Goal: Task Accomplishment & Management: Use online tool/utility

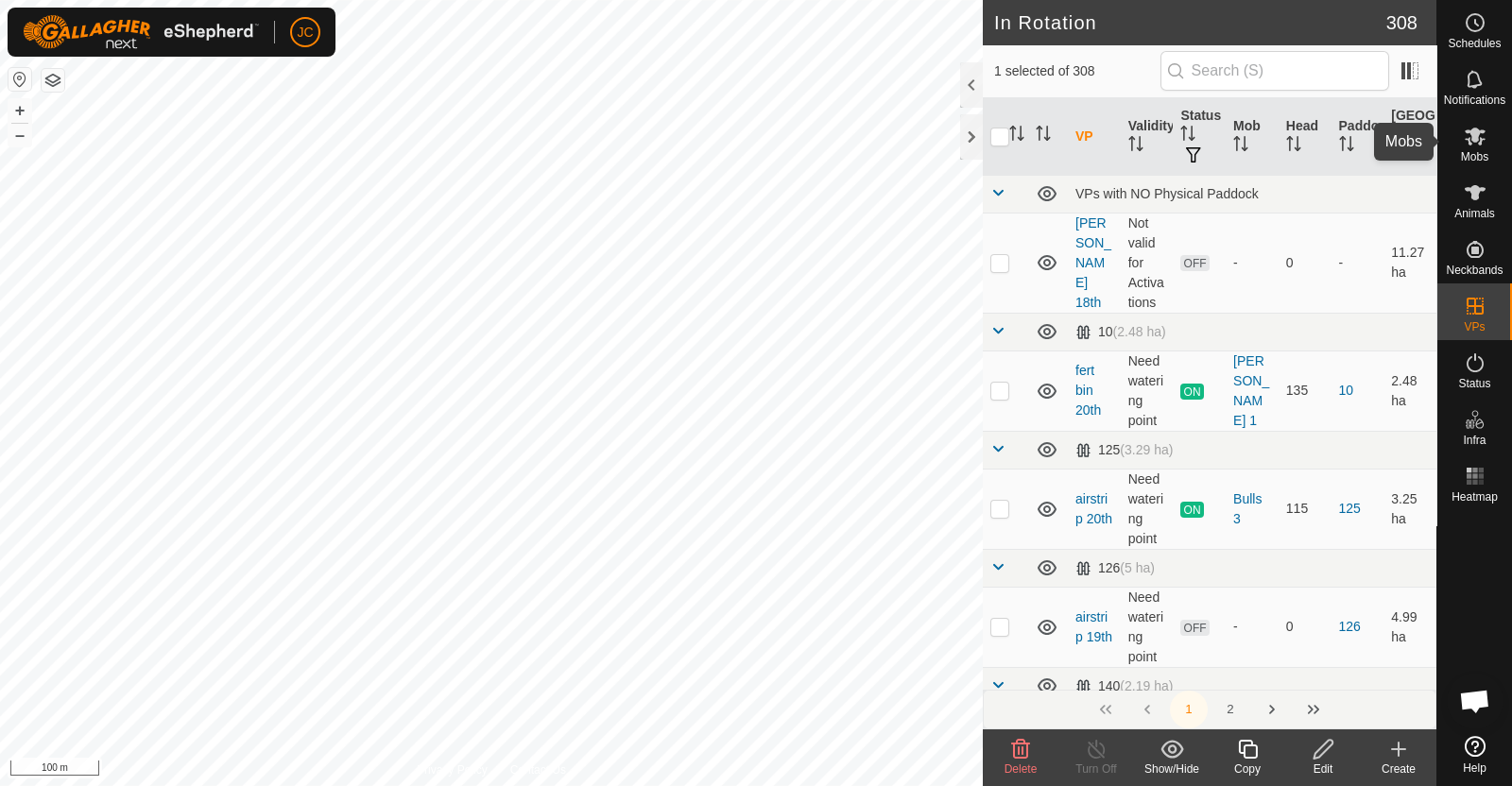
click at [1485, 155] on span "Mobs" at bounding box center [1474, 157] width 28 height 11
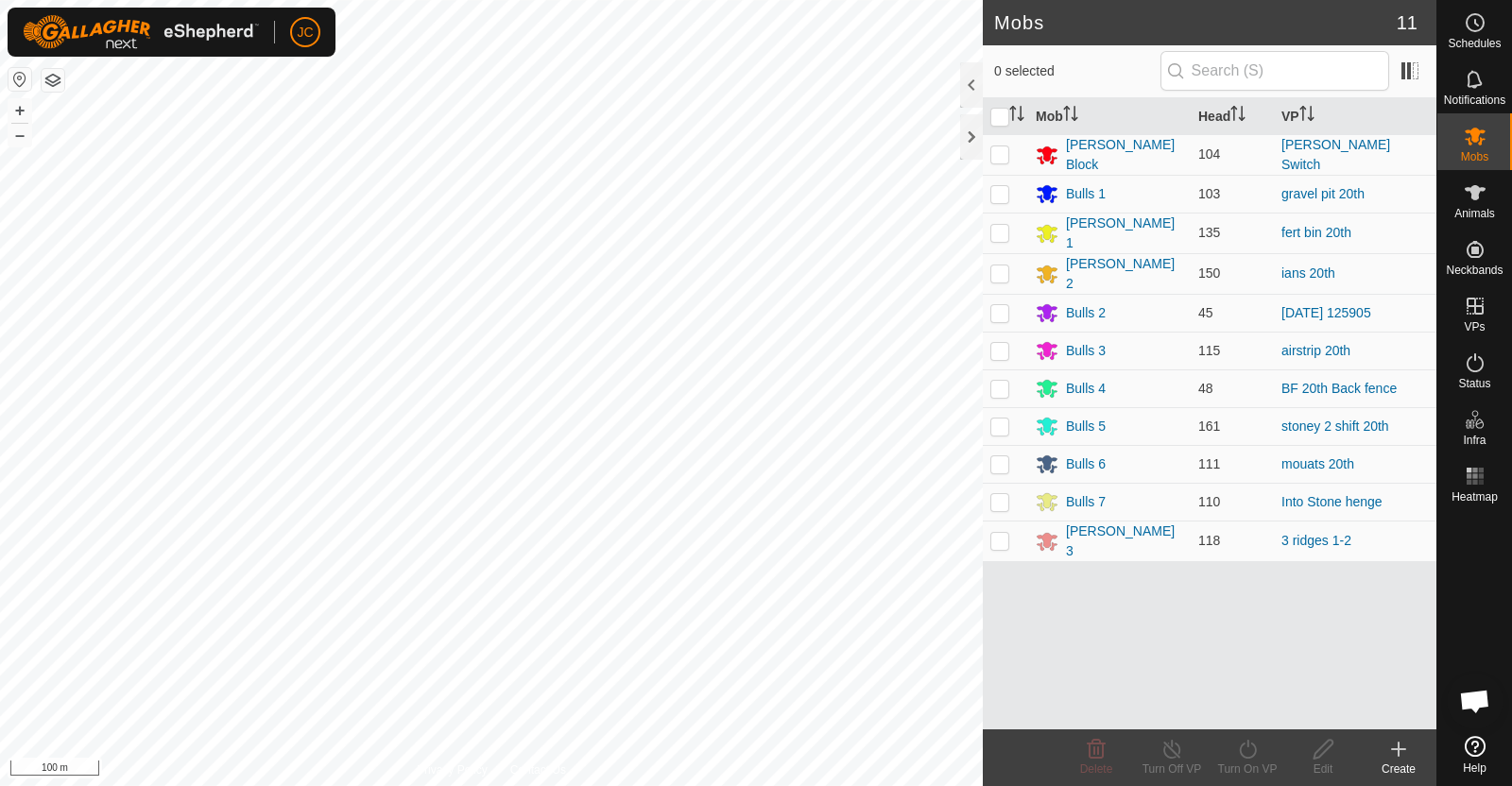
click at [997, 152] on p-checkbox at bounding box center [999, 154] width 19 height 15
checkbox input "true"
click at [1247, 762] on div "Turn On VP" at bounding box center [1247, 769] width 75 height 17
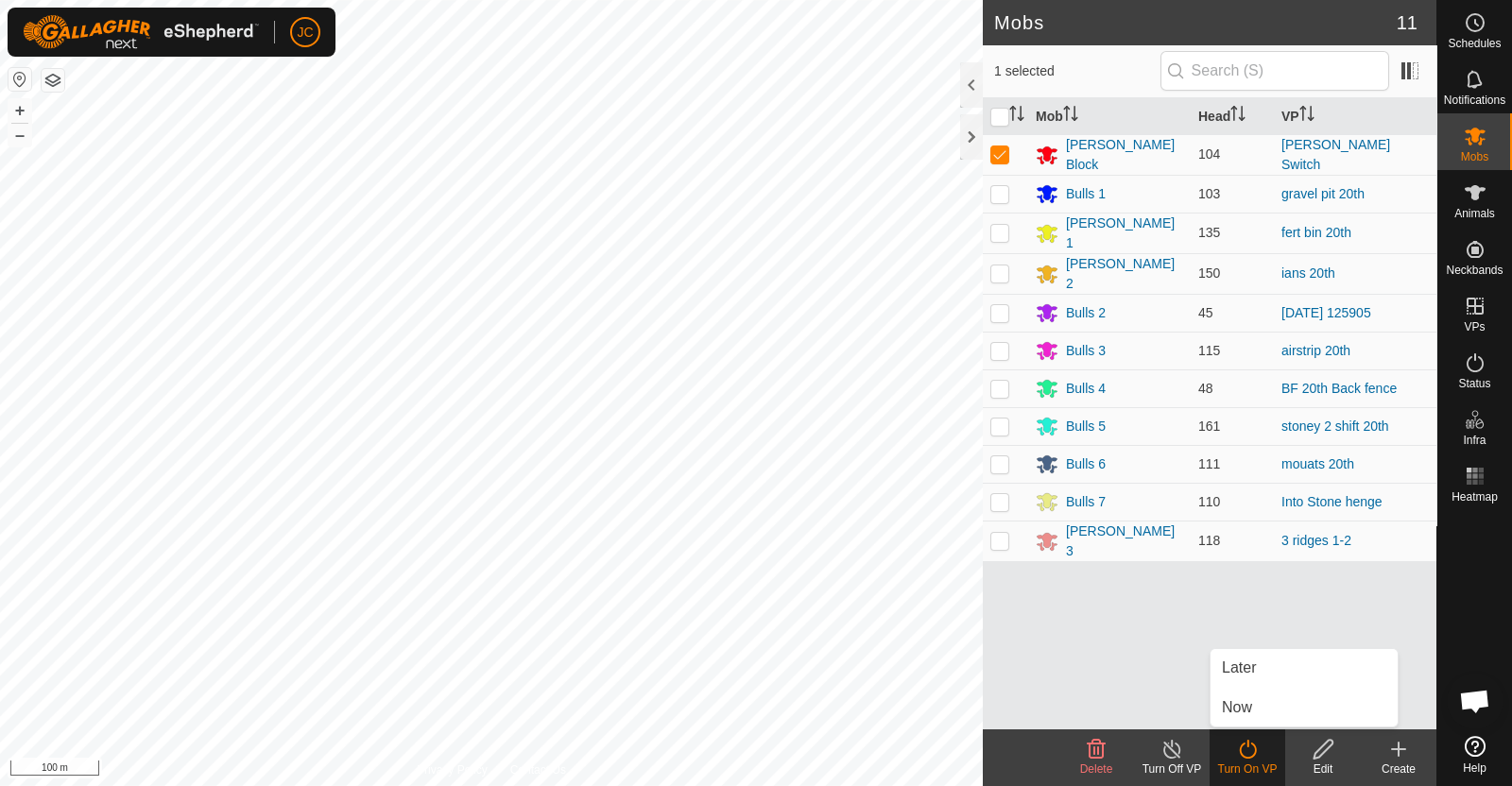
click at [1247, 714] on link "Now" at bounding box center [1304, 707] width 187 height 38
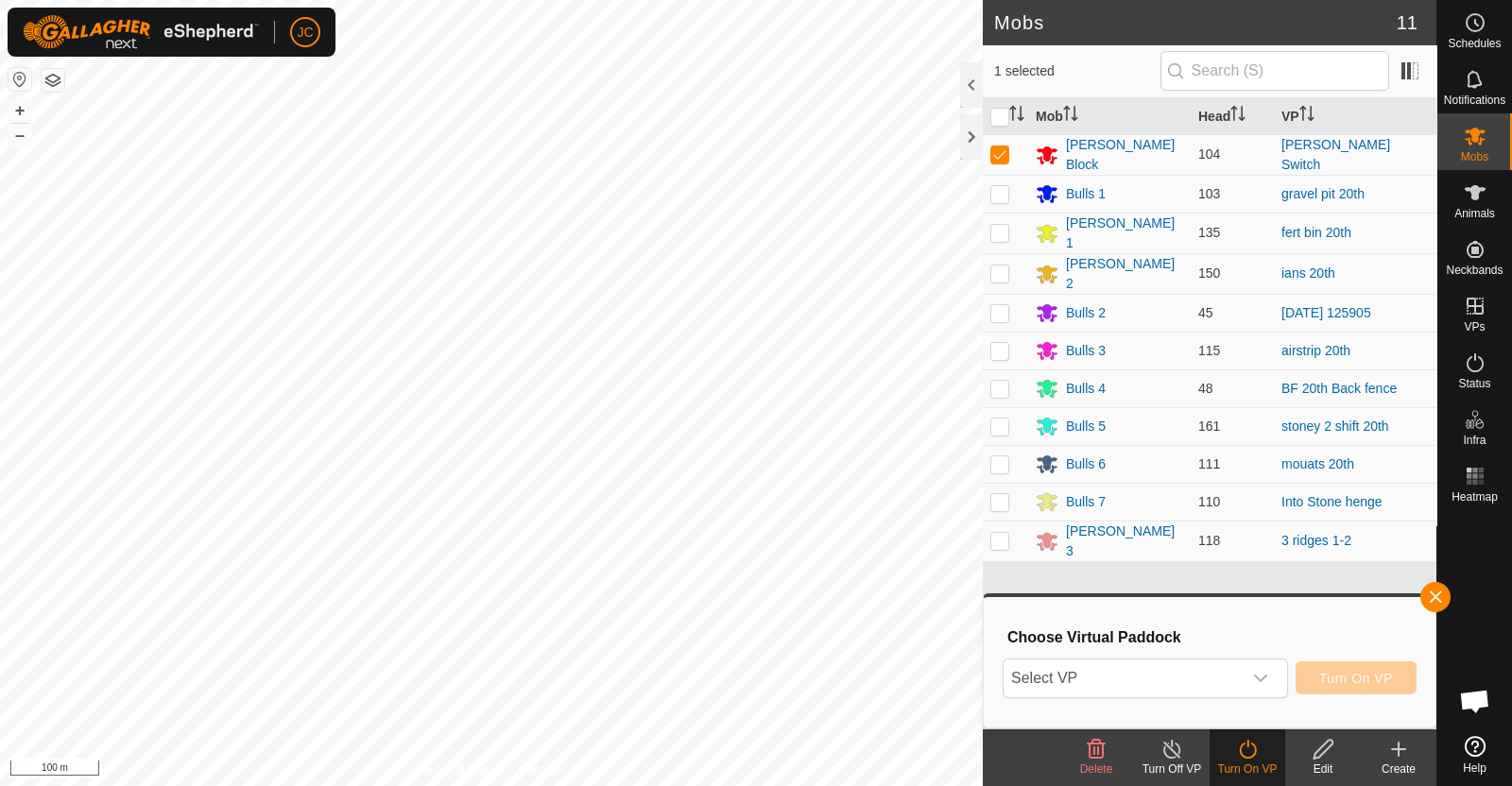
click at [1213, 671] on span "Select VP" at bounding box center [1122, 678] width 238 height 38
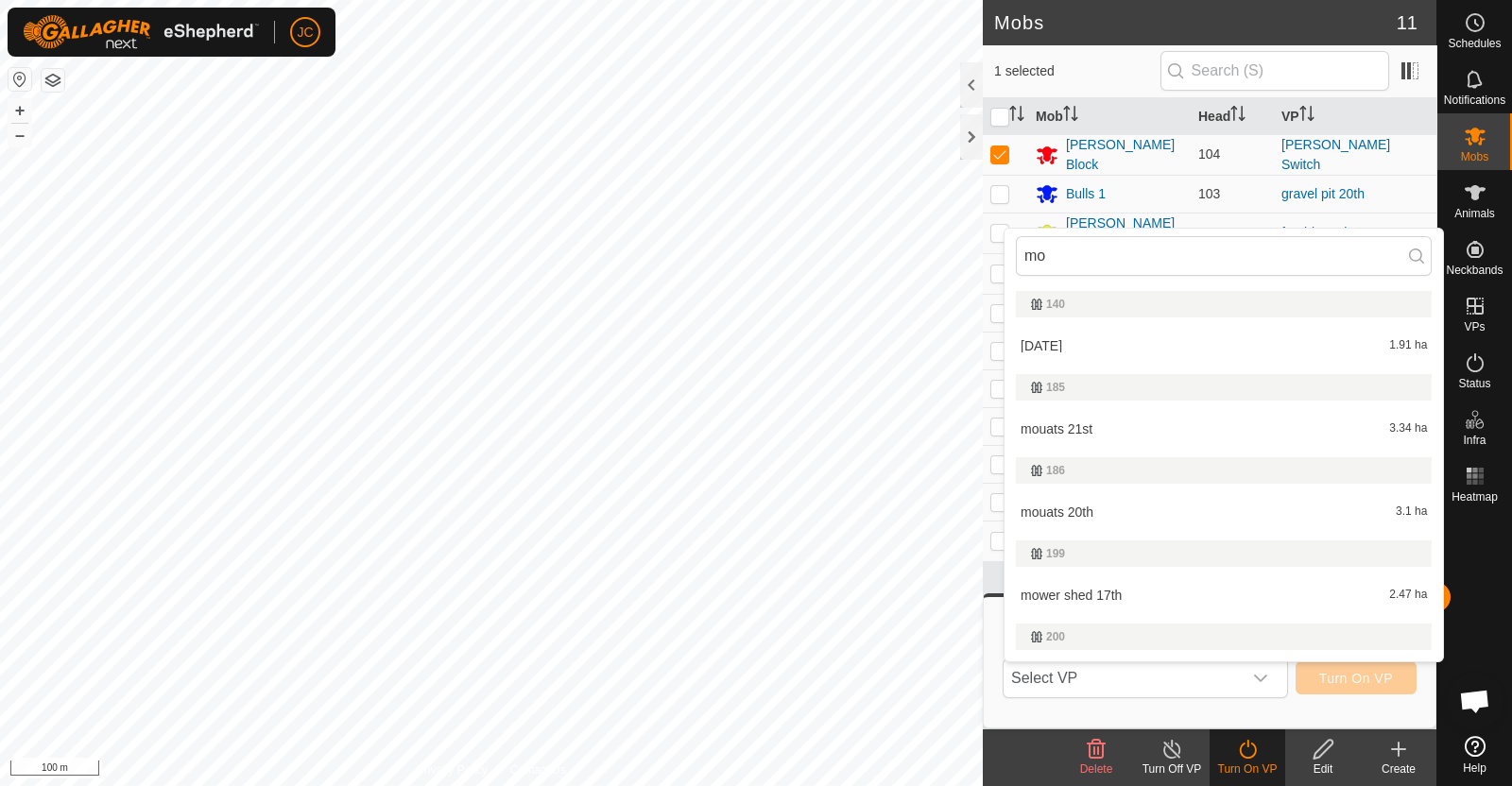
type input "m"
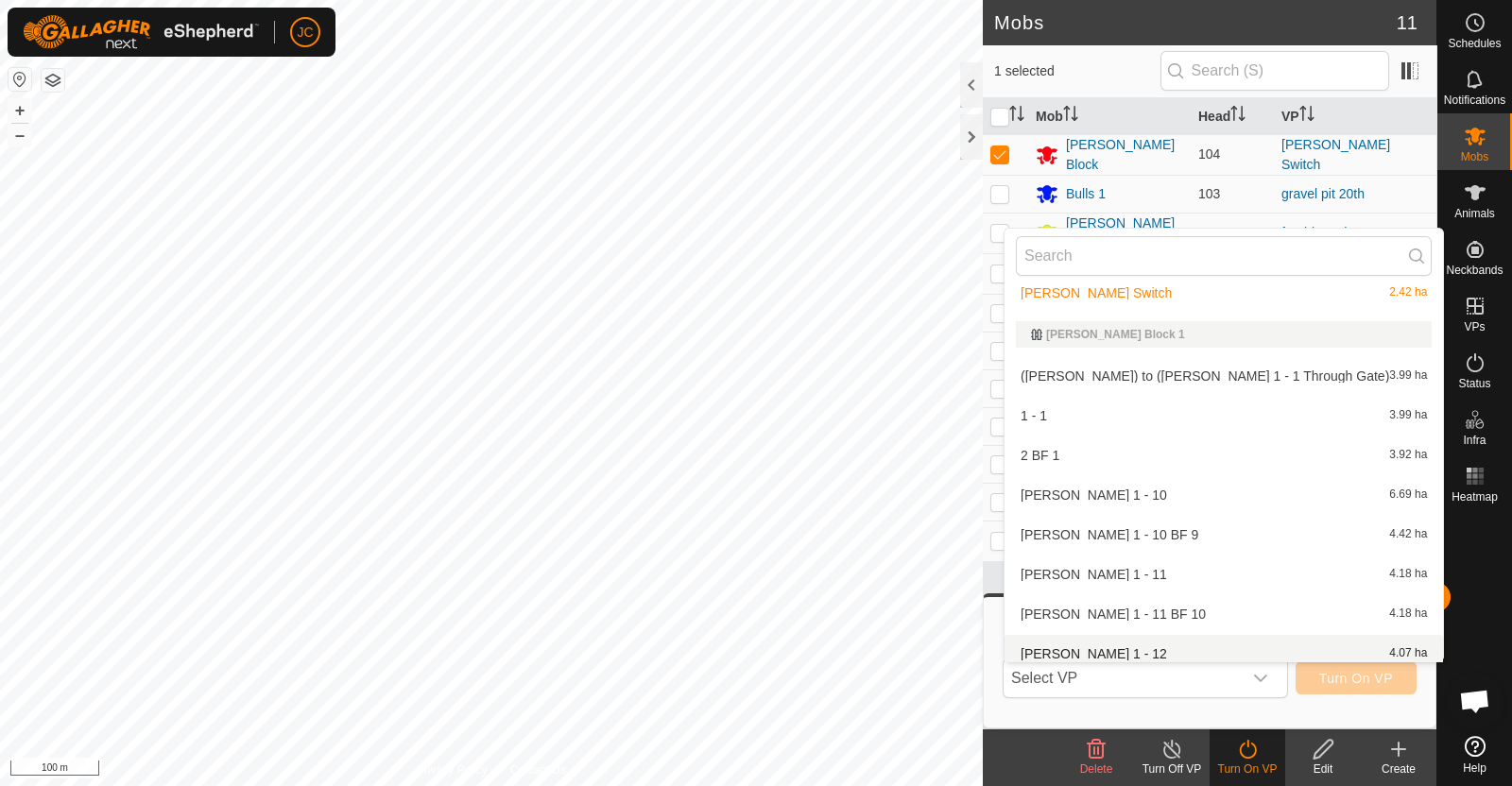
scroll to position [10332, 0]
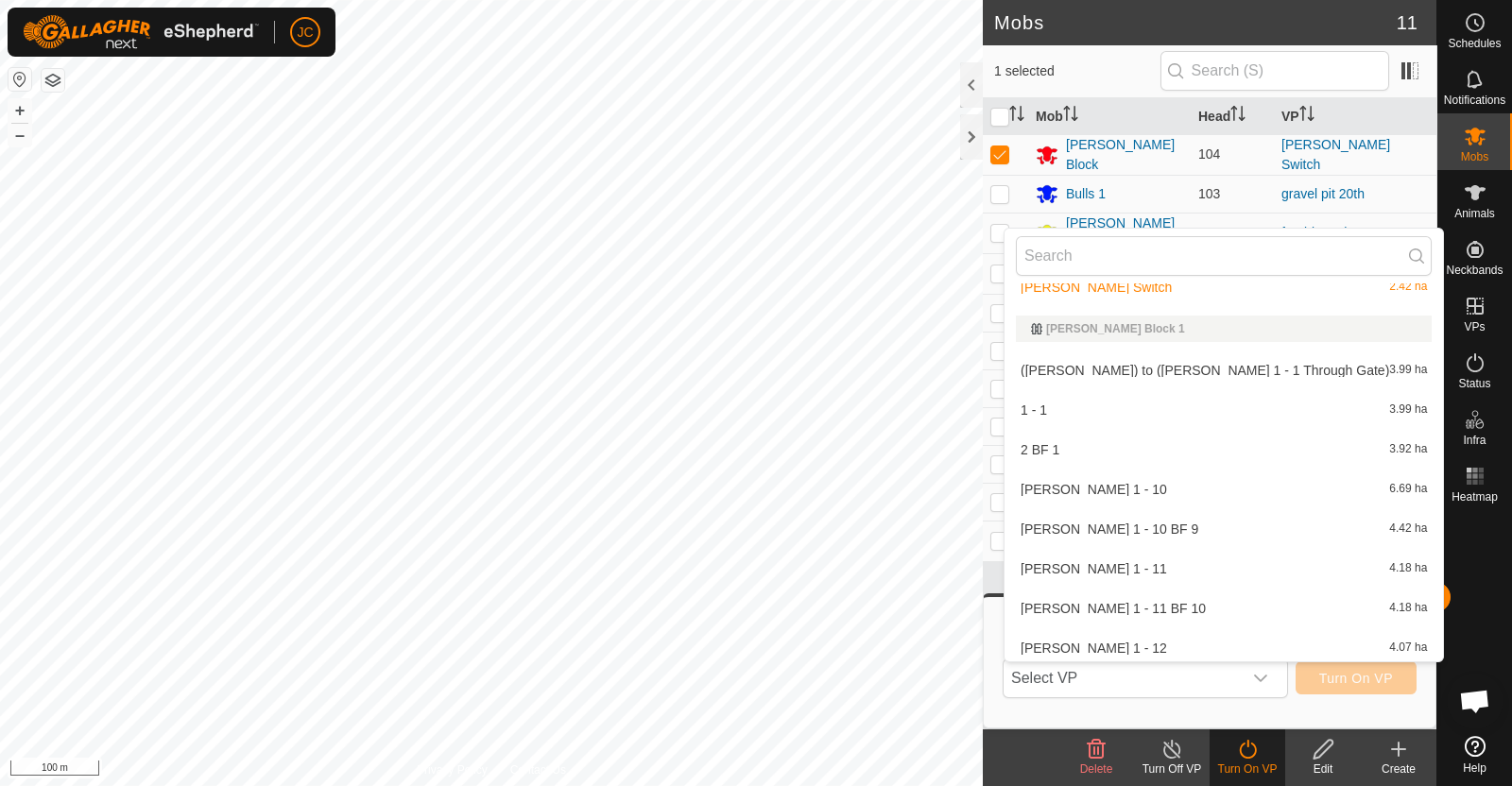
click at [1126, 405] on li "1 - 1 3.99 ha" at bounding box center [1223, 410] width 438 height 38
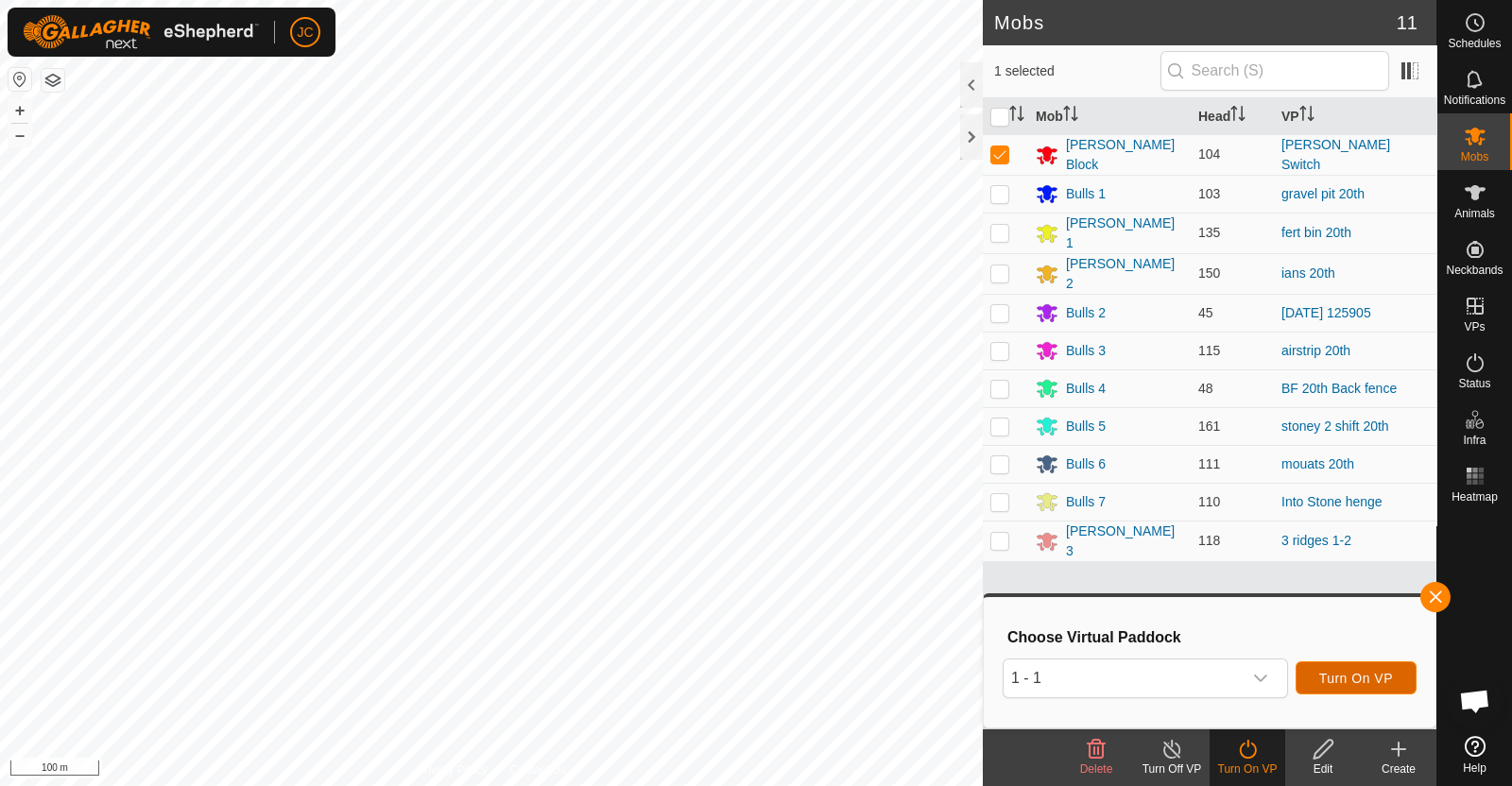
click at [1383, 674] on span "Turn On VP" at bounding box center [1355, 678] width 73 height 15
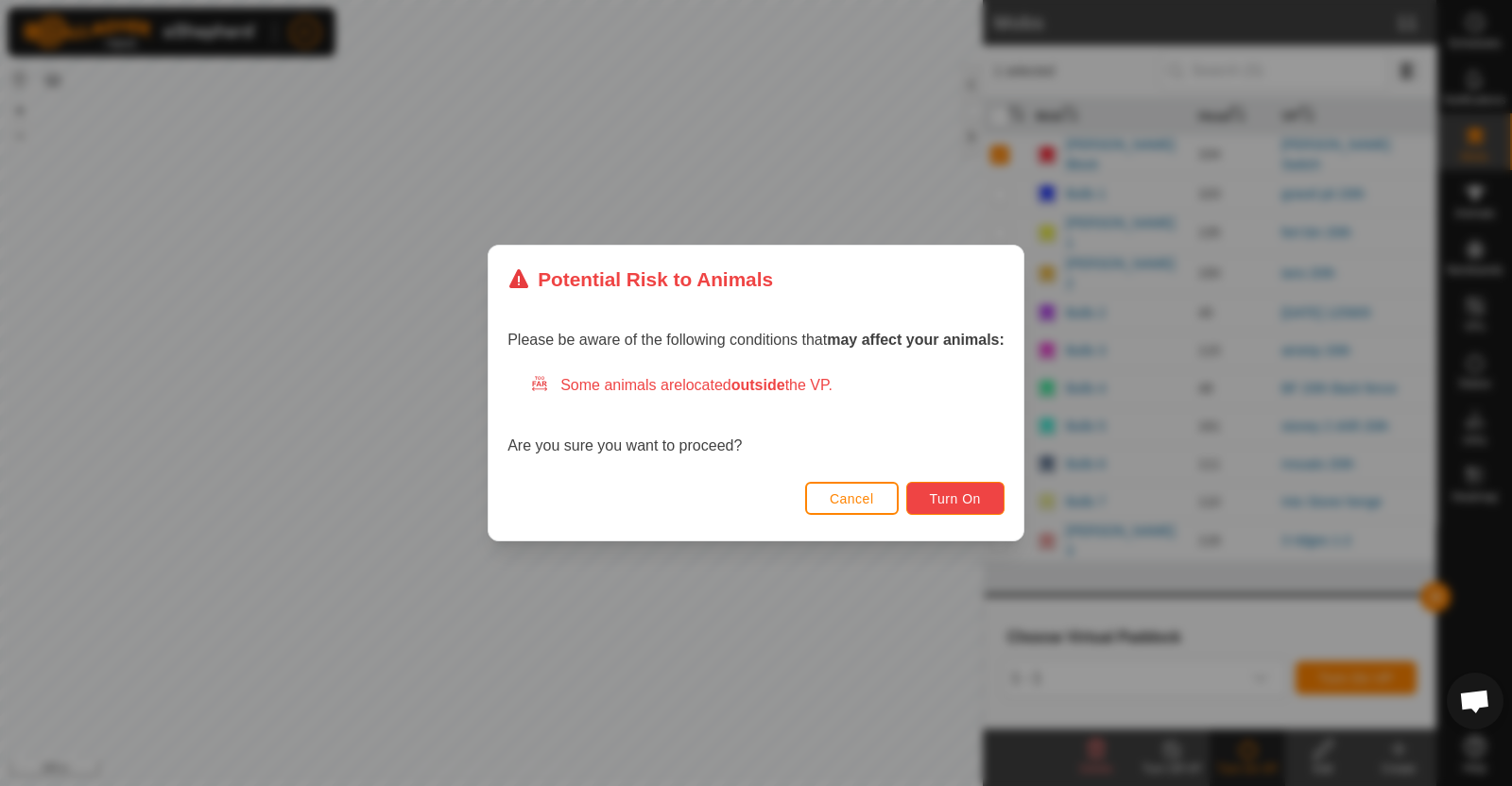
click at [948, 502] on span "Turn On" at bounding box center [956, 499] width 51 height 15
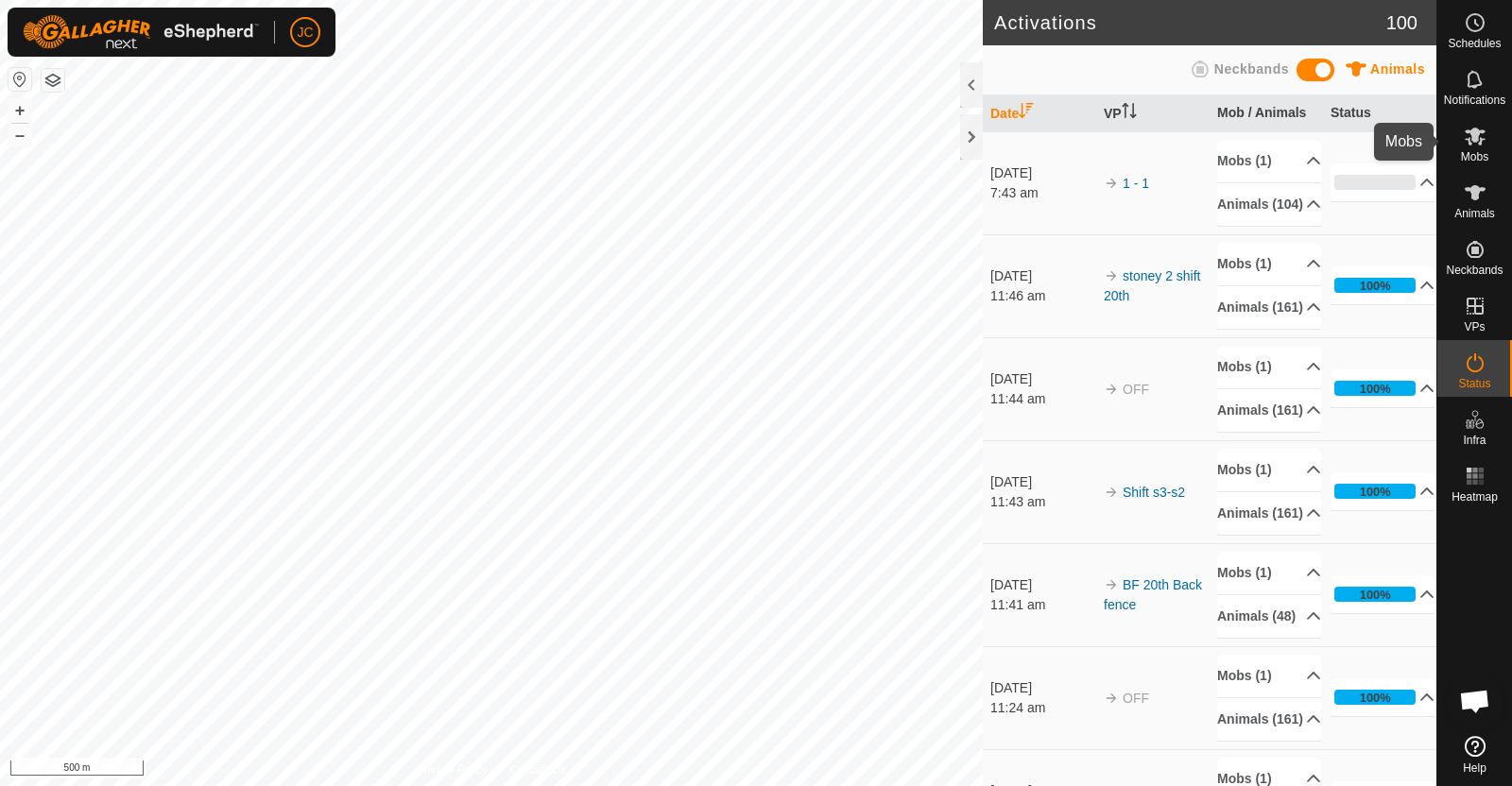
click at [1482, 144] on icon at bounding box center [1475, 136] width 23 height 23
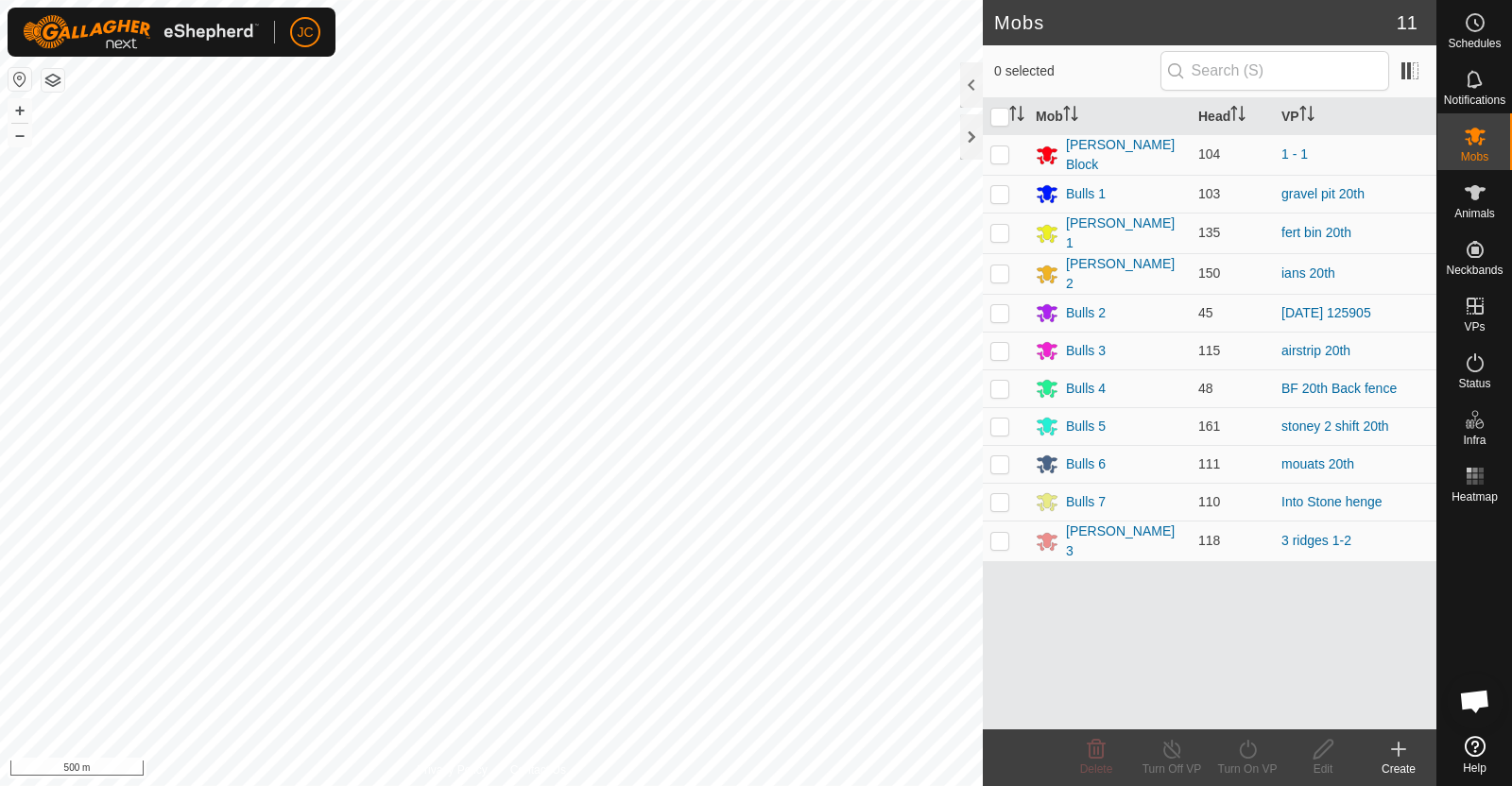
click at [997, 344] on p-checkbox at bounding box center [999, 351] width 19 height 15
checkbox input "true"
click at [1239, 760] on div "Turn On VP" at bounding box center [1247, 769] width 75 height 17
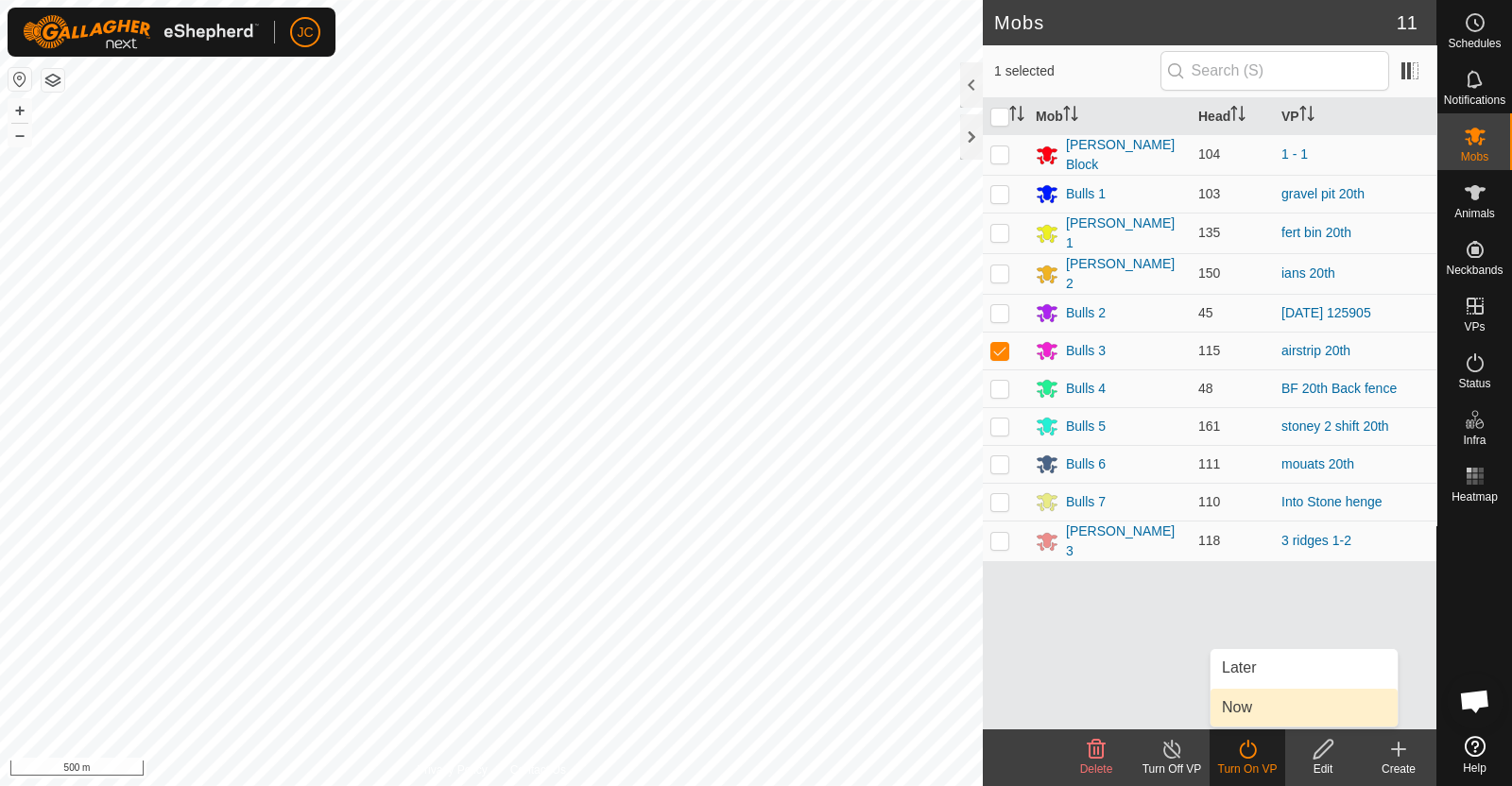
click at [1232, 710] on link "Now" at bounding box center [1304, 707] width 187 height 38
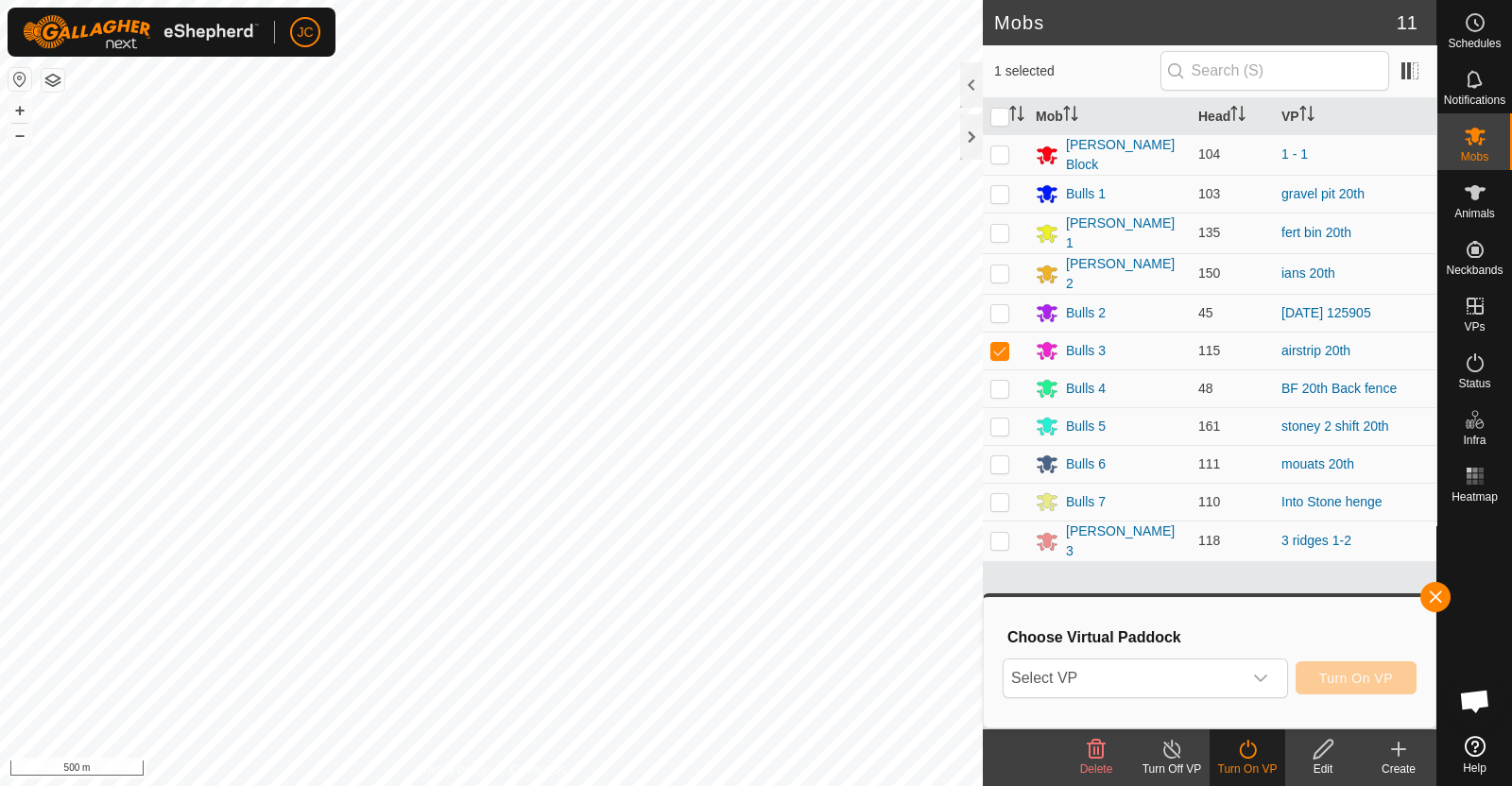
click at [1142, 672] on span "Select VP" at bounding box center [1122, 678] width 238 height 38
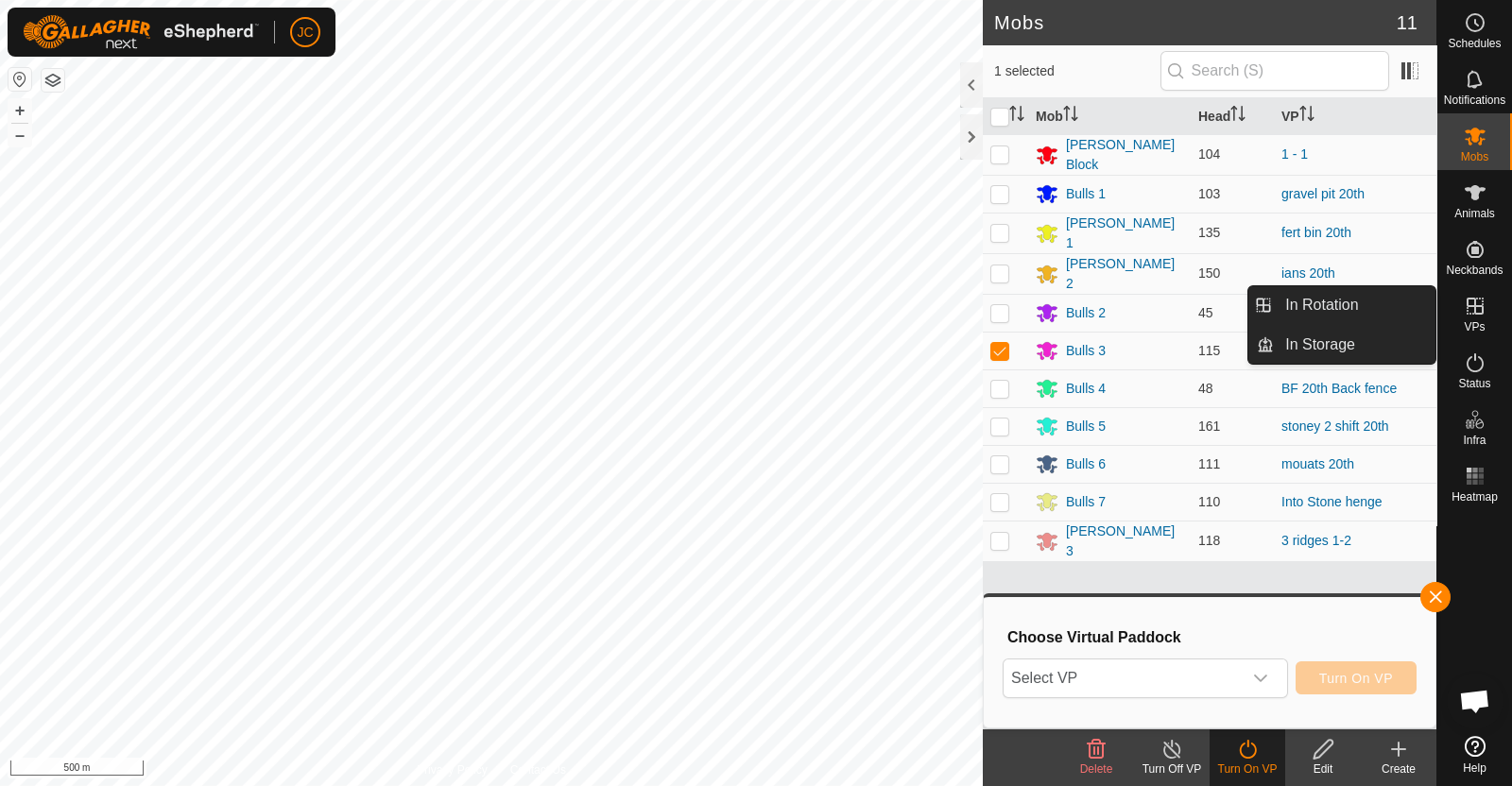
click at [1381, 297] on link "In Rotation" at bounding box center [1354, 305] width 162 height 38
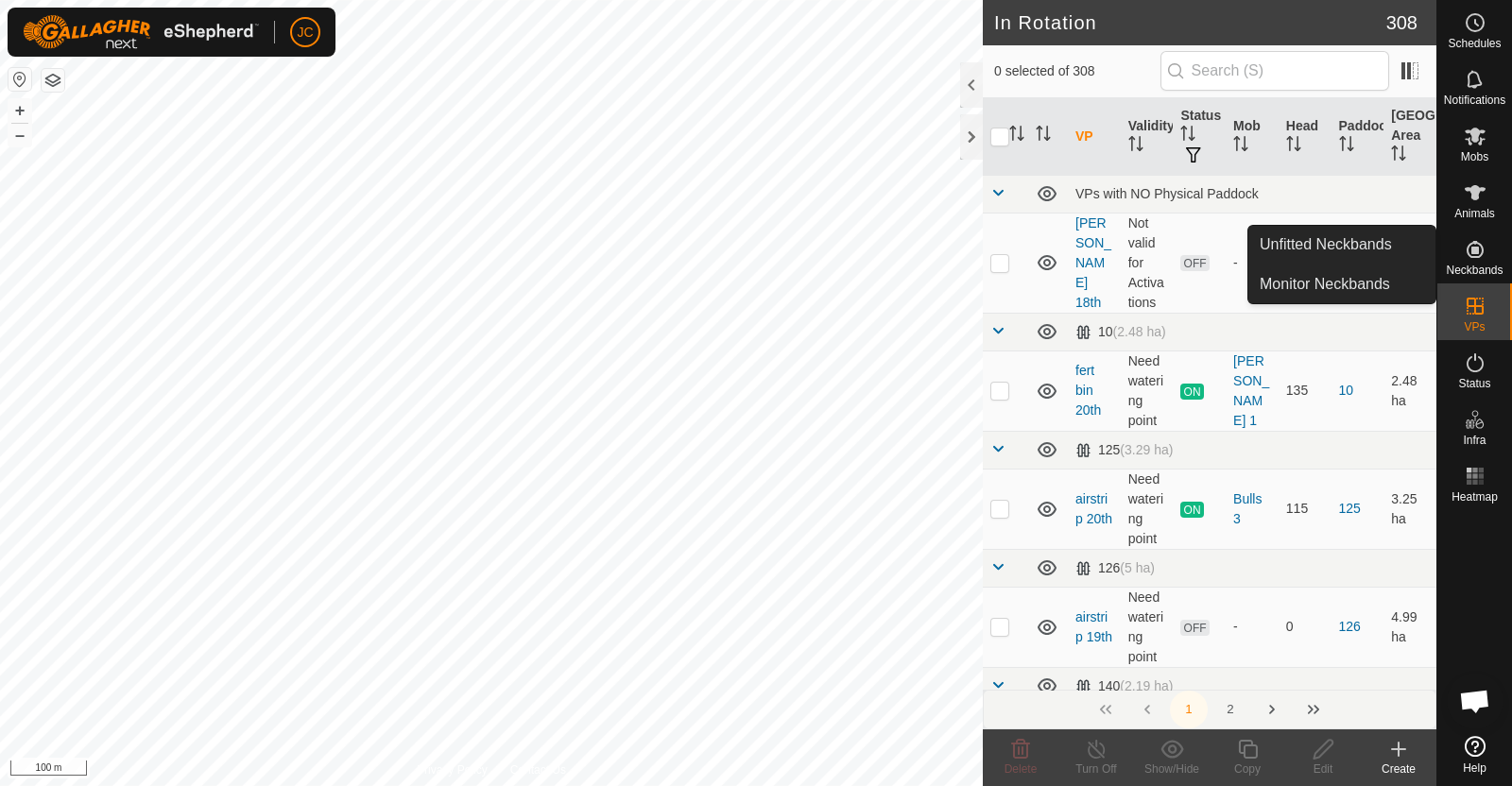
click at [1395, 750] on icon at bounding box center [1399, 749] width 23 height 23
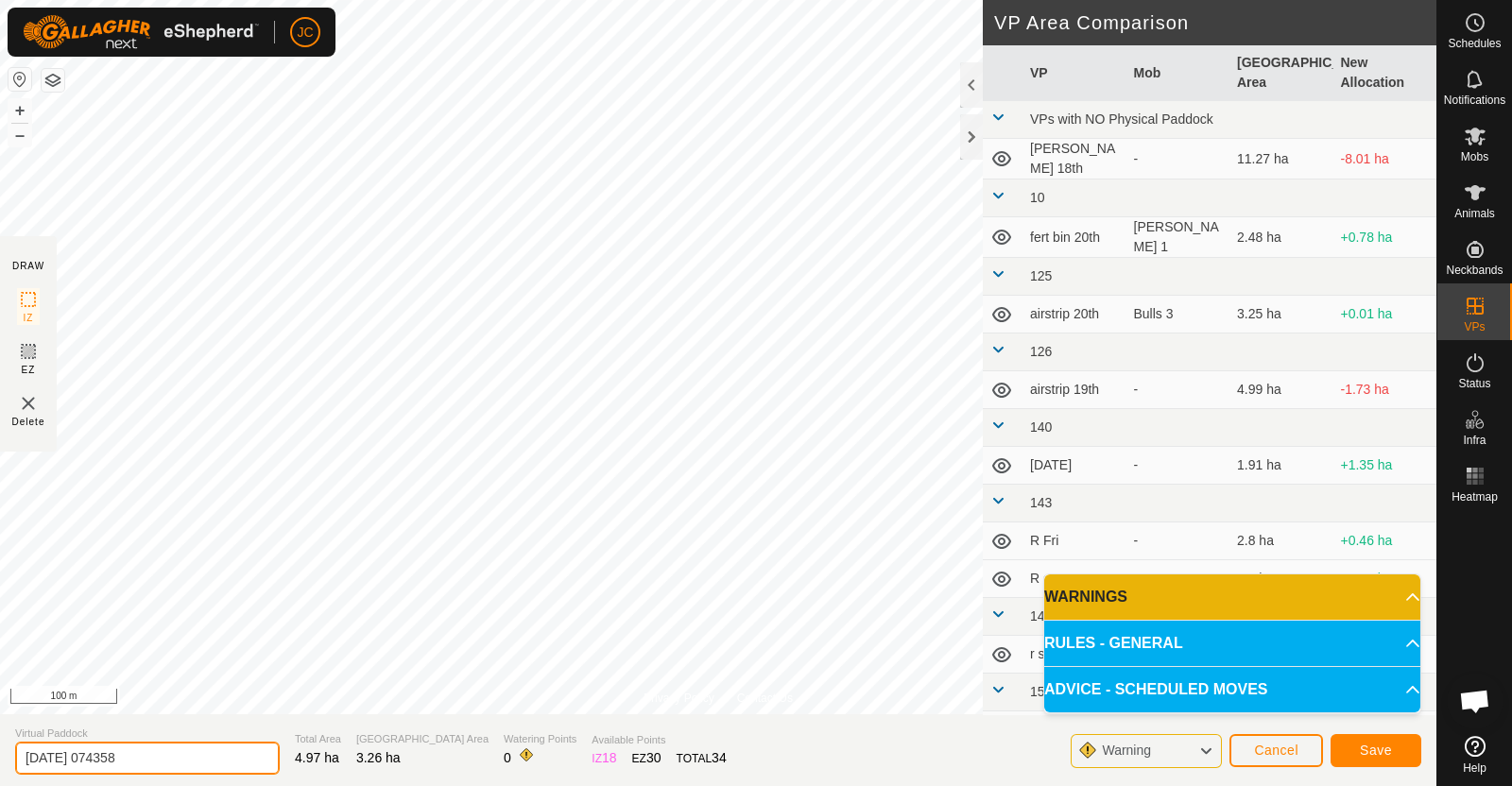
drag, startPoint x: 195, startPoint y: 767, endPoint x: 0, endPoint y: 804, distance: 198.5
click at [0, 785] on html "JC Schedules Notifications Mobs Animals Neckbands VPs Status Infra Heatmap Help…" at bounding box center [756, 393] width 1512 height 786
type input "Sunday 21"
click at [1383, 759] on button "Save" at bounding box center [1375, 750] width 90 height 33
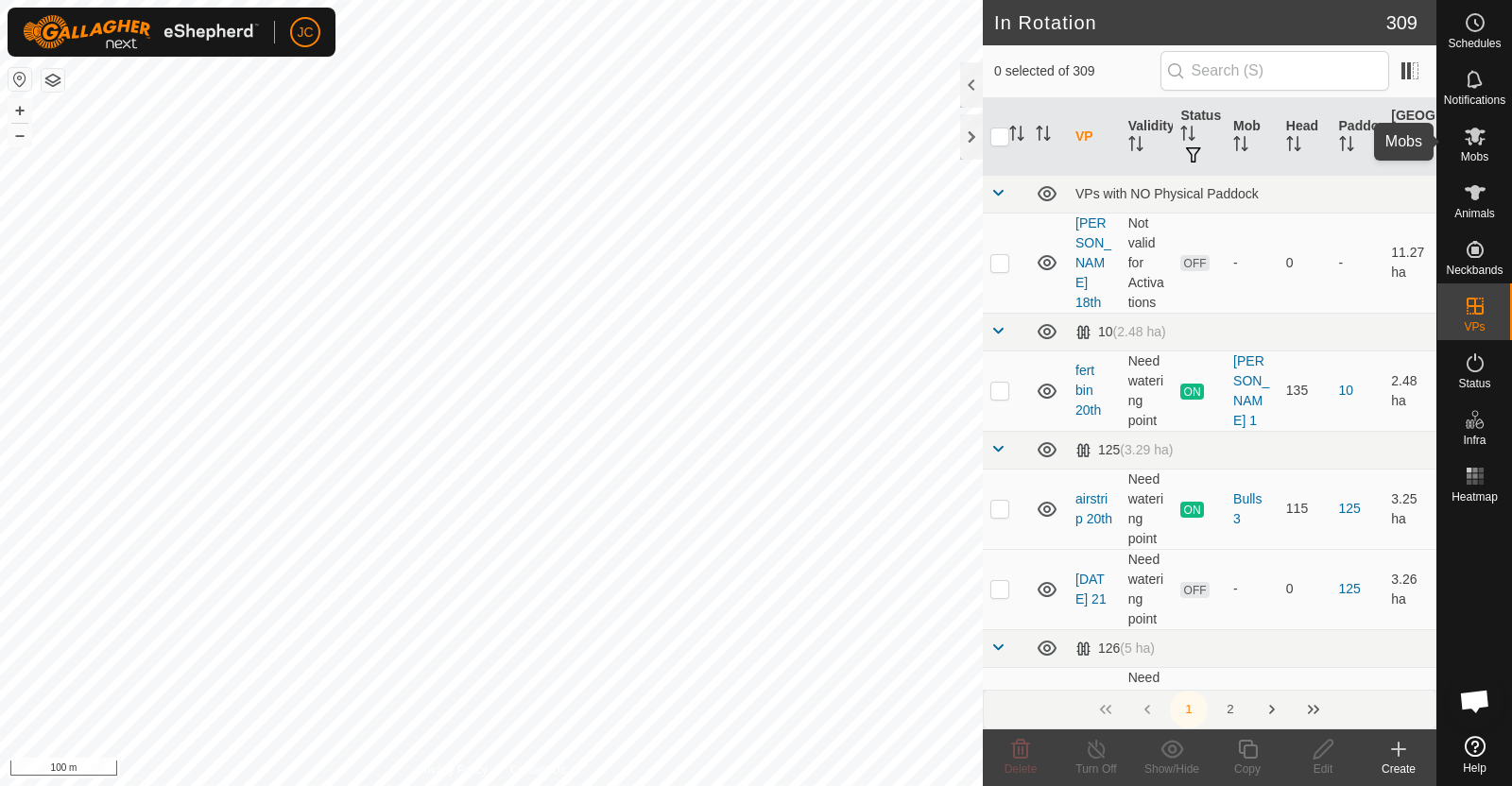
click at [1474, 144] on icon at bounding box center [1475, 136] width 23 height 23
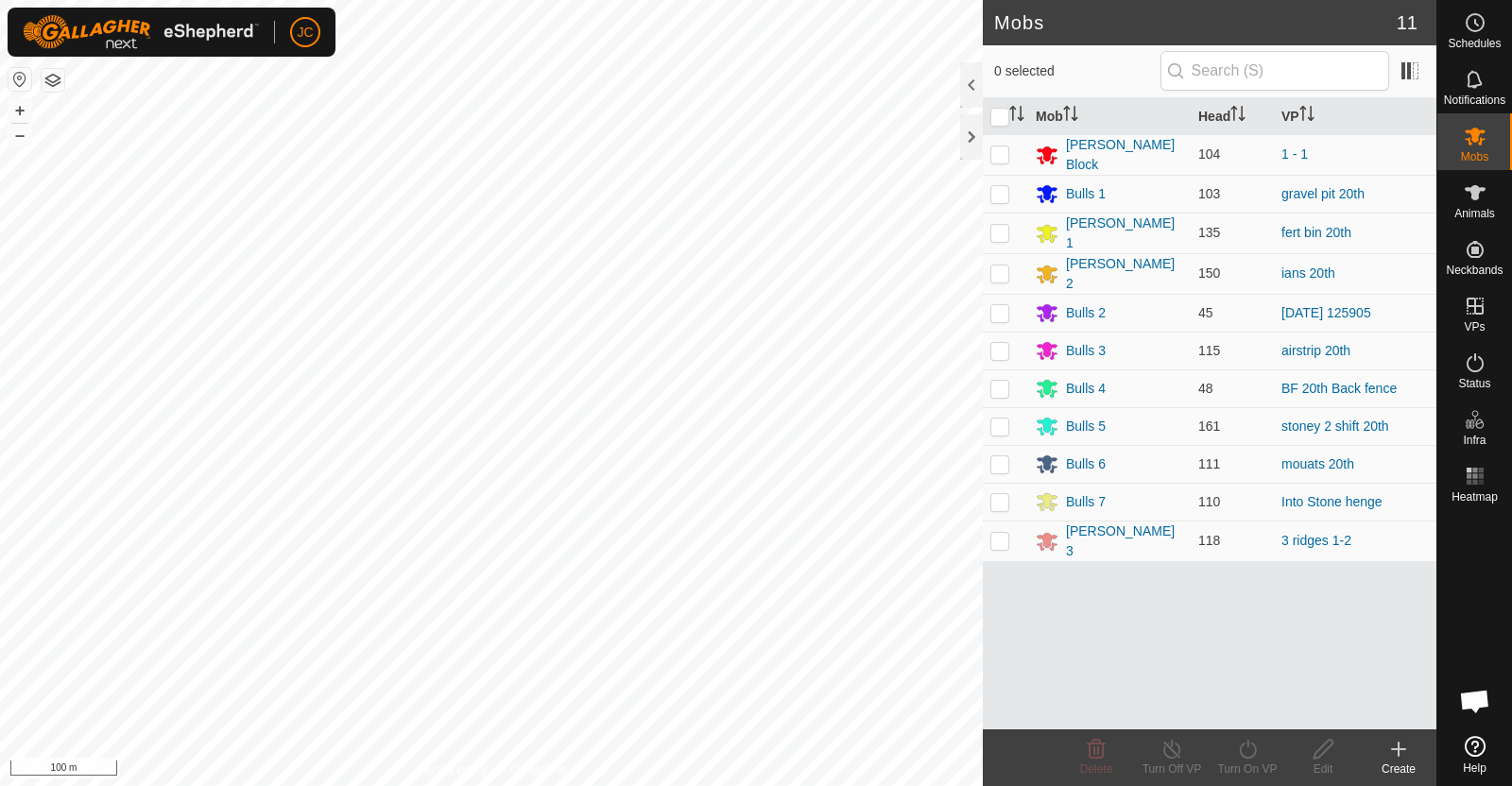
click at [996, 343] on p-checkbox at bounding box center [999, 351] width 19 height 15
checkbox input "true"
click at [1263, 754] on turn-on-svg-icon at bounding box center [1247, 749] width 75 height 23
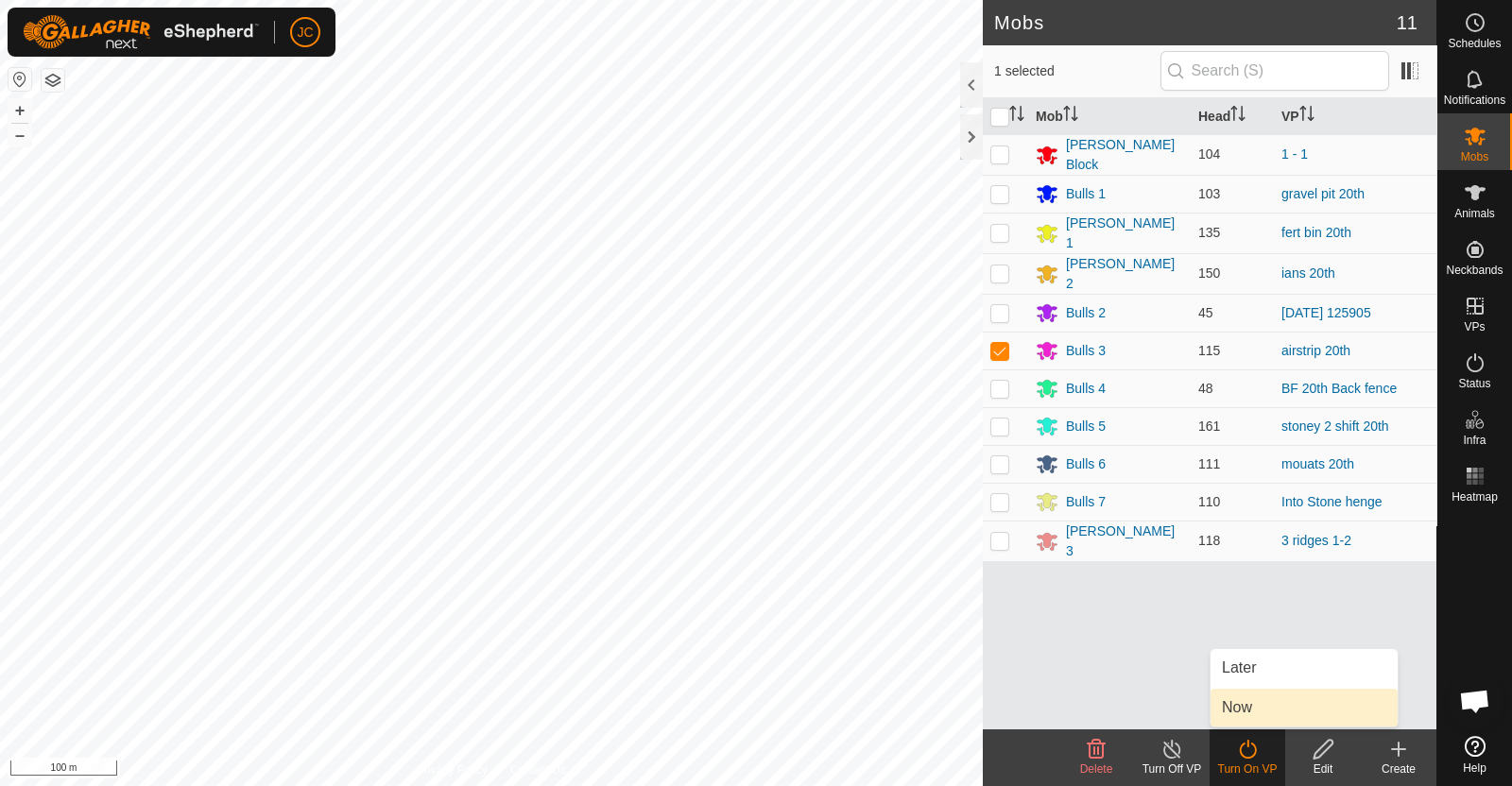
click at [1261, 720] on link "Now" at bounding box center [1304, 707] width 187 height 38
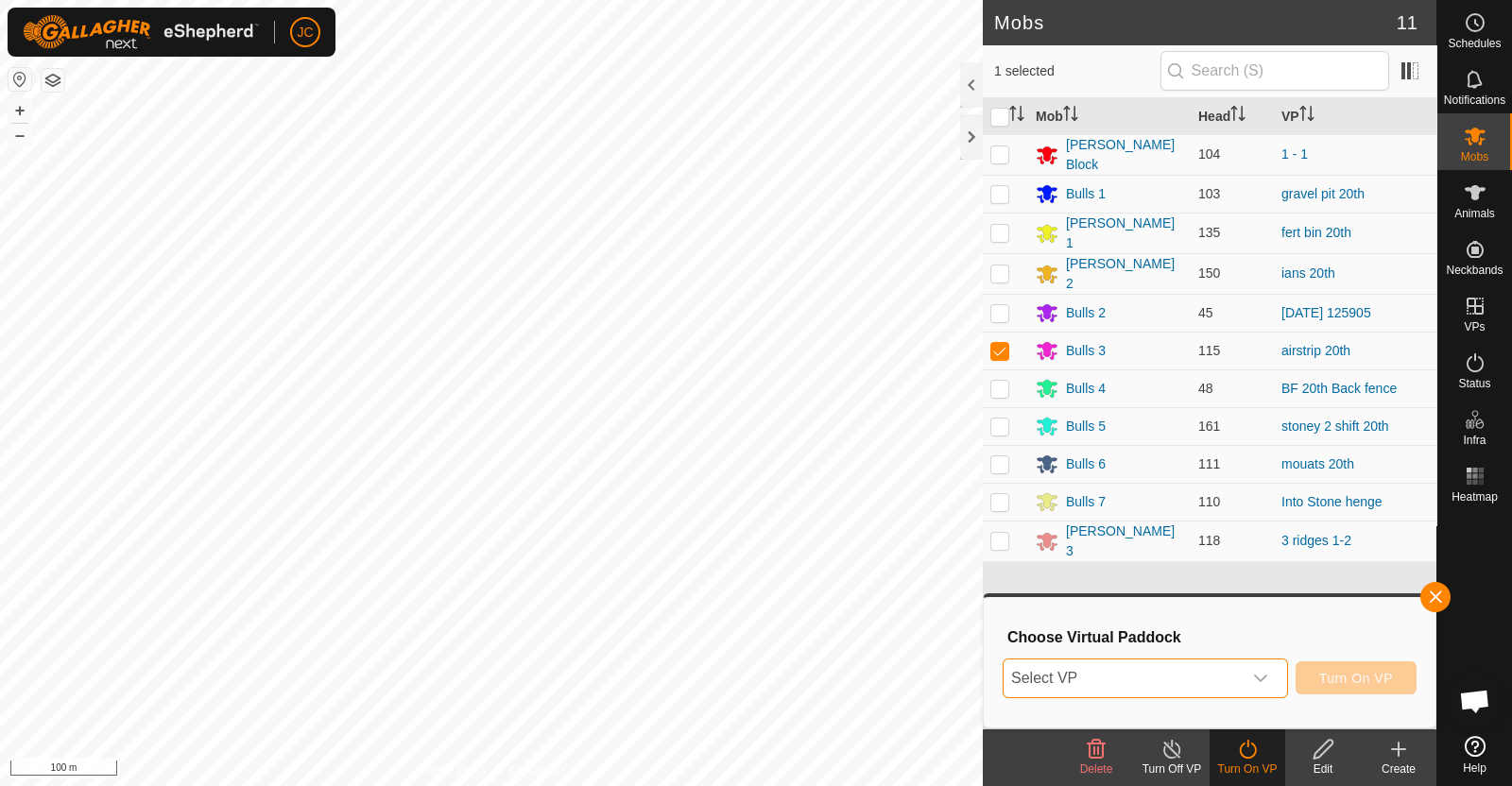
click at [1239, 672] on span "Select VP" at bounding box center [1122, 678] width 238 height 38
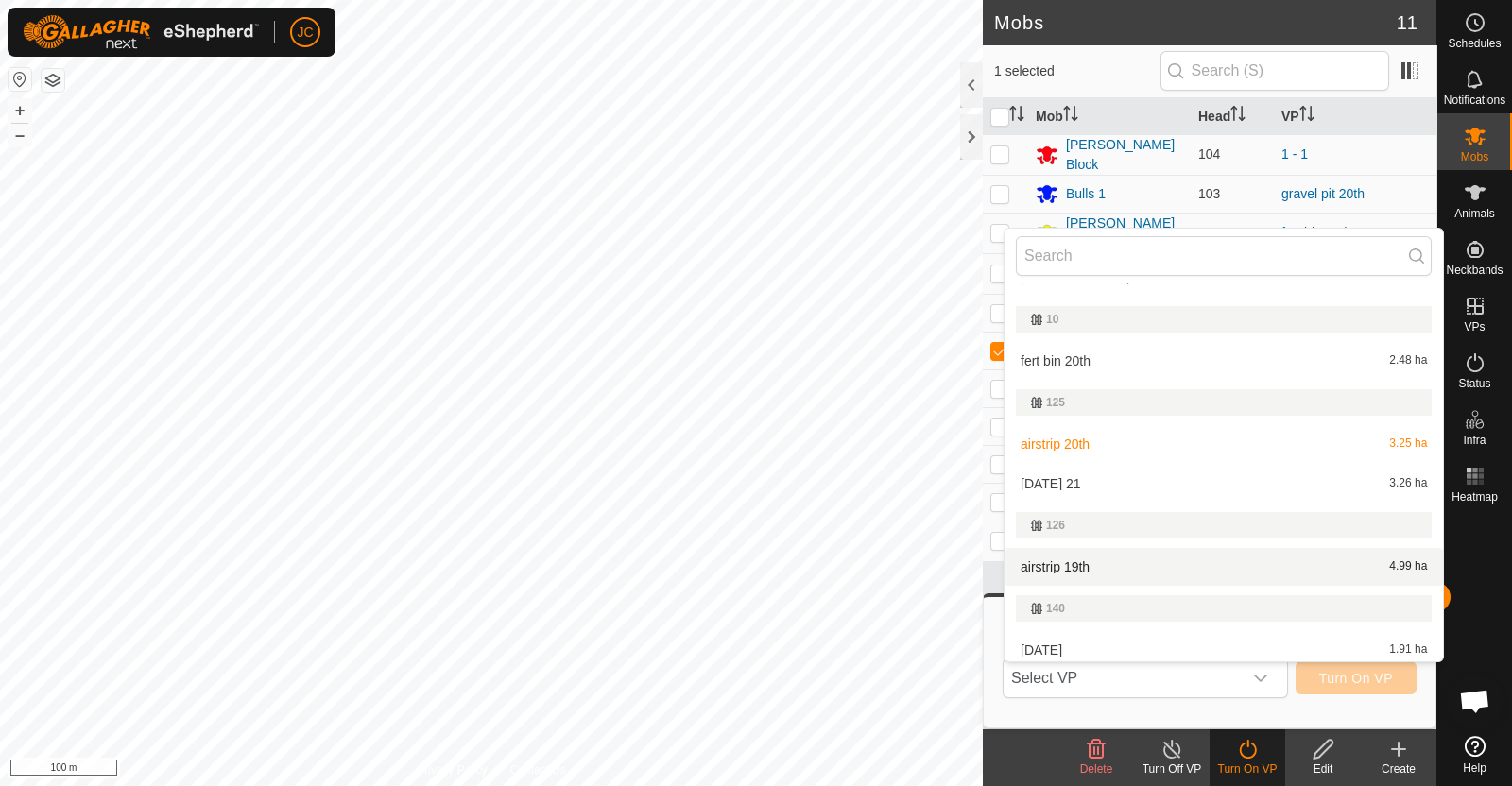
scroll to position [51, 0]
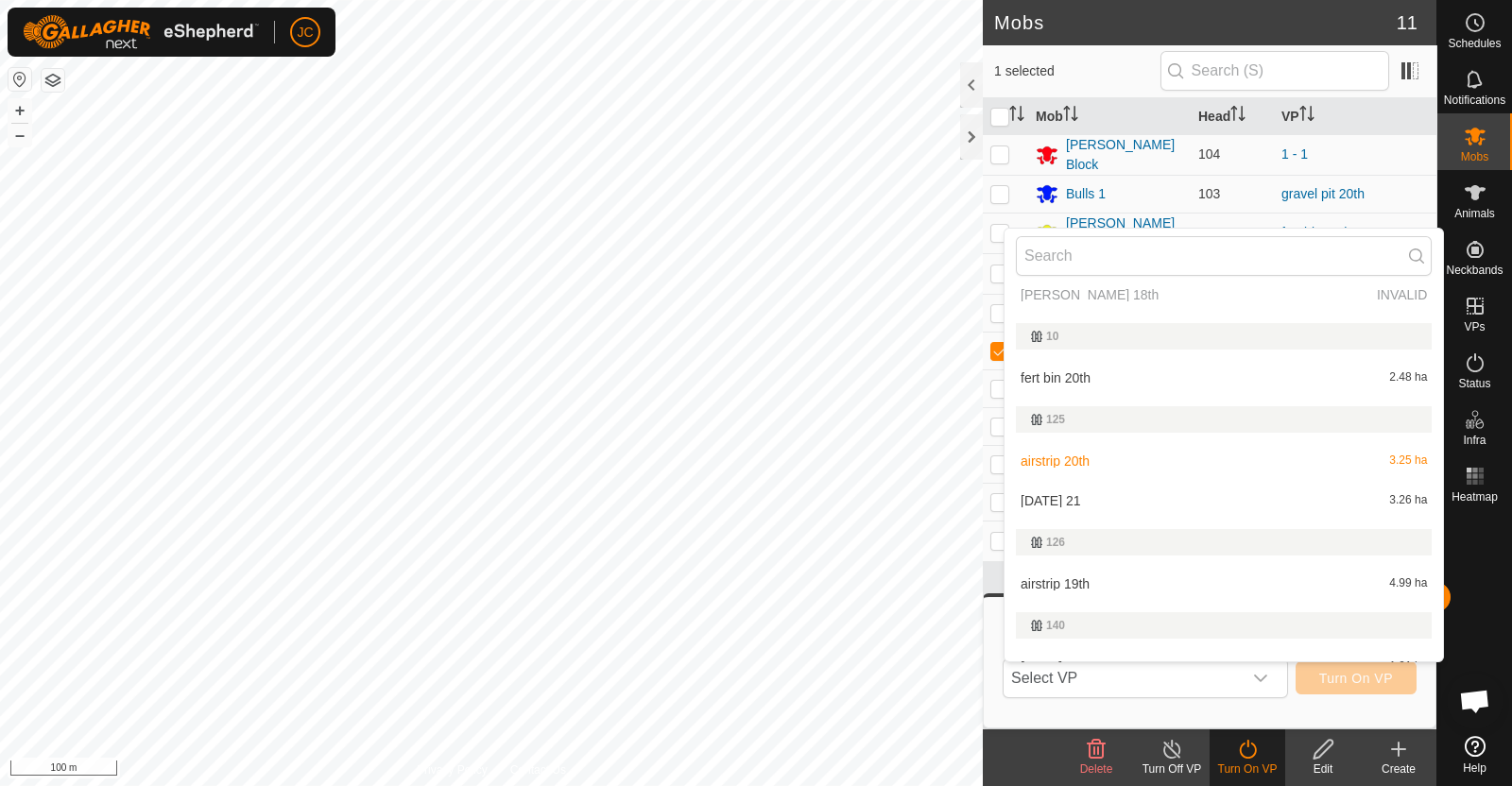
click at [1152, 498] on li "Sunday 21 3.26 ha" at bounding box center [1223, 501] width 438 height 38
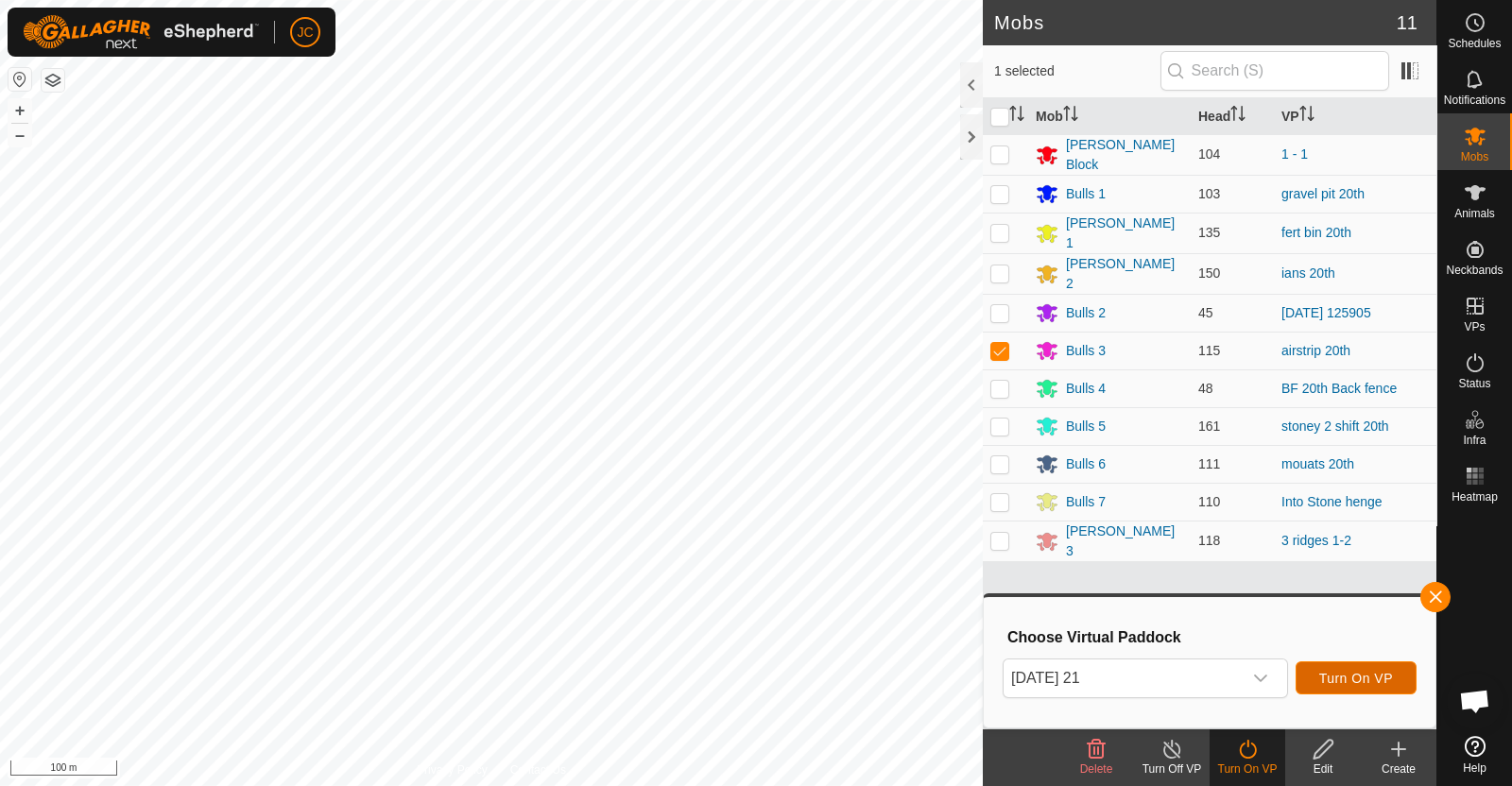
click at [1377, 670] on span "Turn On VP" at bounding box center [1355, 678] width 73 height 15
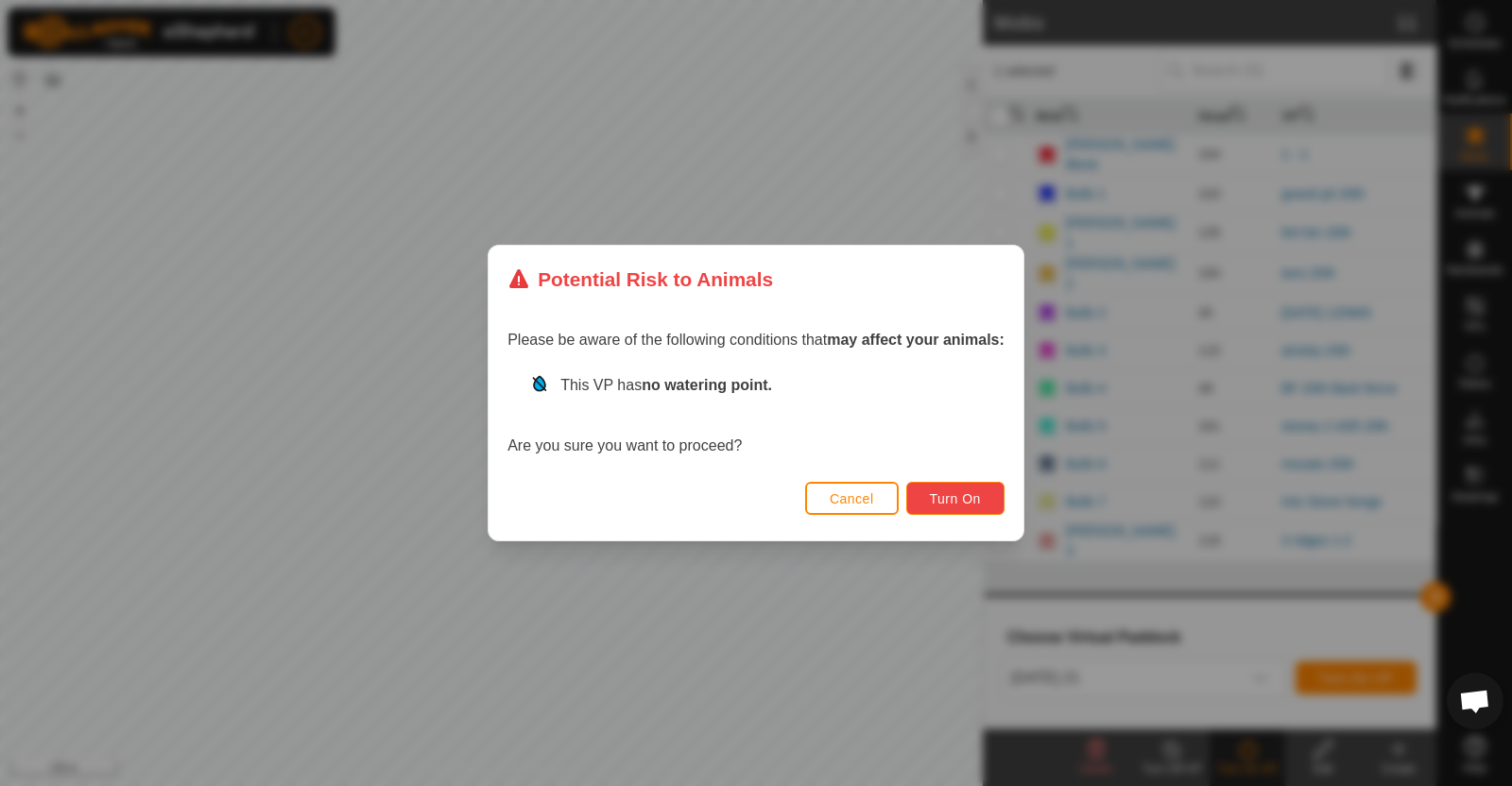
click at [941, 502] on span "Turn On" at bounding box center [956, 499] width 51 height 15
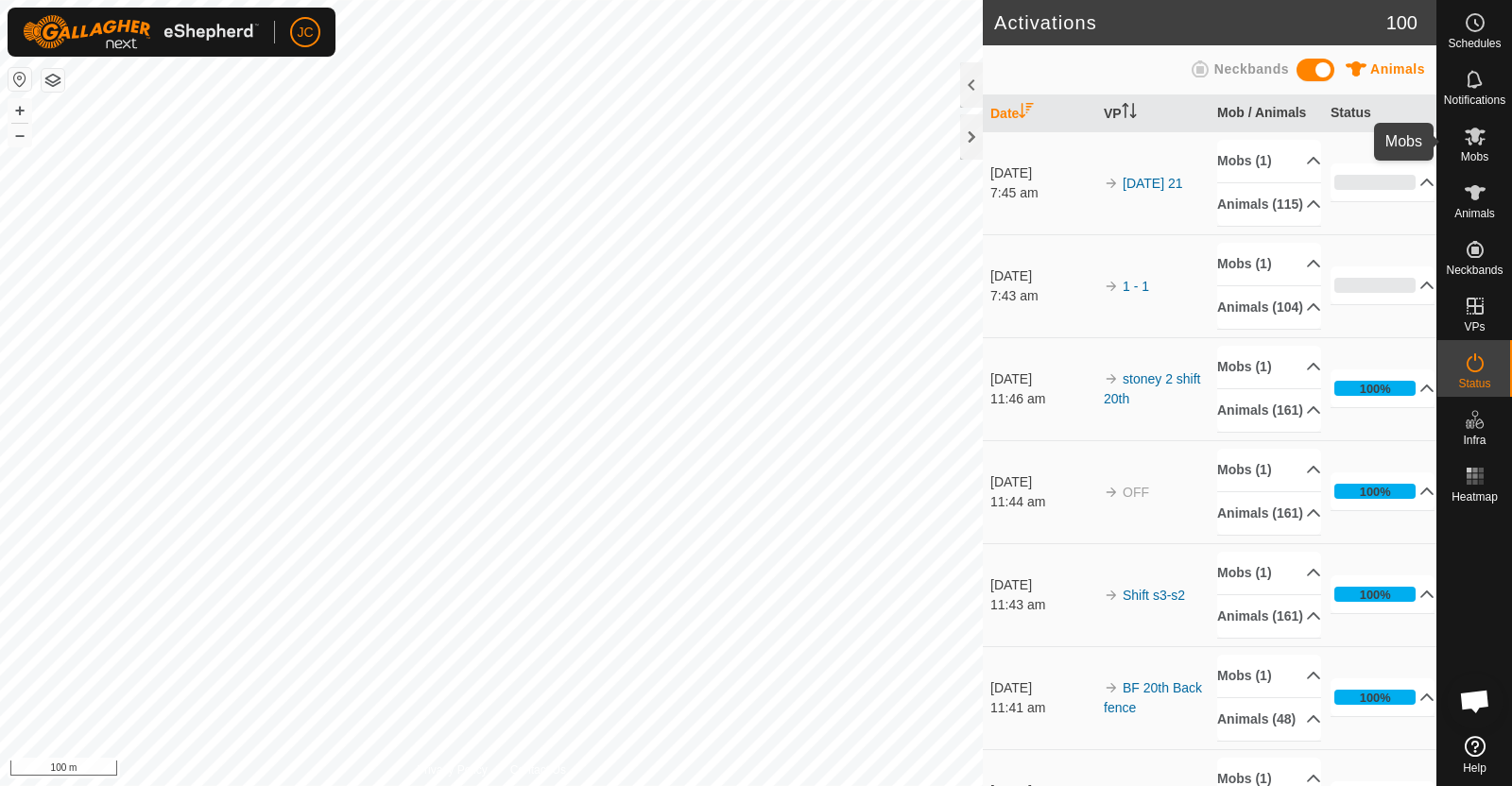
click at [1495, 144] on div "Mobs" at bounding box center [1474, 142] width 74 height 57
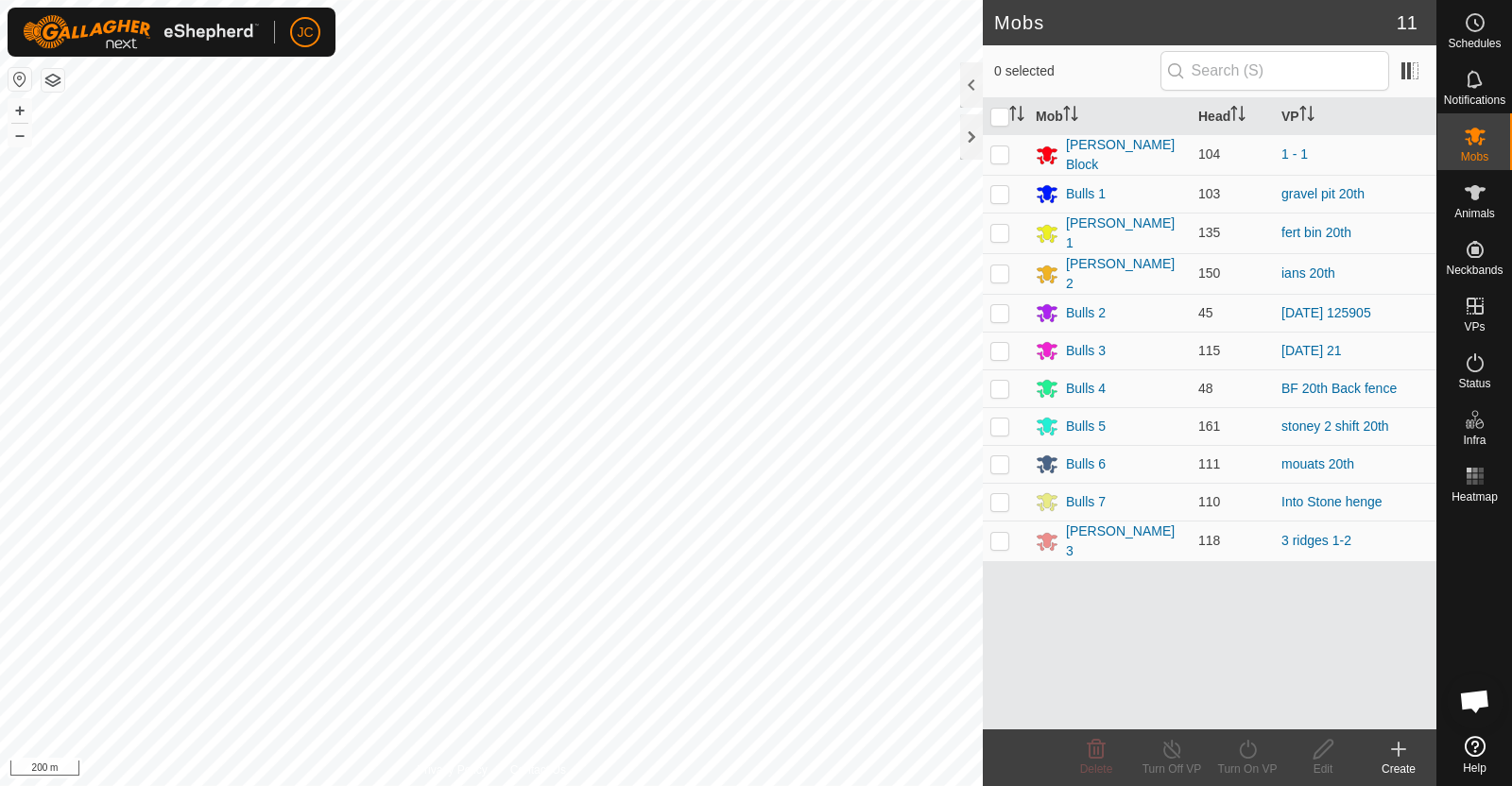
click at [997, 228] on p-checkbox at bounding box center [999, 232] width 19 height 15
checkbox input "true"
click at [1256, 745] on icon at bounding box center [1248, 749] width 24 height 23
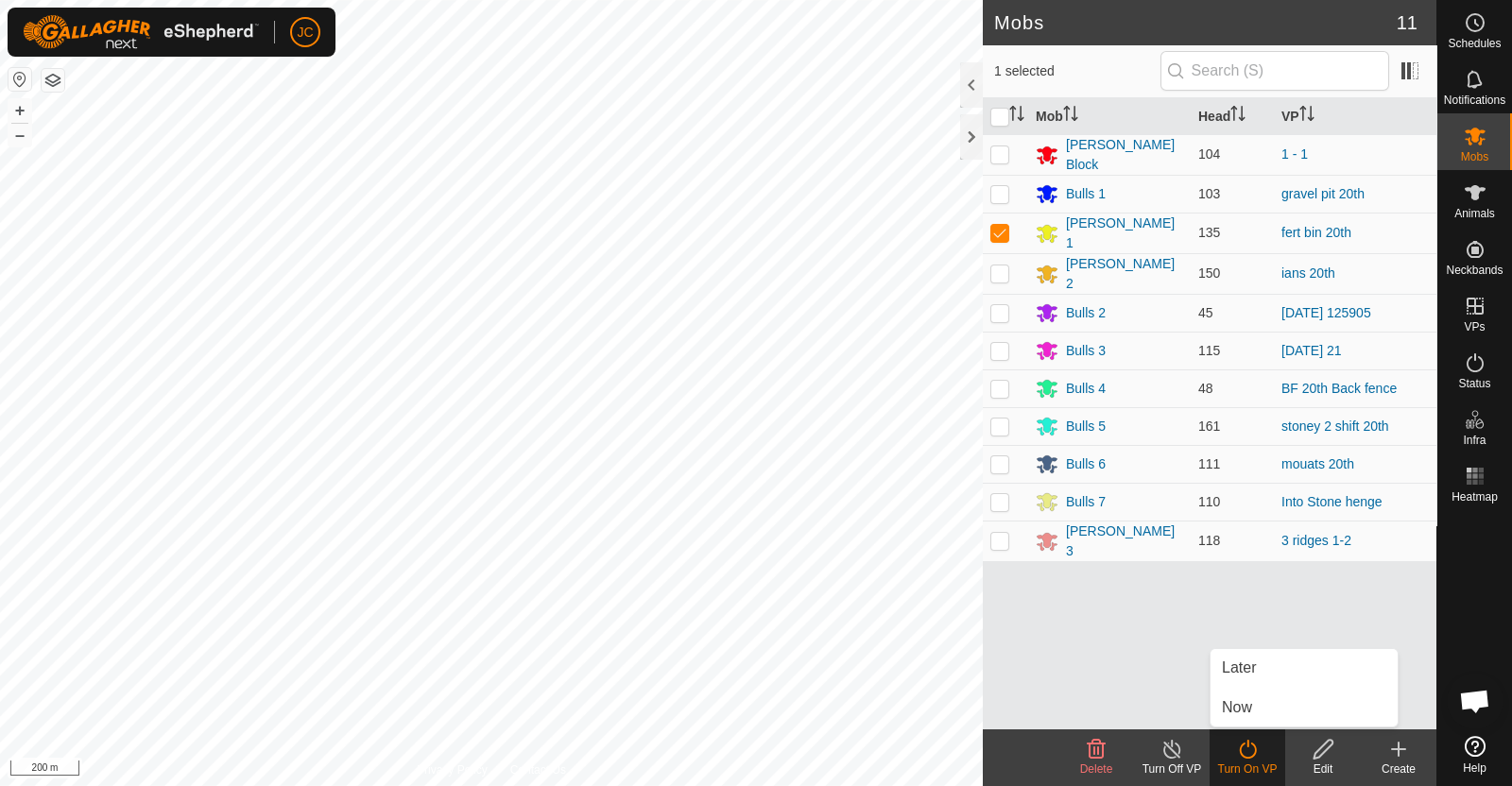
click at [1241, 716] on link "Now" at bounding box center [1304, 707] width 187 height 38
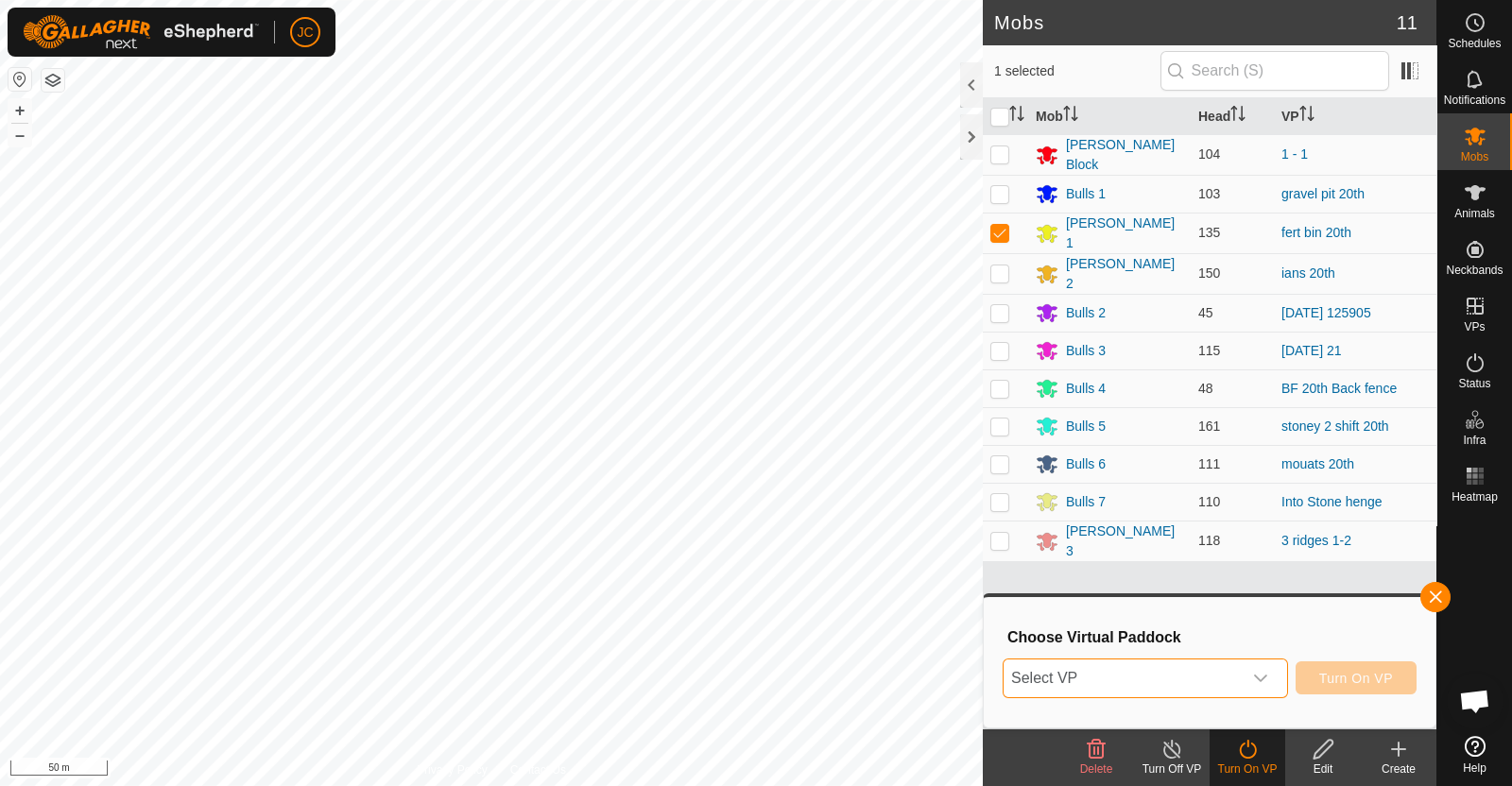
click at [1231, 672] on span "Select VP" at bounding box center [1122, 678] width 238 height 38
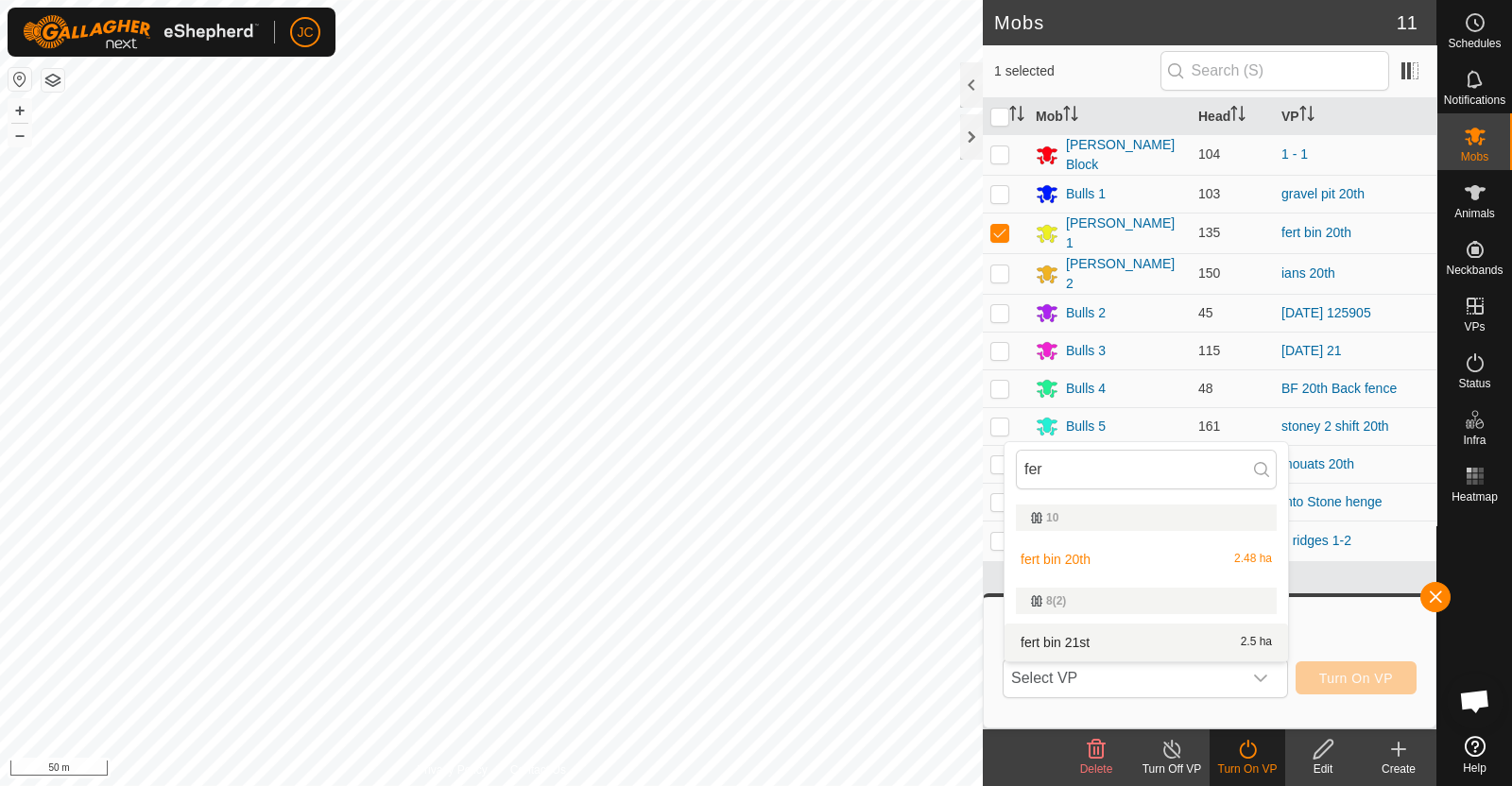
type input "fer"
click at [1077, 640] on li "fert bin 21st 2.5 ha" at bounding box center [1146, 642] width 283 height 38
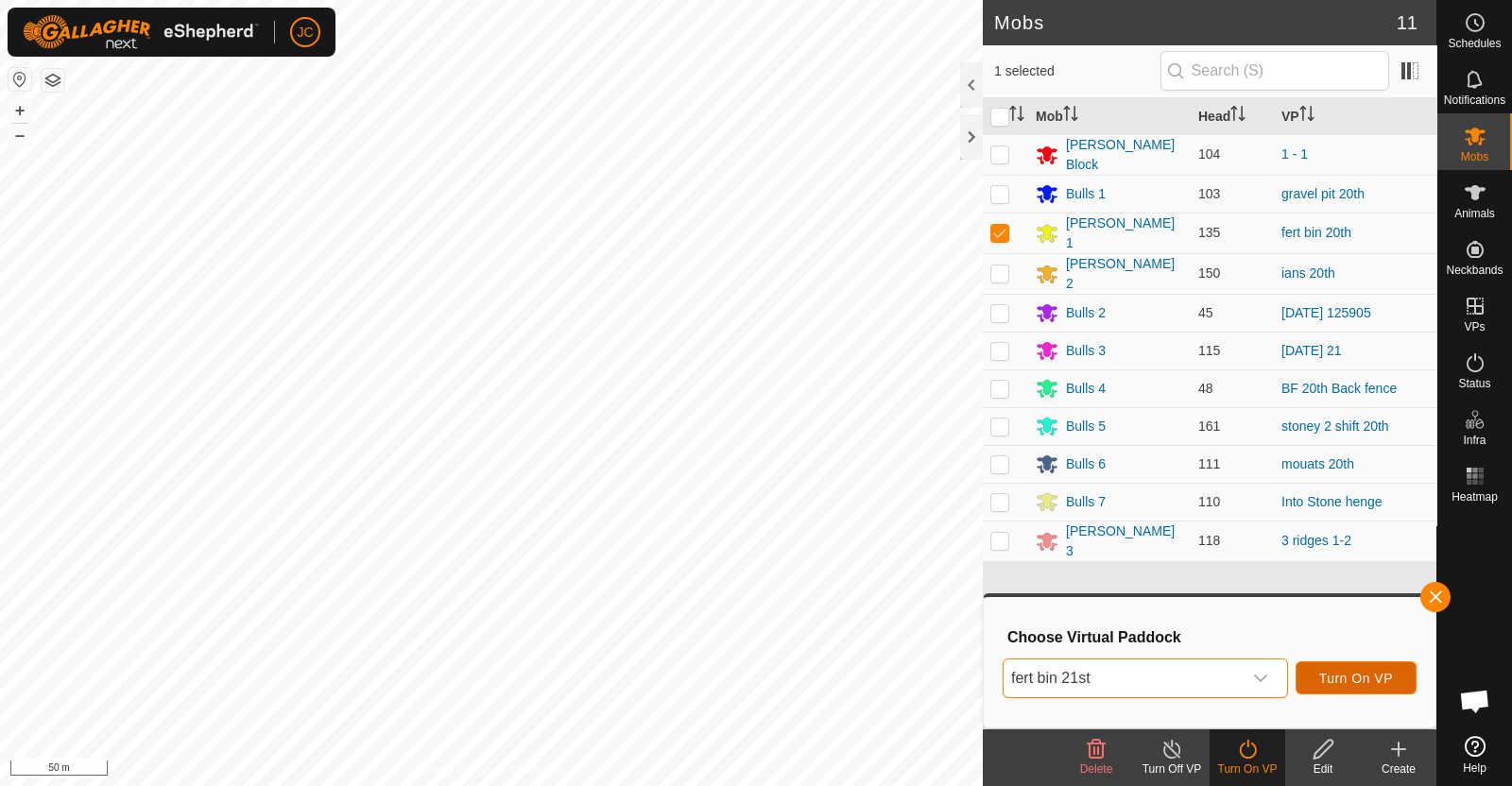
click at [1373, 671] on span "Turn On VP" at bounding box center [1355, 678] width 73 height 15
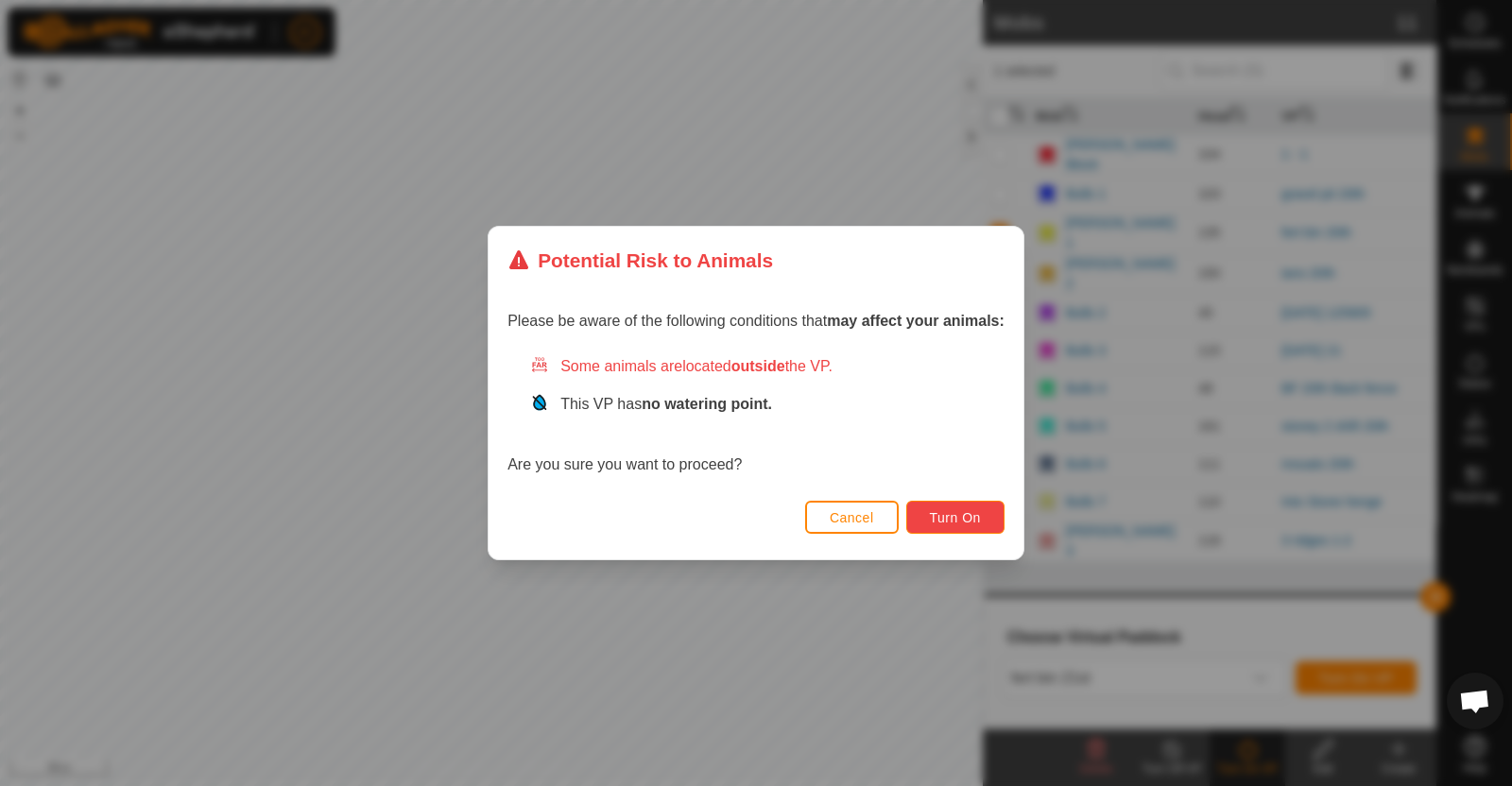
click at [950, 519] on span "Turn On" at bounding box center [956, 518] width 51 height 15
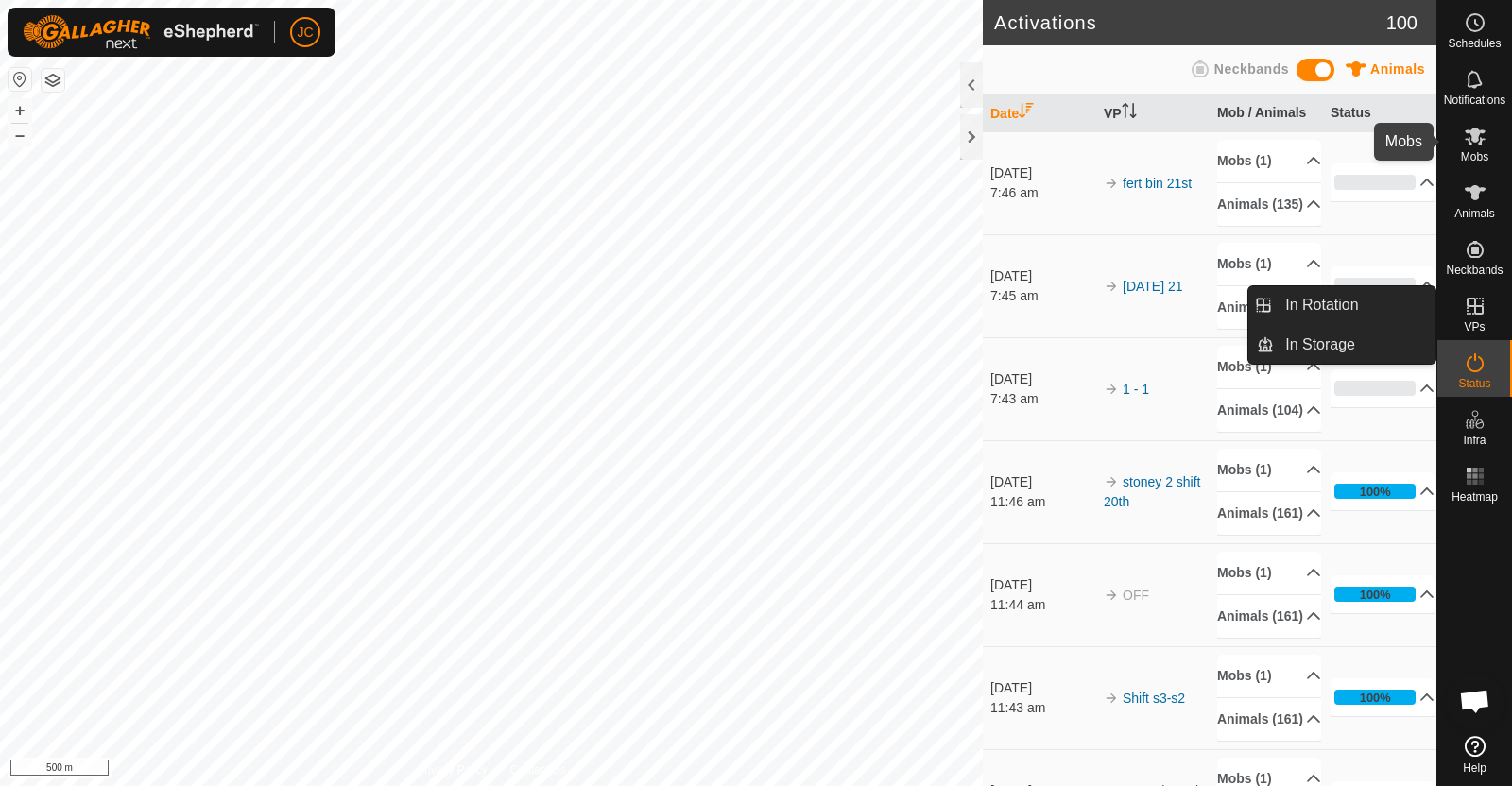
click at [1480, 148] on es-mob-svg-icon at bounding box center [1475, 136] width 34 height 30
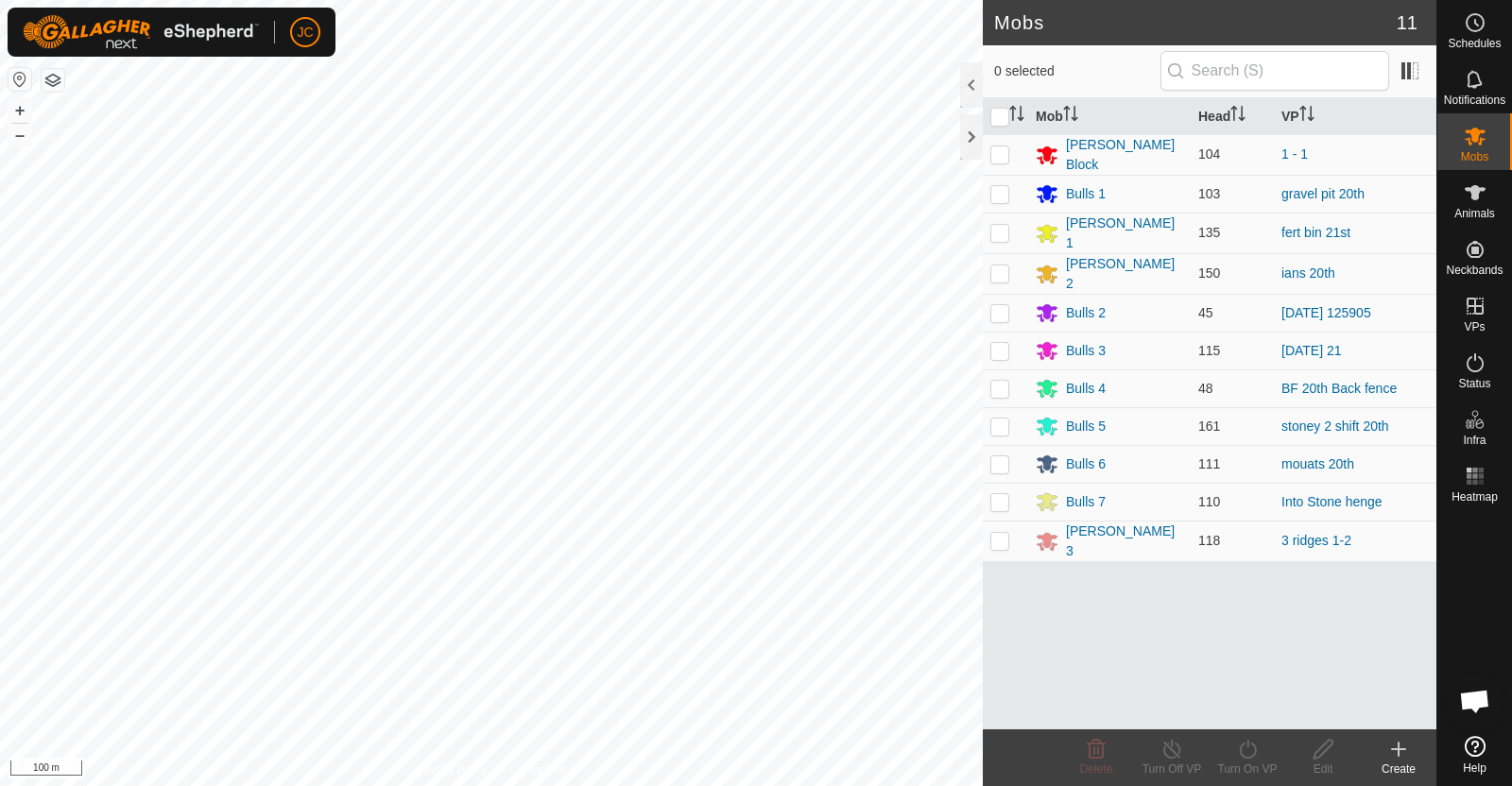
click at [998, 457] on p-checkbox at bounding box center [999, 464] width 19 height 15
checkbox input "true"
click at [1254, 745] on icon at bounding box center [1248, 749] width 24 height 23
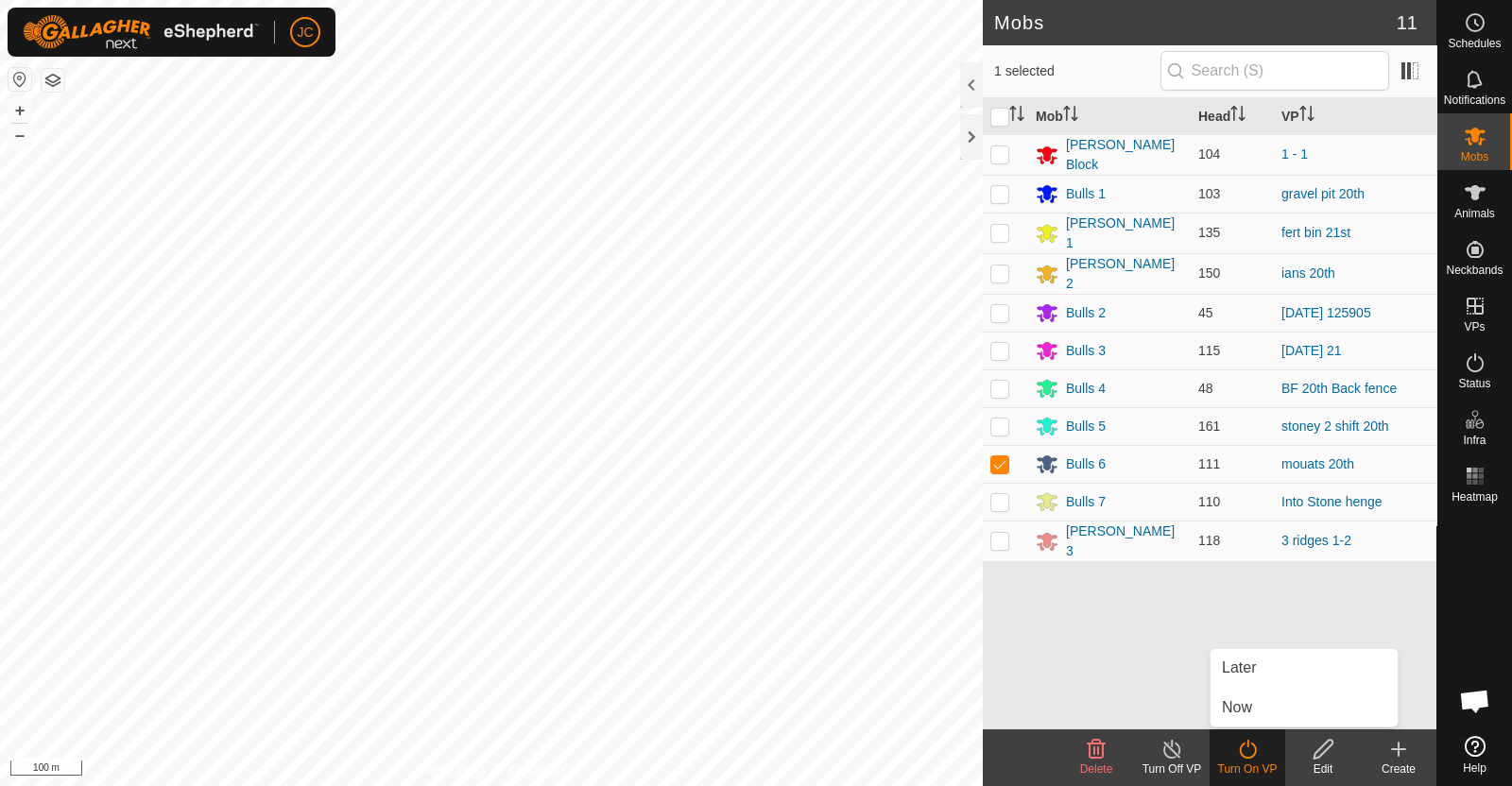
drag, startPoint x: 1234, startPoint y: 681, endPoint x: 1231, endPoint y: 702, distance: 21.2
click at [1231, 702] on ul "Later Now" at bounding box center [1304, 687] width 187 height 77
click at [1231, 702] on link "Now" at bounding box center [1304, 707] width 187 height 38
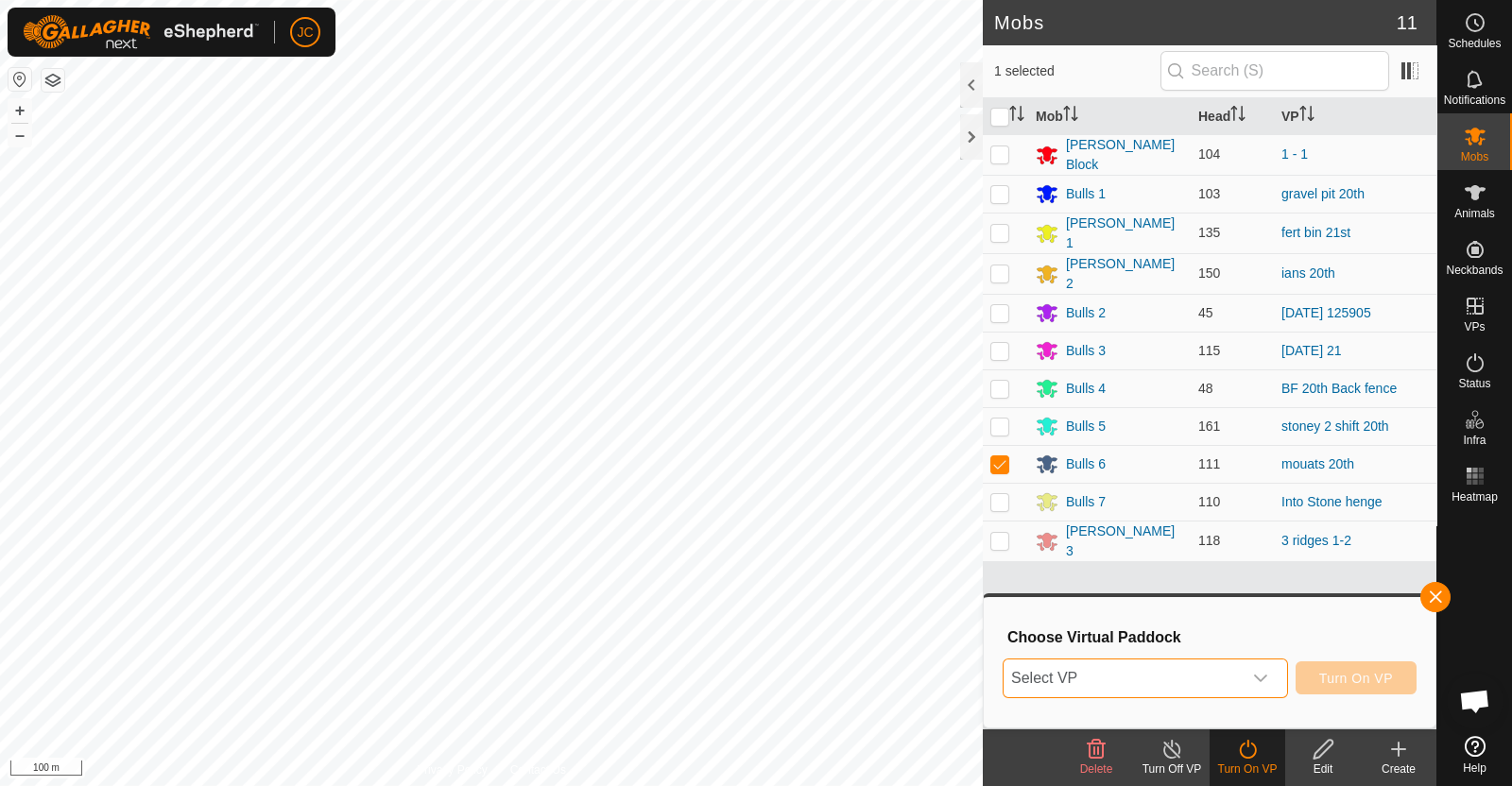
click at [1210, 679] on span "Select VP" at bounding box center [1122, 678] width 238 height 38
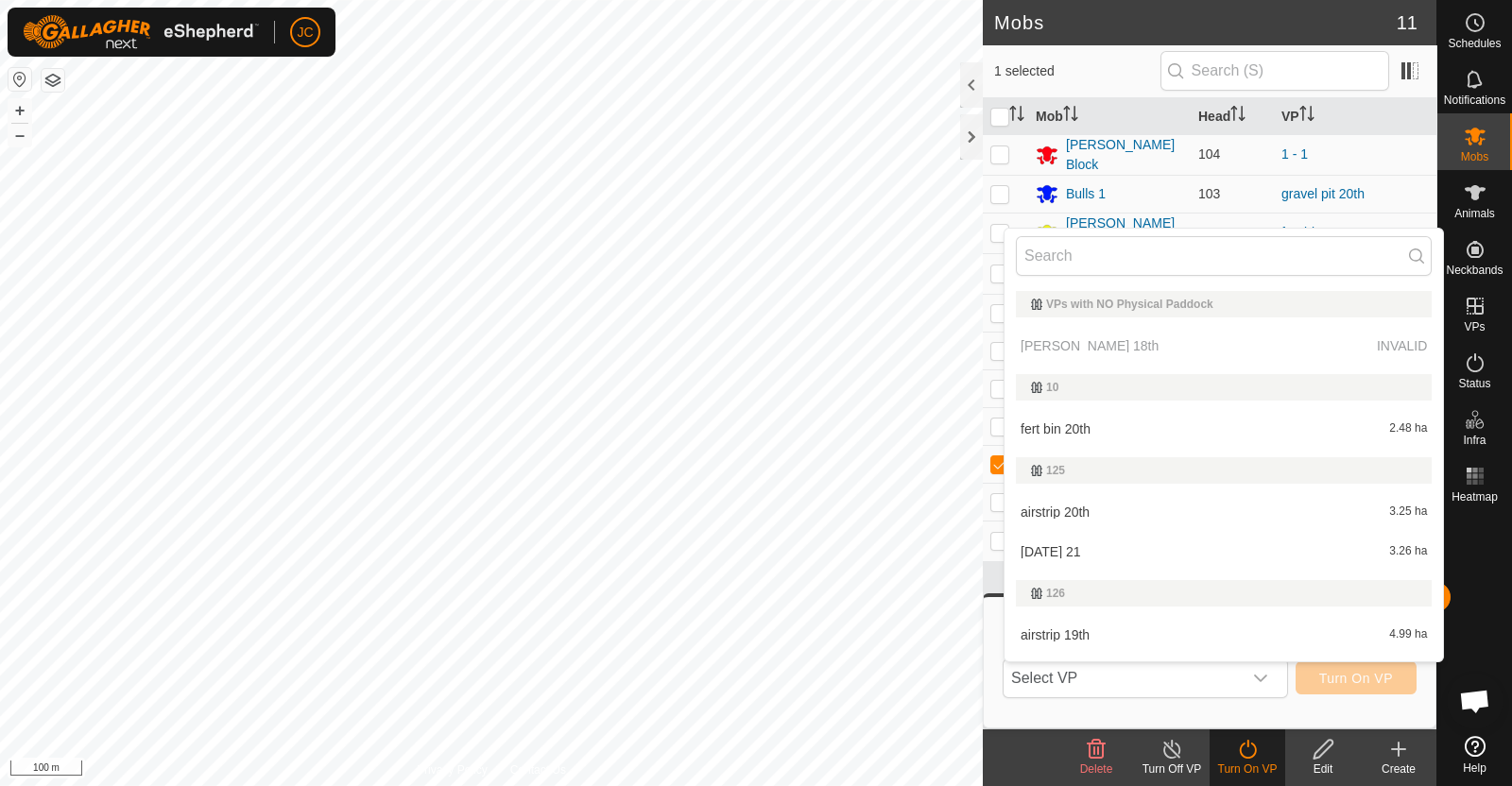
drag, startPoint x: 1188, startPoint y: 564, endPoint x: 1298, endPoint y: 598, distance: 115.1
click at [1298, 598] on div "126" at bounding box center [1223, 593] width 416 height 27
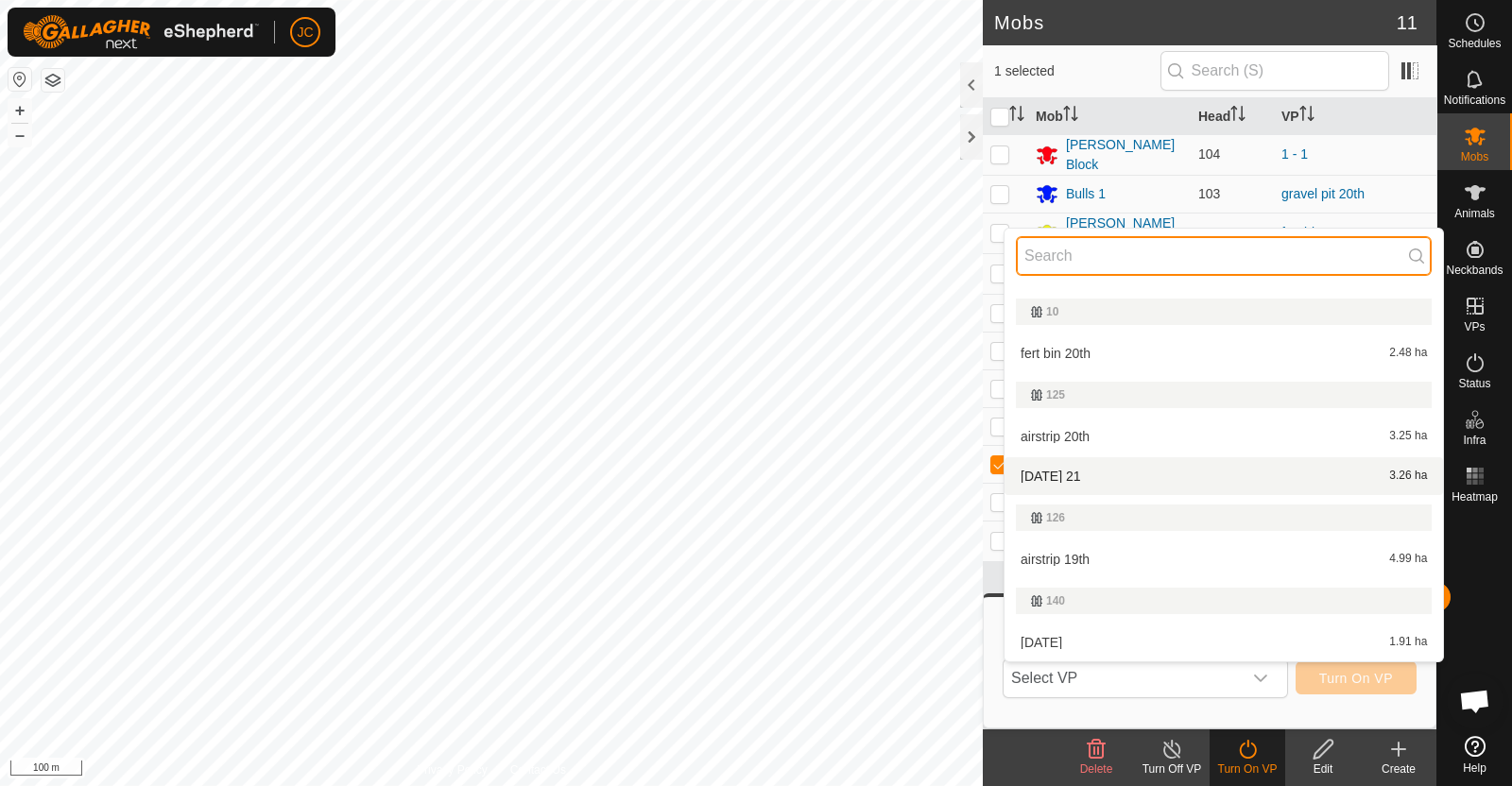
click at [1081, 254] on input "text" at bounding box center [1223, 256] width 416 height 40
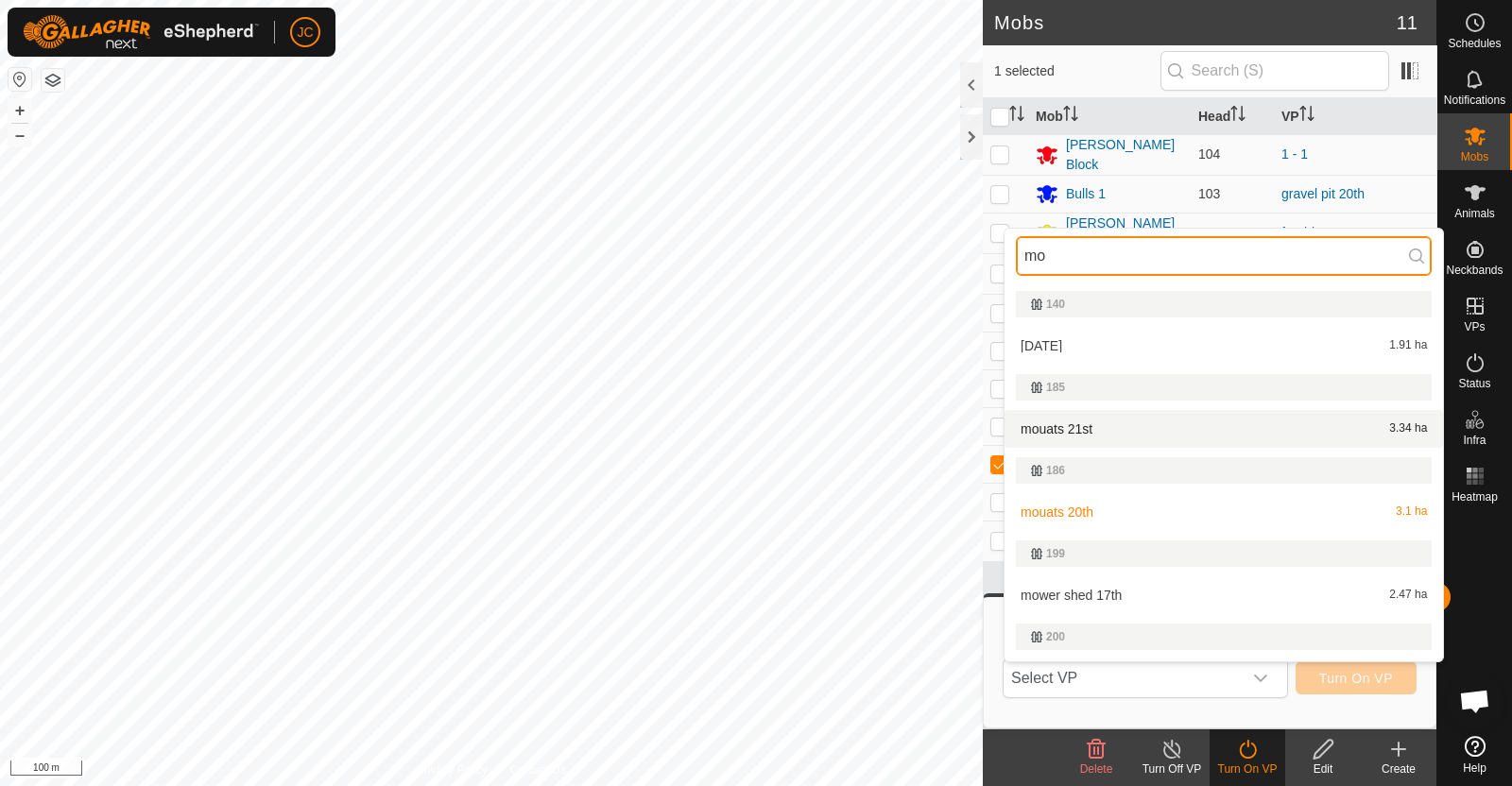
type input "mo"
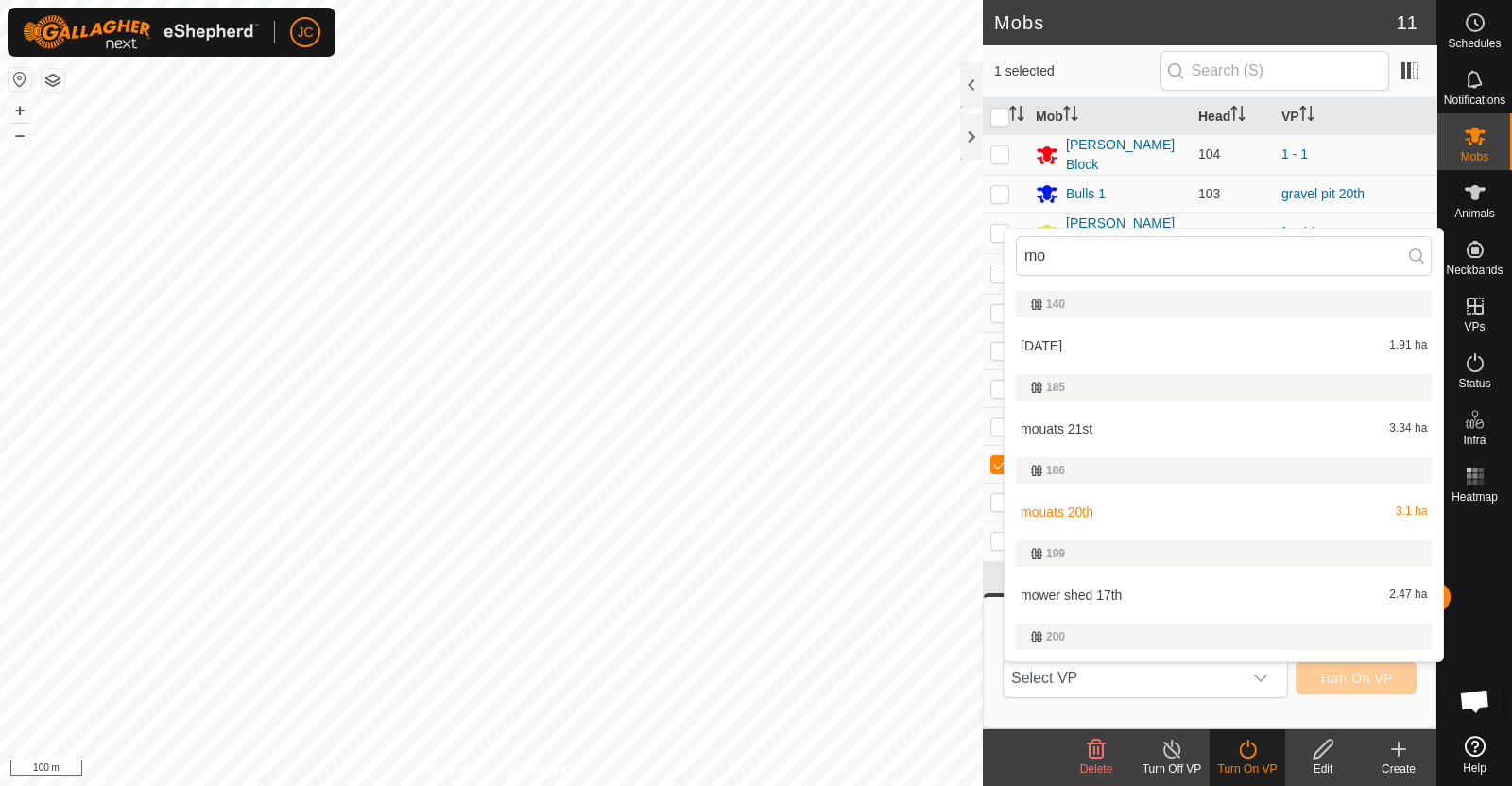
click at [1129, 427] on li "mouats 21st 3.34 ha" at bounding box center [1223, 429] width 438 height 38
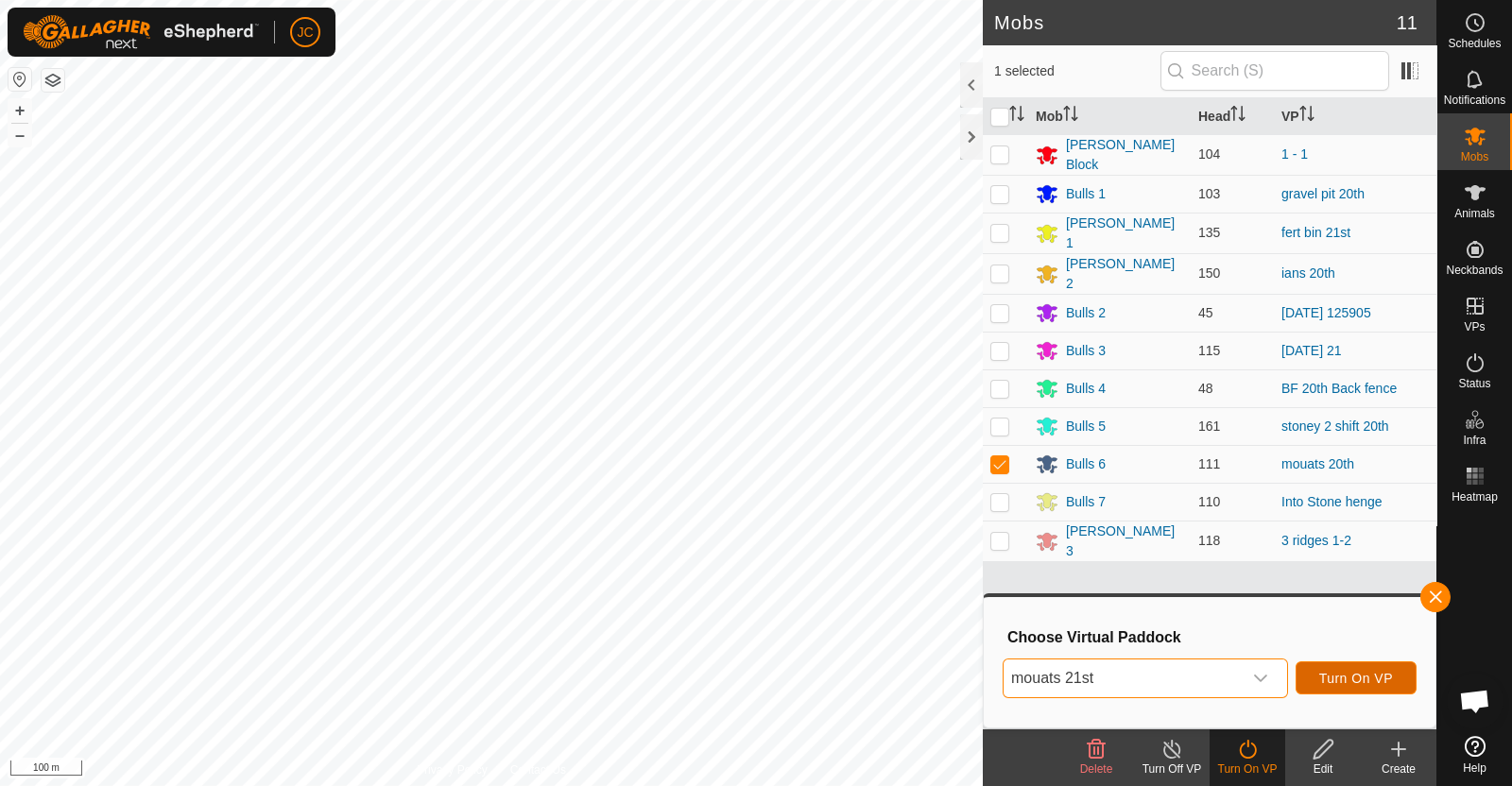
click at [1352, 684] on span "Turn On VP" at bounding box center [1355, 678] width 73 height 15
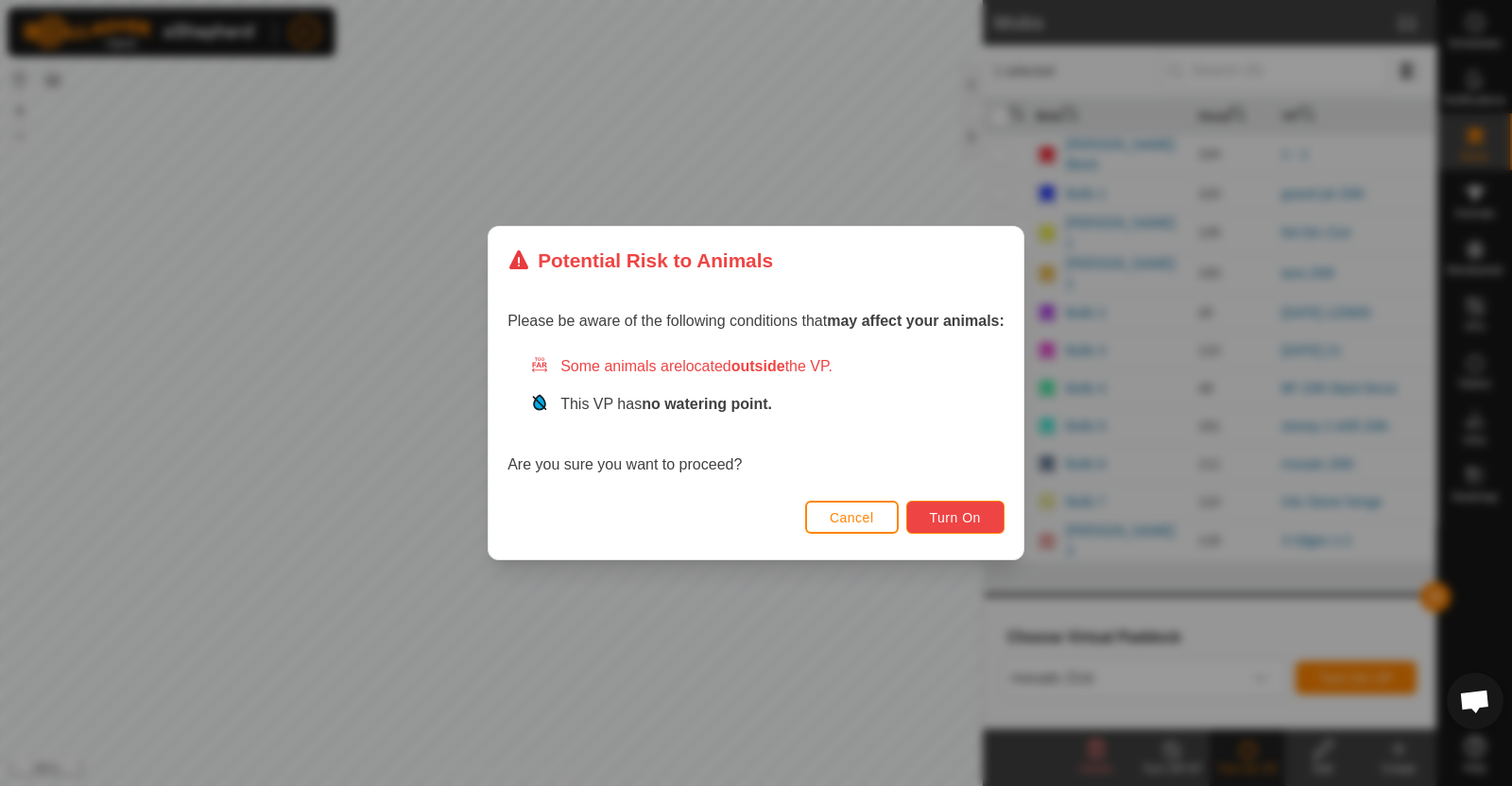
click at [977, 512] on span "Turn On" at bounding box center [956, 518] width 51 height 15
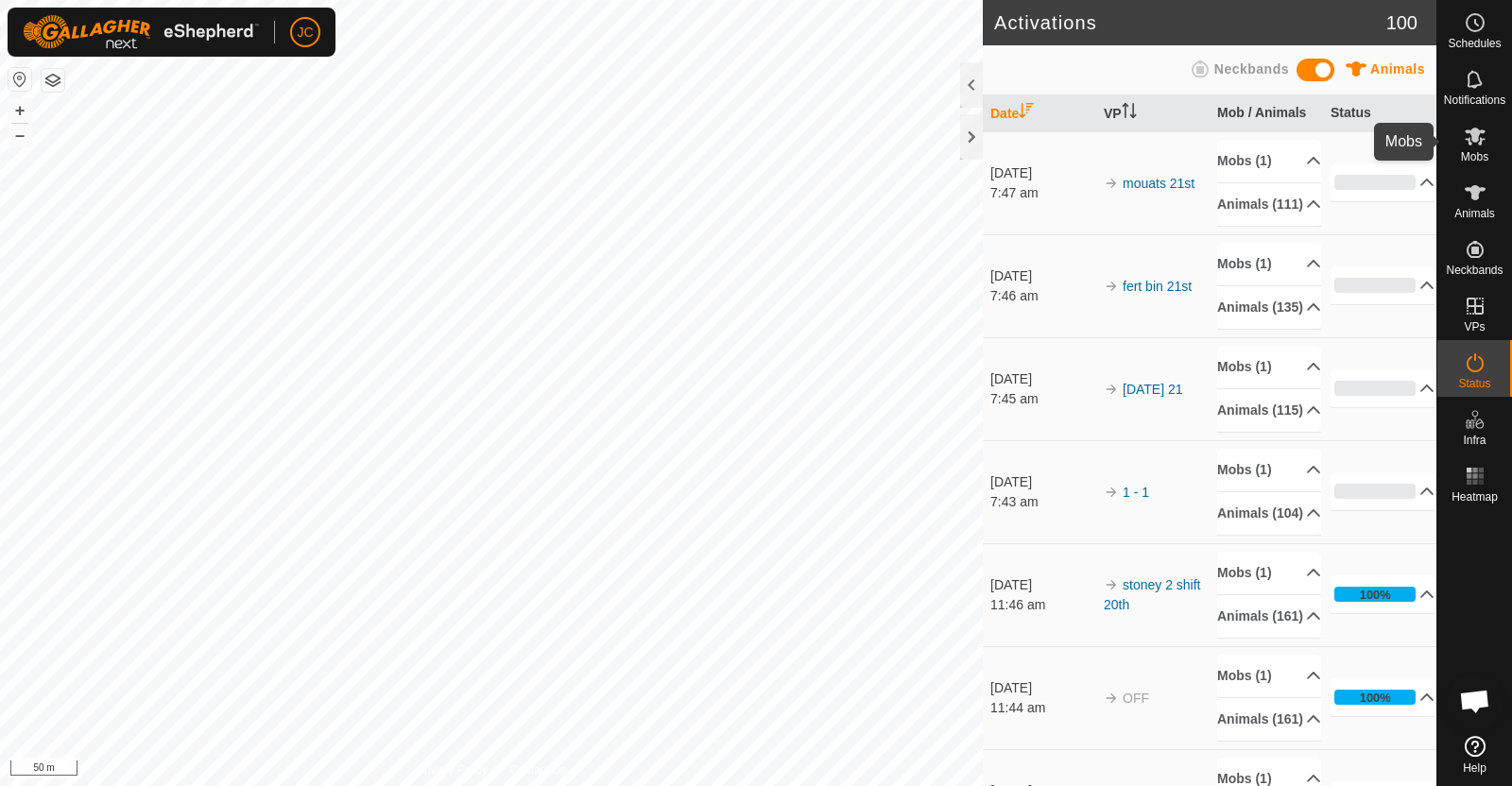
click at [1462, 126] on es-mob-svg-icon at bounding box center [1475, 136] width 34 height 30
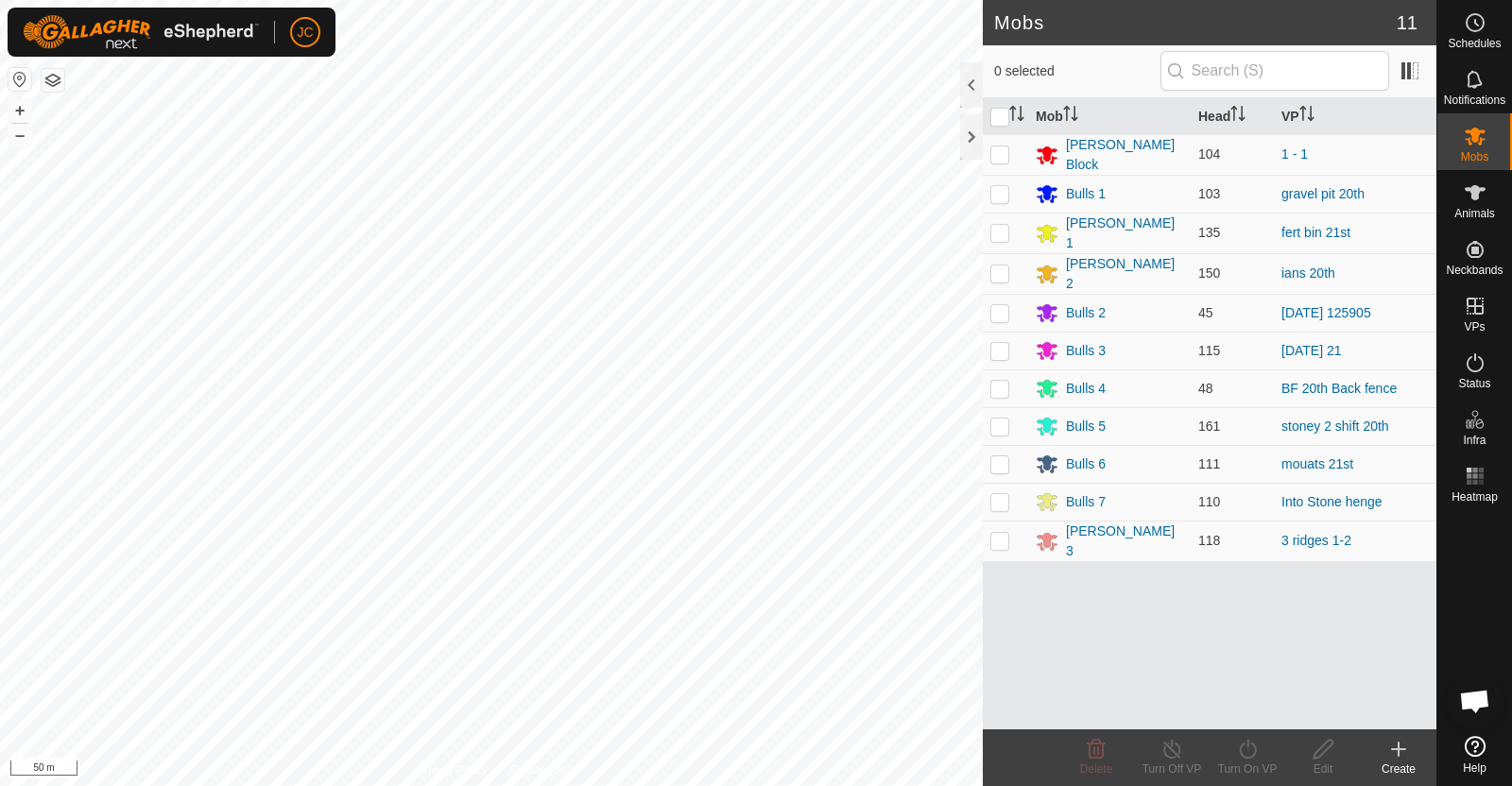
click at [1001, 268] on p-checkbox at bounding box center [999, 273] width 19 height 15
checkbox input "true"
click at [1250, 752] on icon at bounding box center [1248, 749] width 24 height 23
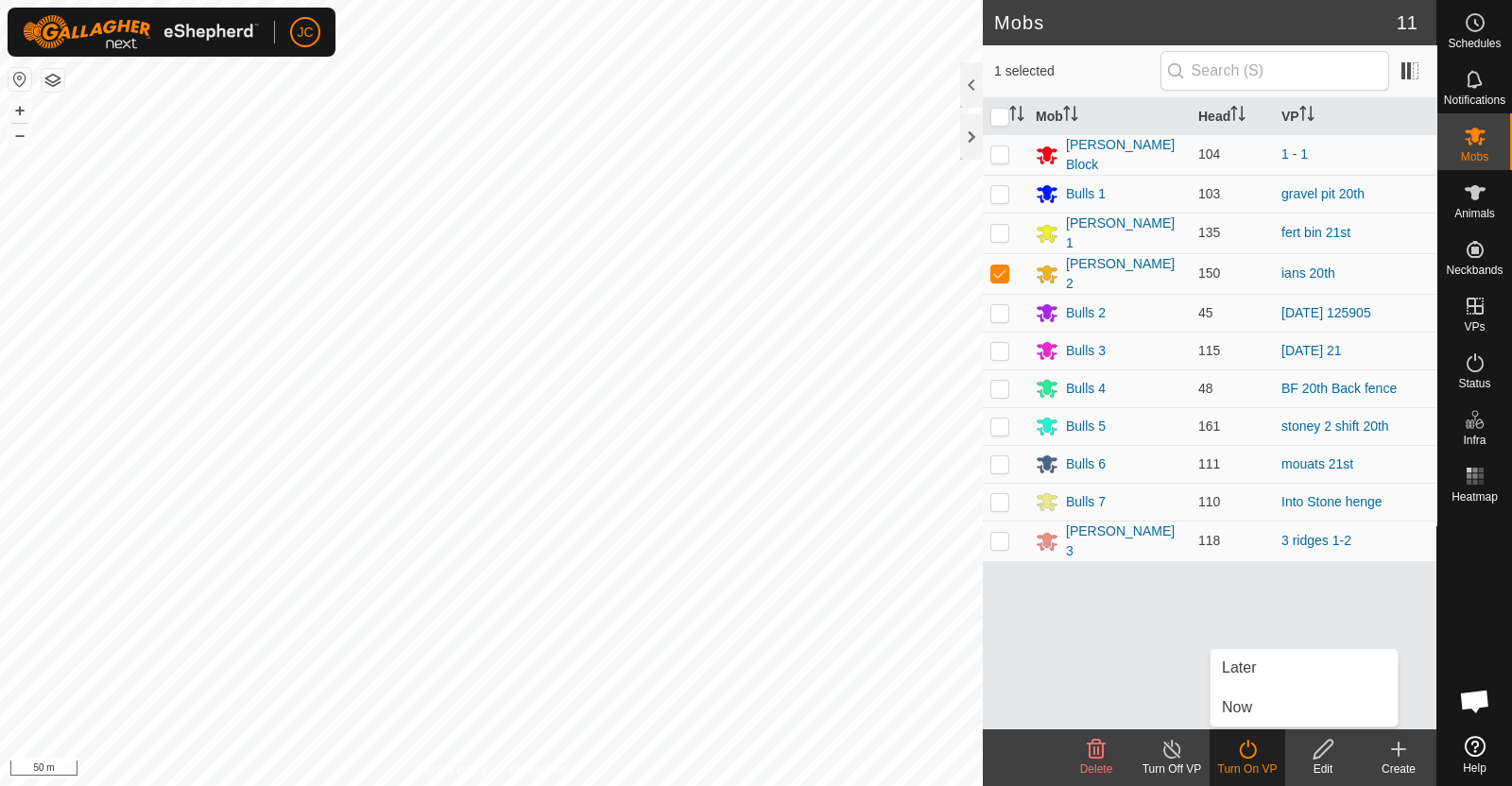
click at [1235, 716] on link "Now" at bounding box center [1304, 707] width 187 height 38
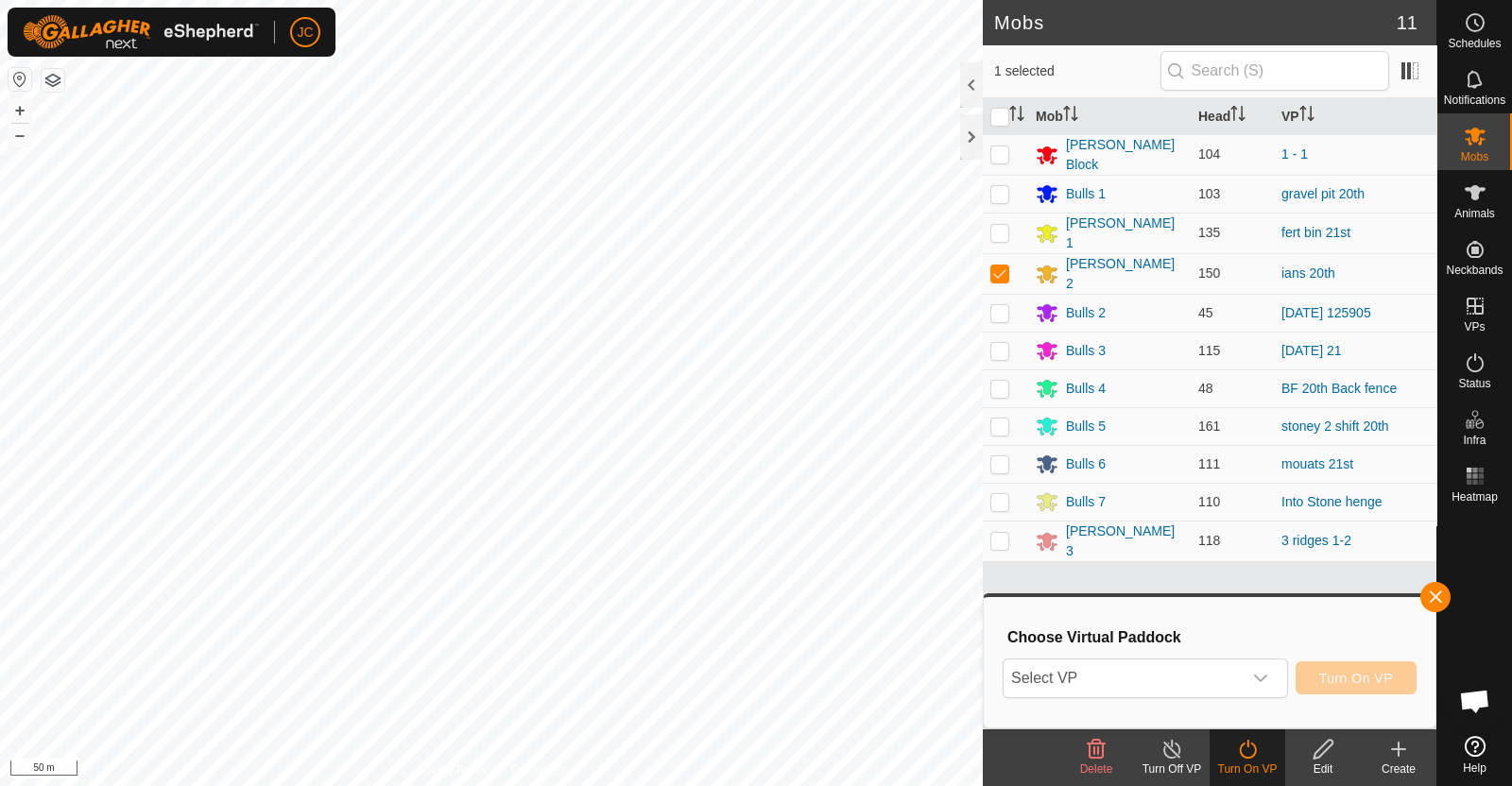
click at [1183, 675] on span "Select VP" at bounding box center [1122, 678] width 238 height 38
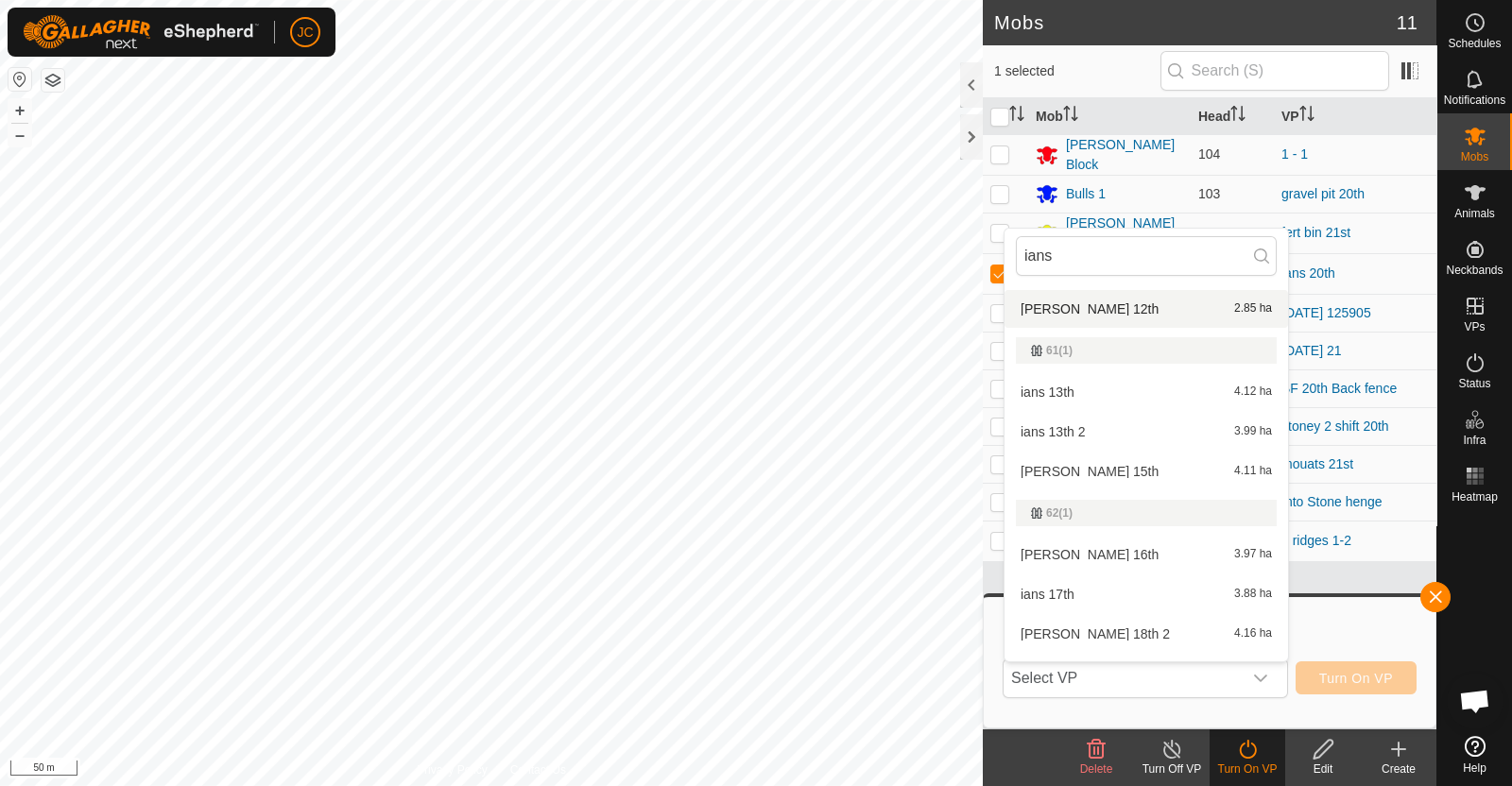
scroll to position [894, 0]
type input "ians"
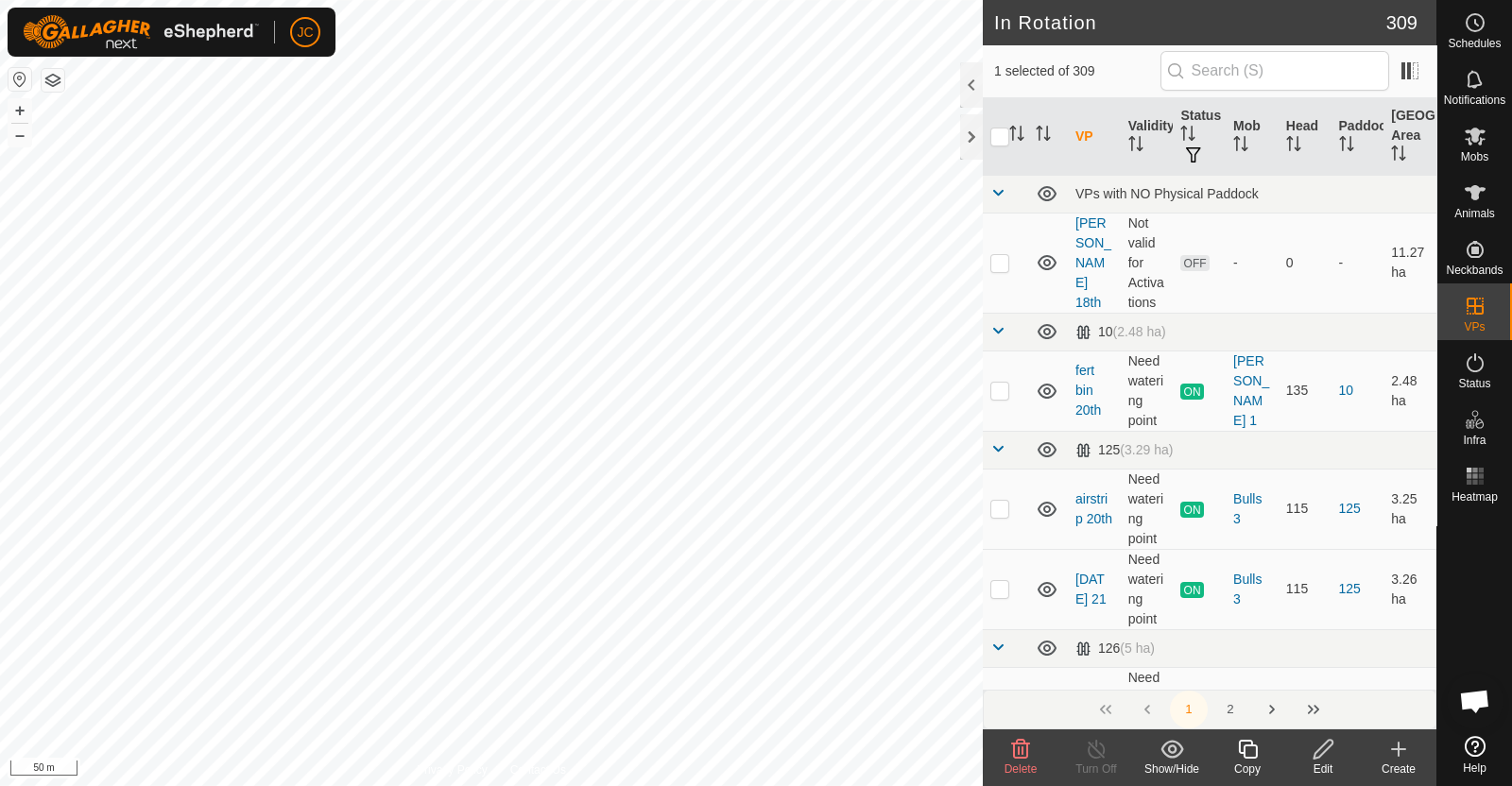
checkbox input "false"
checkbox input "true"
checkbox input "false"
checkbox input "true"
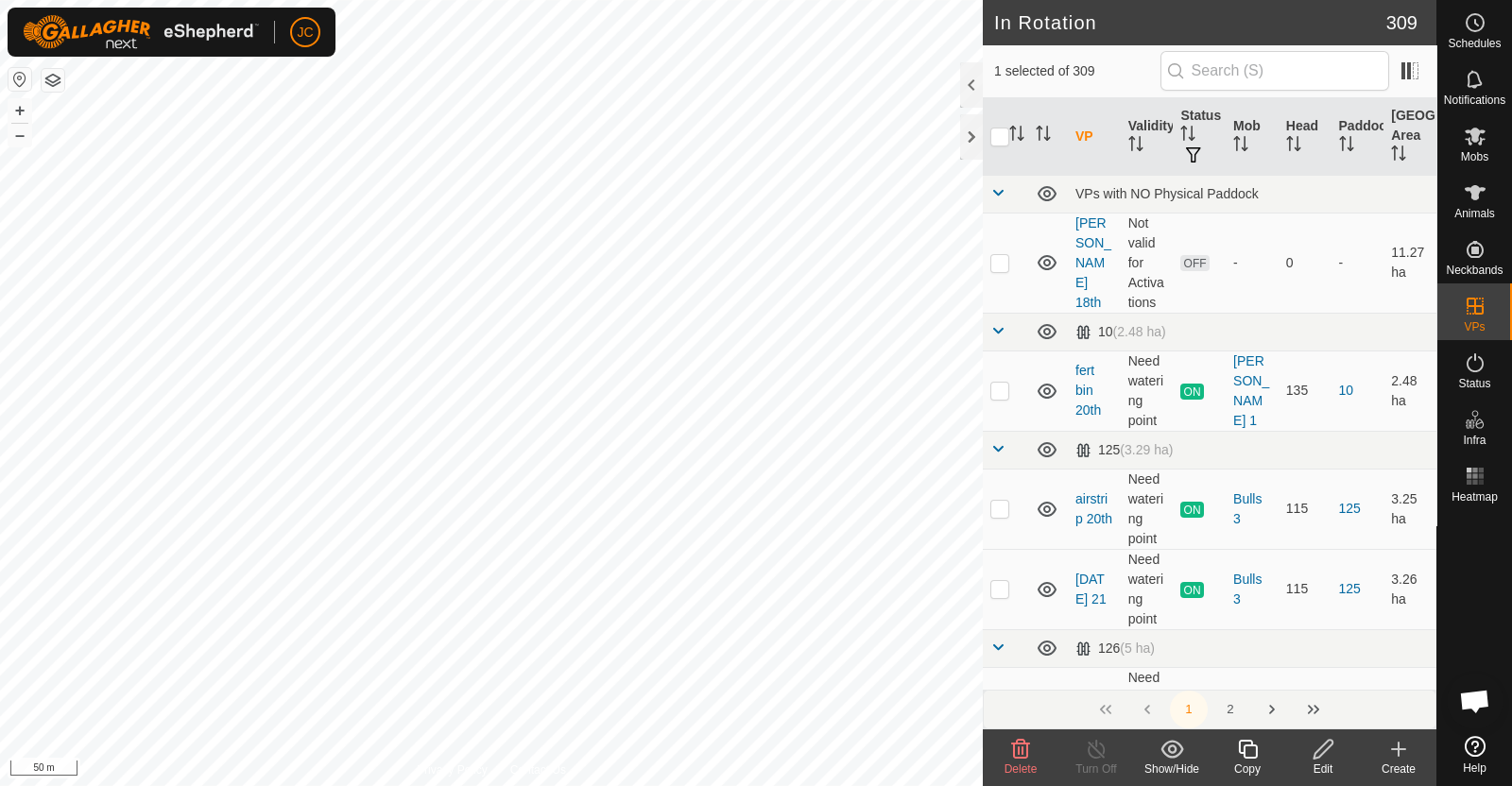
checkbox input "false"
click at [1016, 748] on icon at bounding box center [1020, 749] width 23 height 23
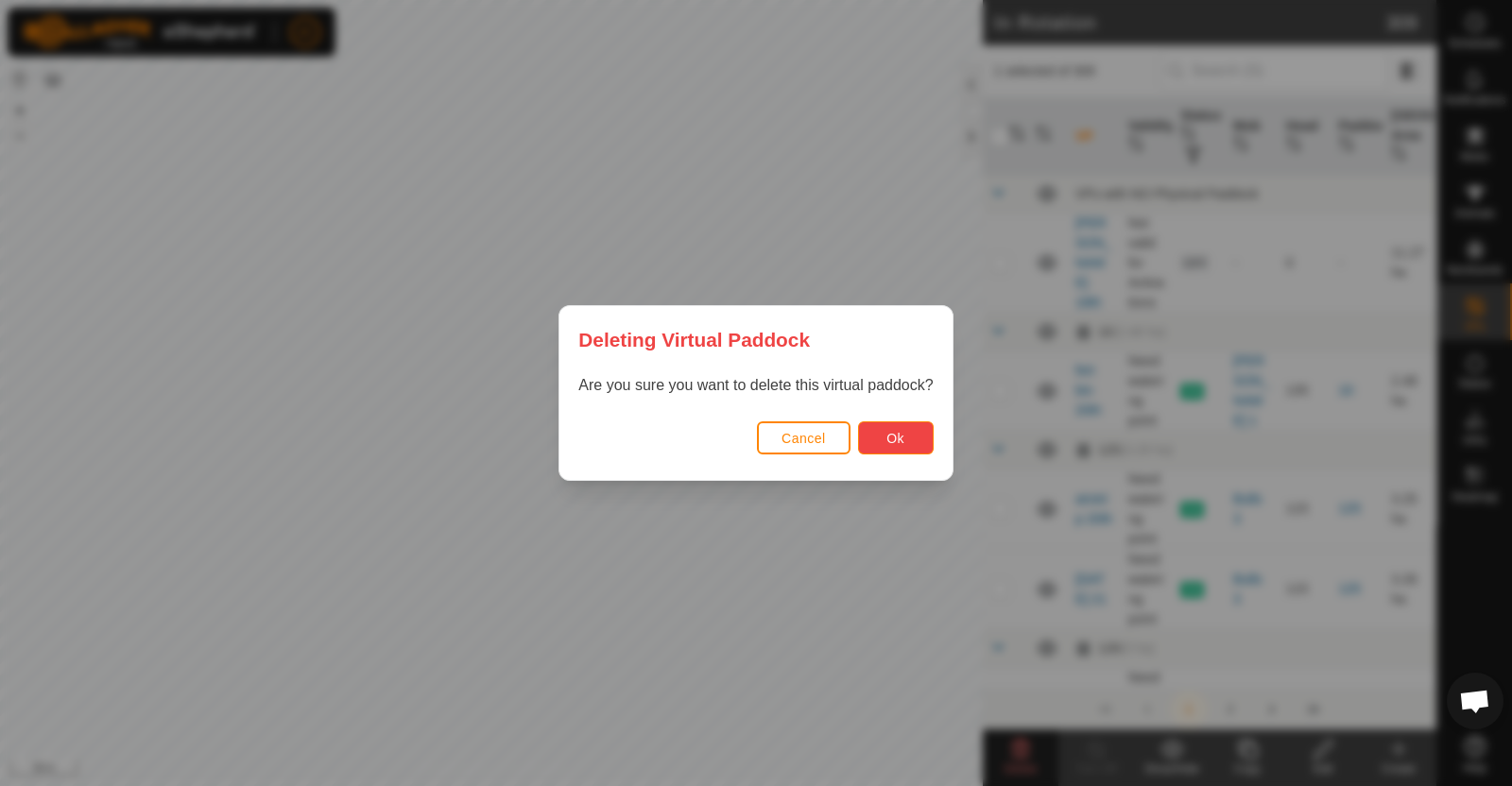
click at [894, 431] on span "Ok" at bounding box center [895, 438] width 18 height 15
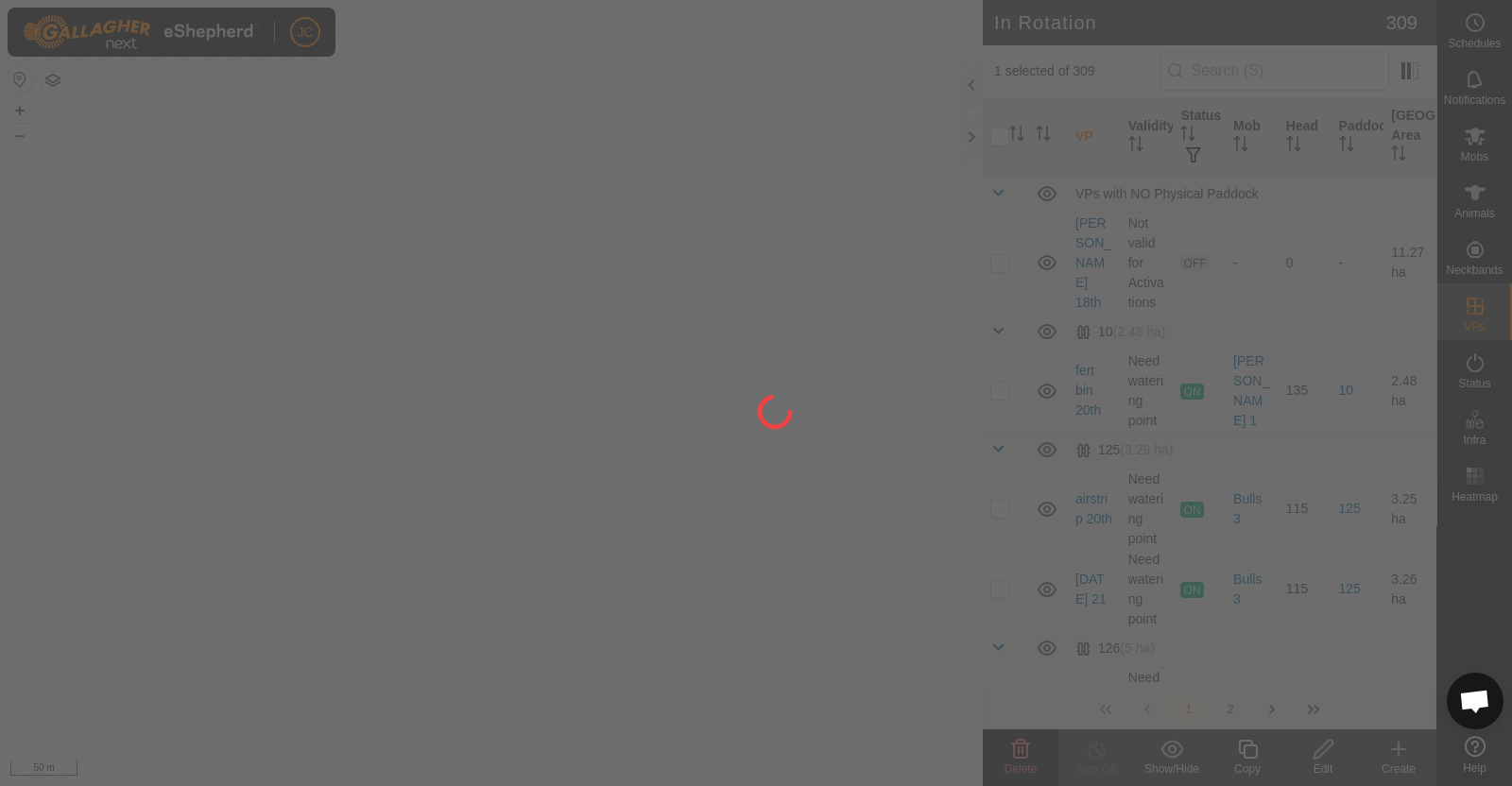
checkbox input "false"
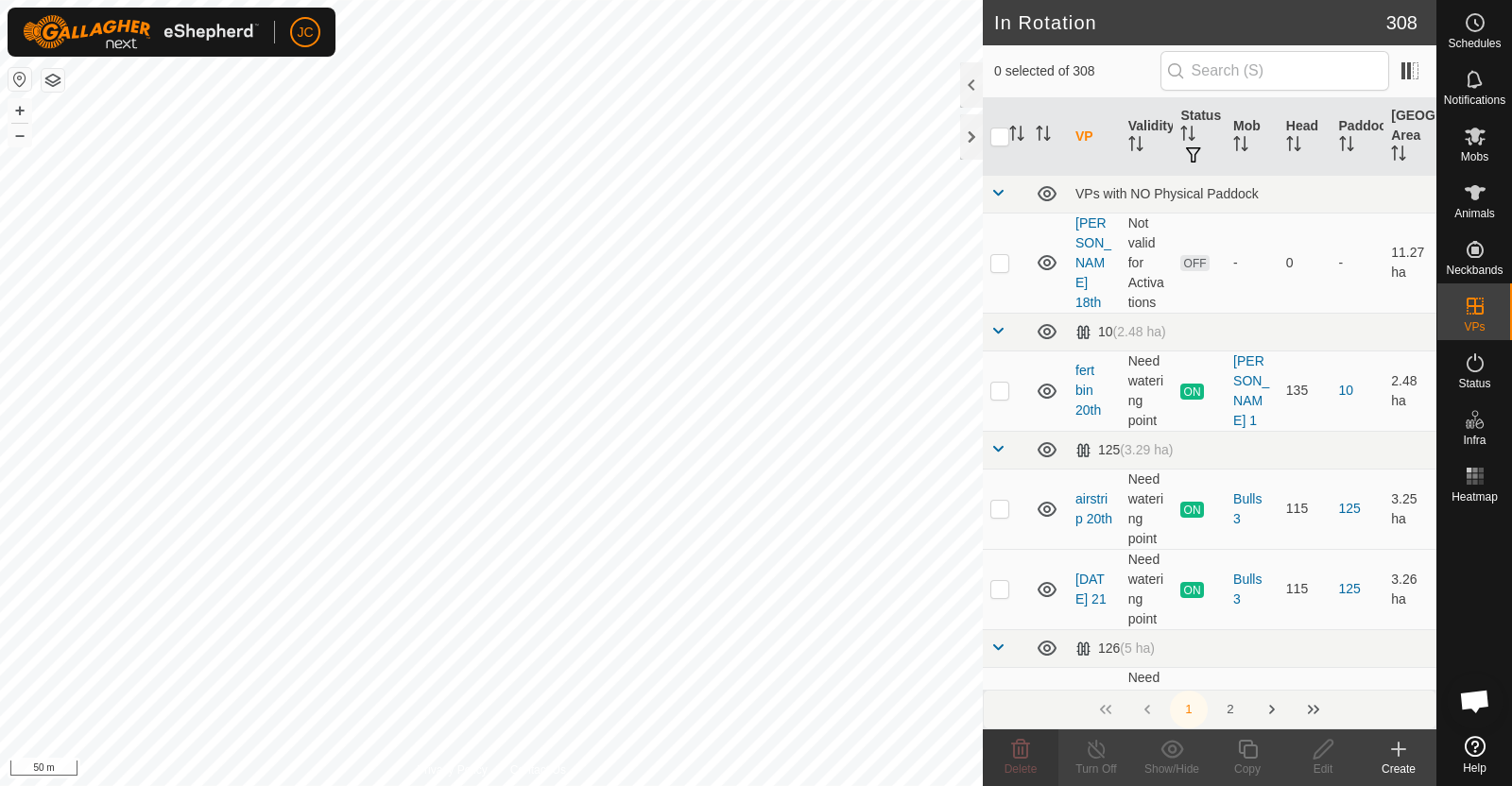
click at [1385, 753] on create-svg-icon at bounding box center [1398, 749] width 75 height 23
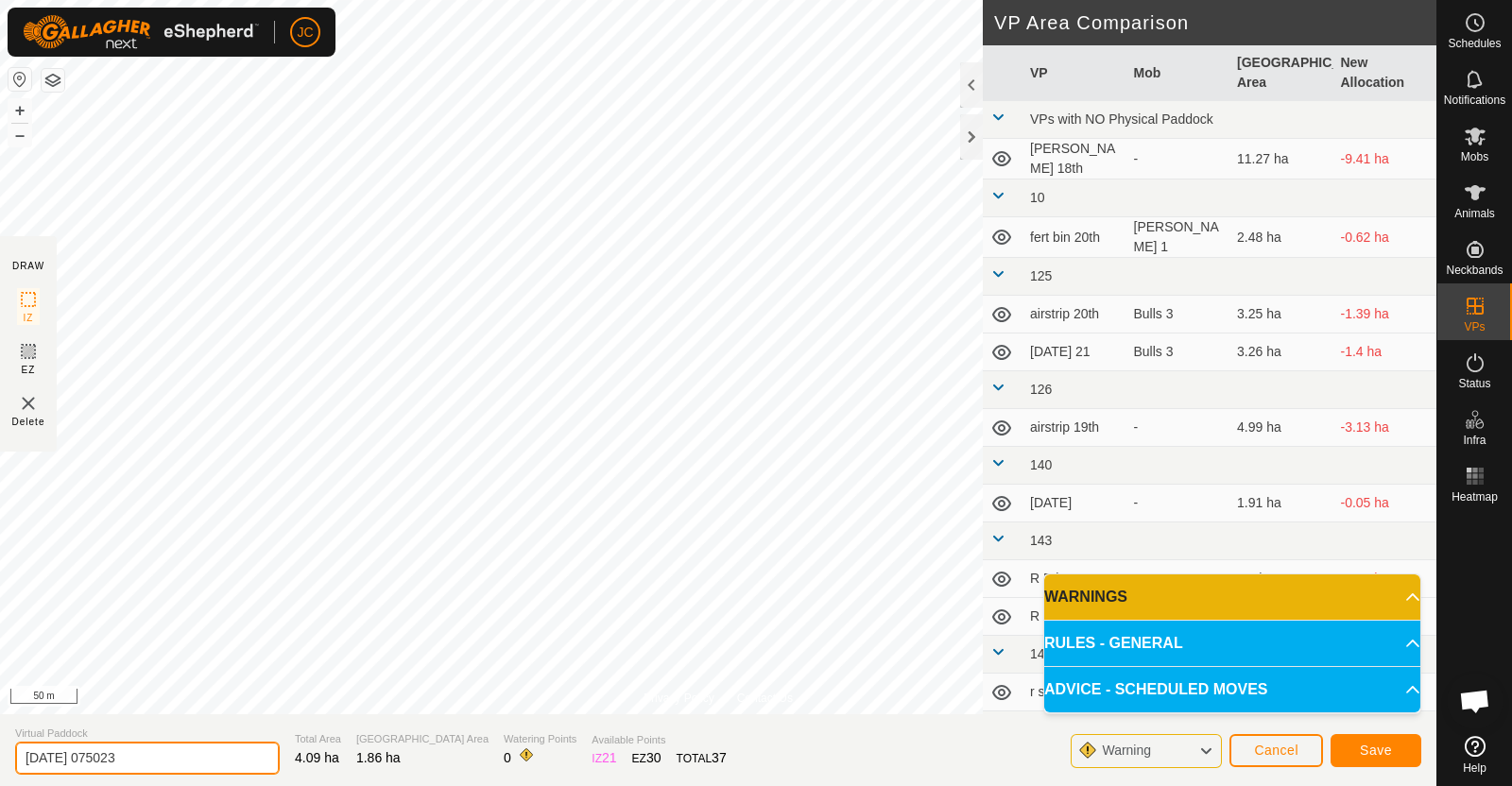
click at [220, 752] on input "[DATE] 075023" at bounding box center [147, 757] width 264 height 33
type input "2"
type input "ians 21st"
click at [1379, 754] on span "Save" at bounding box center [1376, 750] width 32 height 15
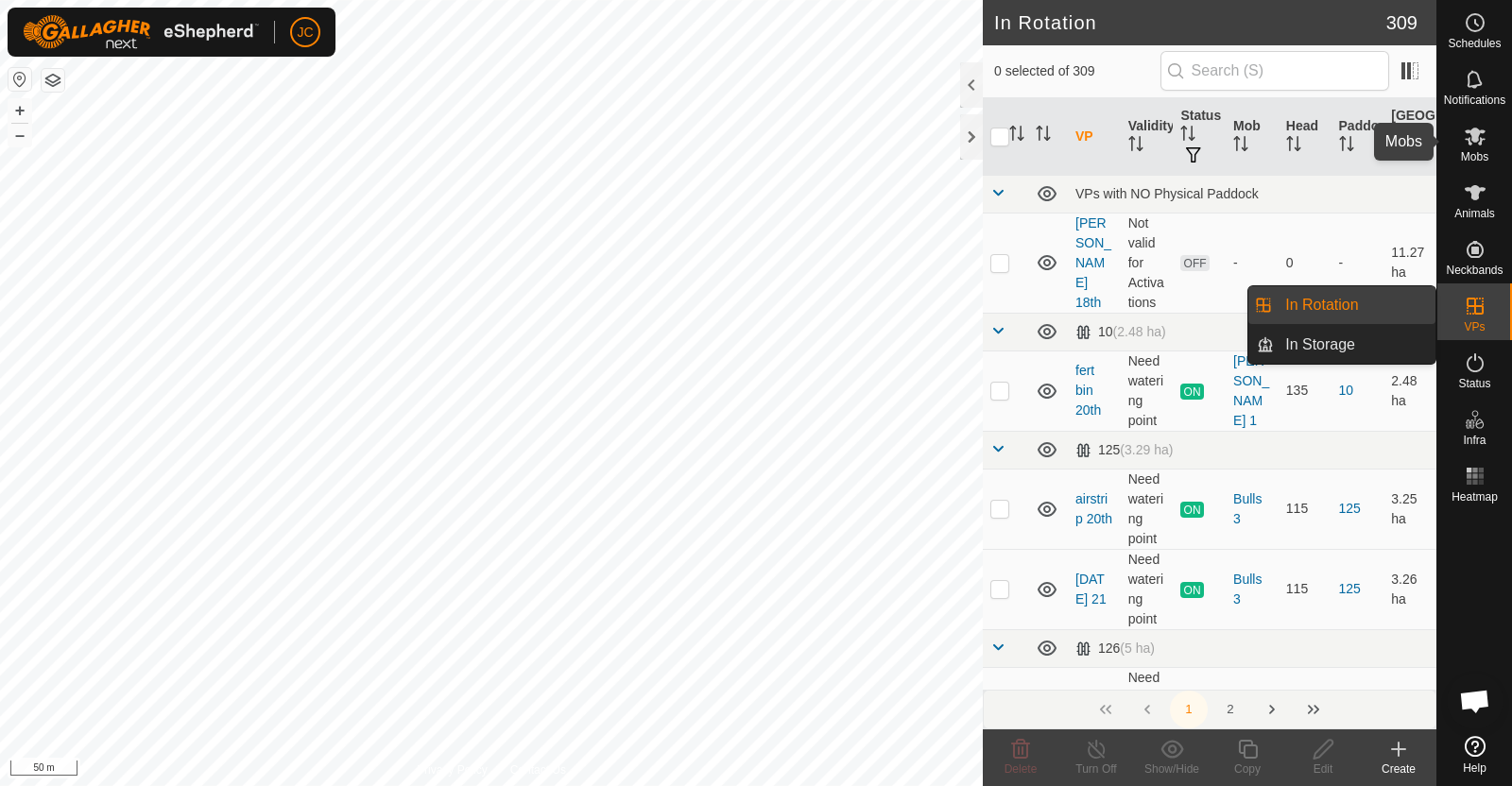
click at [1478, 126] on icon at bounding box center [1475, 136] width 23 height 23
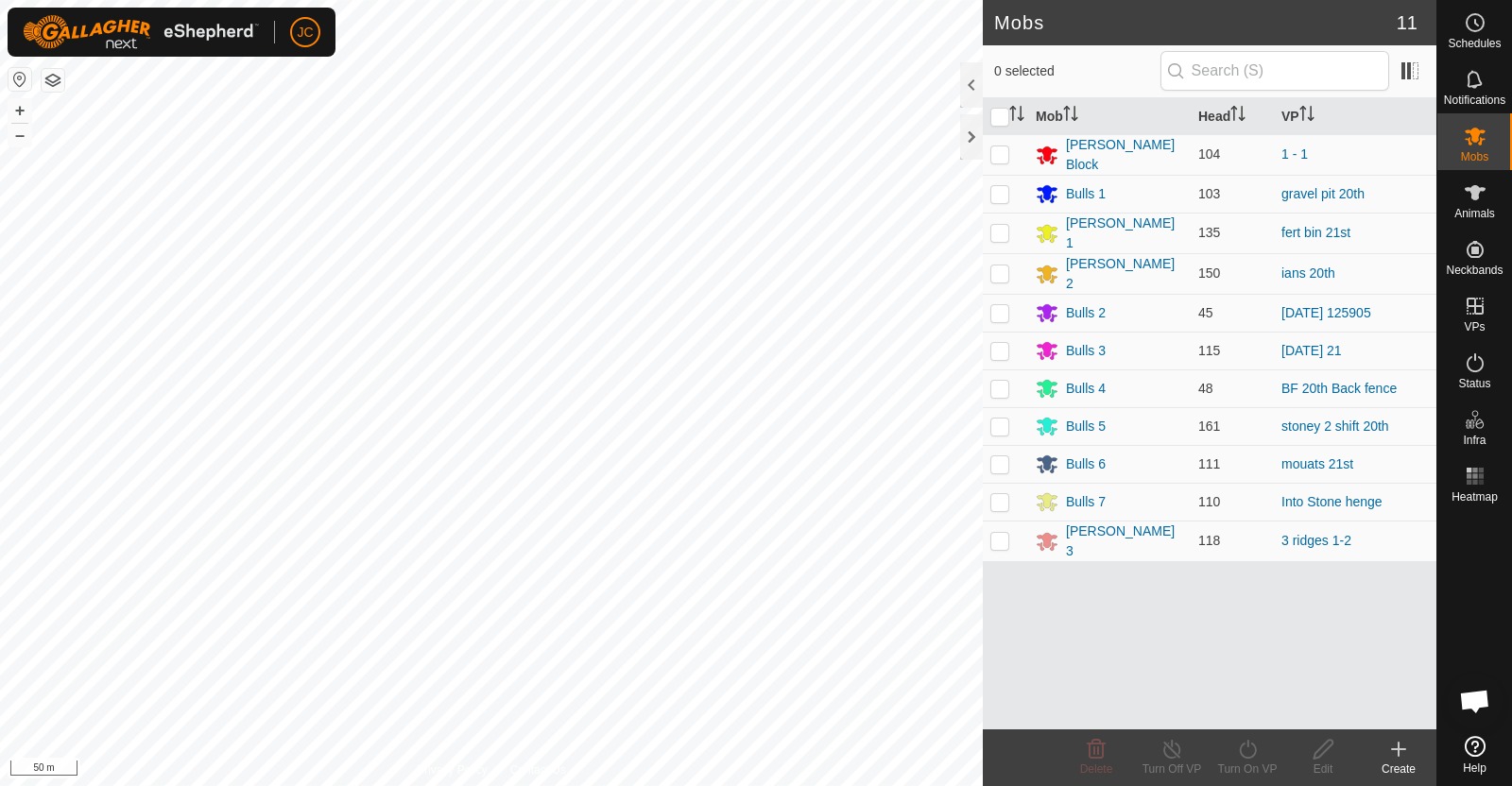
click at [1477, 135] on icon at bounding box center [1475, 136] width 21 height 18
click at [1000, 265] on p-checkbox at bounding box center [999, 273] width 19 height 15
checkbox input "true"
click at [1244, 754] on icon at bounding box center [1248, 749] width 24 height 23
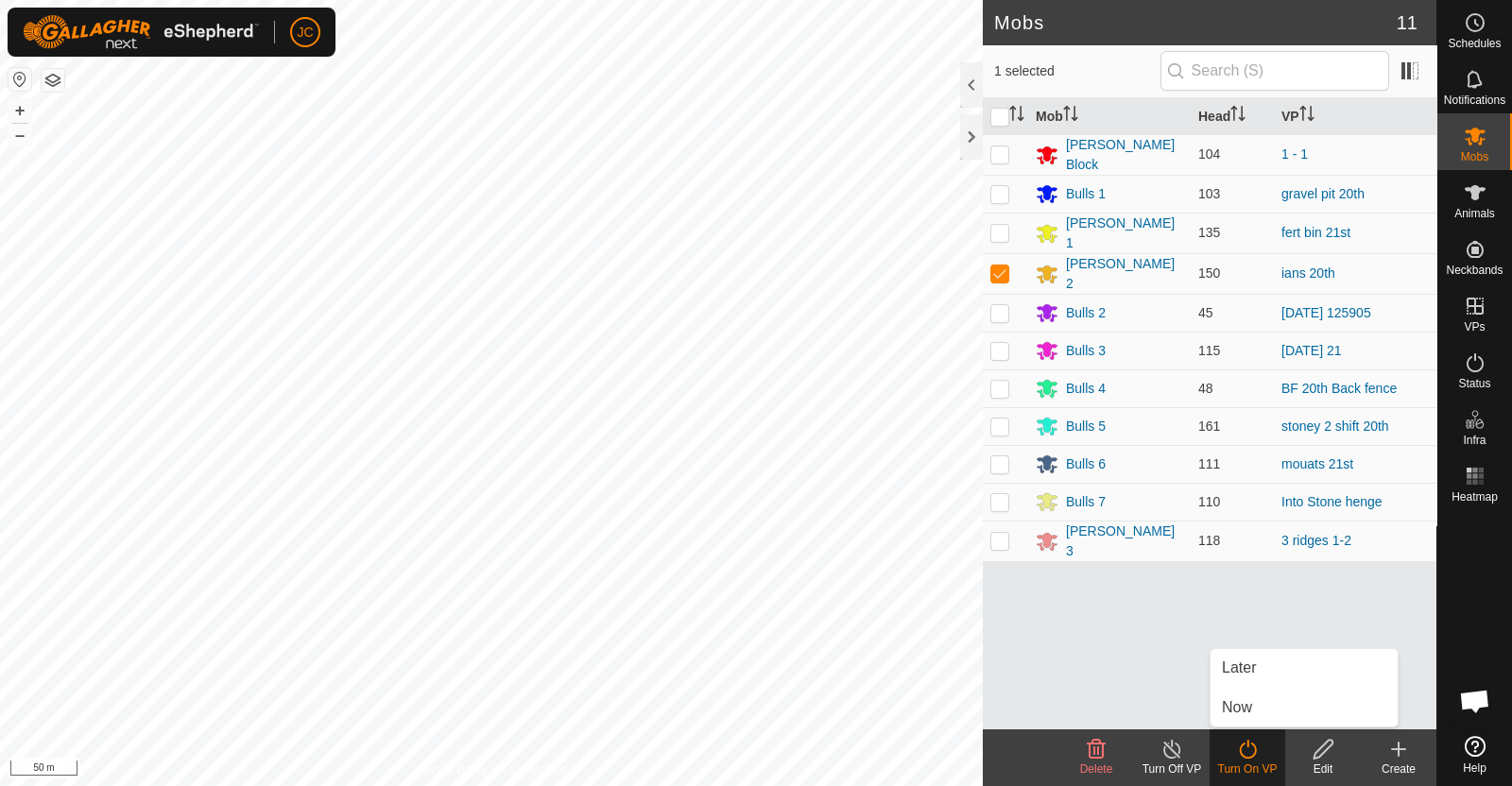
click at [1245, 719] on link "Now" at bounding box center [1304, 707] width 187 height 38
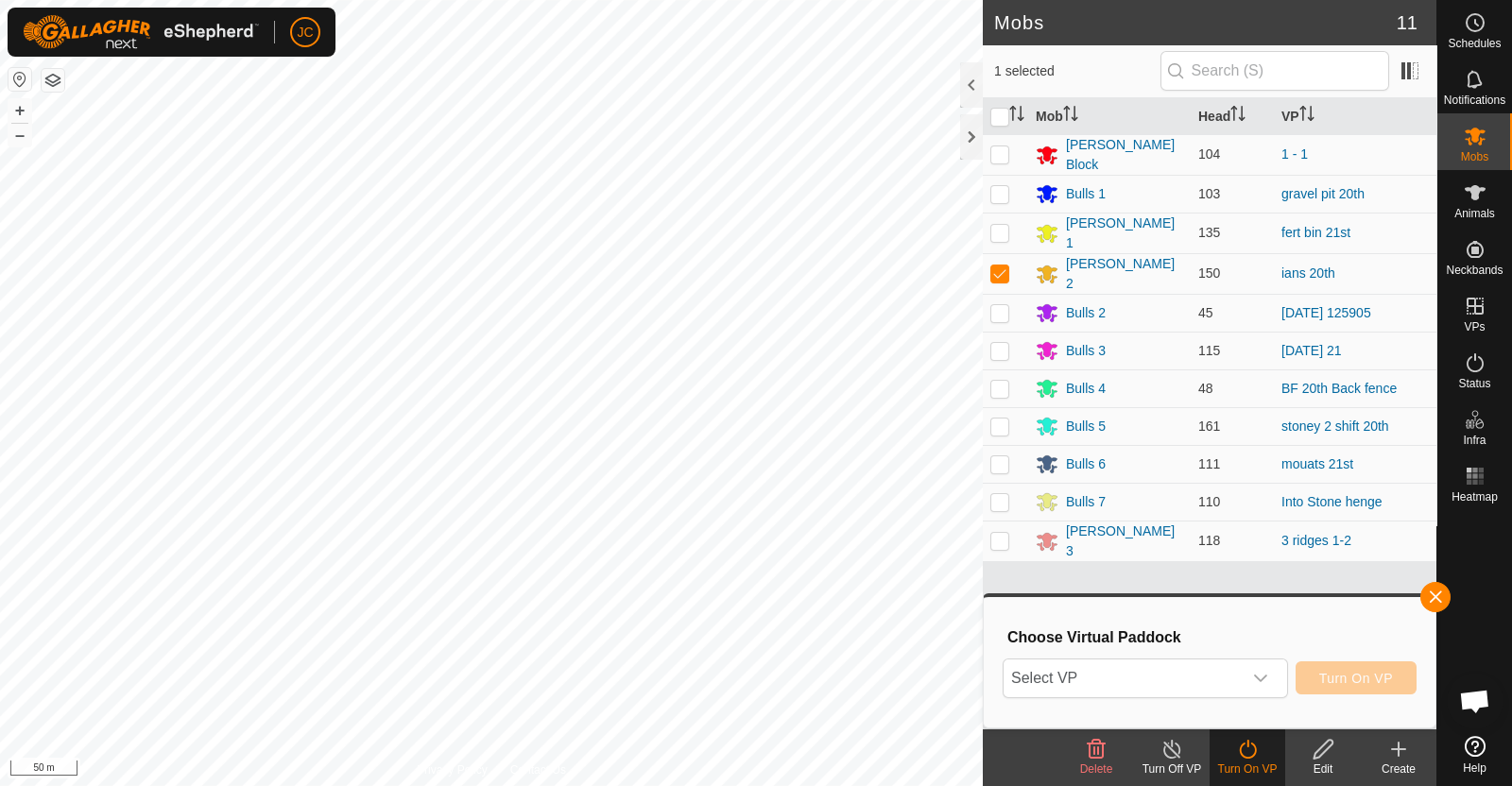
click at [1232, 680] on span "Select VP" at bounding box center [1122, 678] width 238 height 38
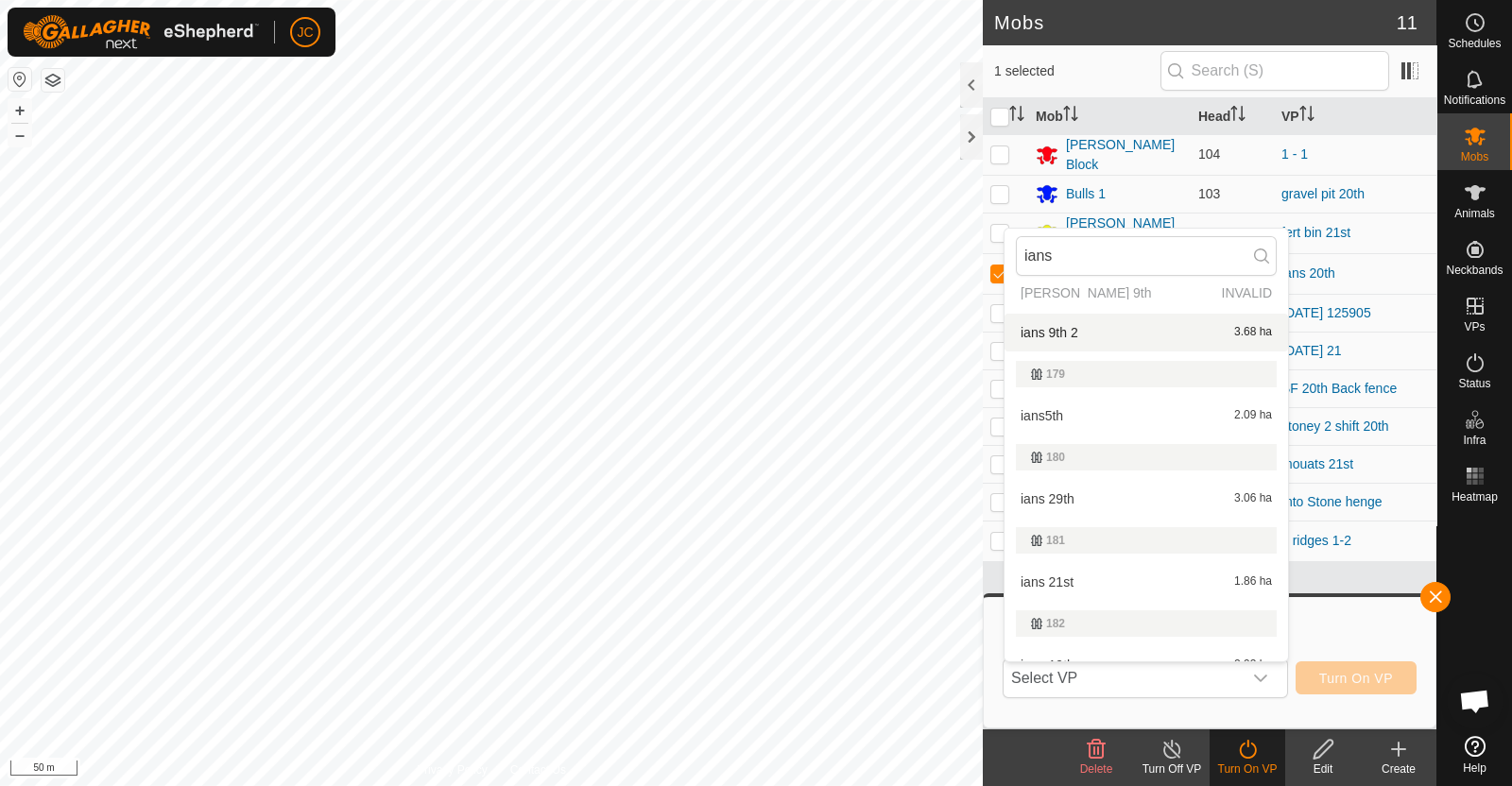
scroll to position [141, 0]
type input "ians"
click at [1105, 571] on li "ians 21st 1.86 ha" at bounding box center [1146, 577] width 283 height 38
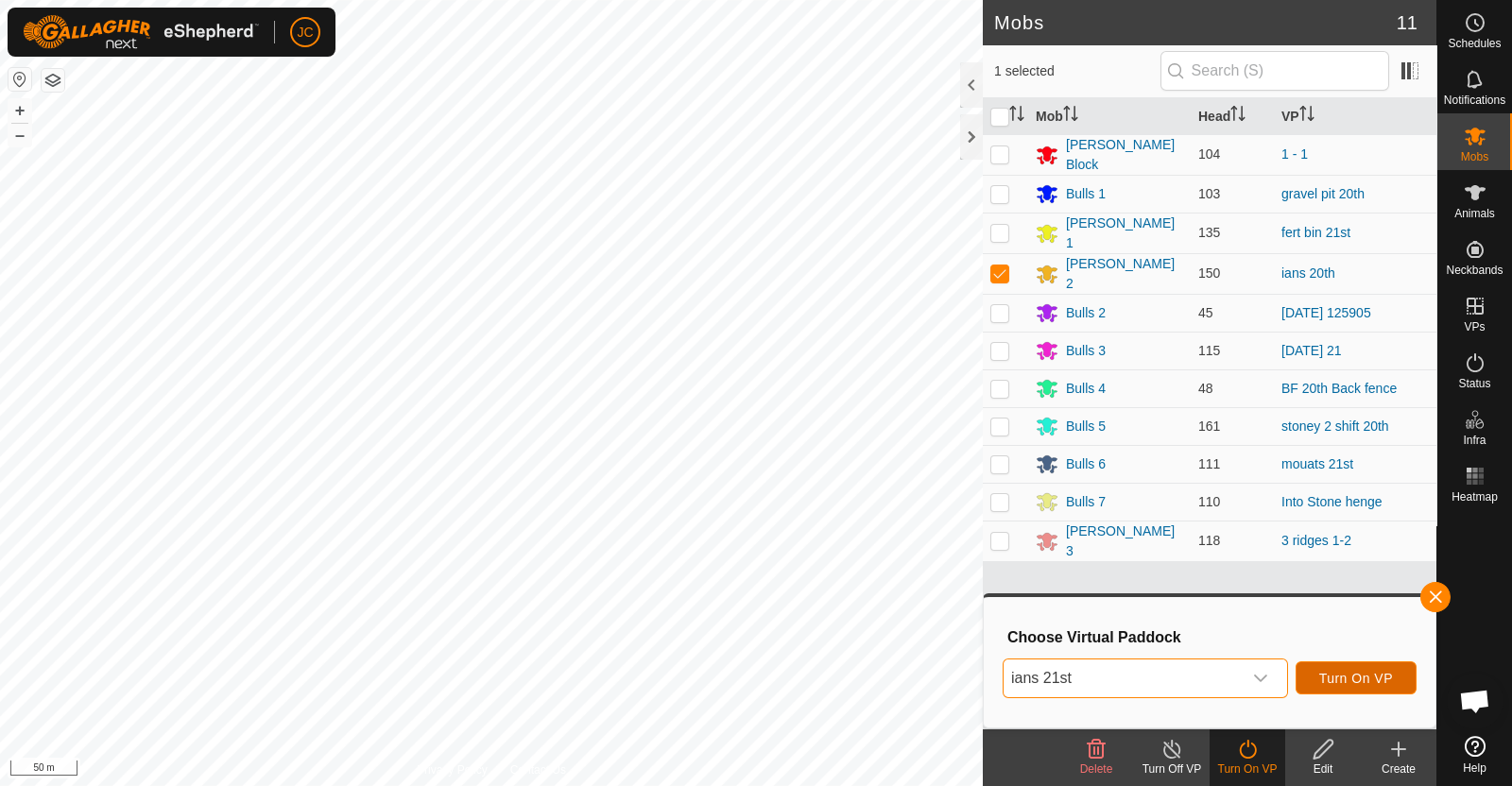
click at [1341, 670] on span "Turn On VP" at bounding box center [1355, 678] width 73 height 15
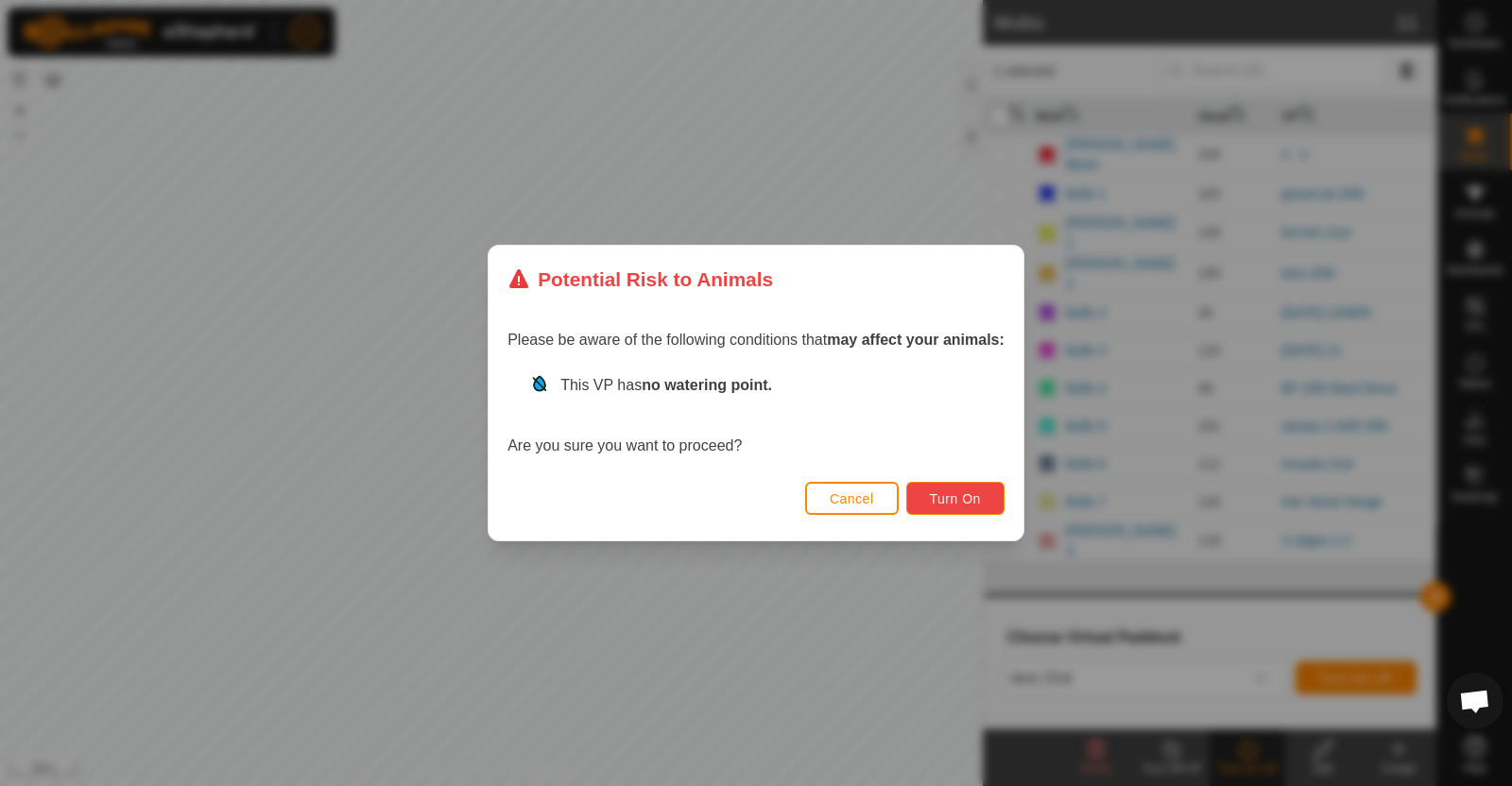
click at [925, 505] on button "Turn On" at bounding box center [955, 498] width 98 height 33
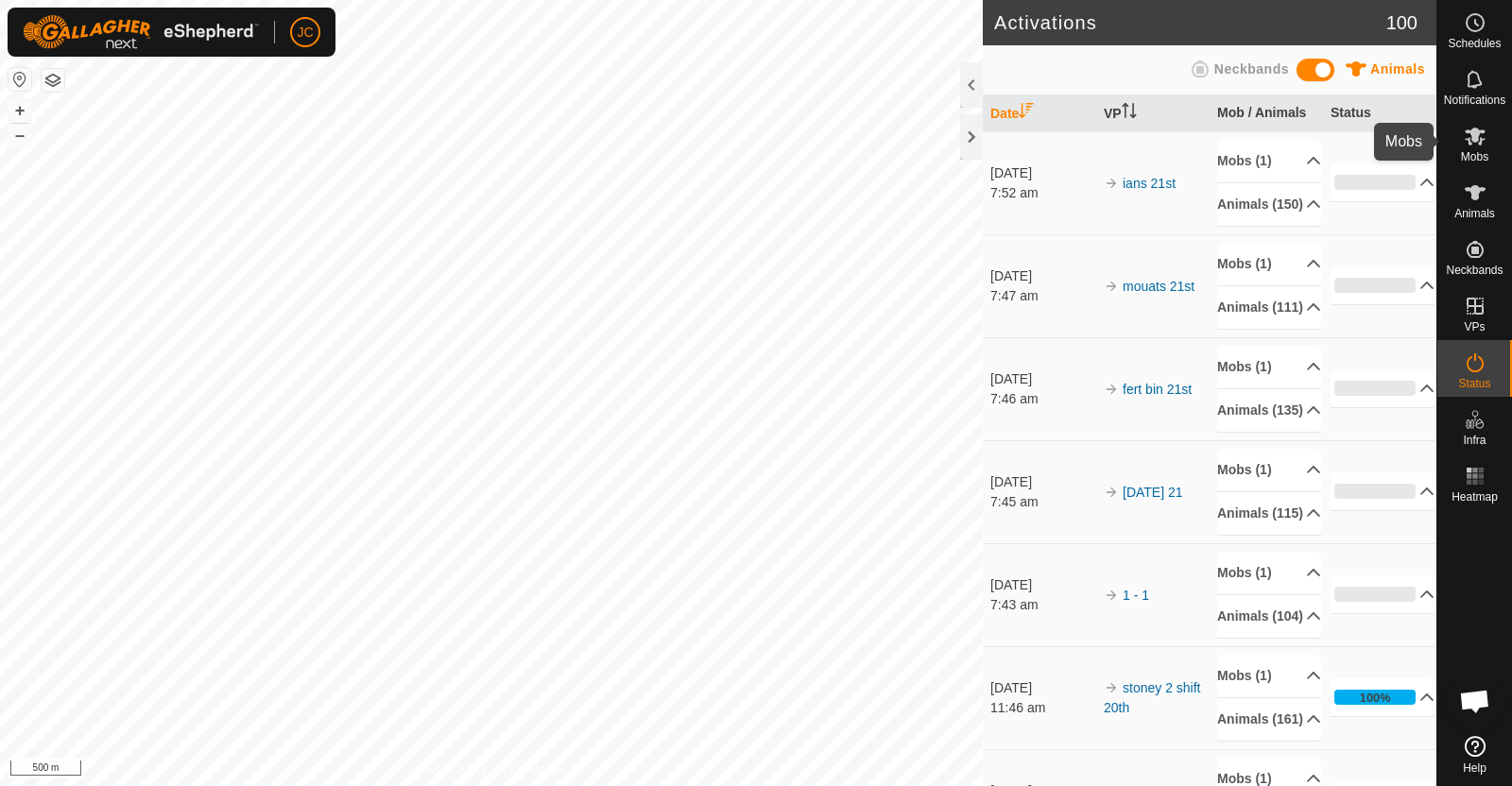
click at [1473, 141] on icon at bounding box center [1475, 136] width 21 height 18
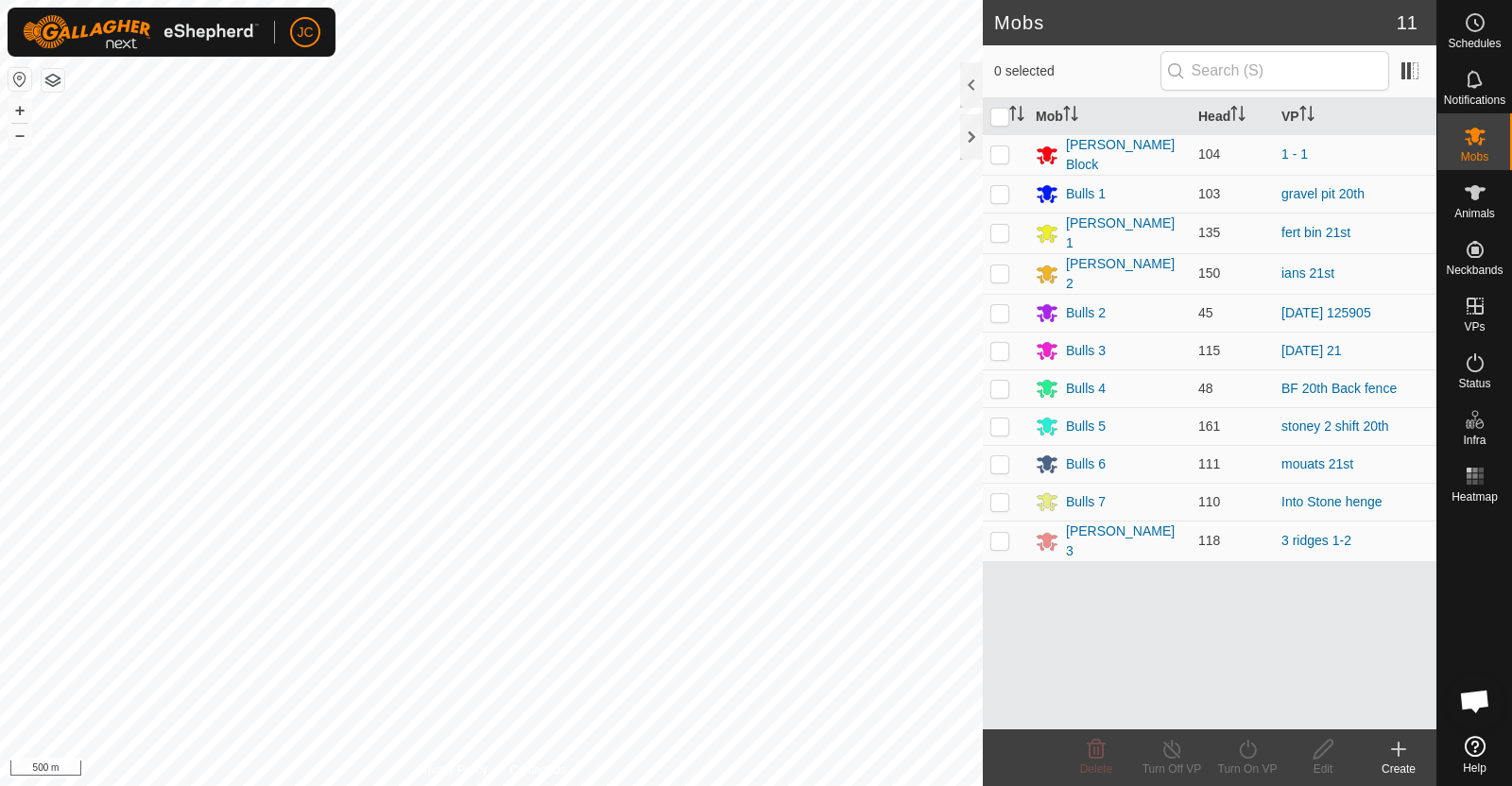
click at [999, 498] on p-checkbox at bounding box center [999, 502] width 19 height 15
checkbox input "true"
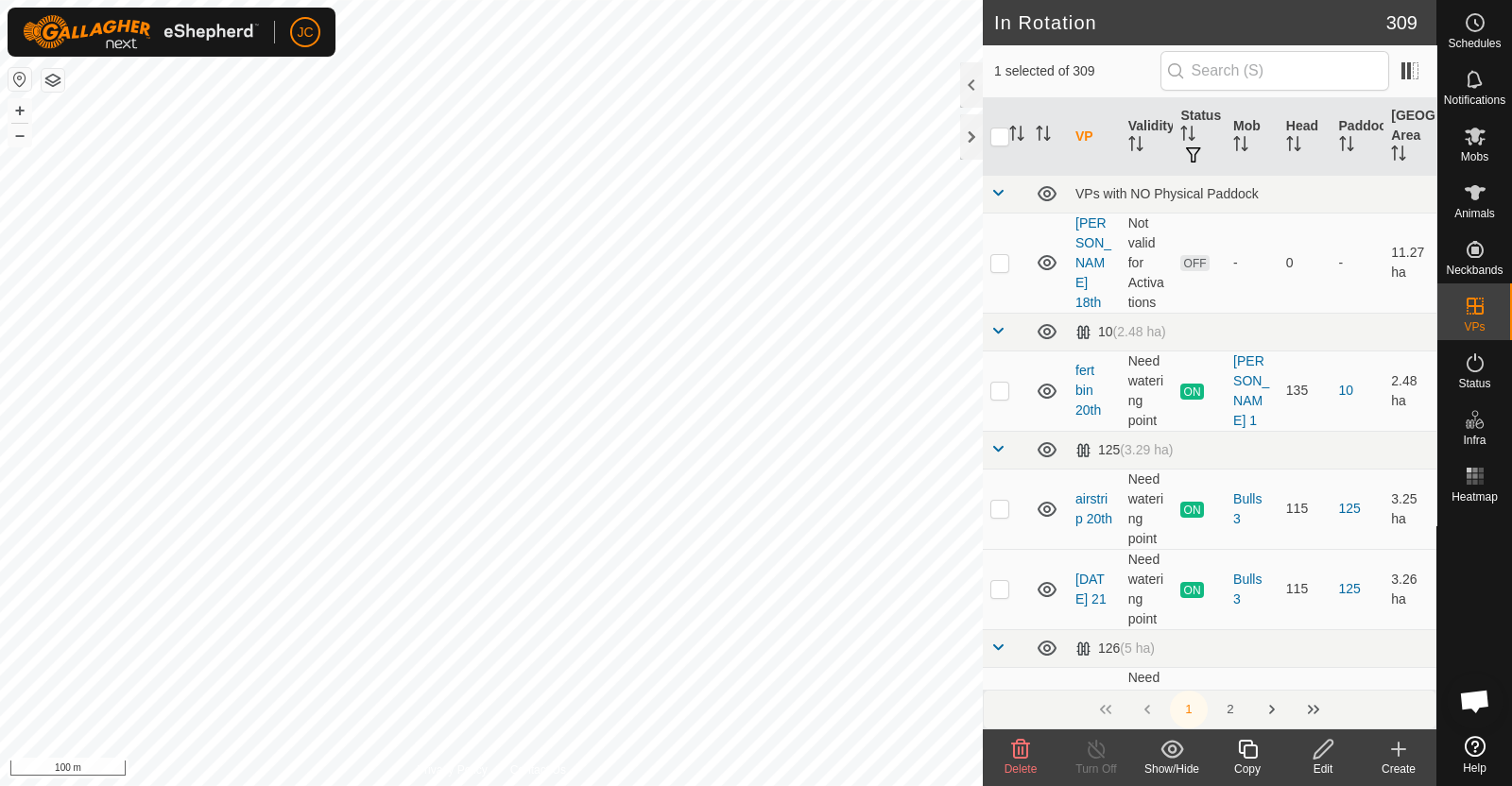
checkbox input "true"
checkbox input "false"
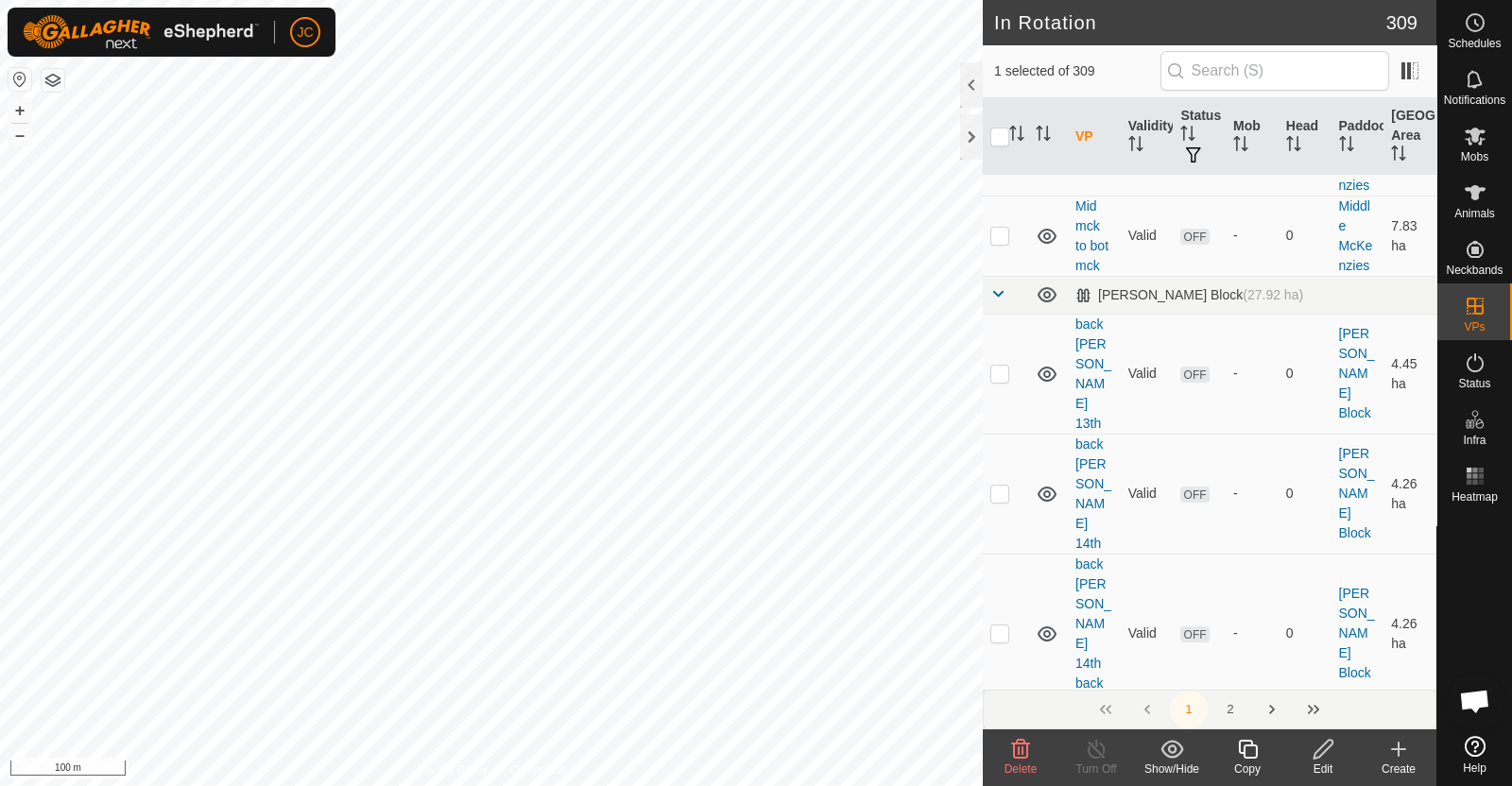
scroll to position [17002, 0]
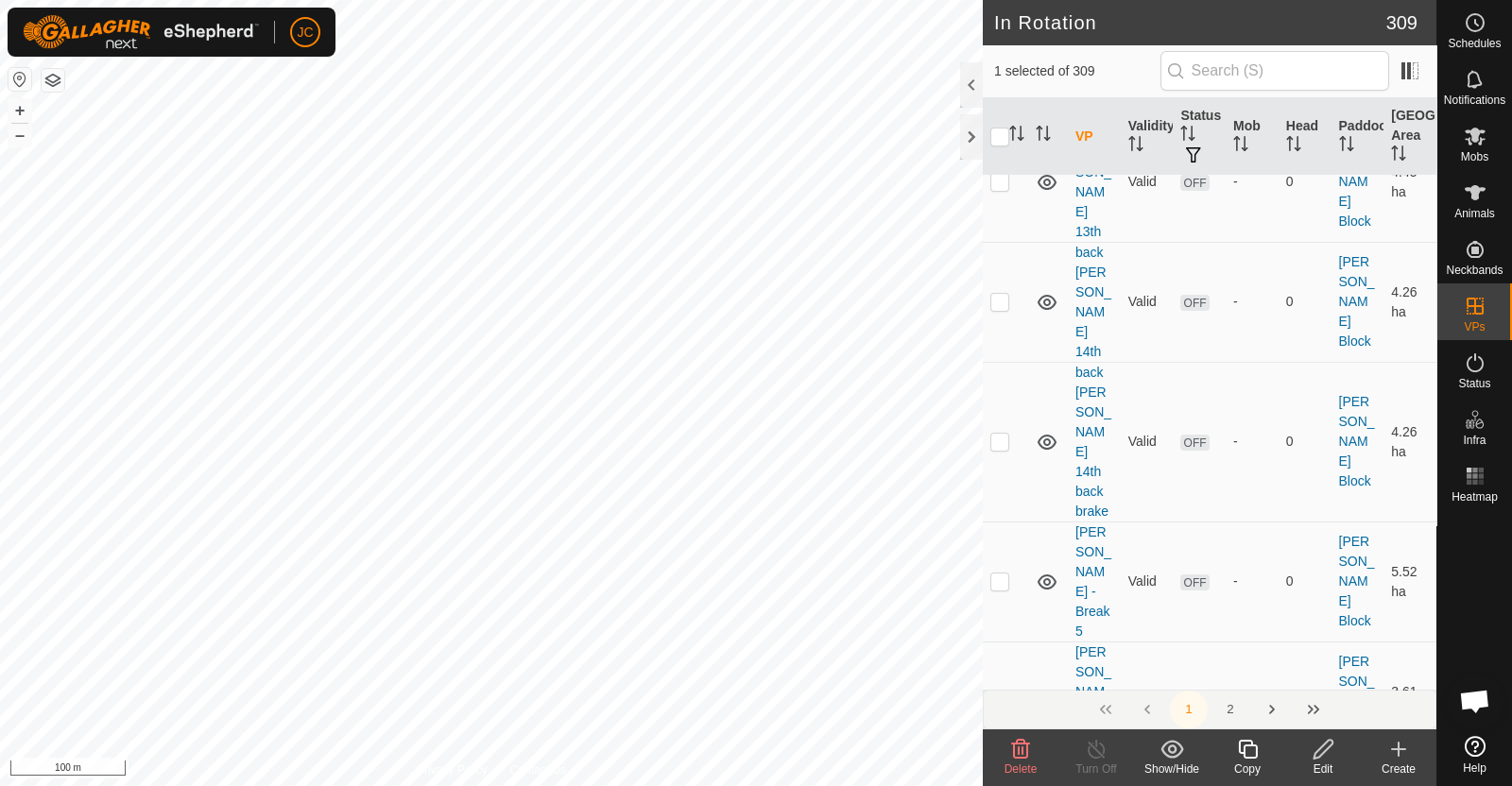
click at [1233, 709] on button "2" at bounding box center [1231, 709] width 38 height 38
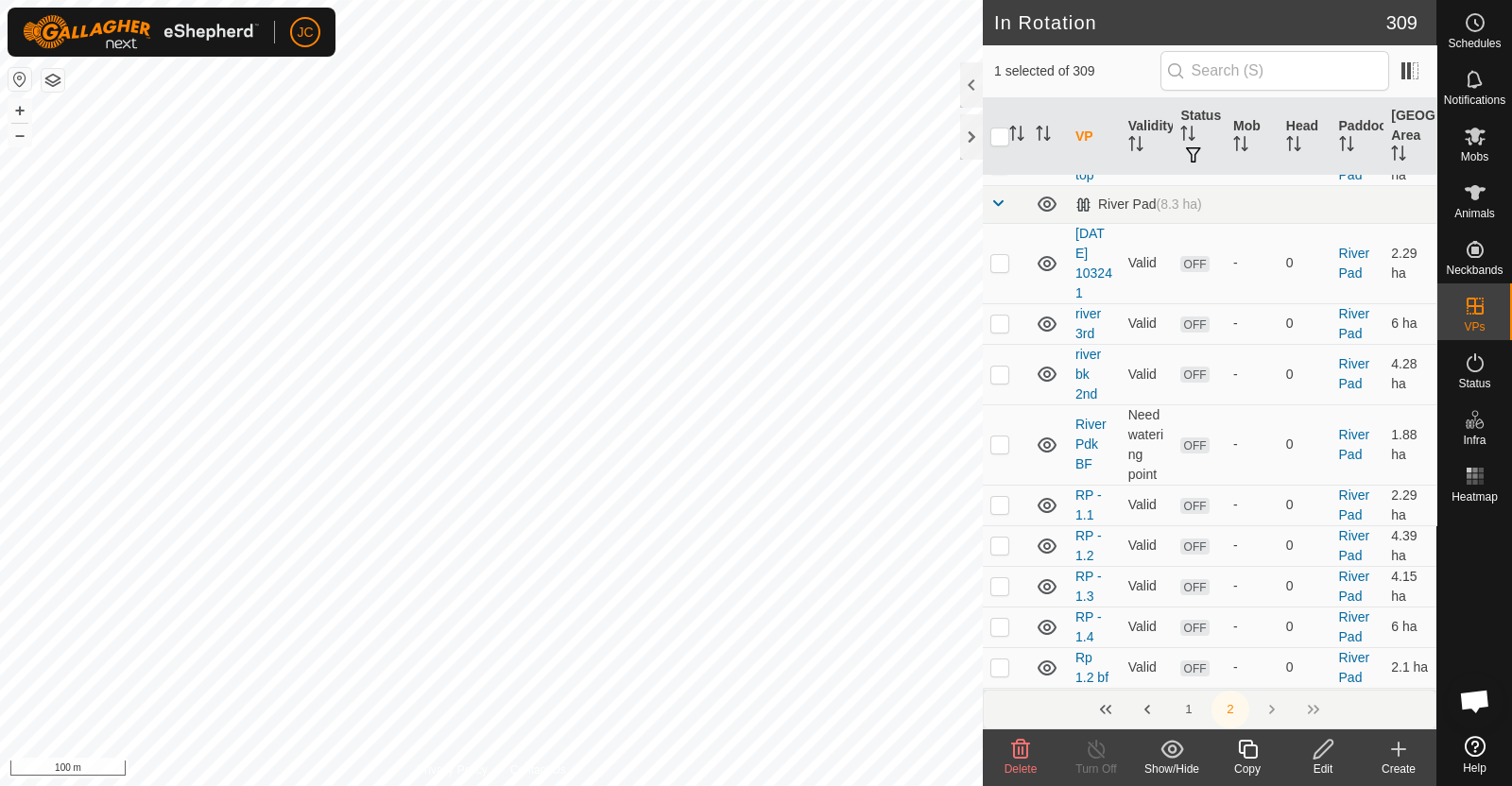
scroll to position [3970, 0]
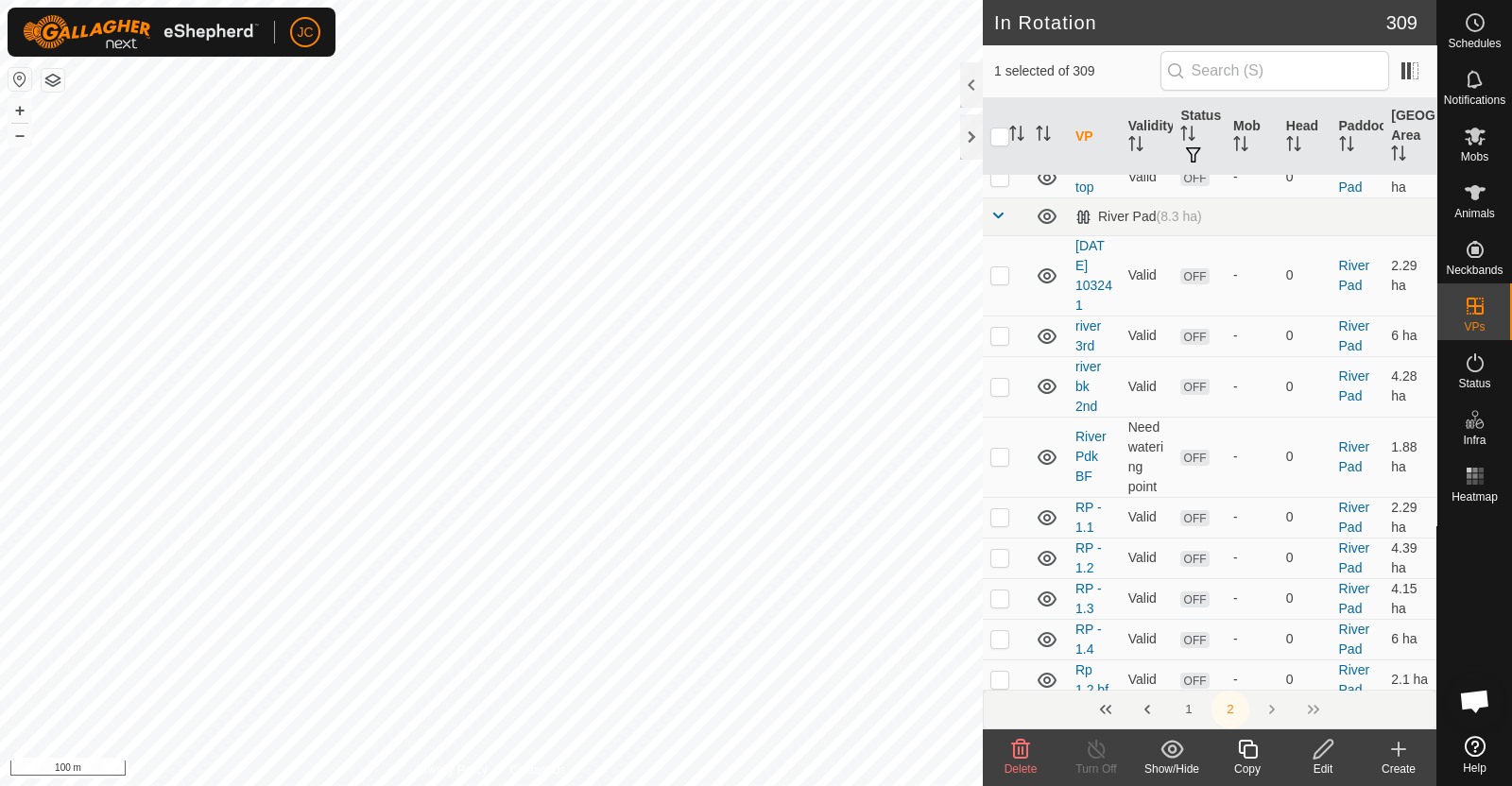
click at [1186, 706] on button "1" at bounding box center [1189, 709] width 38 height 38
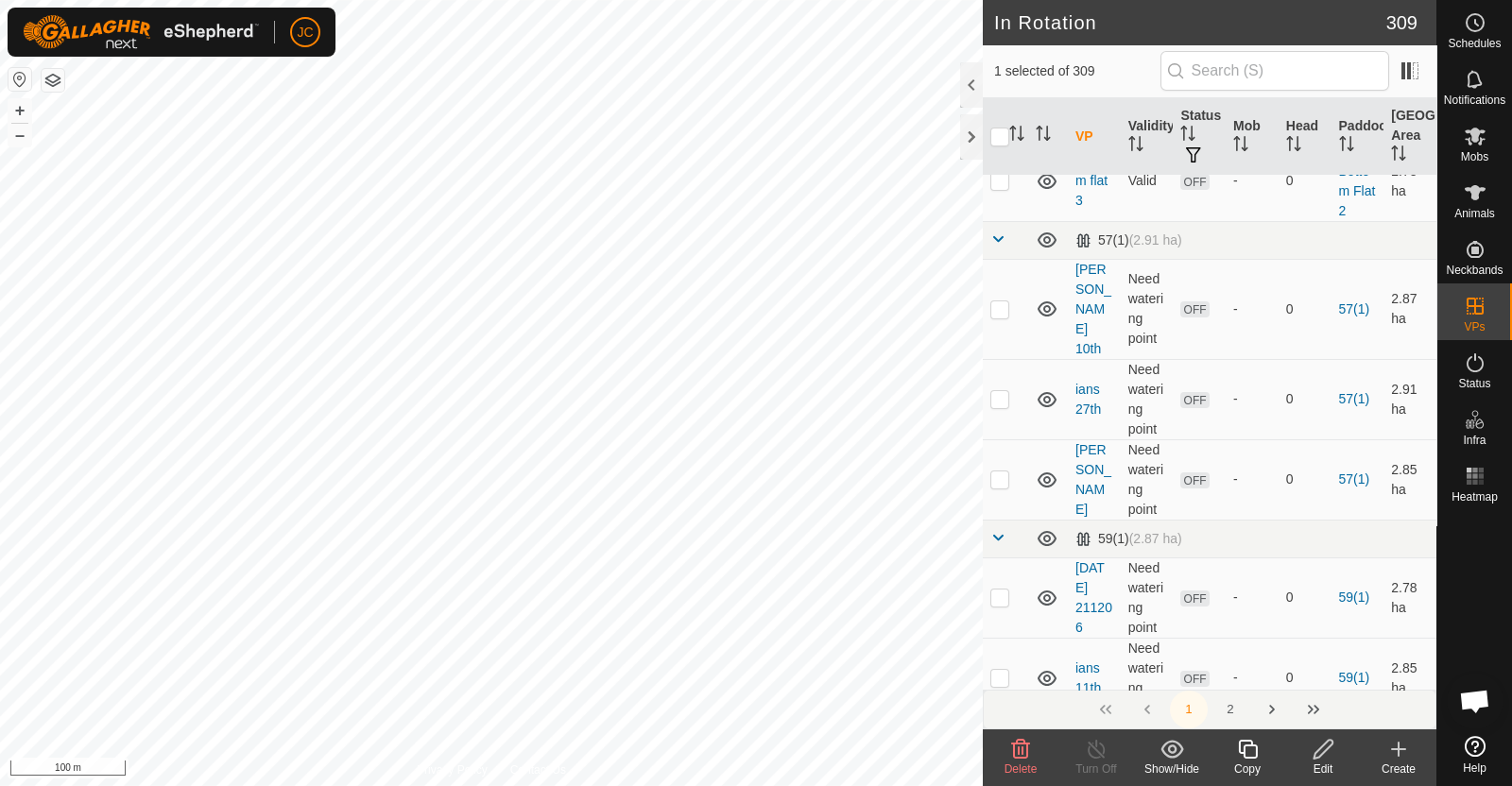
scroll to position [4551, 0]
click at [1009, 135] on icon "Activate to sort" at bounding box center [1017, 133] width 15 height 15
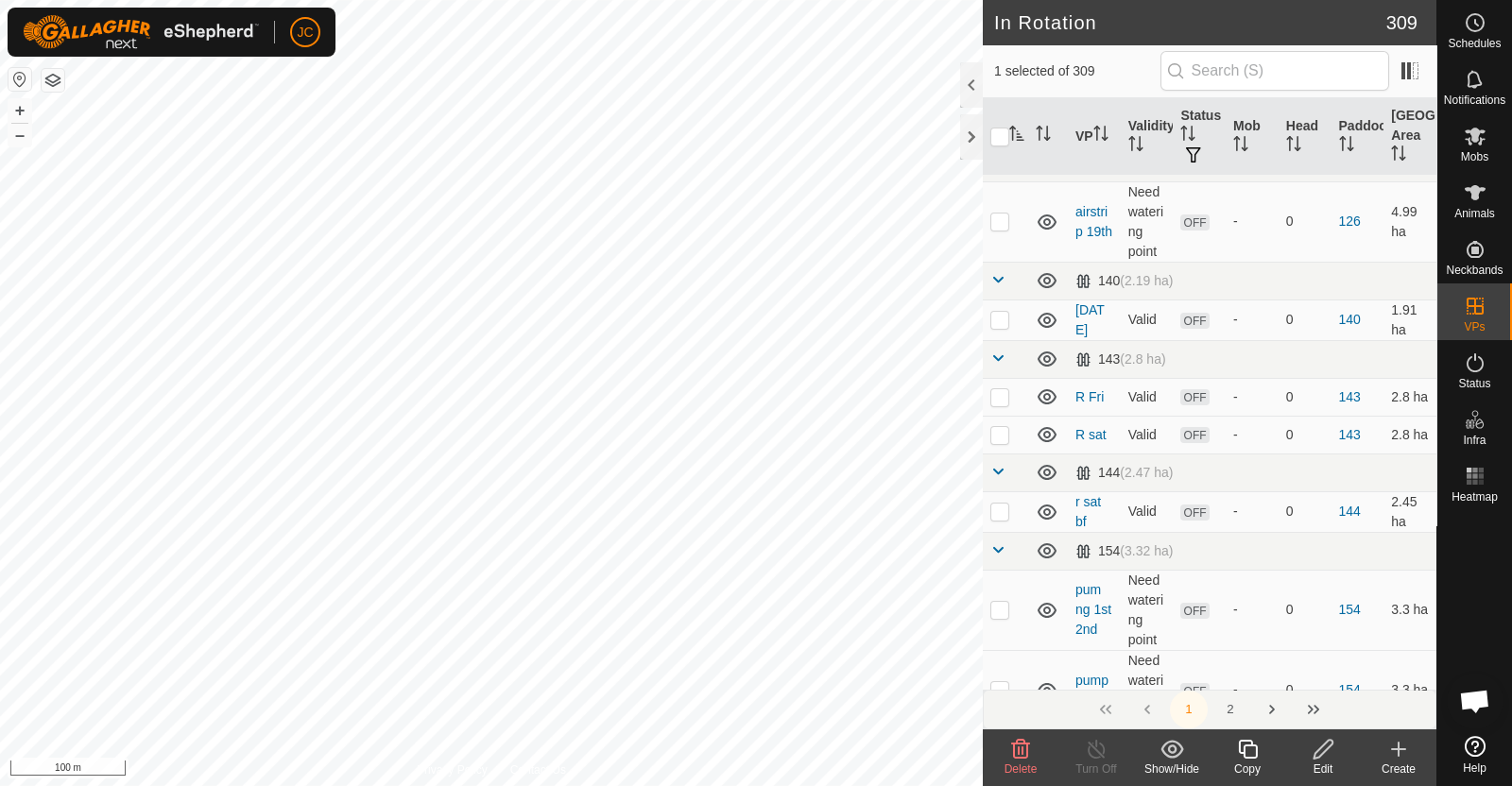
scroll to position [0, 0]
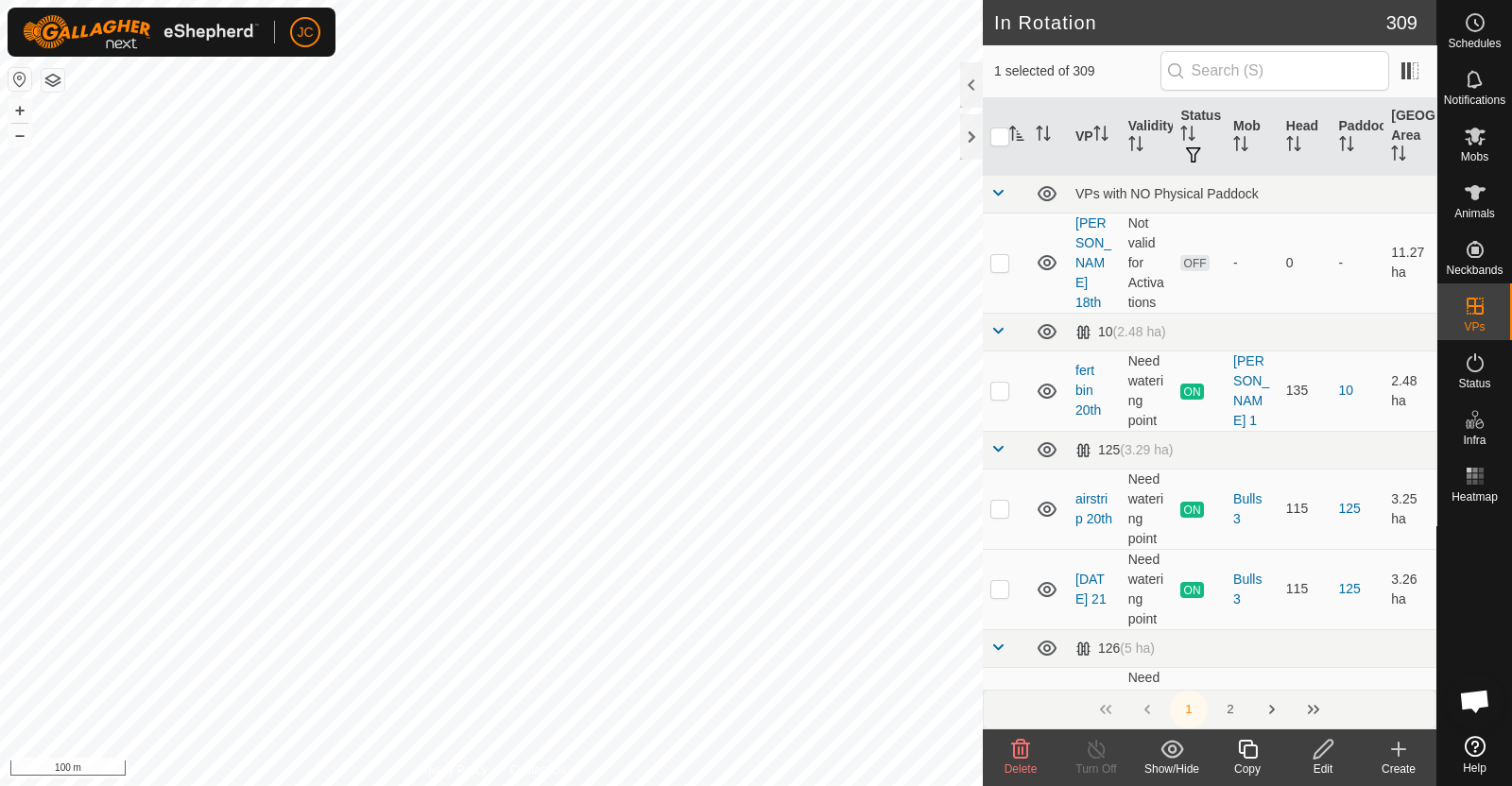
click at [1016, 135] on icon "Activate to sort" at bounding box center [1017, 133] width 15 height 15
click at [1476, 144] on icon at bounding box center [1475, 136] width 23 height 23
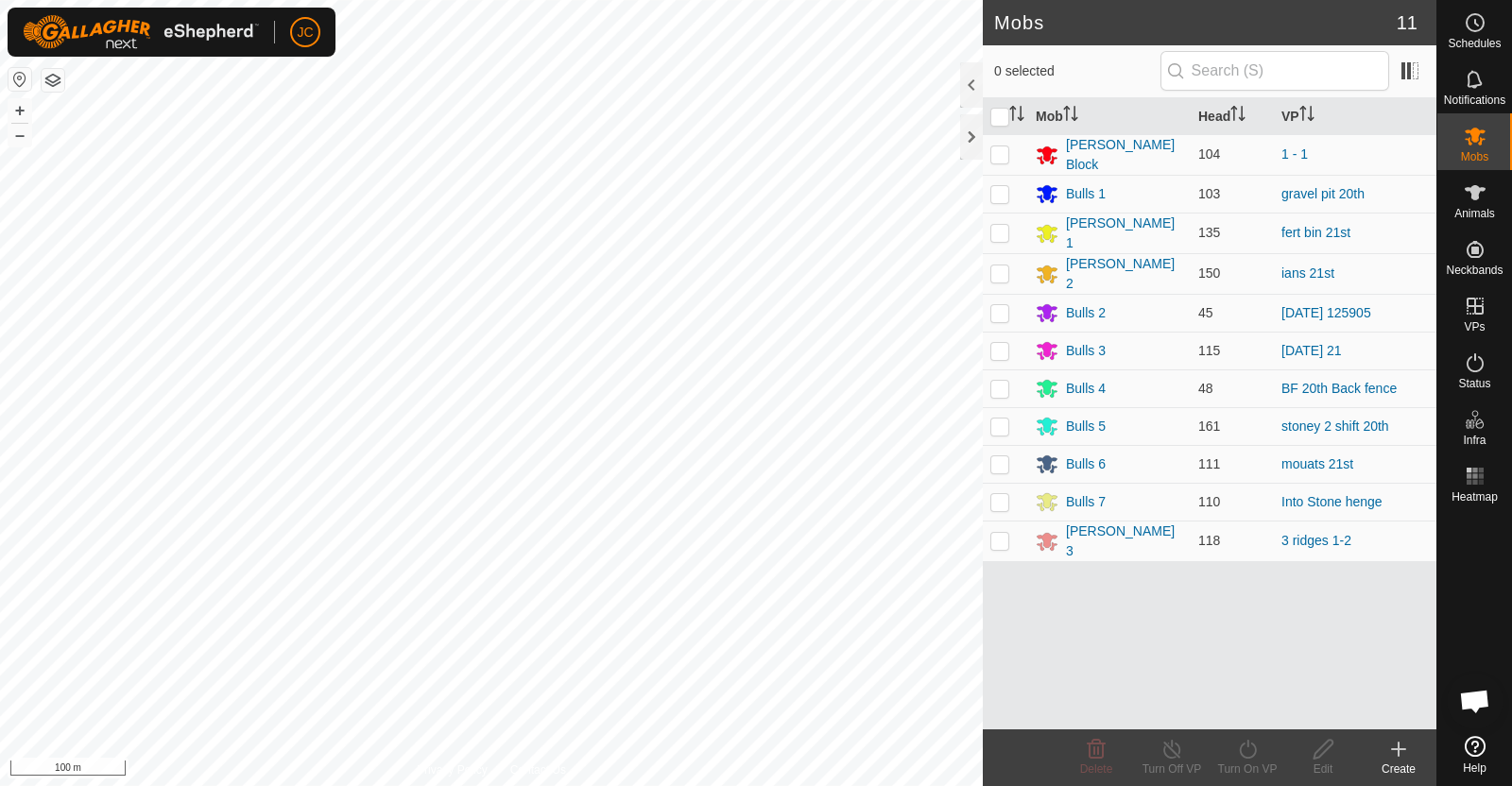
click at [1001, 501] on td at bounding box center [1005, 502] width 46 height 38
checkbox input "true"
click at [1252, 753] on icon at bounding box center [1248, 749] width 17 height 19
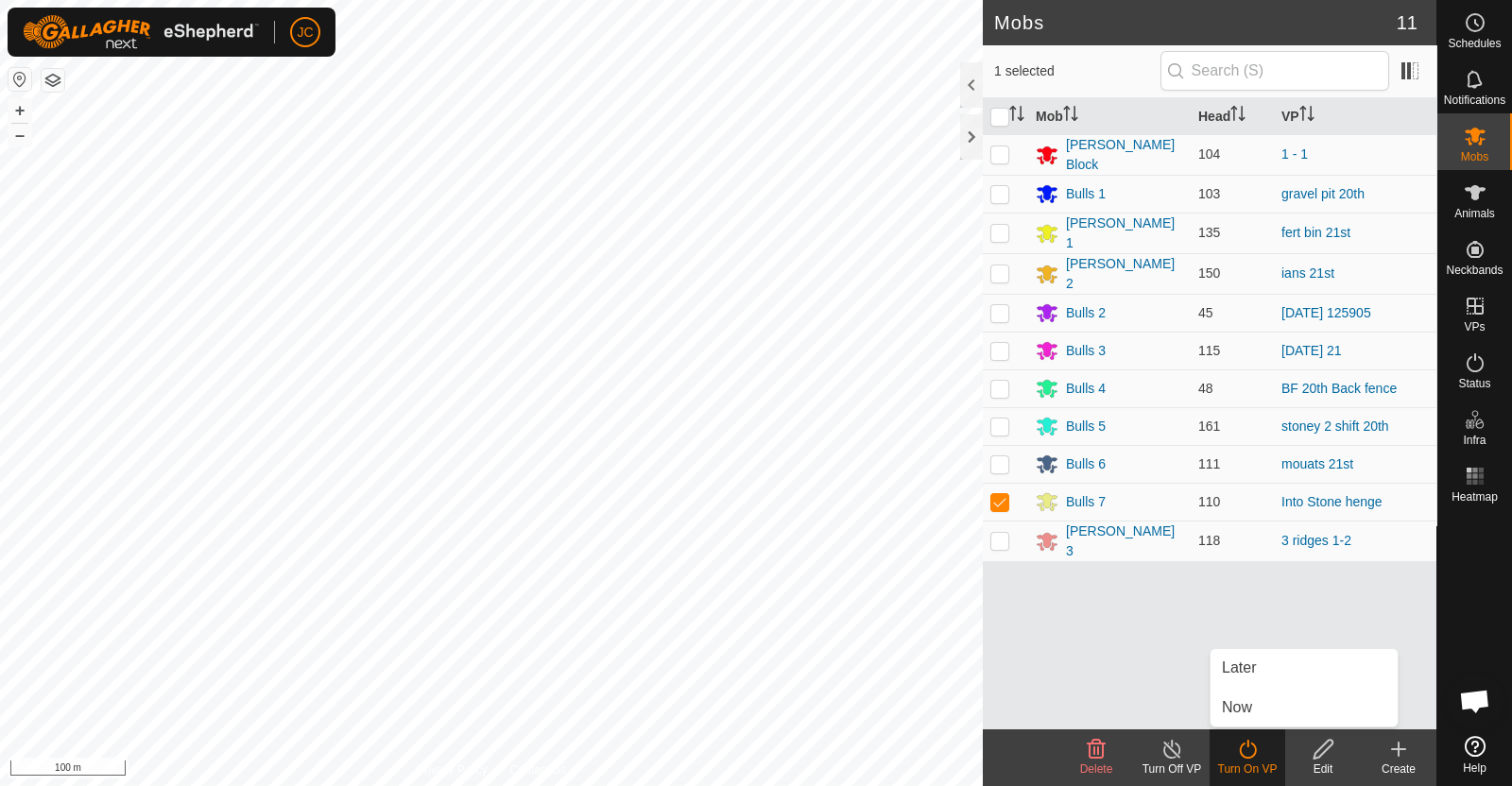
click at [1233, 709] on link "Now" at bounding box center [1304, 707] width 187 height 38
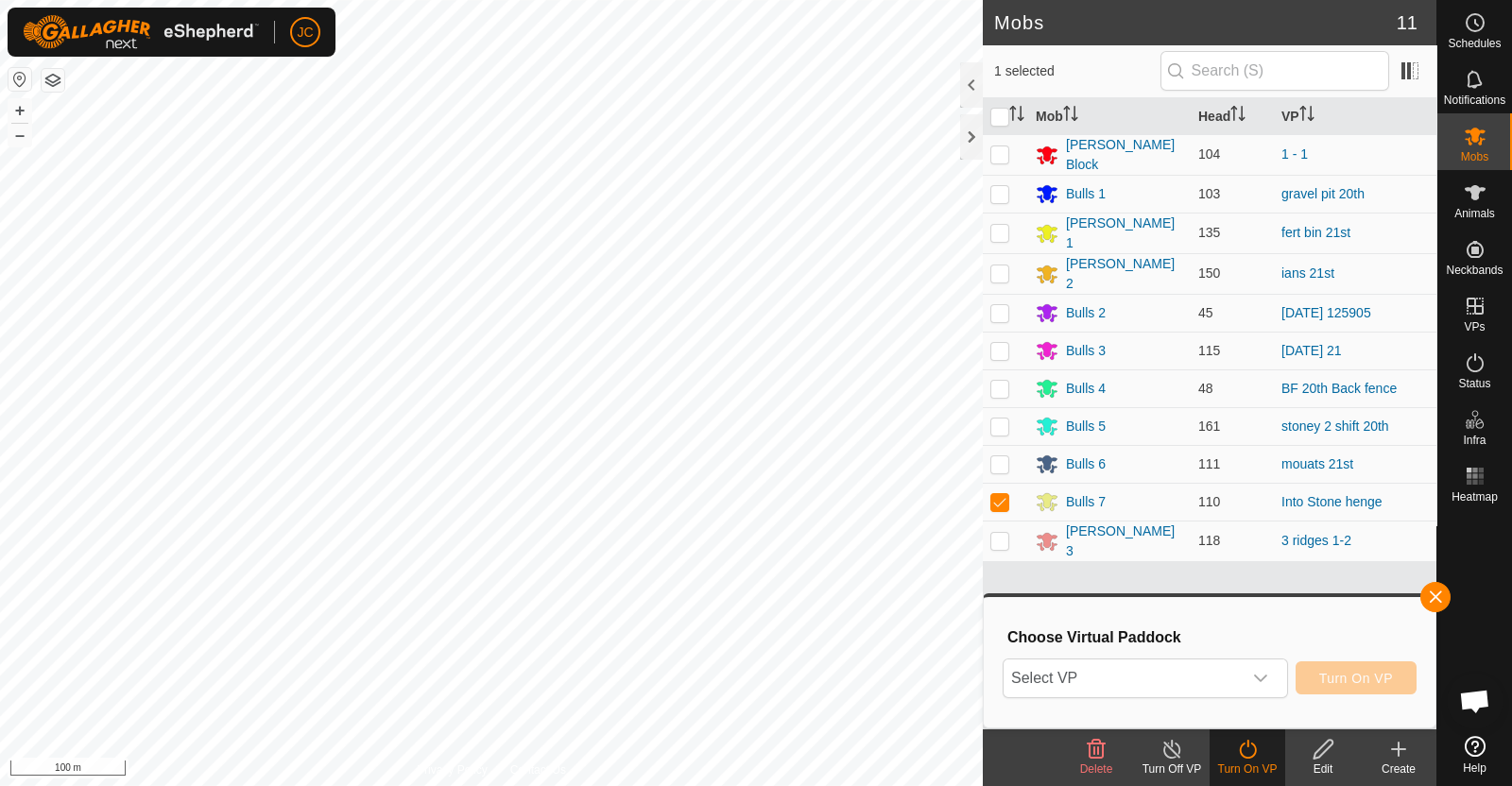
click at [1210, 689] on span "Select VP" at bounding box center [1122, 678] width 238 height 38
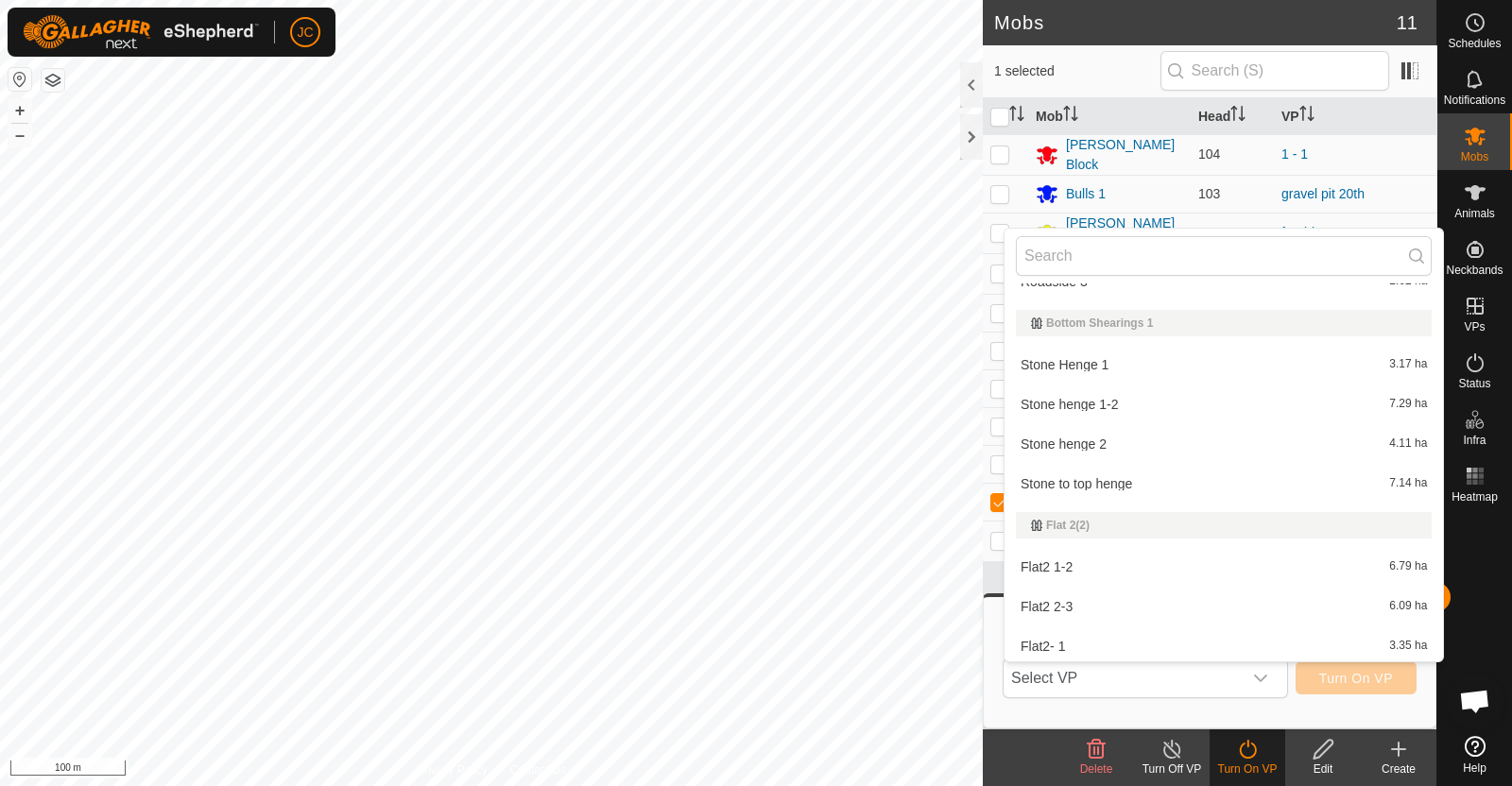
scroll to position [6447, 0]
click at [1105, 396] on li "Stone henge 1-2 7.29 ha" at bounding box center [1223, 403] width 438 height 38
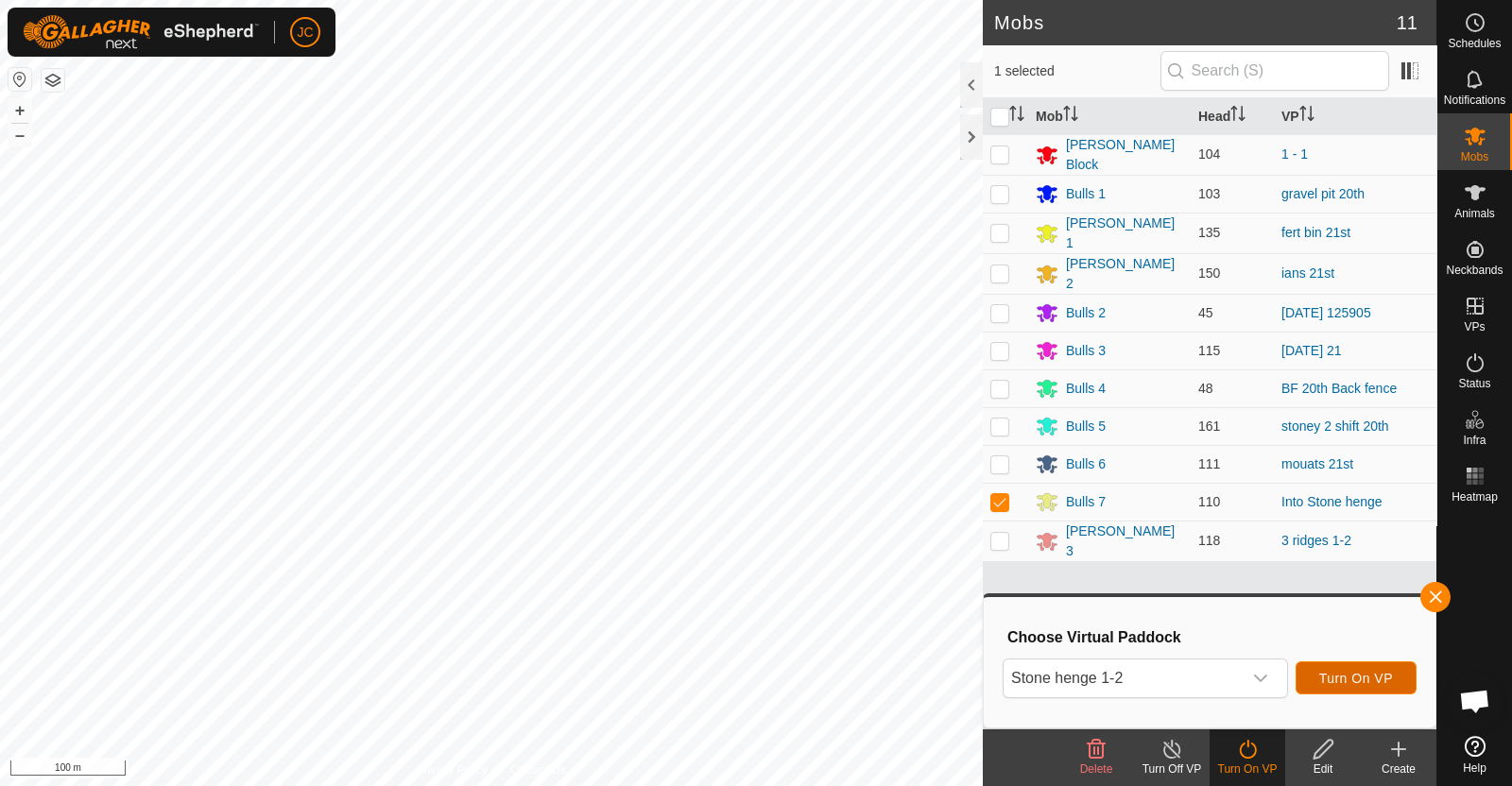
click at [1342, 670] on span "Turn On VP" at bounding box center [1355, 678] width 73 height 15
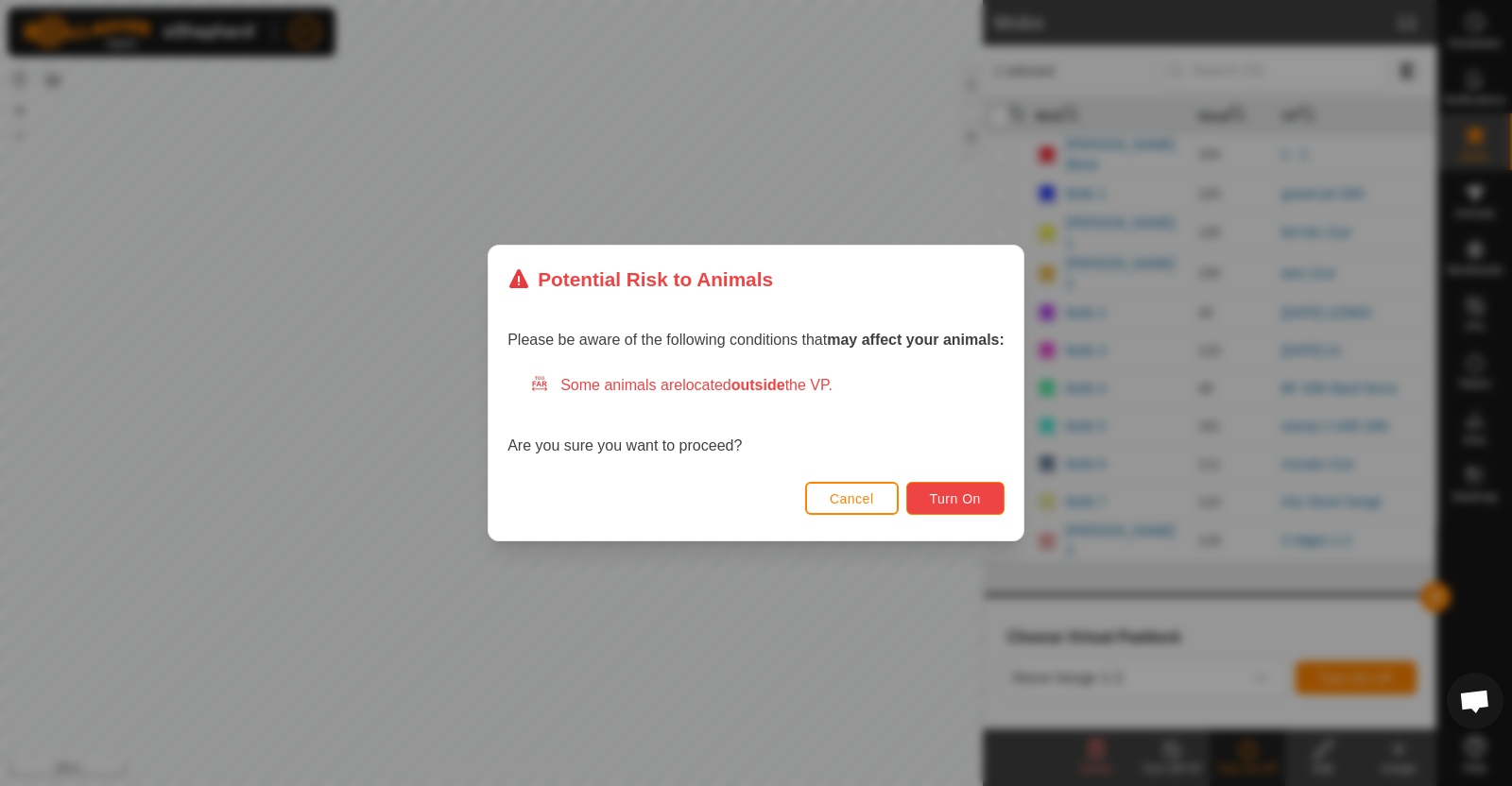
click at [966, 493] on span "Turn On" at bounding box center [956, 499] width 51 height 15
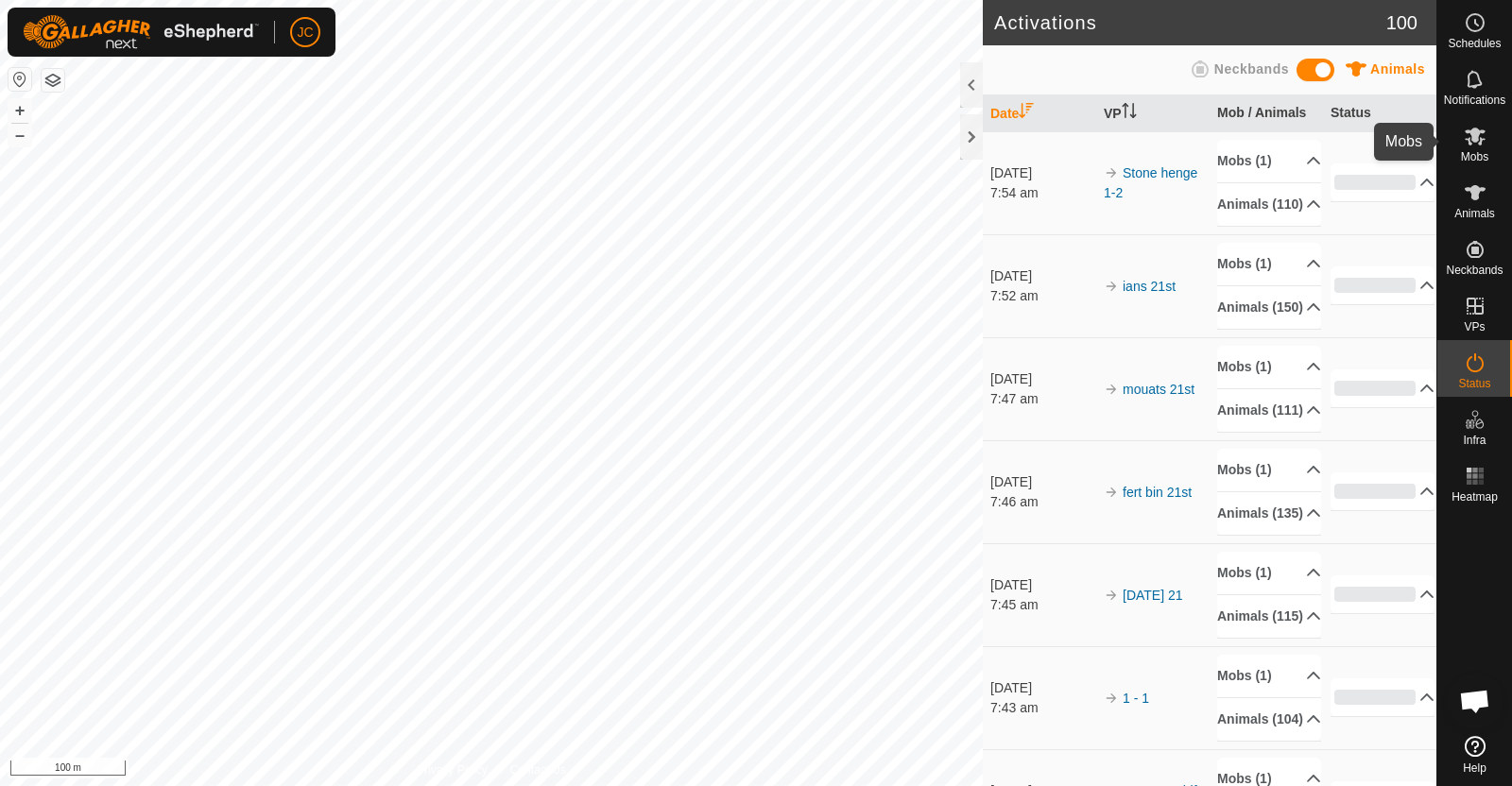
click at [1487, 143] on es-mob-svg-icon at bounding box center [1475, 136] width 34 height 30
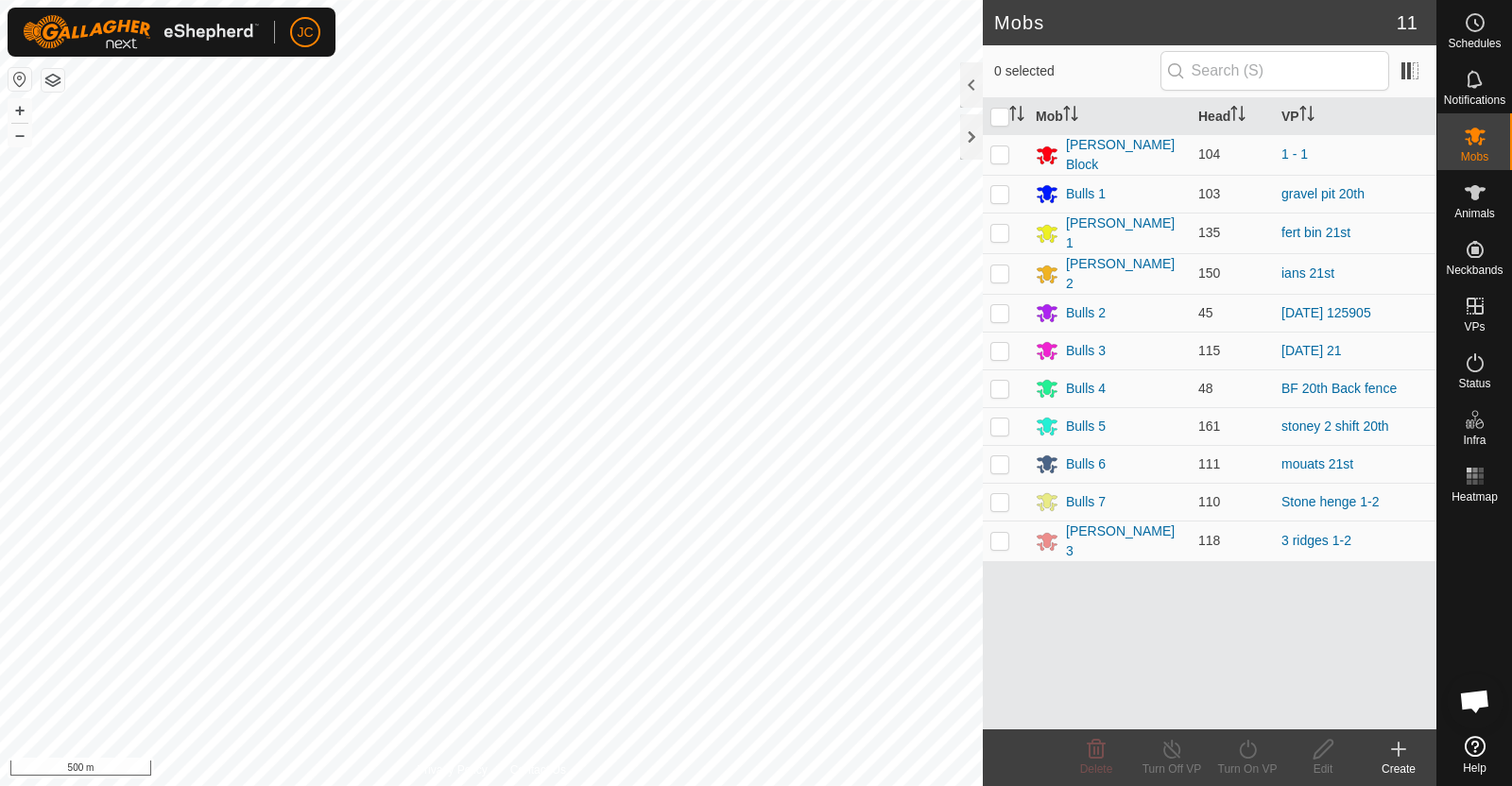
click at [1007, 313] on div "Mobs 11 0 selected Mob Head VP Moores Block 104 1 - 1 Bulls 1 103 gravel pit 20…" at bounding box center [718, 393] width 1436 height 786
click at [995, 418] on p-checkbox at bounding box center [999, 426] width 19 height 15
checkbox input "true"
click at [1264, 760] on div "Turn On VP" at bounding box center [1247, 769] width 75 height 17
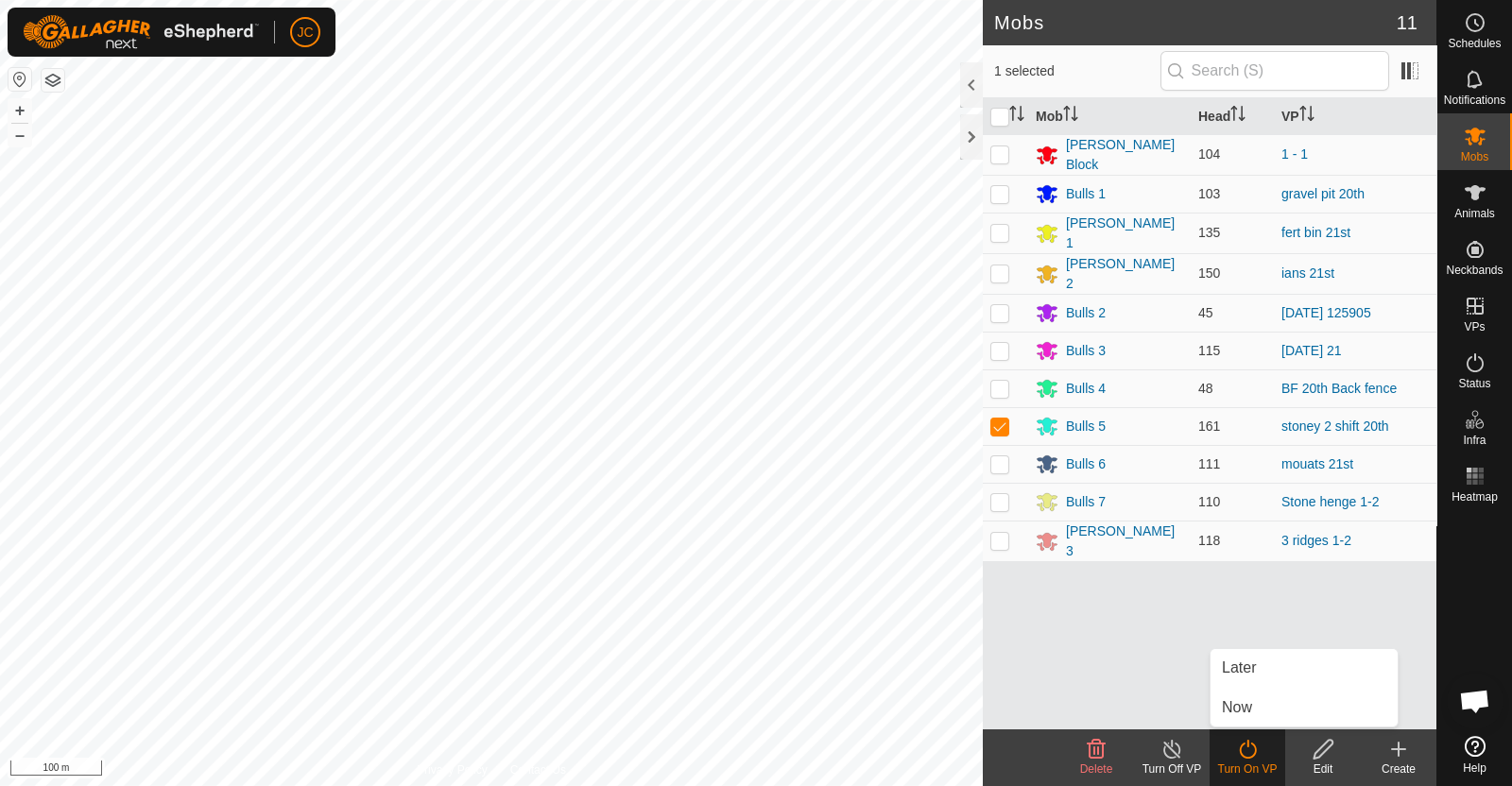
click at [1247, 719] on link "Now" at bounding box center [1304, 707] width 187 height 38
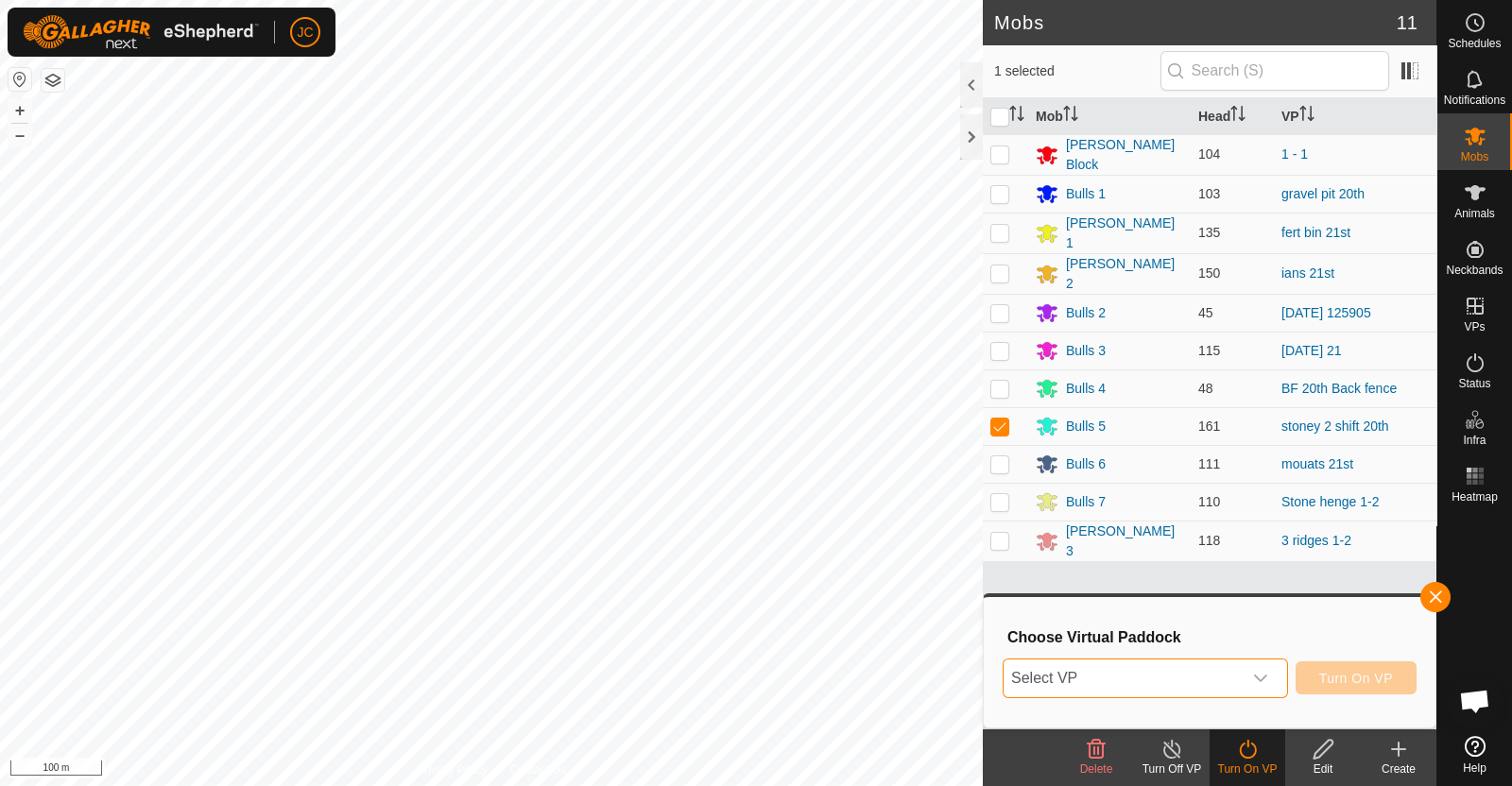
click at [1220, 678] on span "Select VP" at bounding box center [1122, 678] width 238 height 38
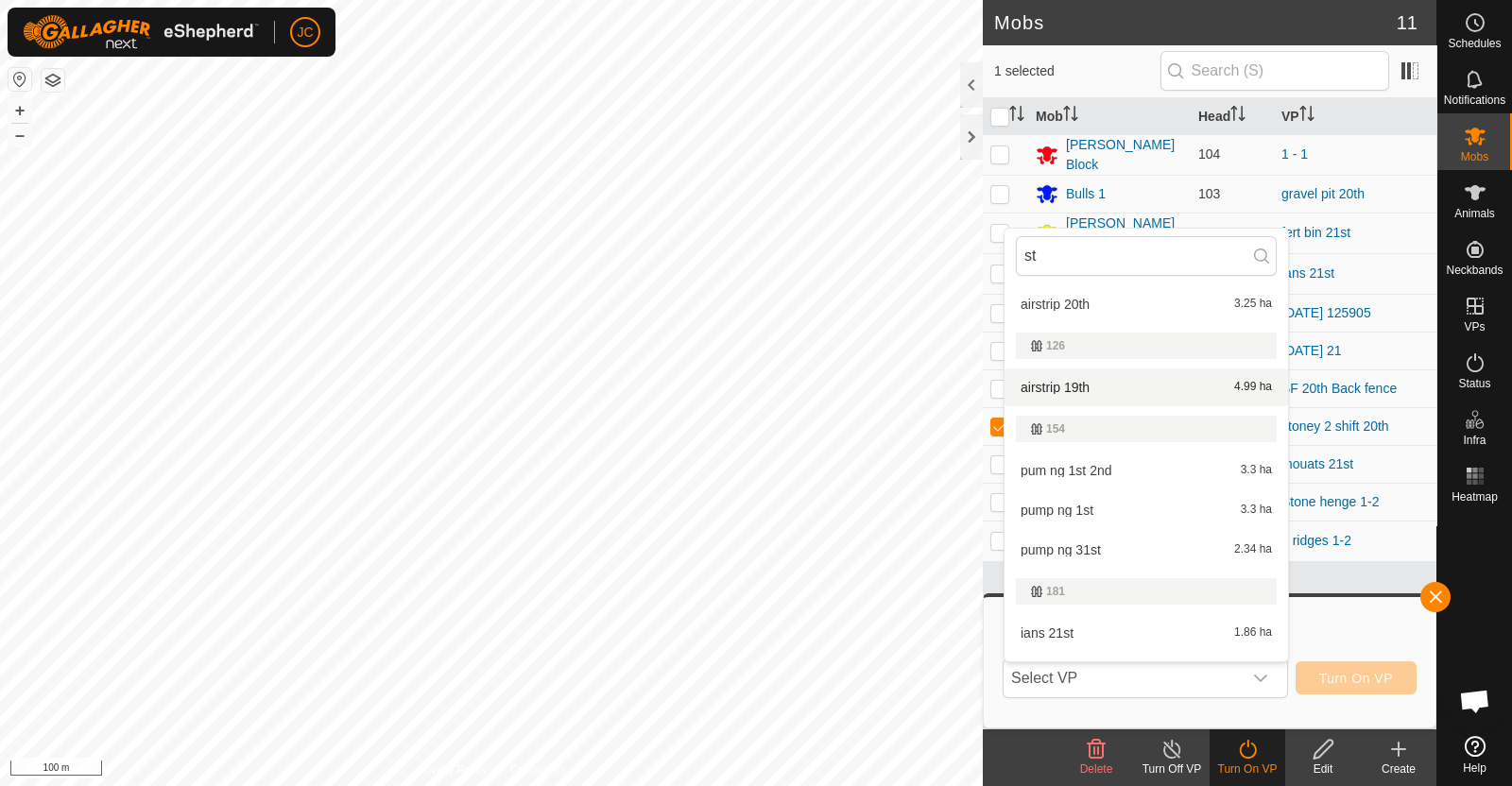
scroll to position [51, 0]
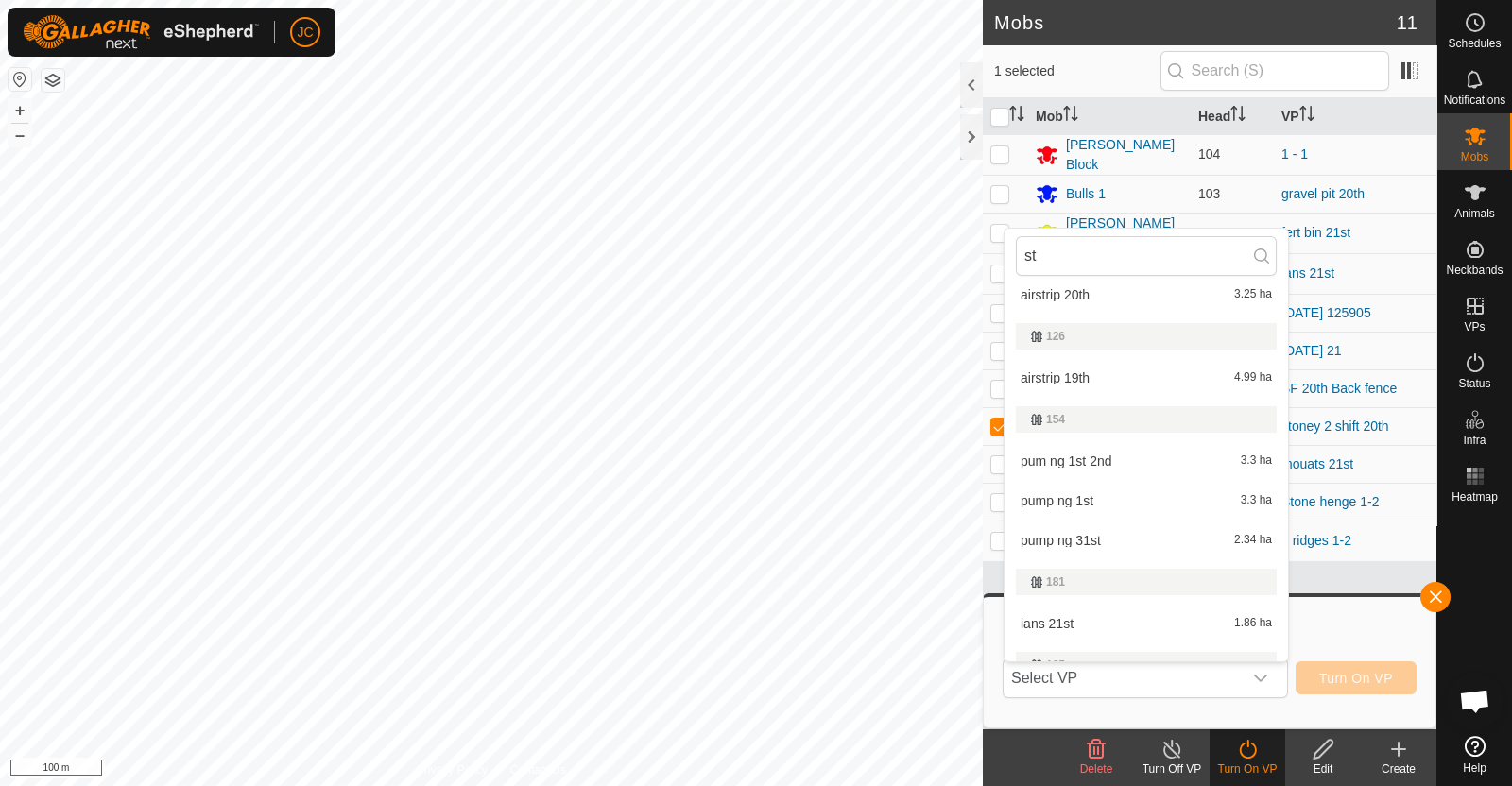
click at [1198, 398] on li "154" at bounding box center [1146, 419] width 283 height 42
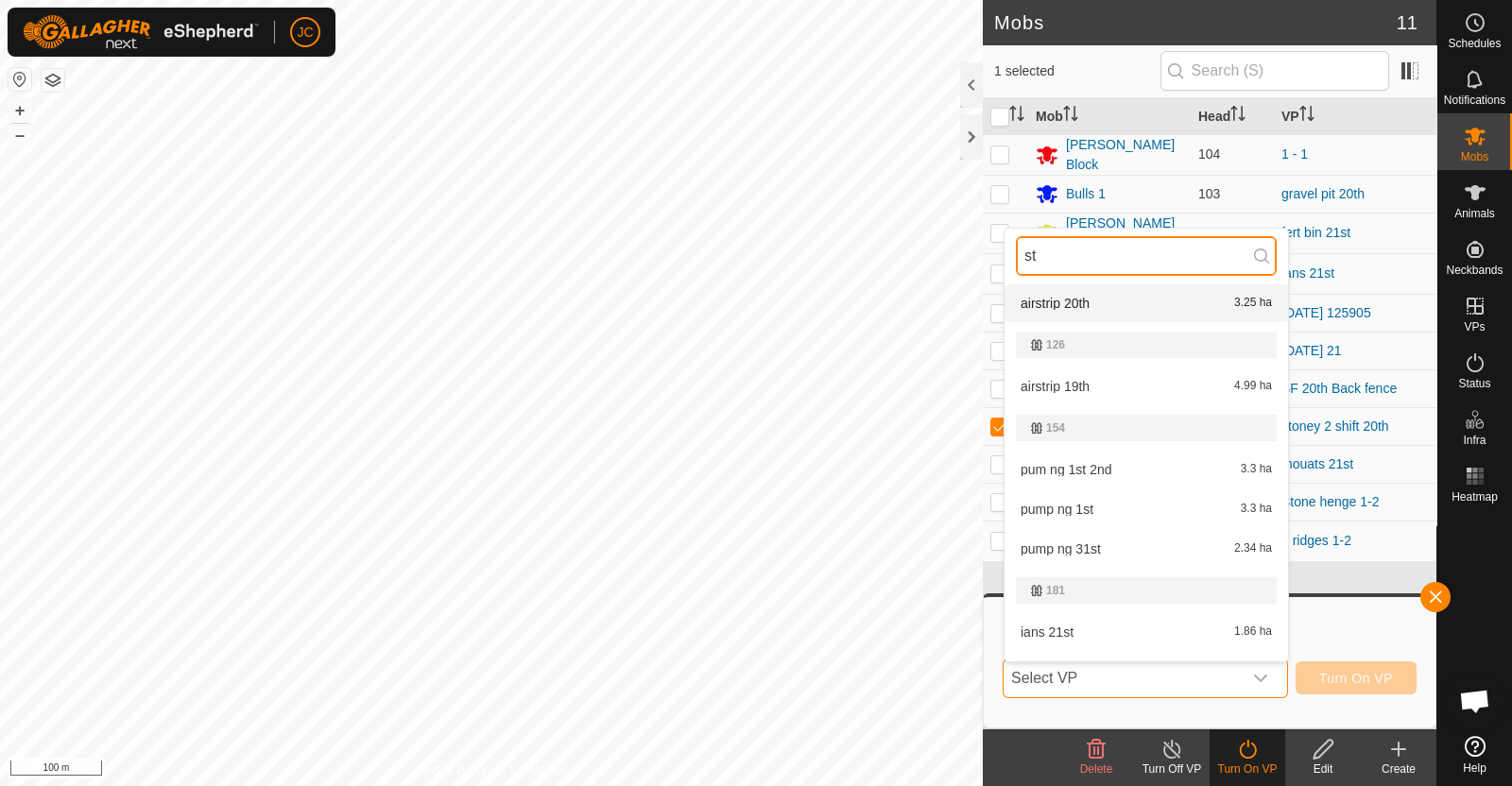
click at [1079, 236] on input "st" at bounding box center [1146, 256] width 261 height 40
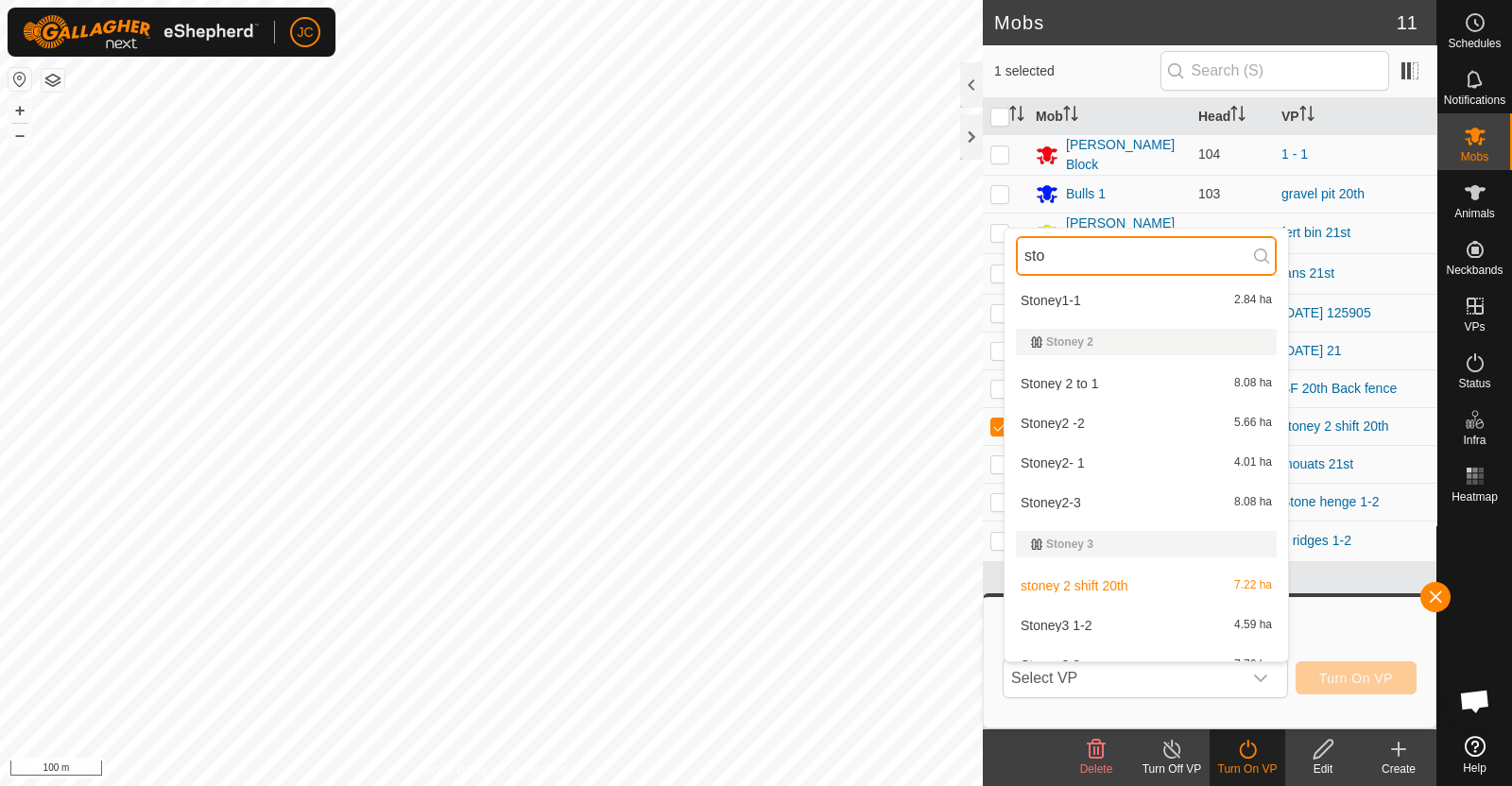
scroll to position [415, 0]
type input "sto"
click at [1115, 422] on li "Stoney2 -2 5.66 ha" at bounding box center [1146, 421] width 283 height 38
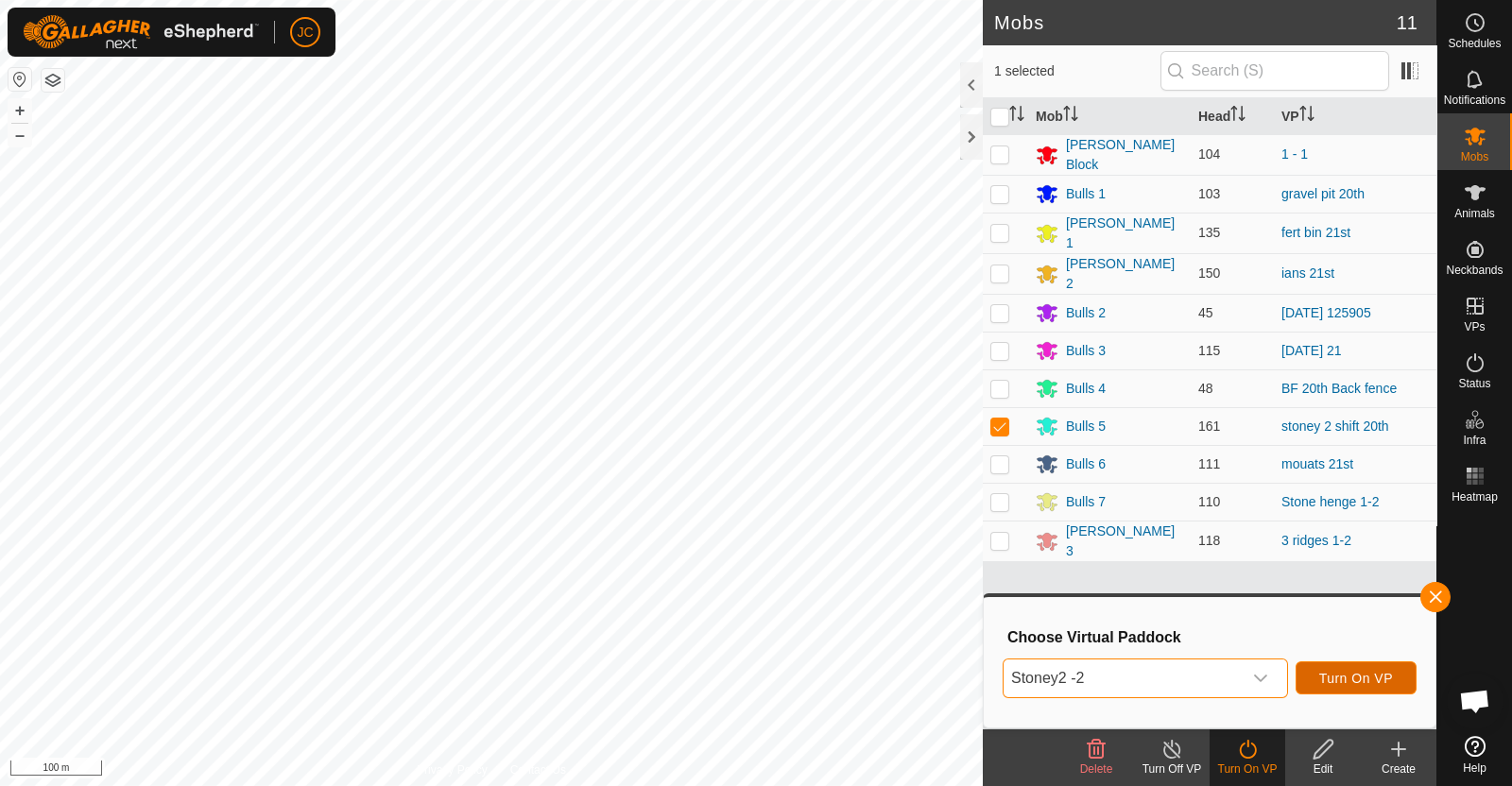
click at [1347, 676] on span "Turn On VP" at bounding box center [1355, 678] width 73 height 15
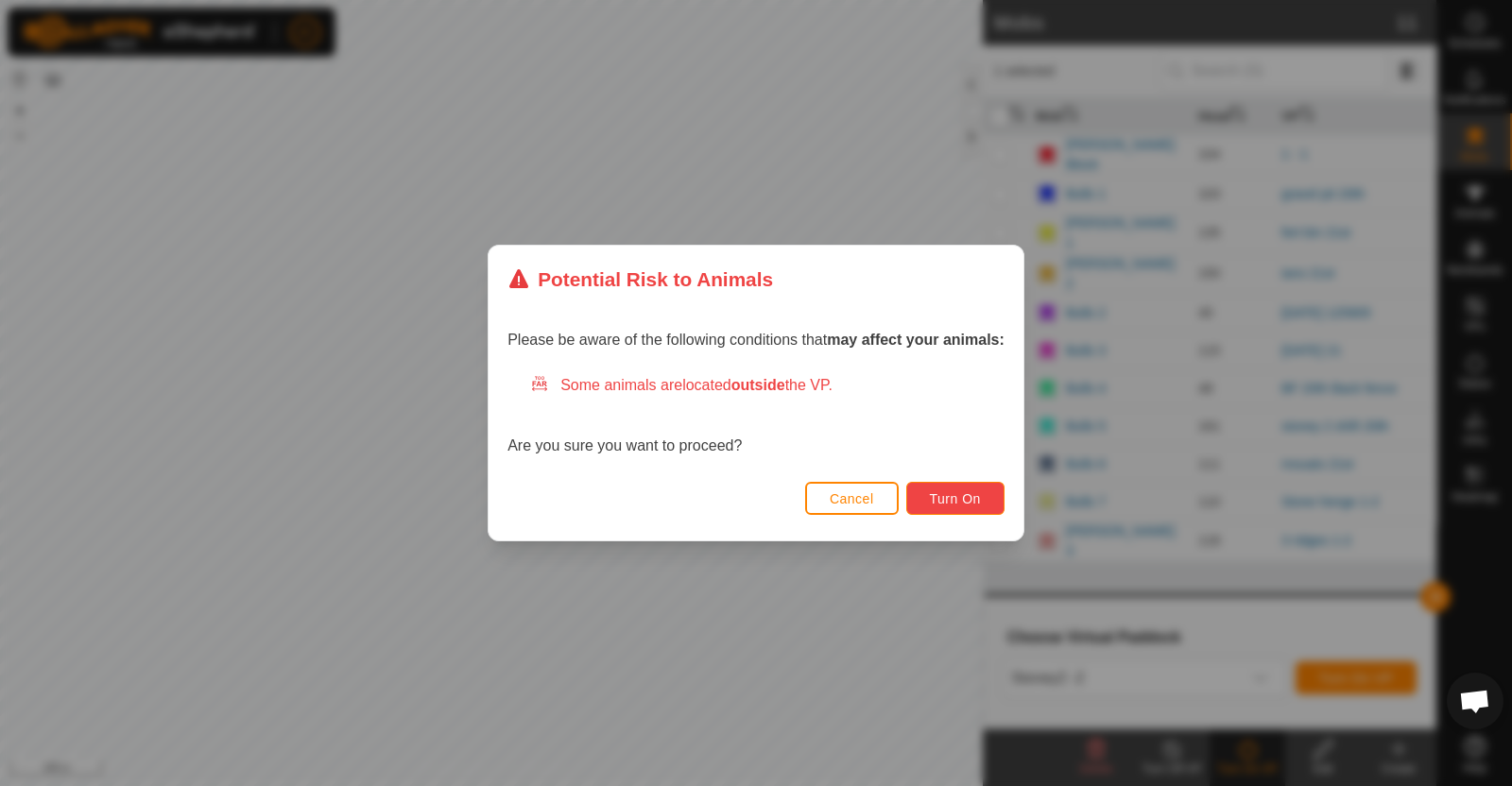
click at [972, 502] on span "Turn On" at bounding box center [956, 499] width 51 height 15
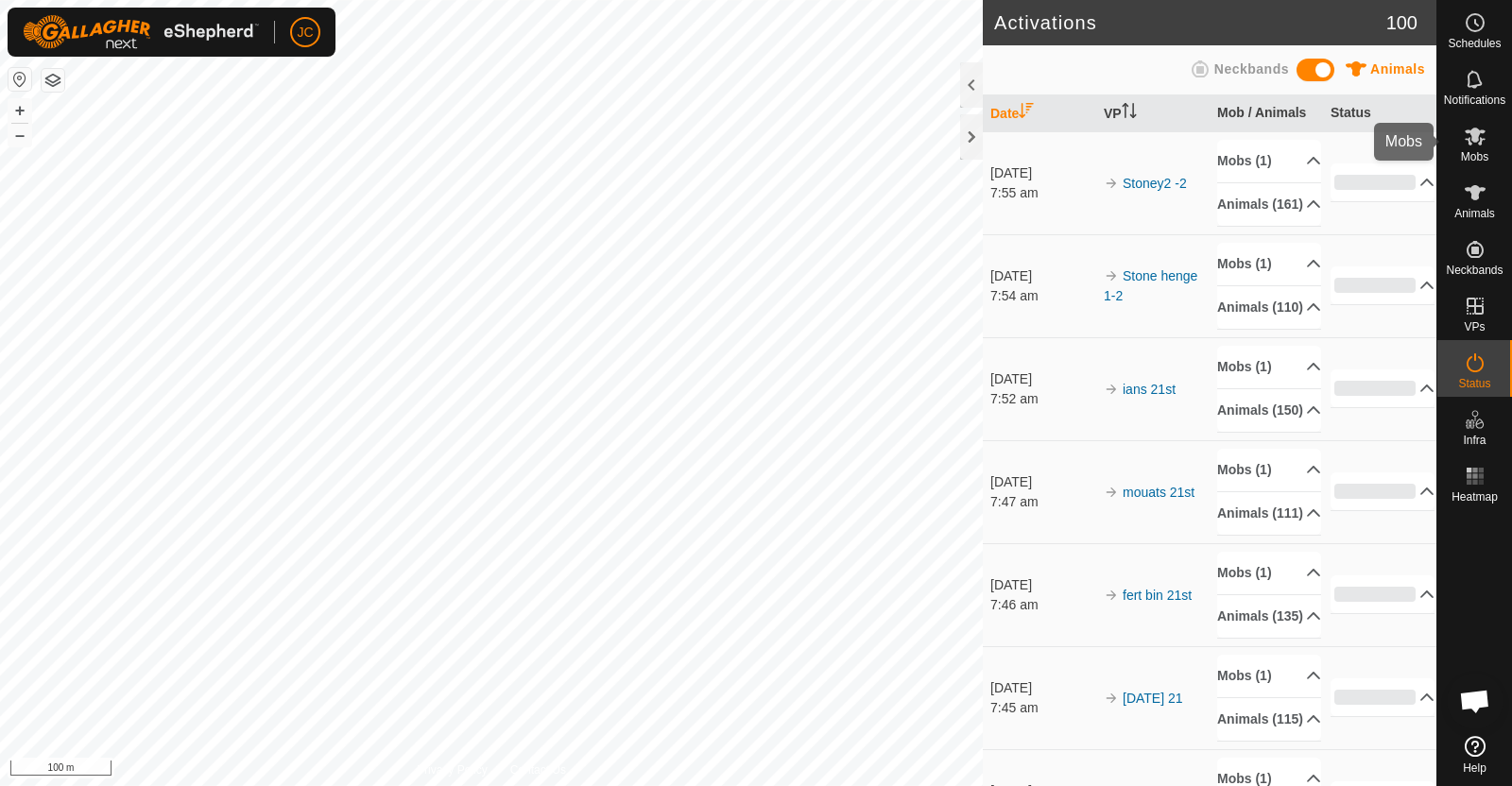
click at [1479, 130] on icon at bounding box center [1475, 136] width 21 height 18
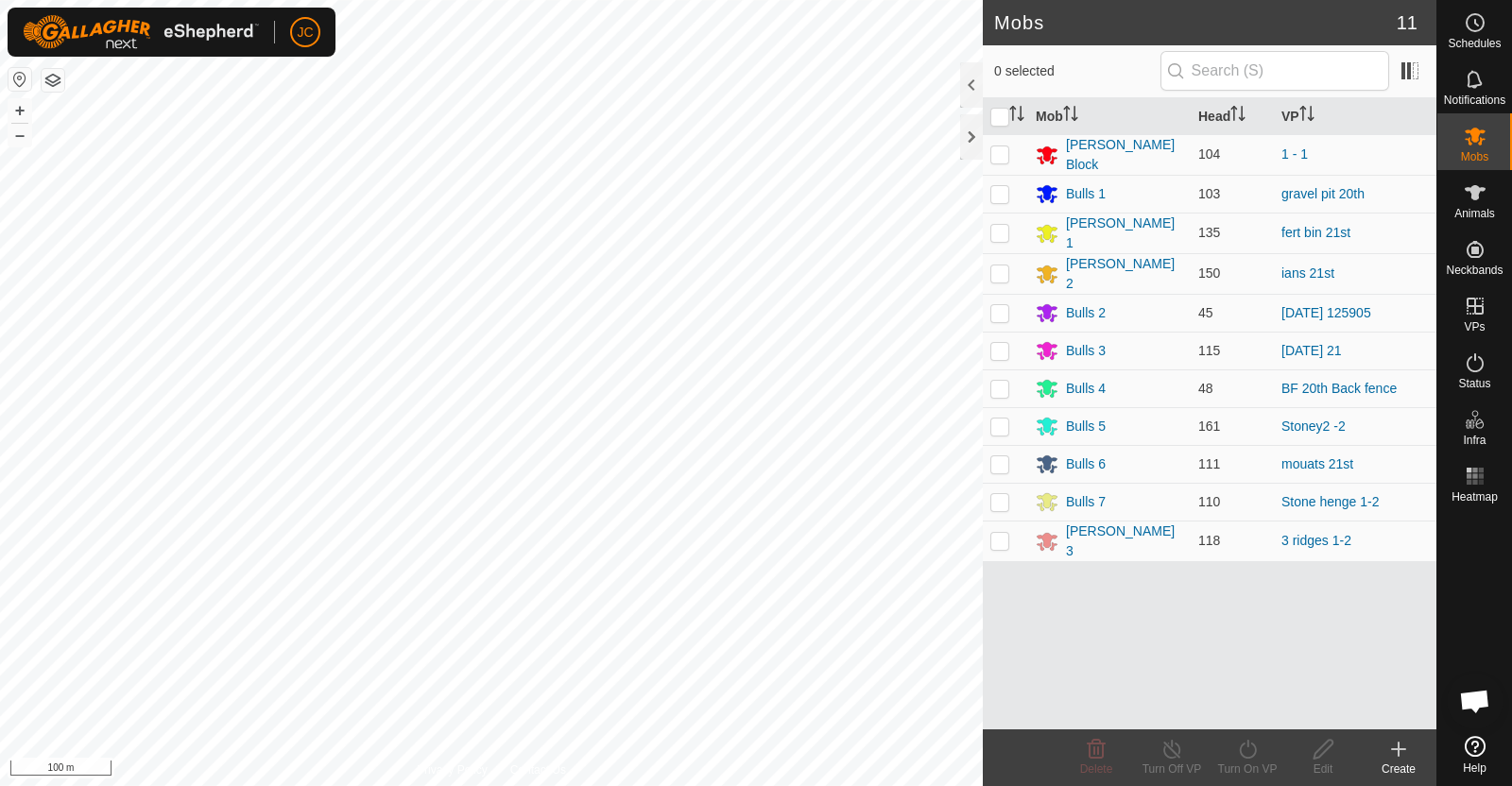
click at [998, 306] on p-checkbox at bounding box center [999, 313] width 19 height 15
checkbox input "true"
click at [1245, 753] on icon at bounding box center [1248, 749] width 24 height 23
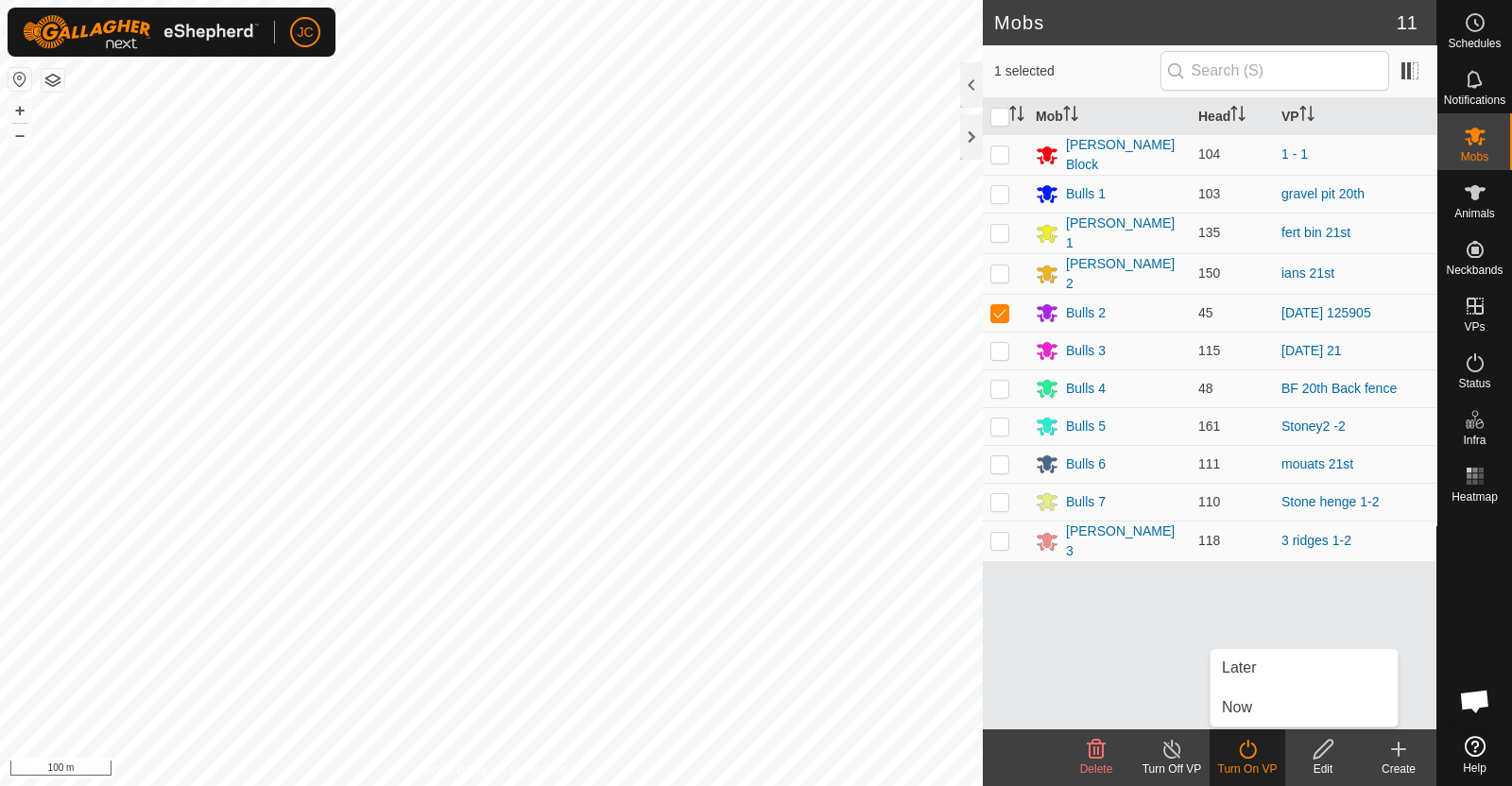
click at [1241, 718] on link "Now" at bounding box center [1304, 707] width 187 height 38
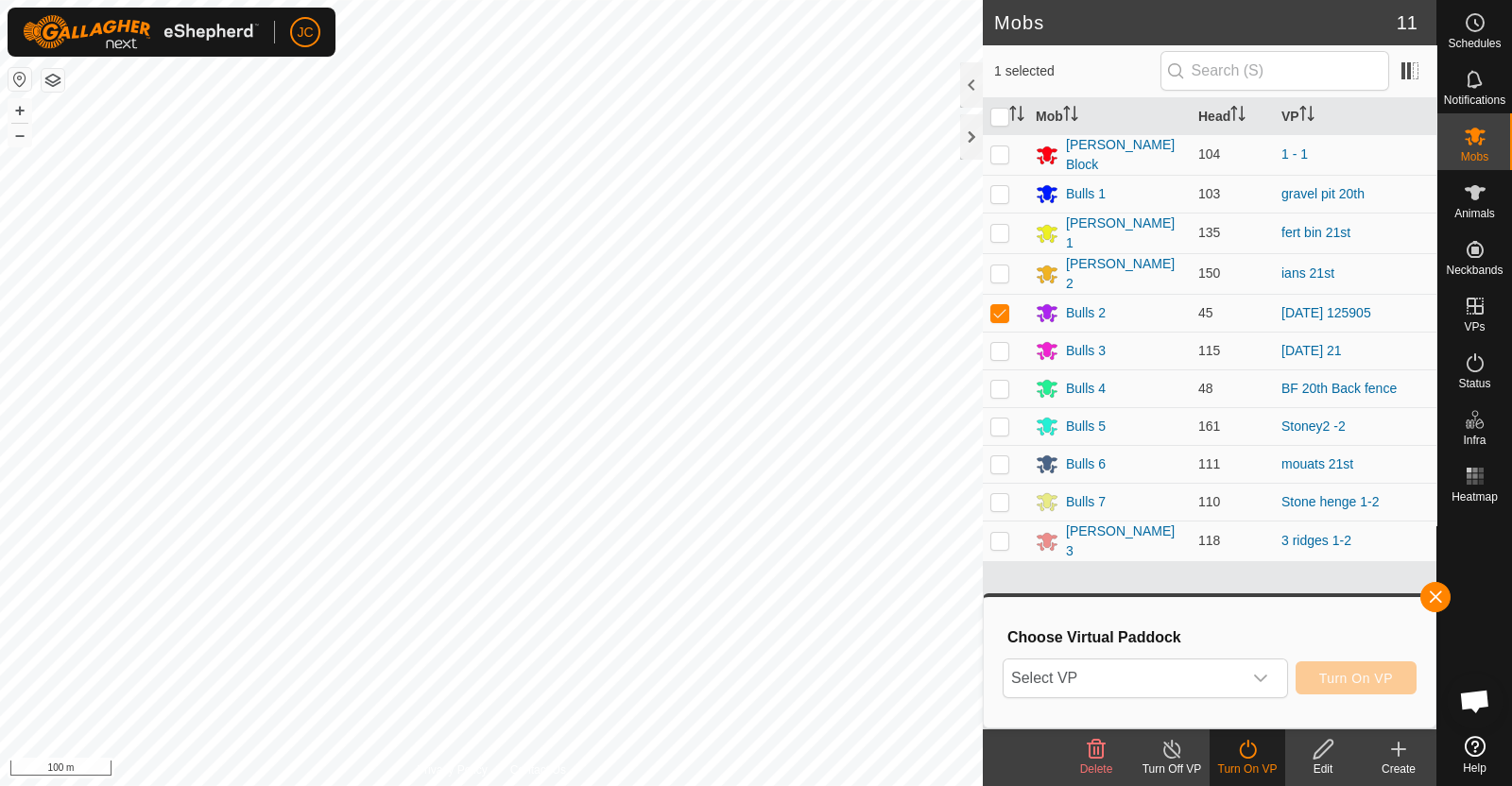
click at [1212, 673] on span "Select VP" at bounding box center [1122, 678] width 238 height 38
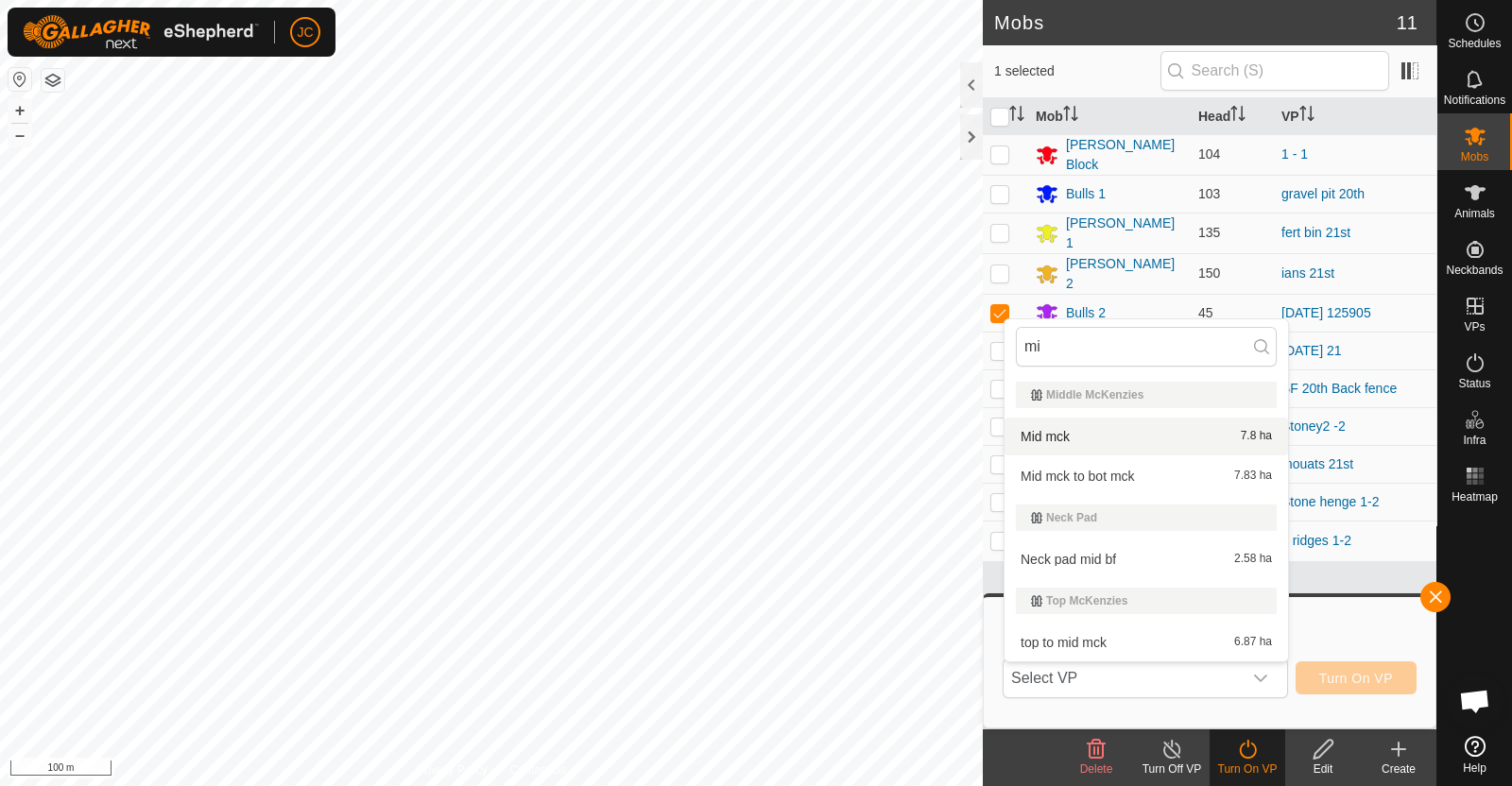
type input "m"
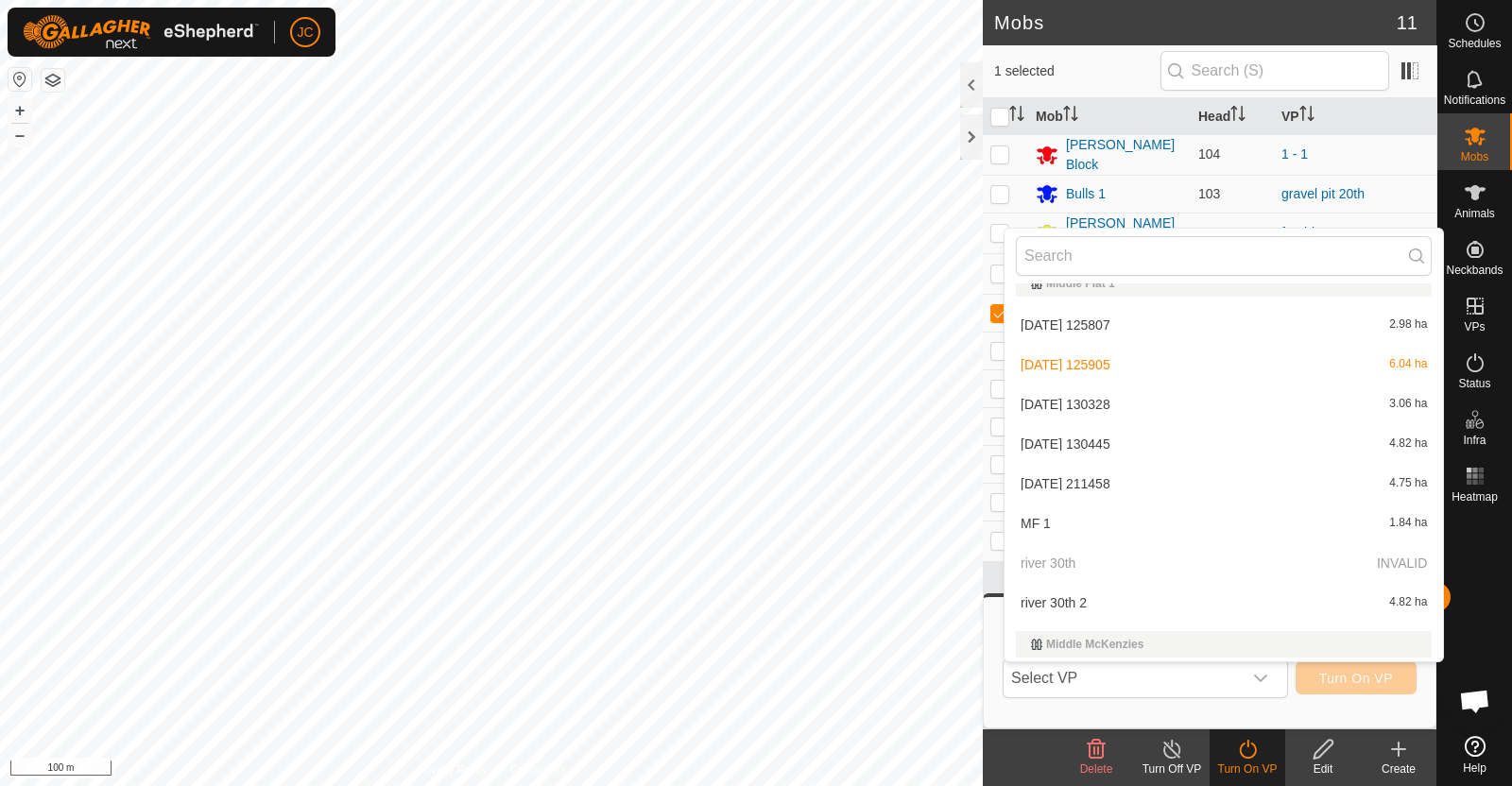
scroll to position [8845, 0]
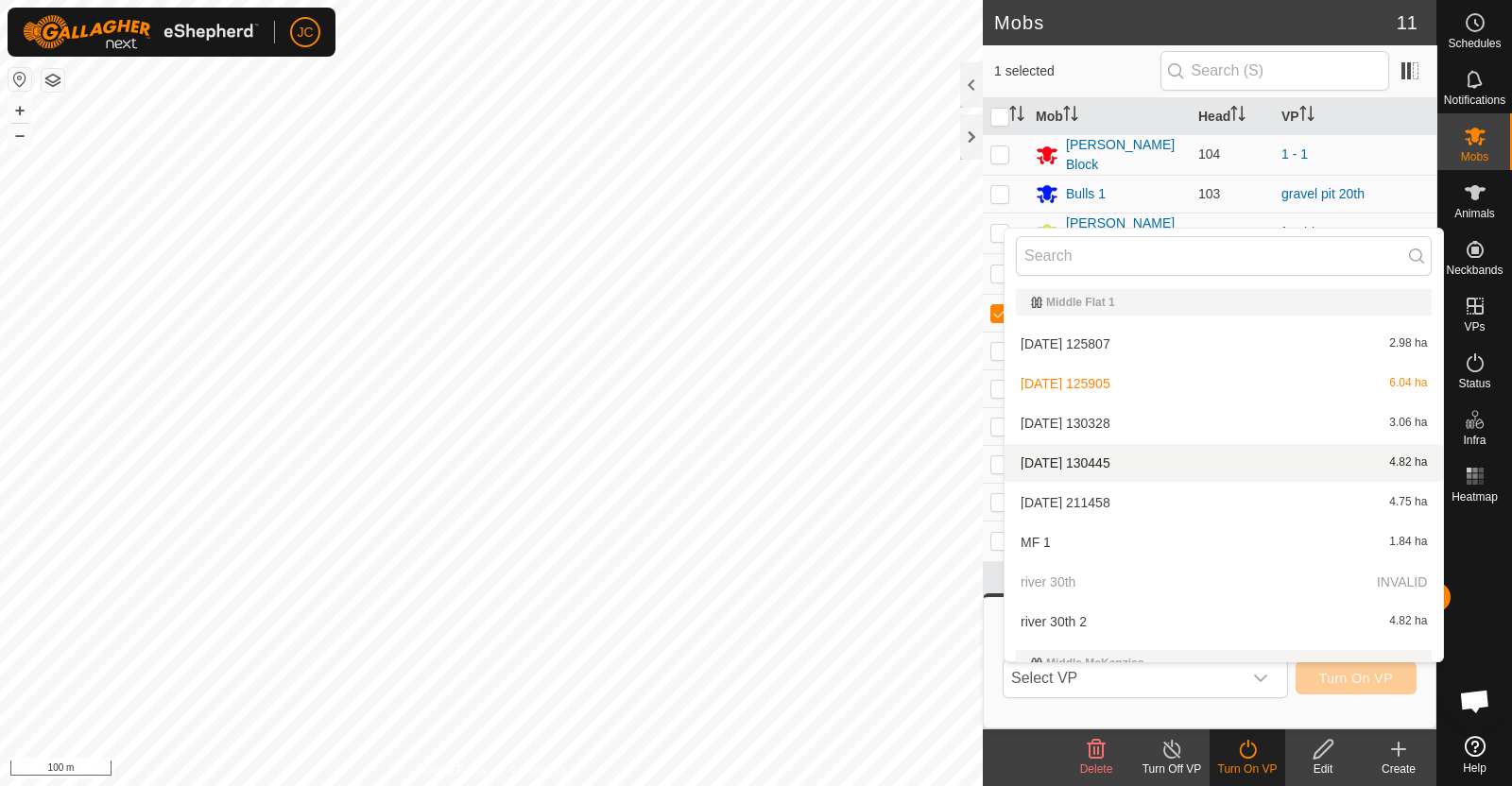
click at [1110, 448] on li "2025-08-28 130445 4.82 ha" at bounding box center [1223, 463] width 438 height 38
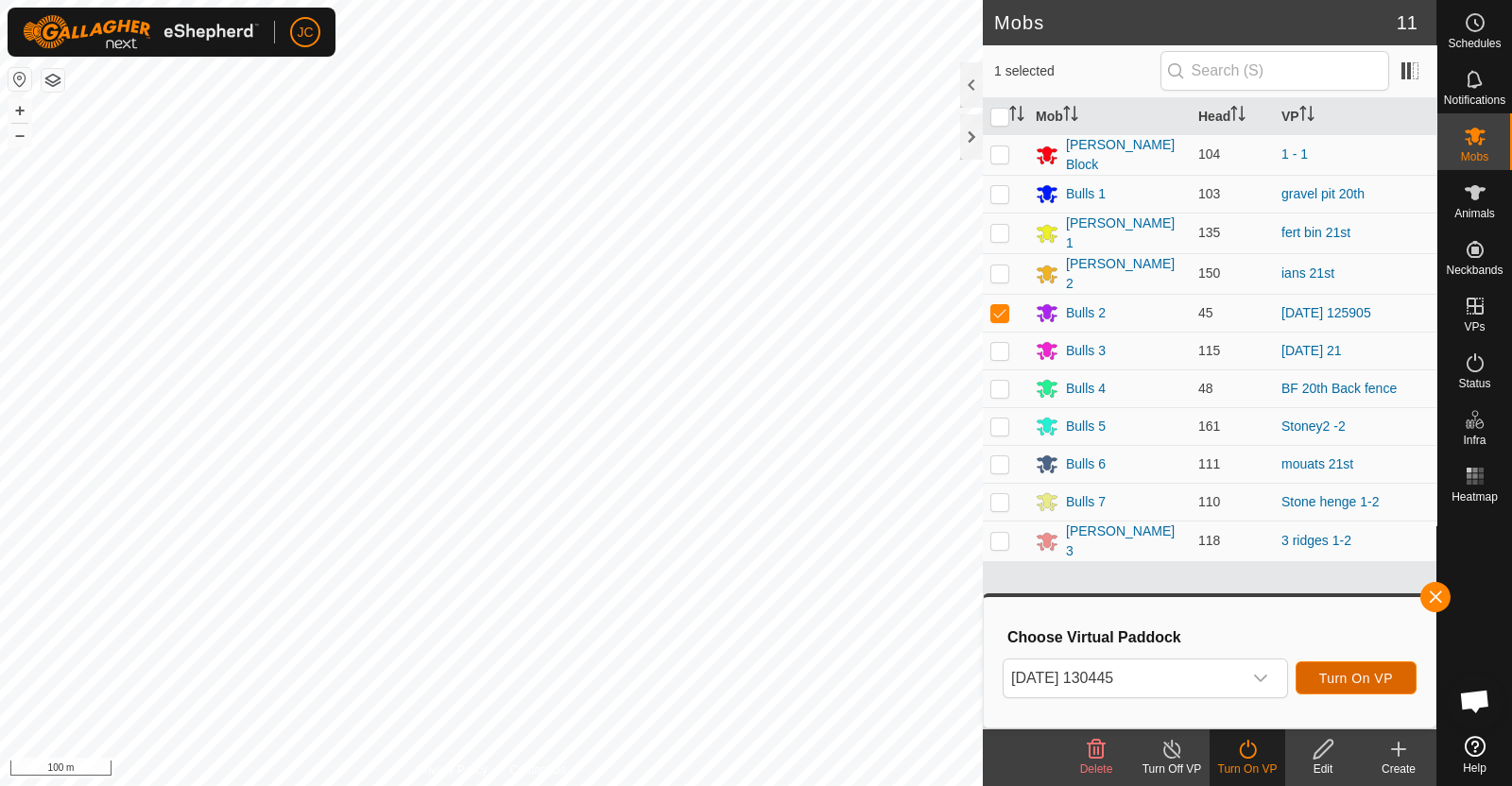
click at [1342, 671] on span "Turn On VP" at bounding box center [1355, 678] width 73 height 15
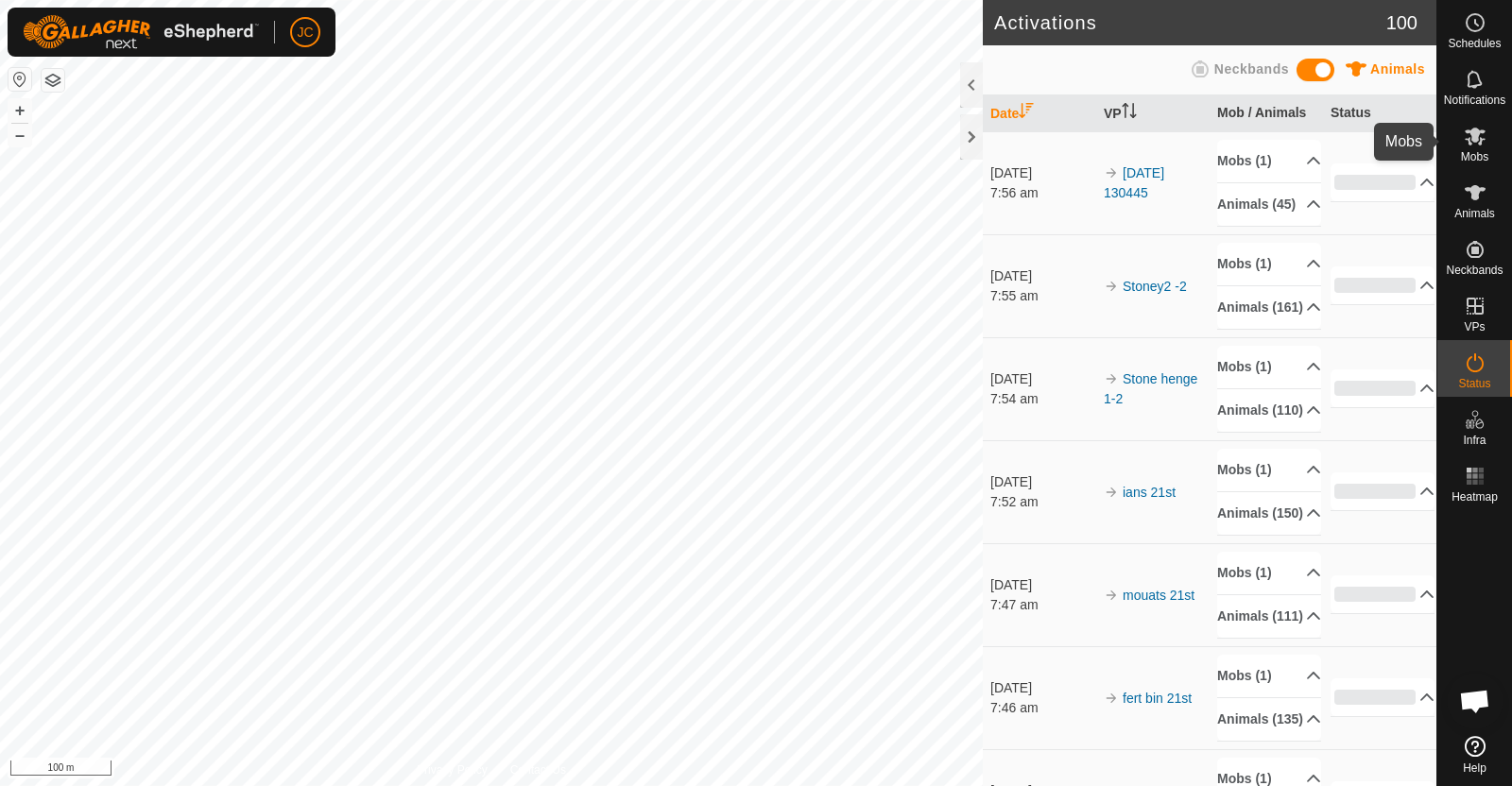
click at [1484, 138] on icon at bounding box center [1475, 136] width 23 height 23
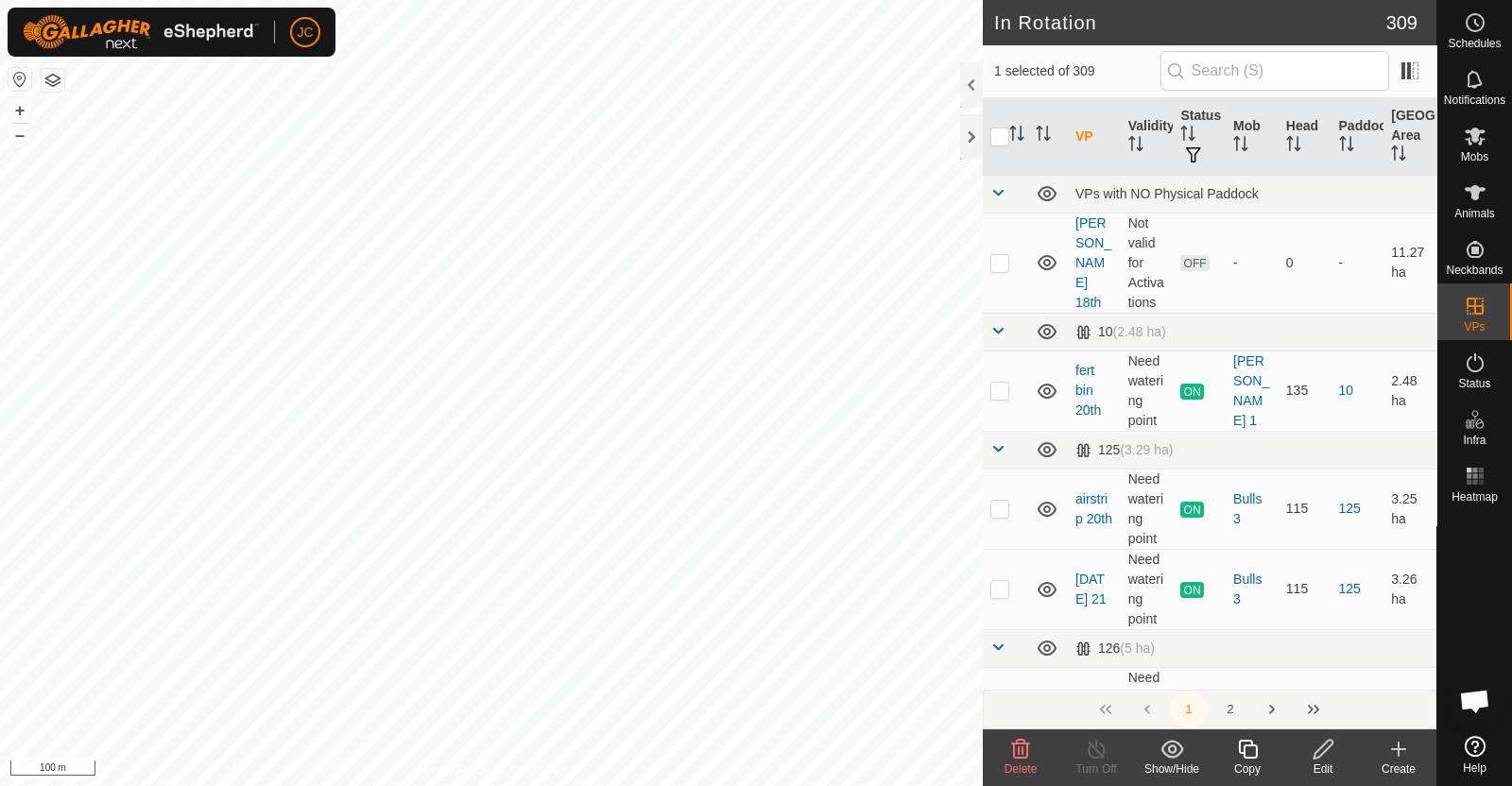
checkbox input "true"
checkbox input "false"
checkbox input "true"
click at [1488, 137] on es-mob-svg-icon at bounding box center [1475, 136] width 34 height 30
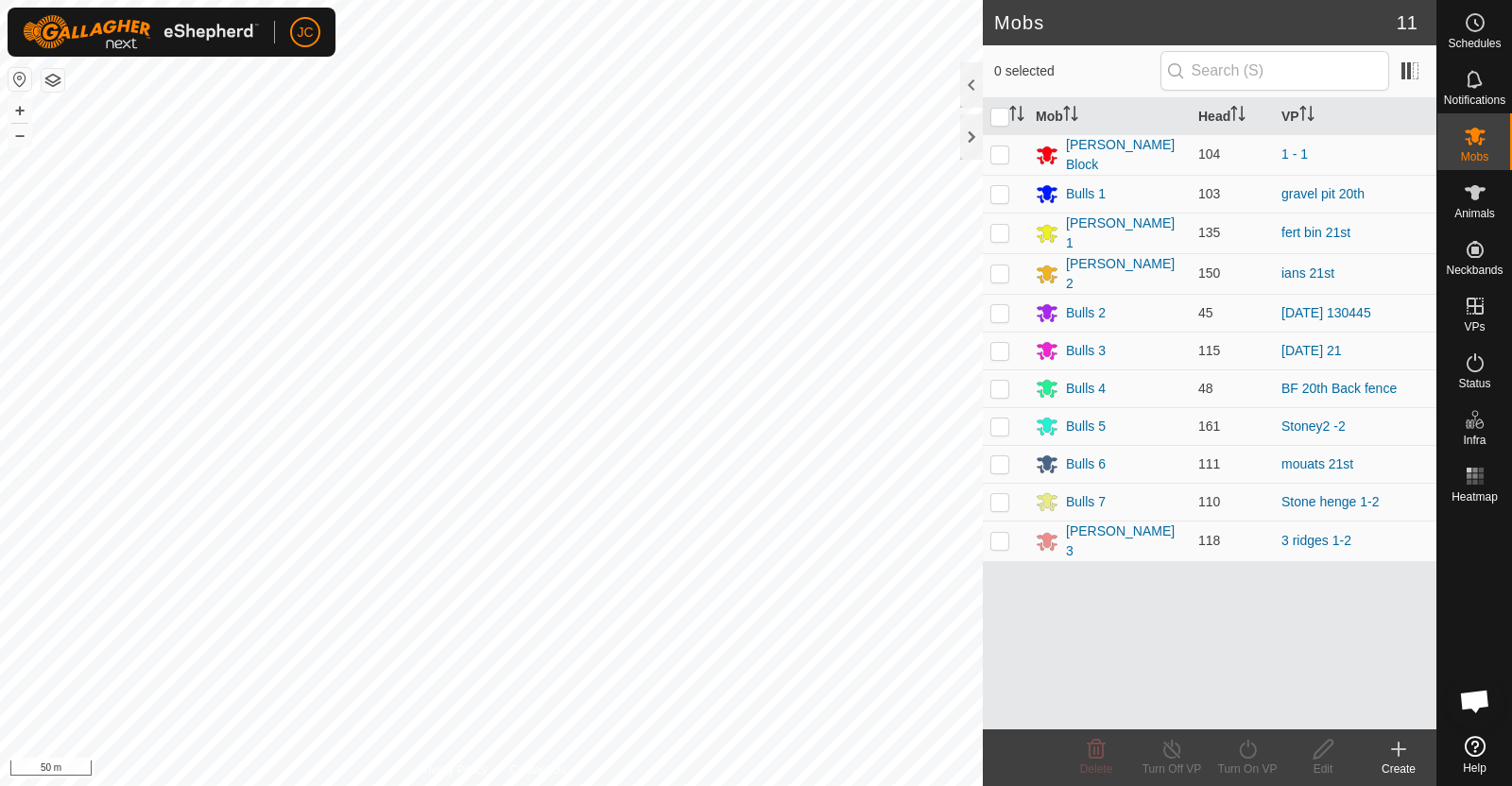
click at [1001, 381] on p-checkbox at bounding box center [999, 388] width 19 height 15
checkbox input "true"
click at [1266, 762] on div "Turn On VP" at bounding box center [1247, 769] width 75 height 17
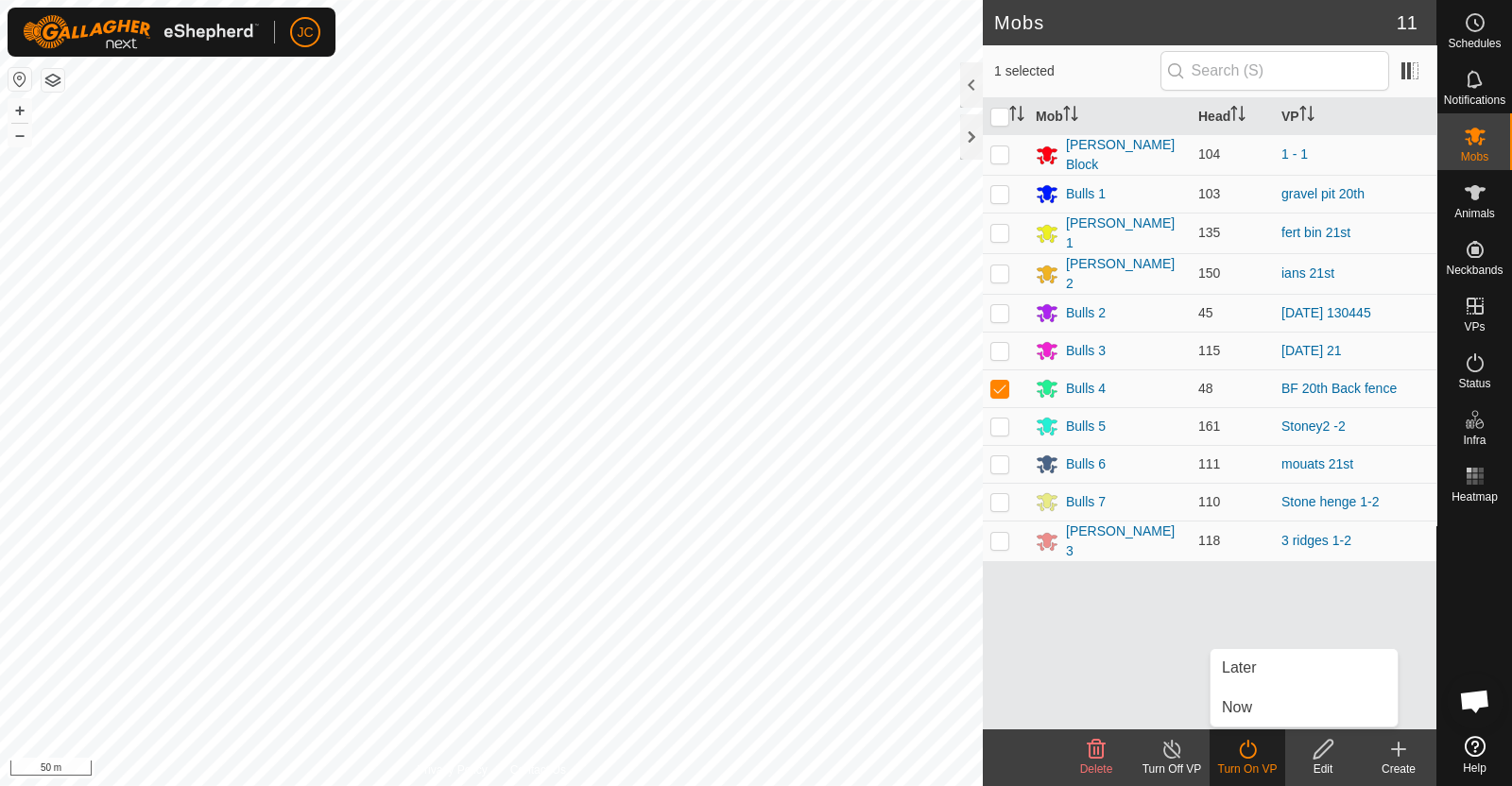
click at [1264, 712] on link "Now" at bounding box center [1304, 707] width 187 height 38
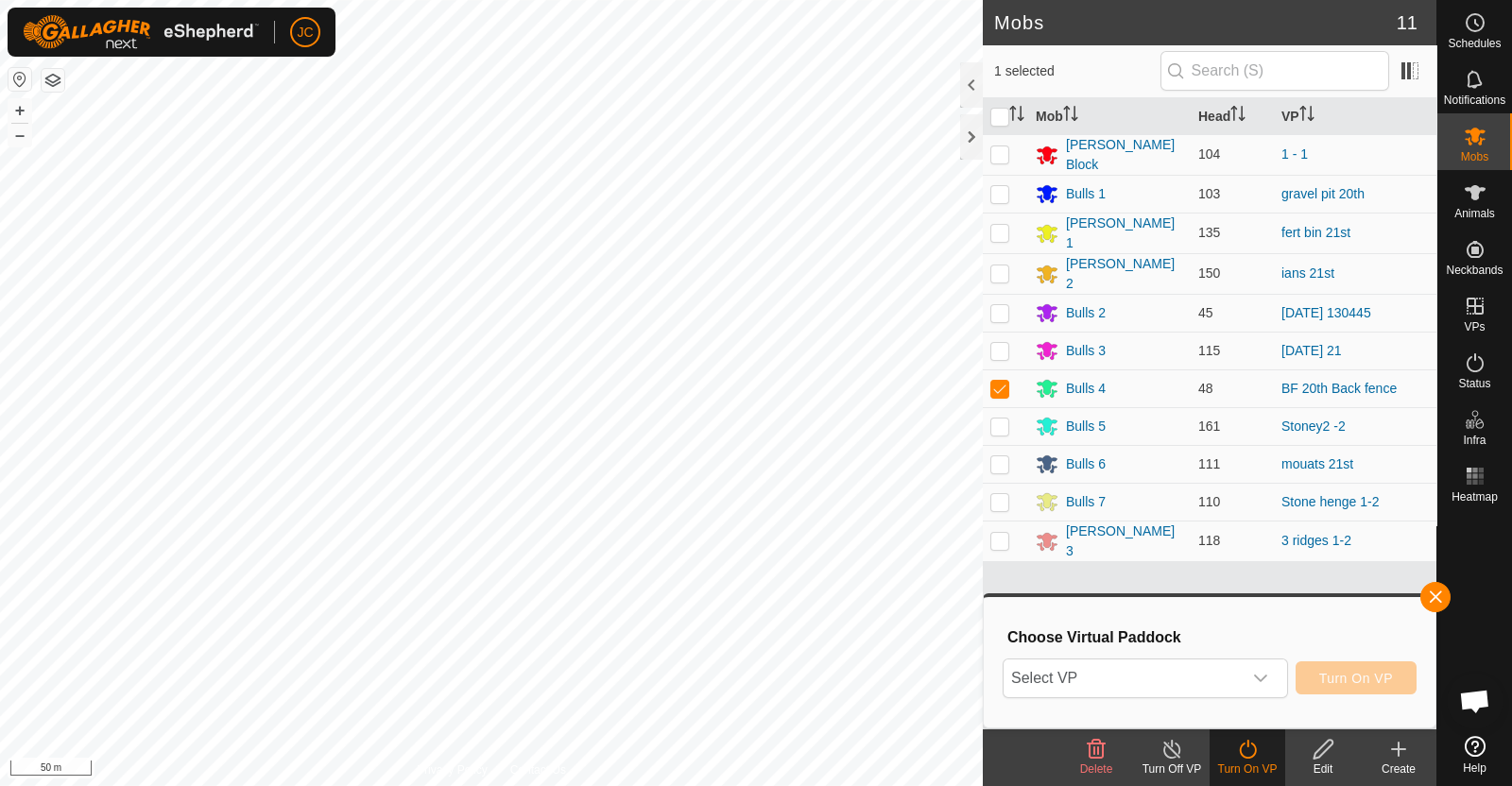
click at [1259, 672] on icon "dropdown trigger" at bounding box center [1260, 678] width 15 height 15
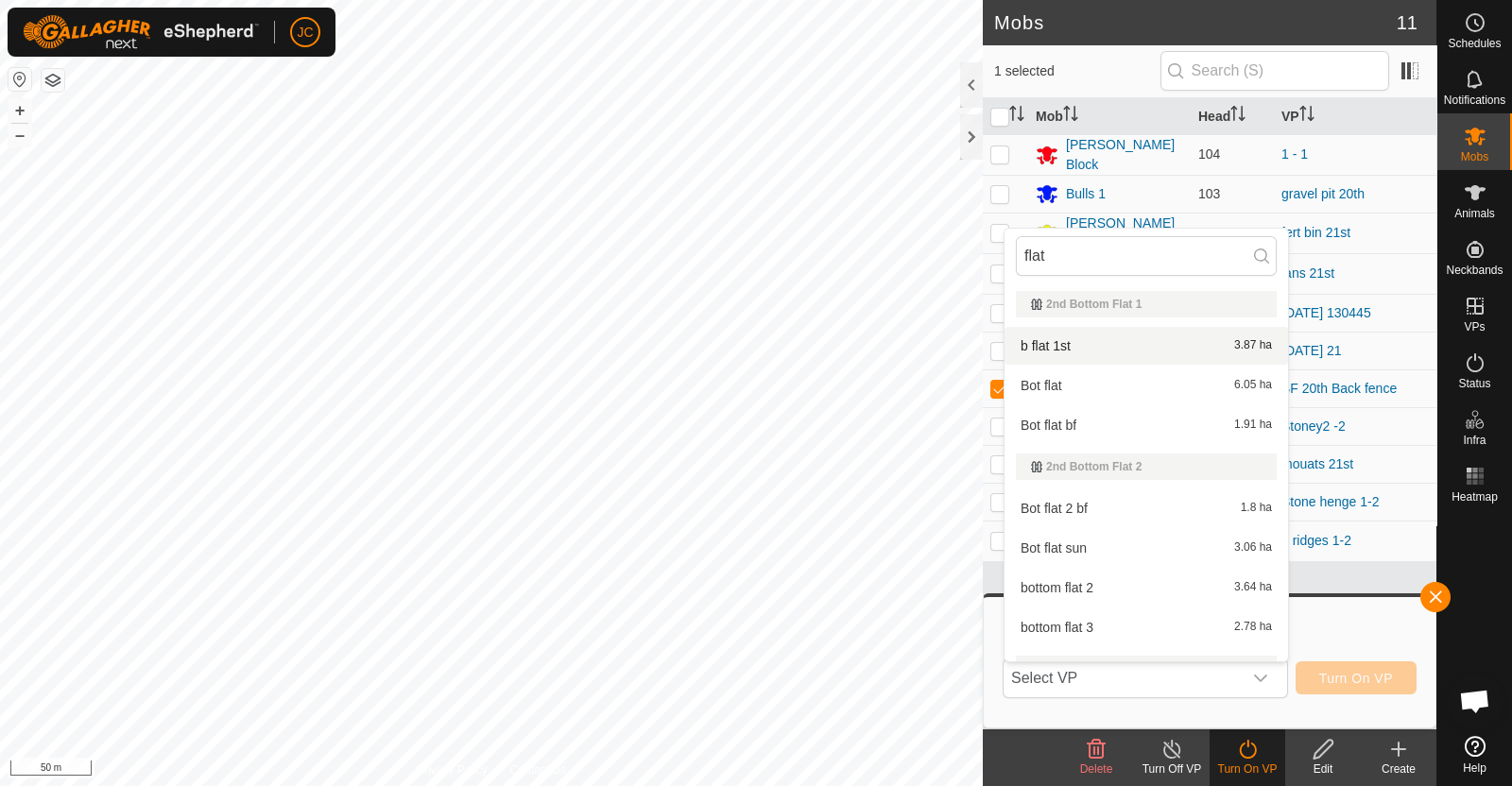
type input "flat"
click at [1107, 352] on li "b flat 1st 3.87 ha" at bounding box center [1146, 346] width 283 height 38
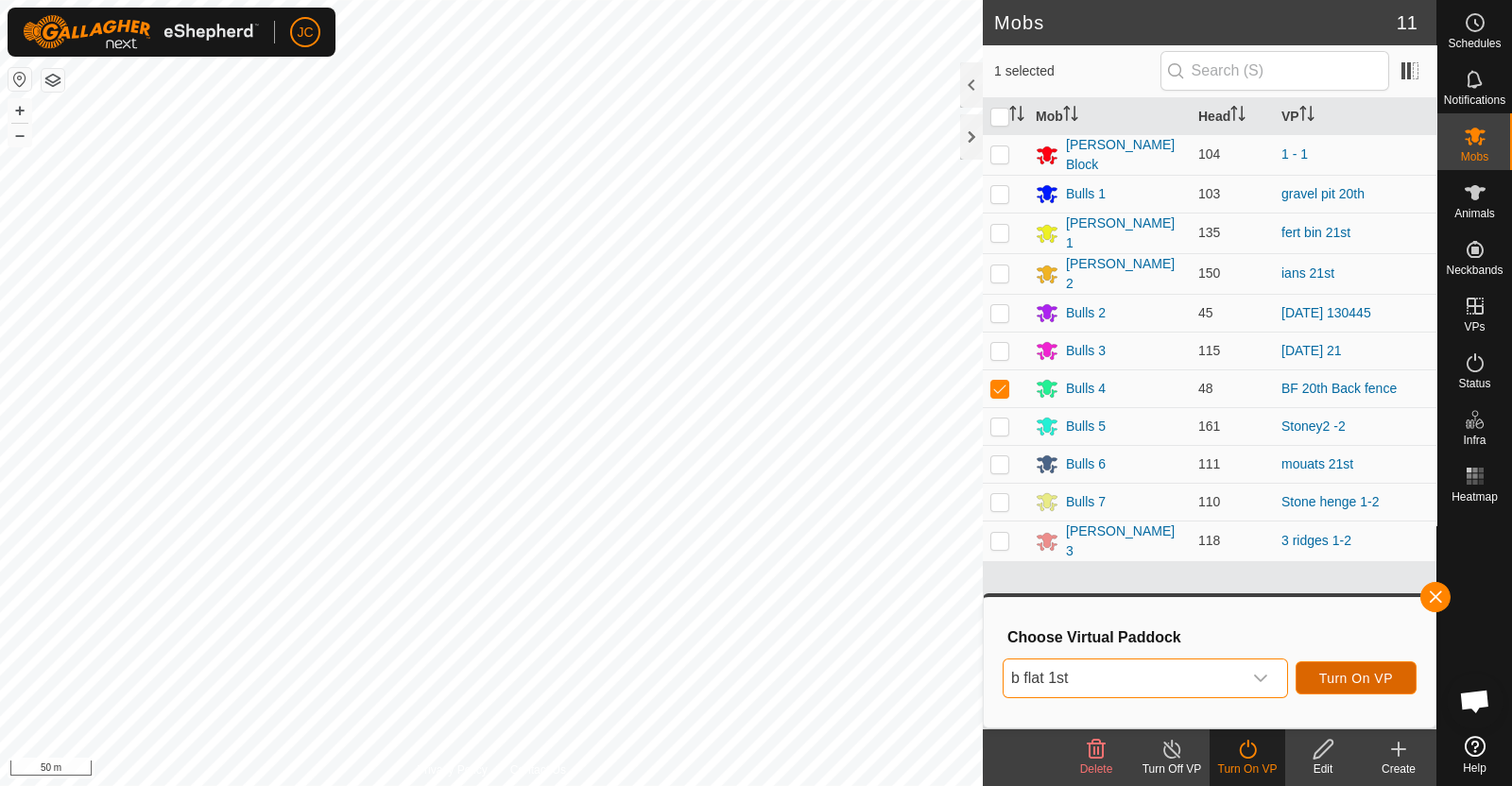
click at [1371, 670] on span "Turn On VP" at bounding box center [1355, 678] width 73 height 15
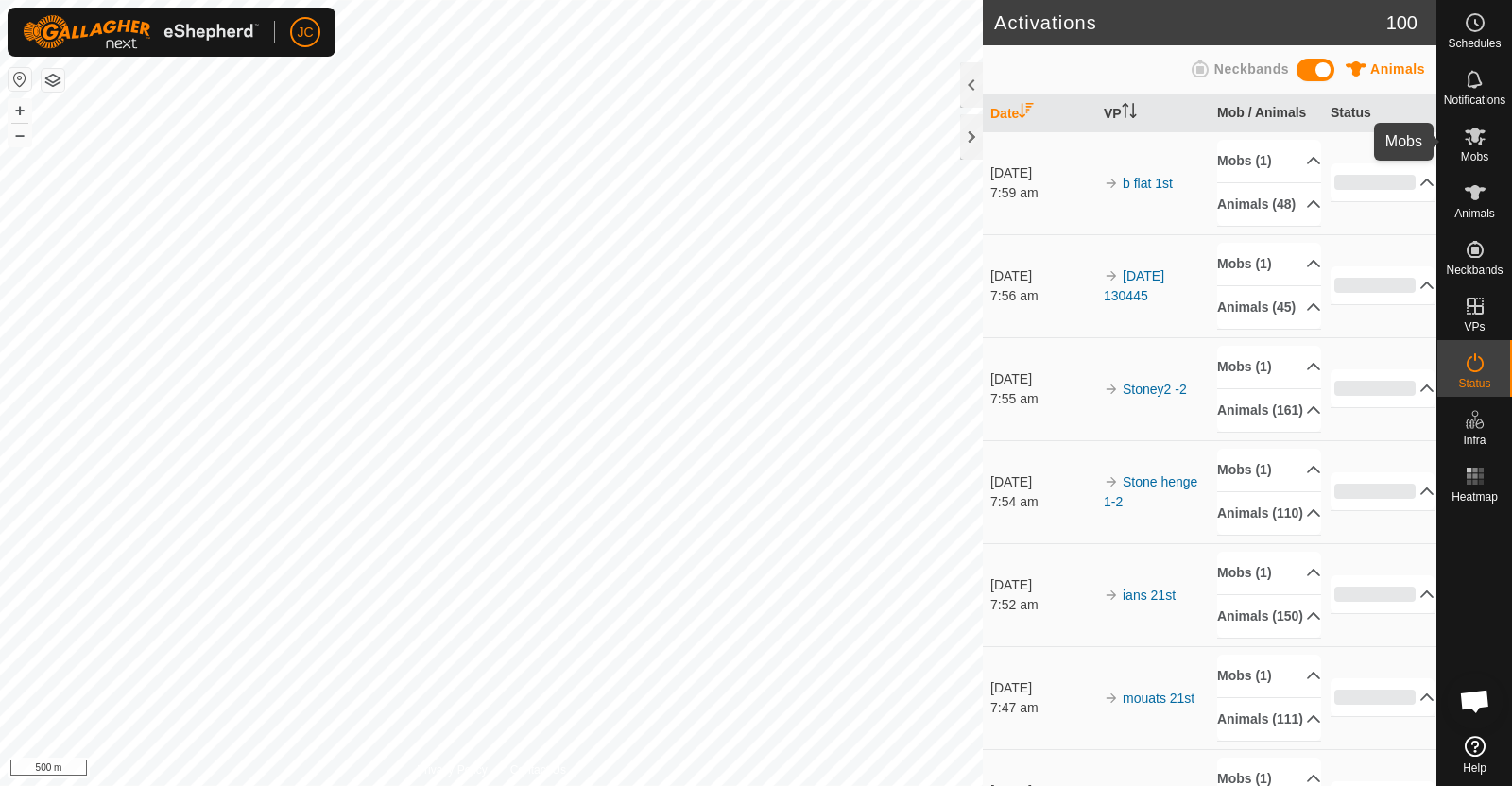
click at [1474, 141] on icon at bounding box center [1475, 136] width 21 height 18
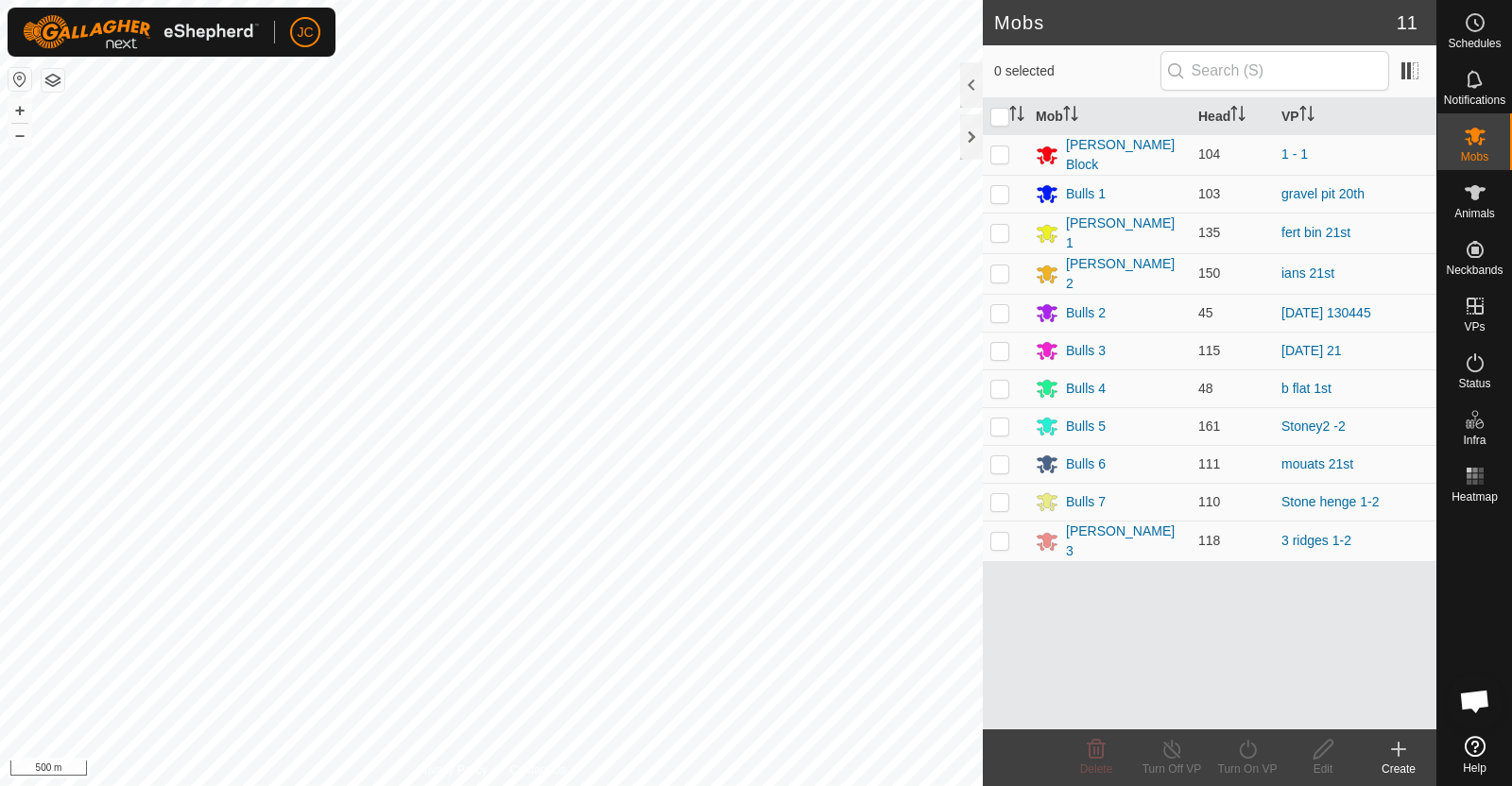
click at [998, 532] on p-checkbox at bounding box center [999, 540] width 19 height 15
checkbox input "true"
click at [1239, 763] on div "Turn On VP" at bounding box center [1247, 769] width 75 height 17
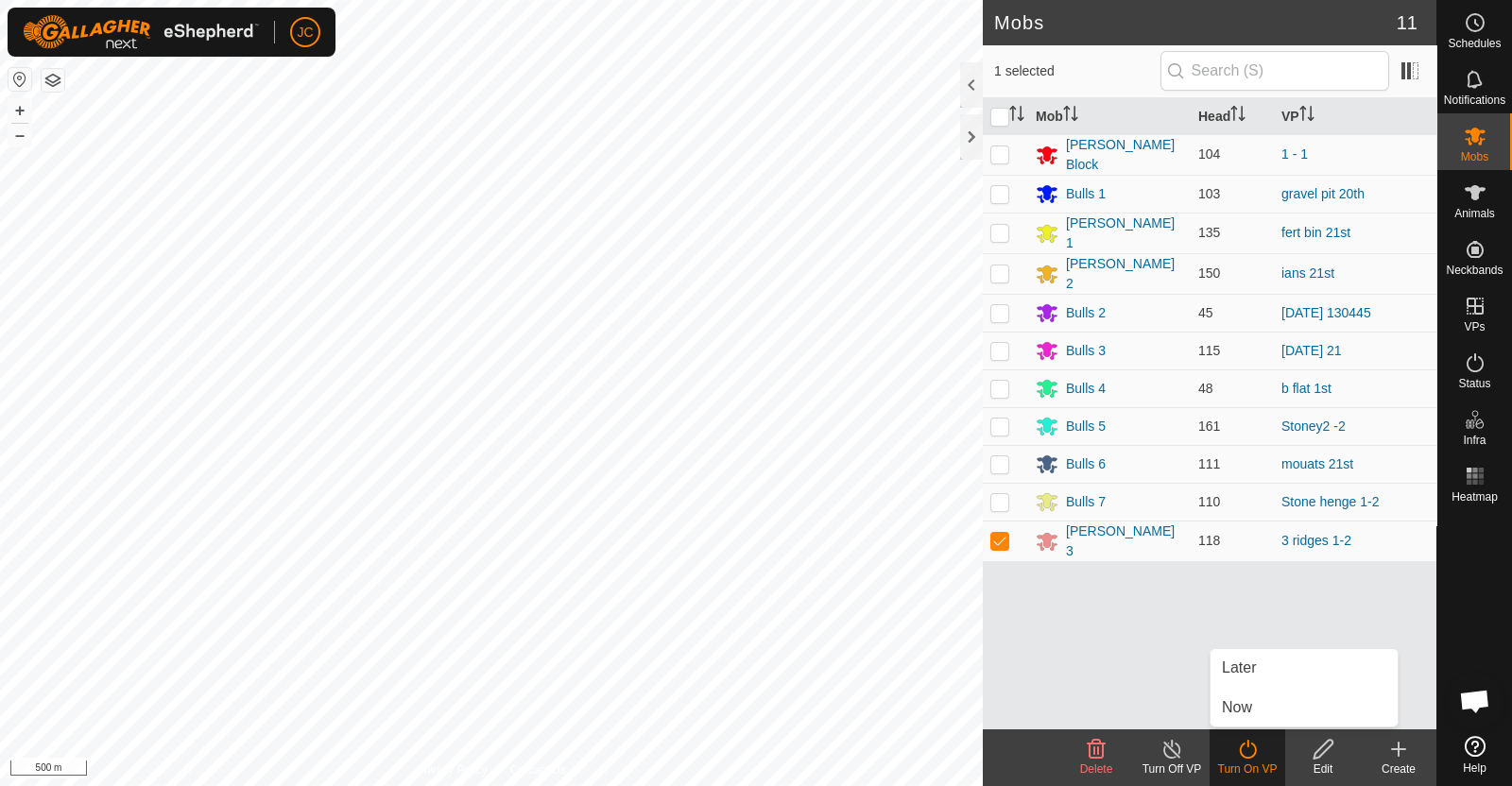
click at [1235, 710] on link "Now" at bounding box center [1304, 707] width 187 height 38
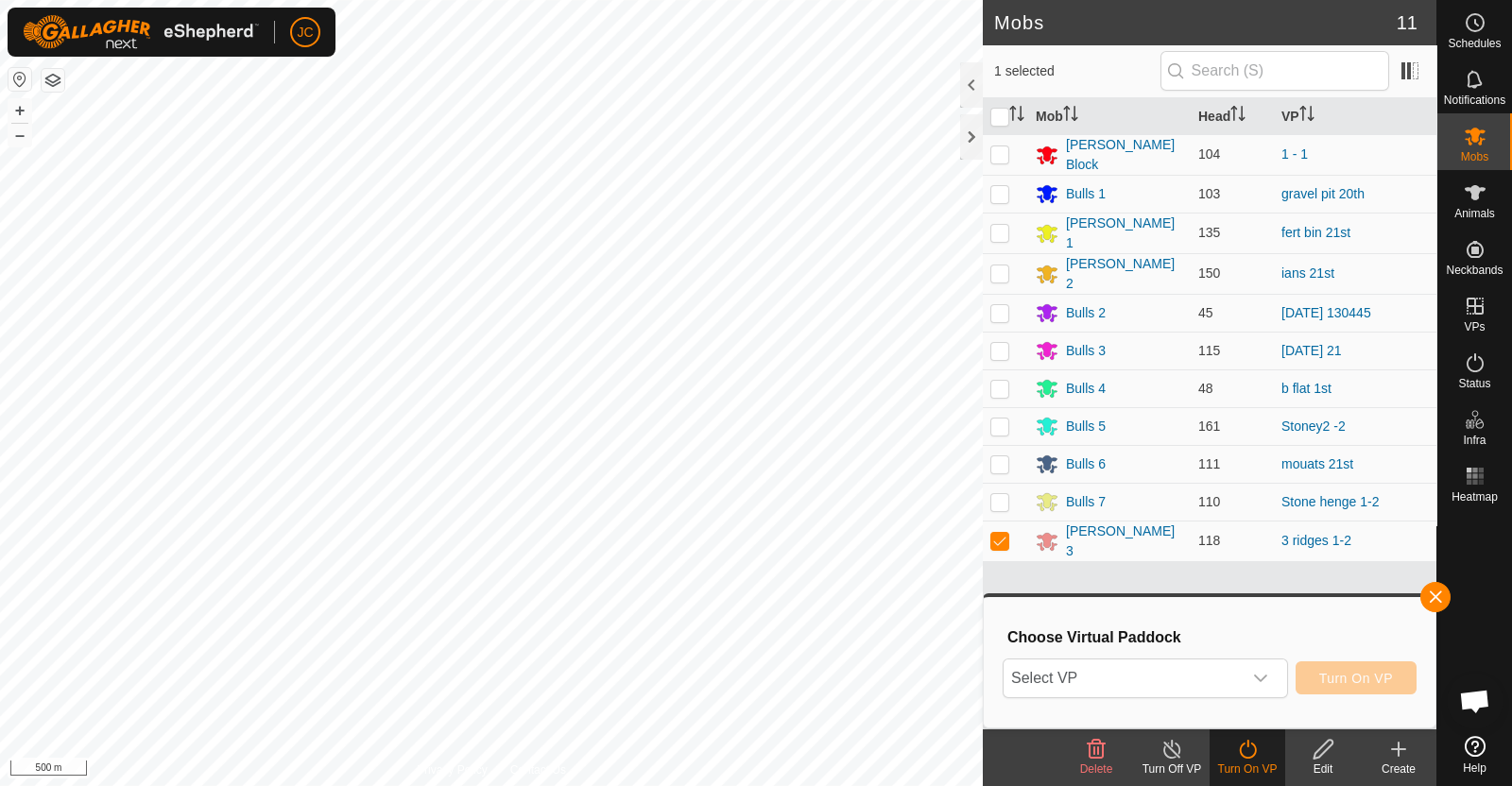
click at [1194, 683] on span "Select VP" at bounding box center [1122, 678] width 238 height 38
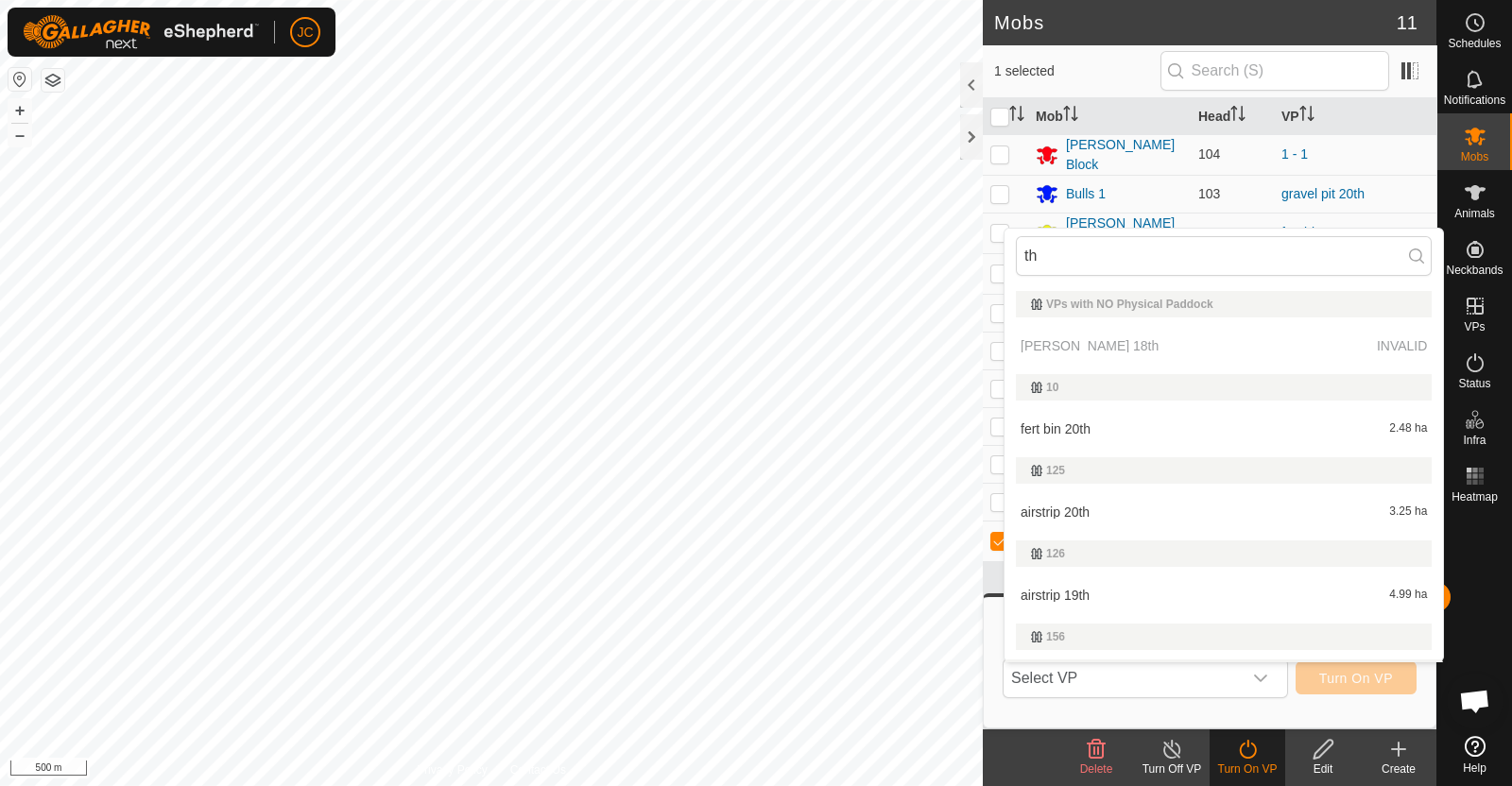
scroll to position [35, 0]
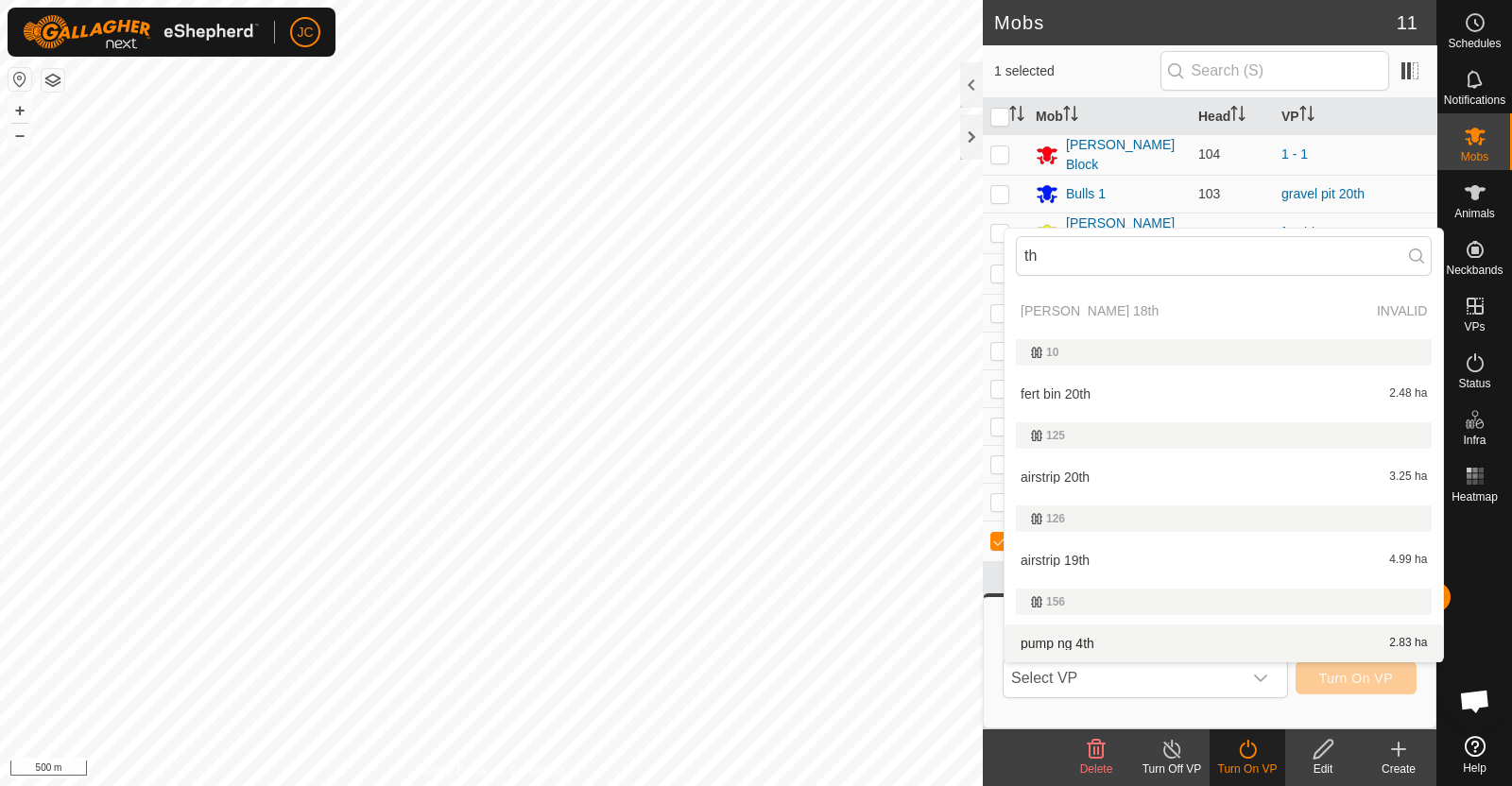
type input "t"
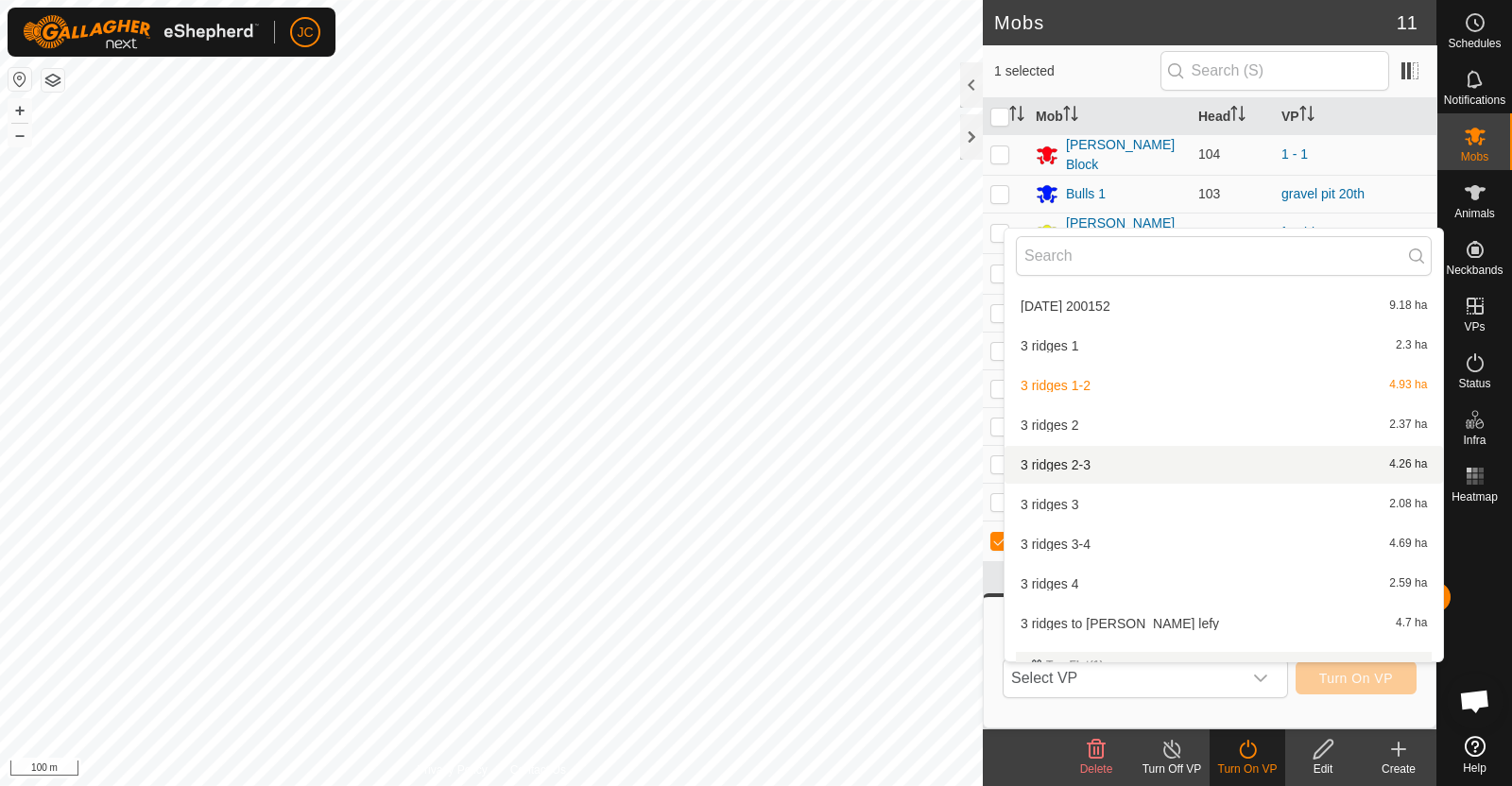
scroll to position [14043, 0]
click at [1123, 453] on li "3 ridges 2-3 4.26 ha" at bounding box center [1223, 469] width 438 height 38
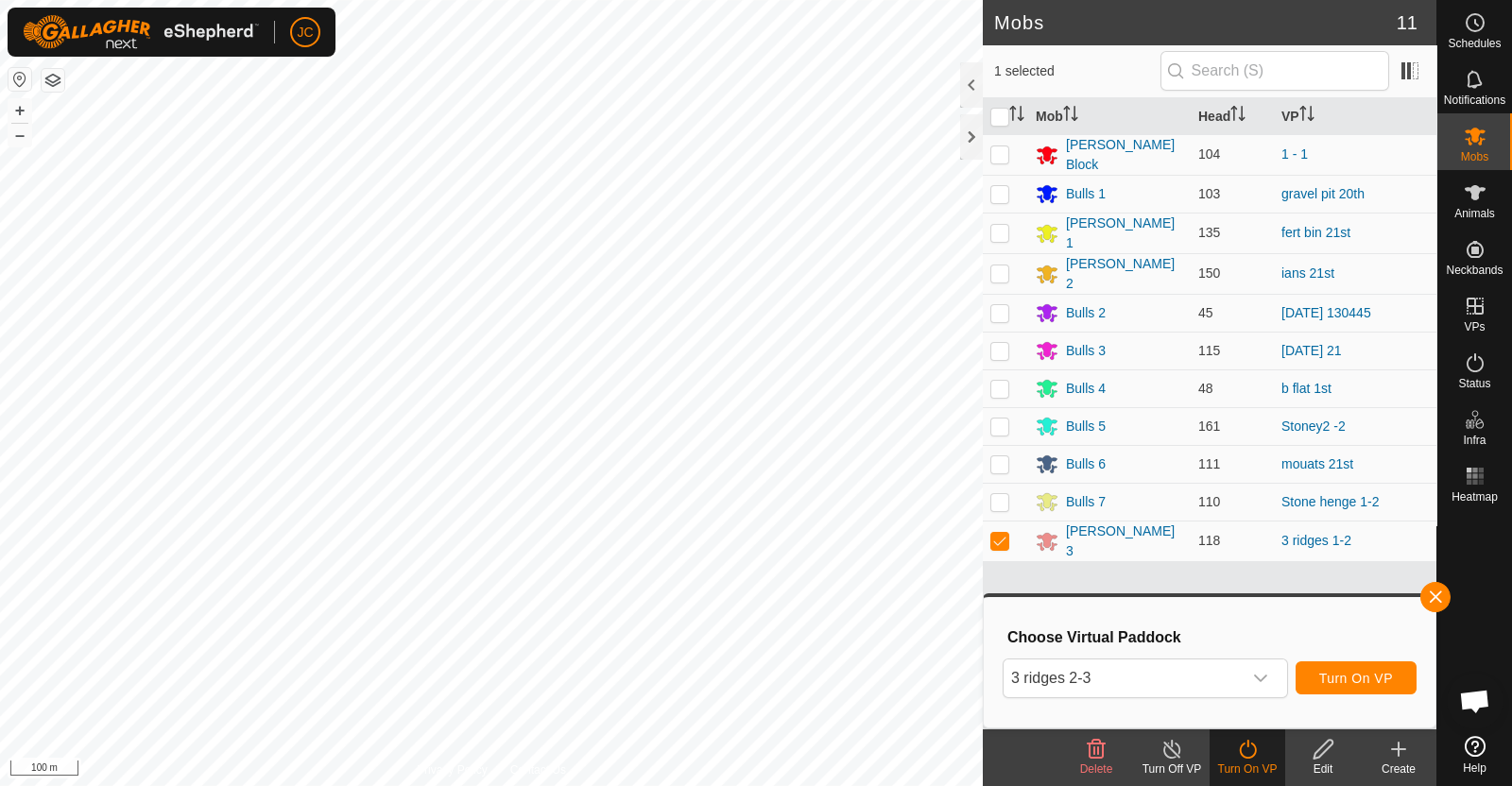
click at [1123, 453] on div "Bulls 6" at bounding box center [1109, 464] width 147 height 23
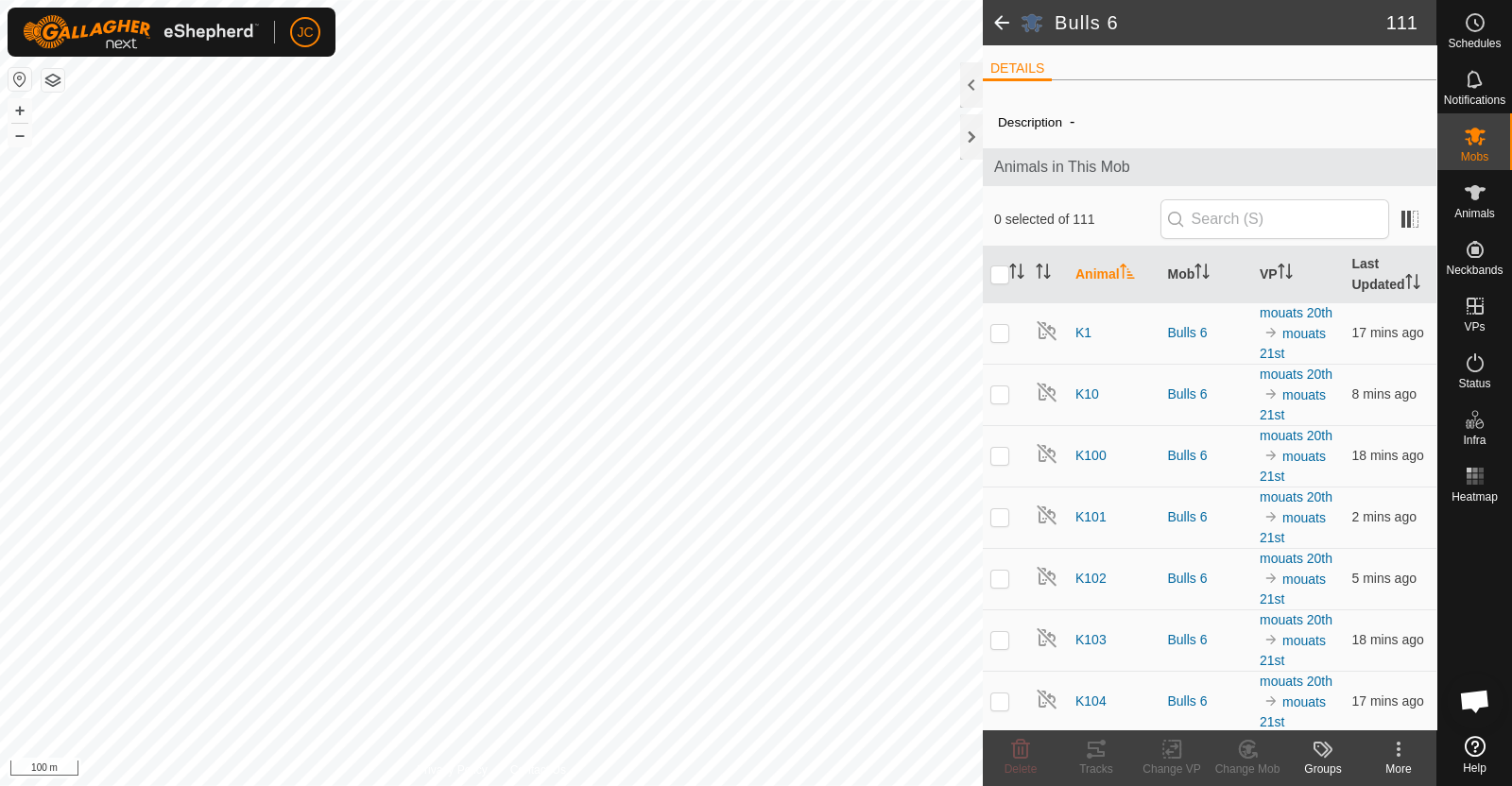
click at [1001, 33] on span at bounding box center [1001, 23] width 38 height 46
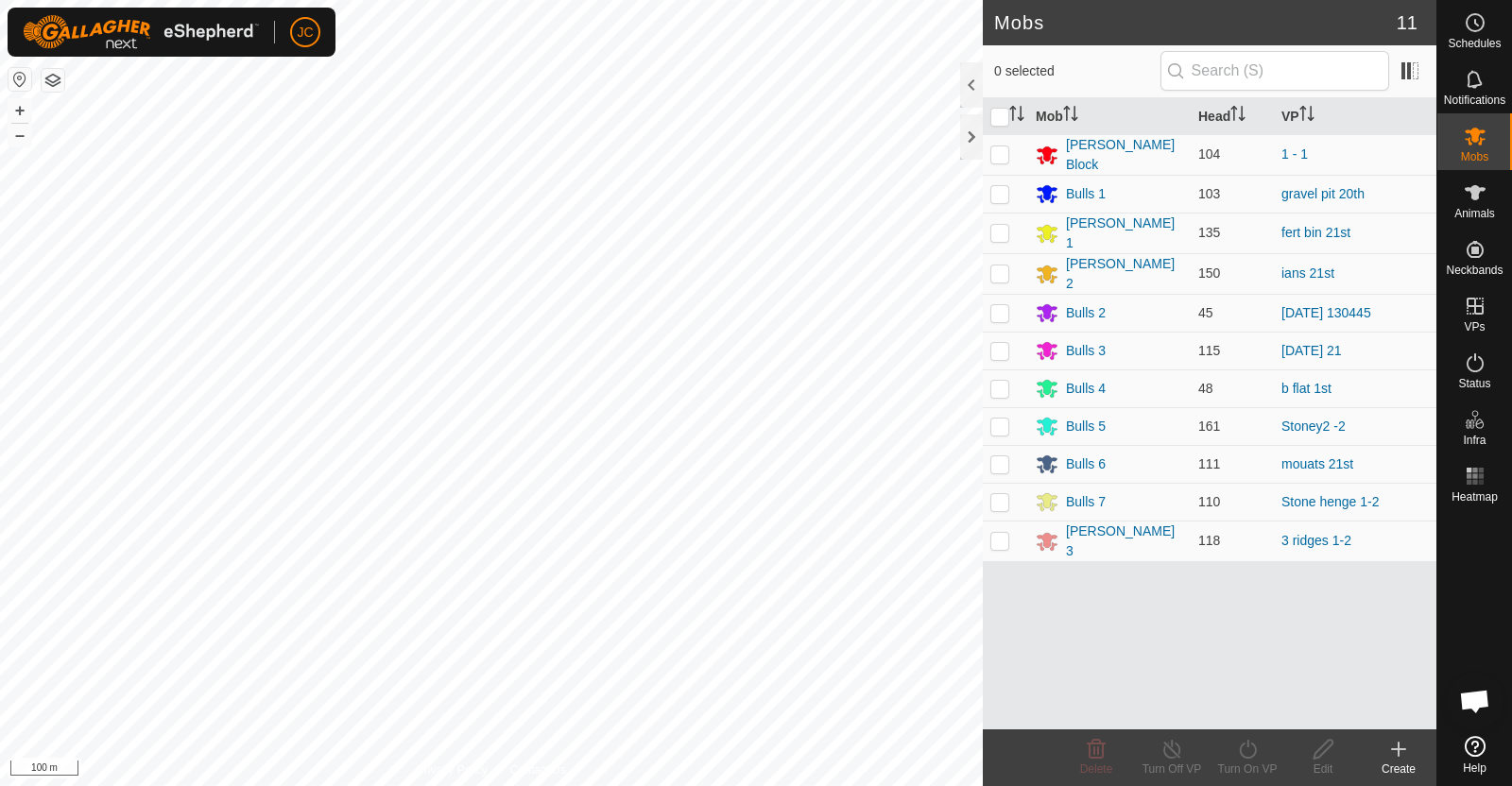
click at [997, 532] on p-checkbox at bounding box center [999, 540] width 19 height 15
checkbox input "true"
click at [1234, 748] on turn-on-svg-icon at bounding box center [1247, 749] width 75 height 23
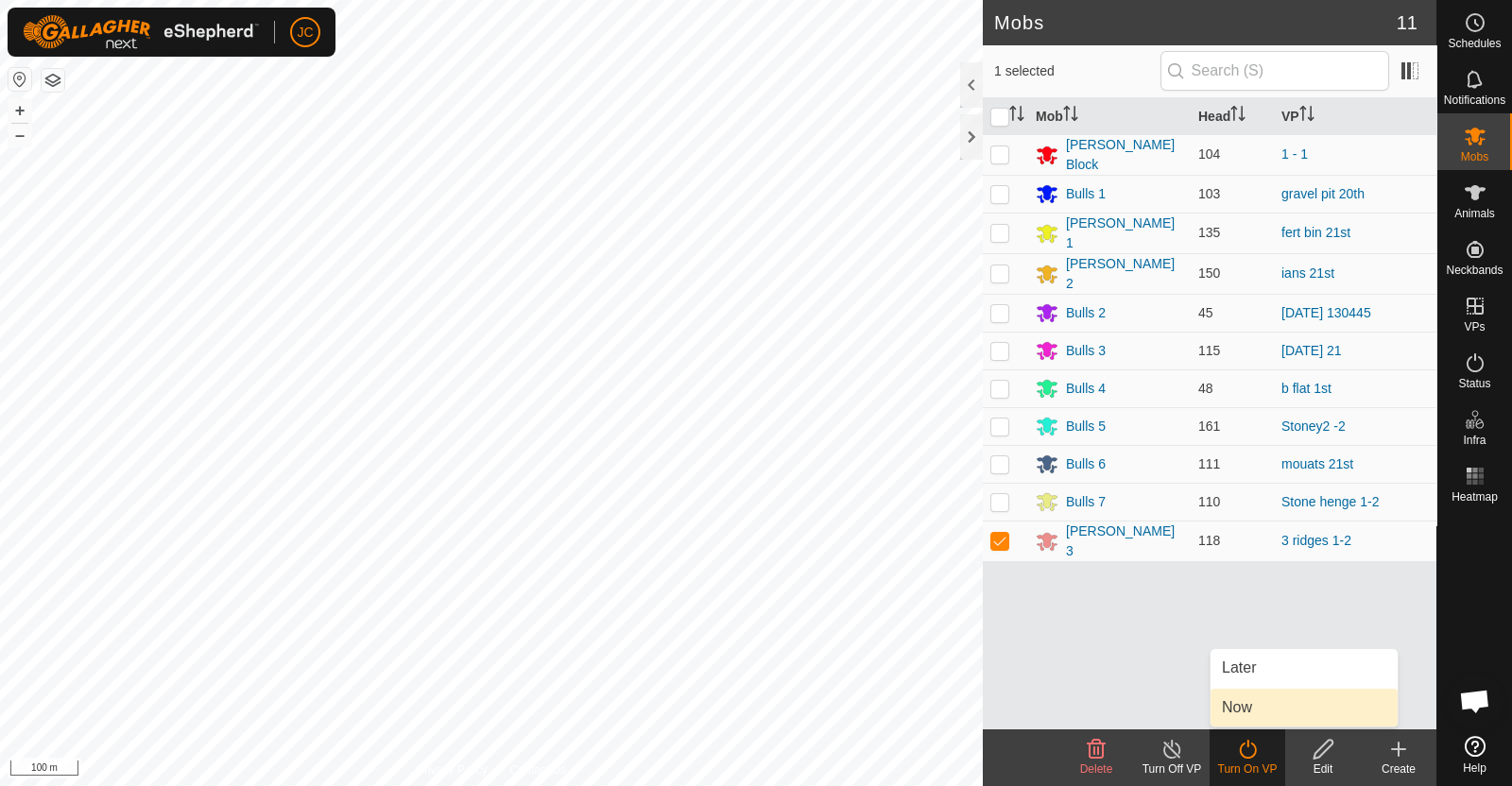
click at [1243, 709] on link "Now" at bounding box center [1304, 707] width 187 height 38
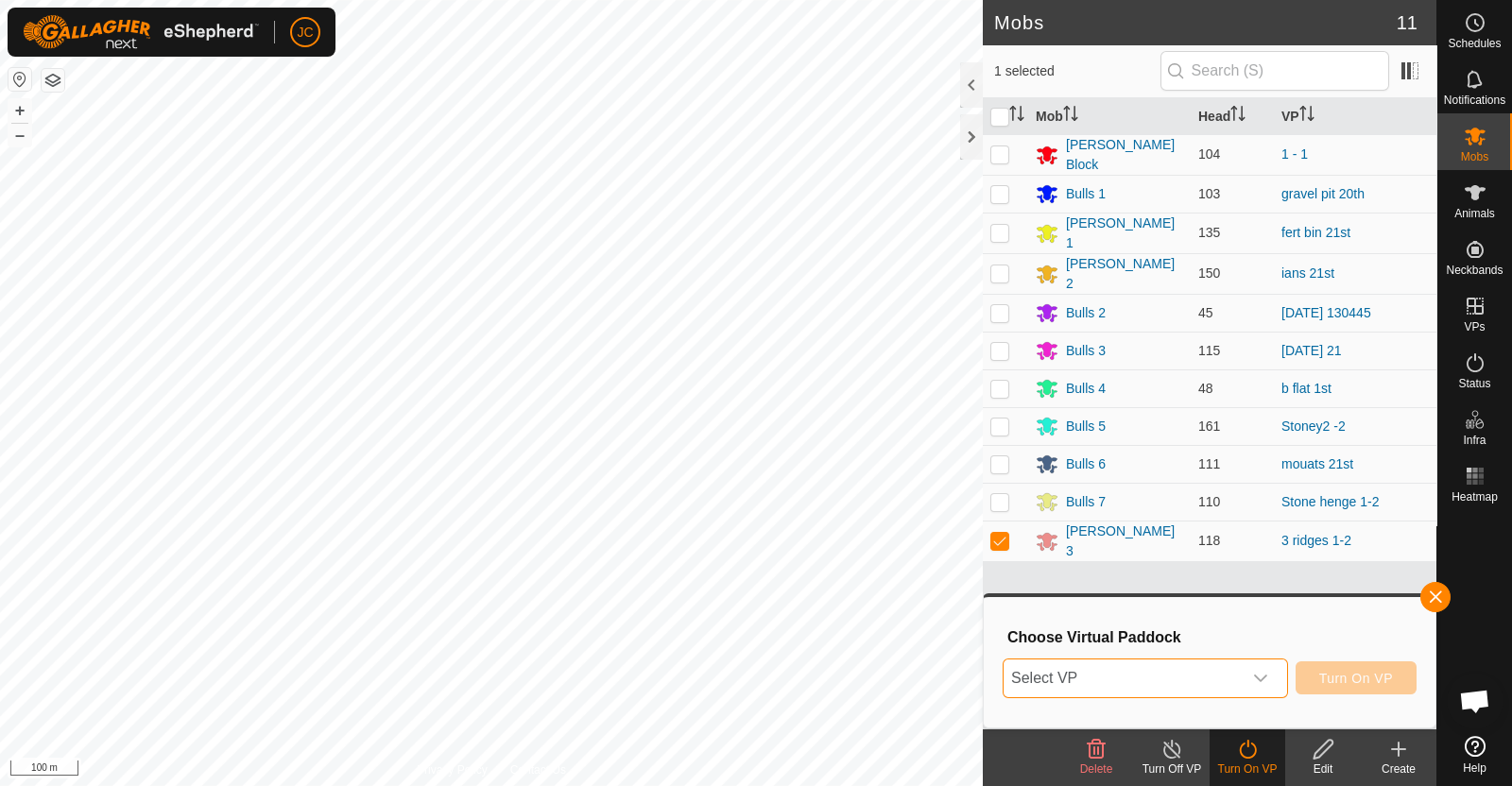
click at [1227, 671] on span "Select VP" at bounding box center [1122, 678] width 238 height 38
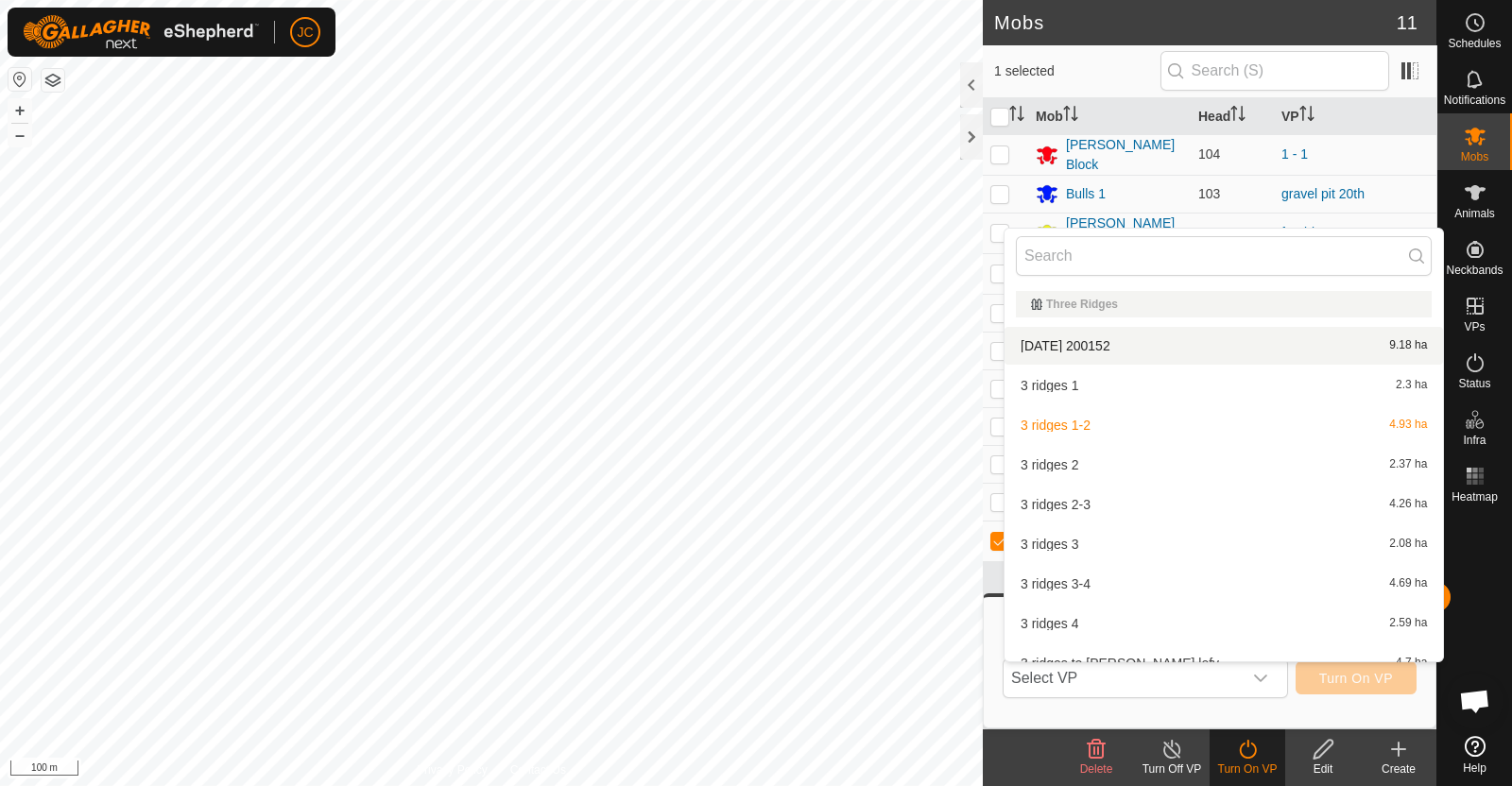
scroll to position [14020, 0]
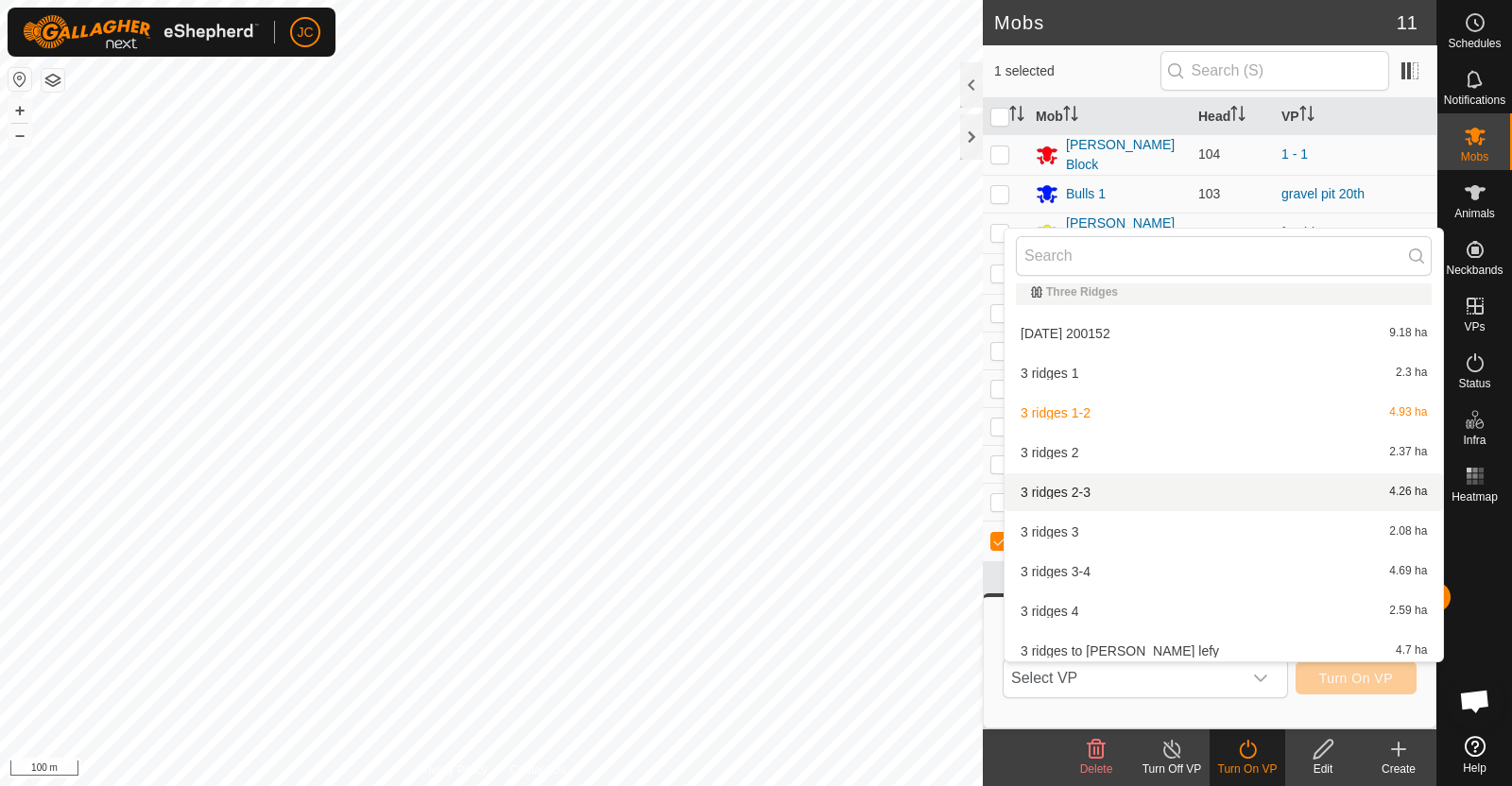
click at [1115, 485] on li "3 ridges 2-3 4.26 ha" at bounding box center [1223, 492] width 438 height 38
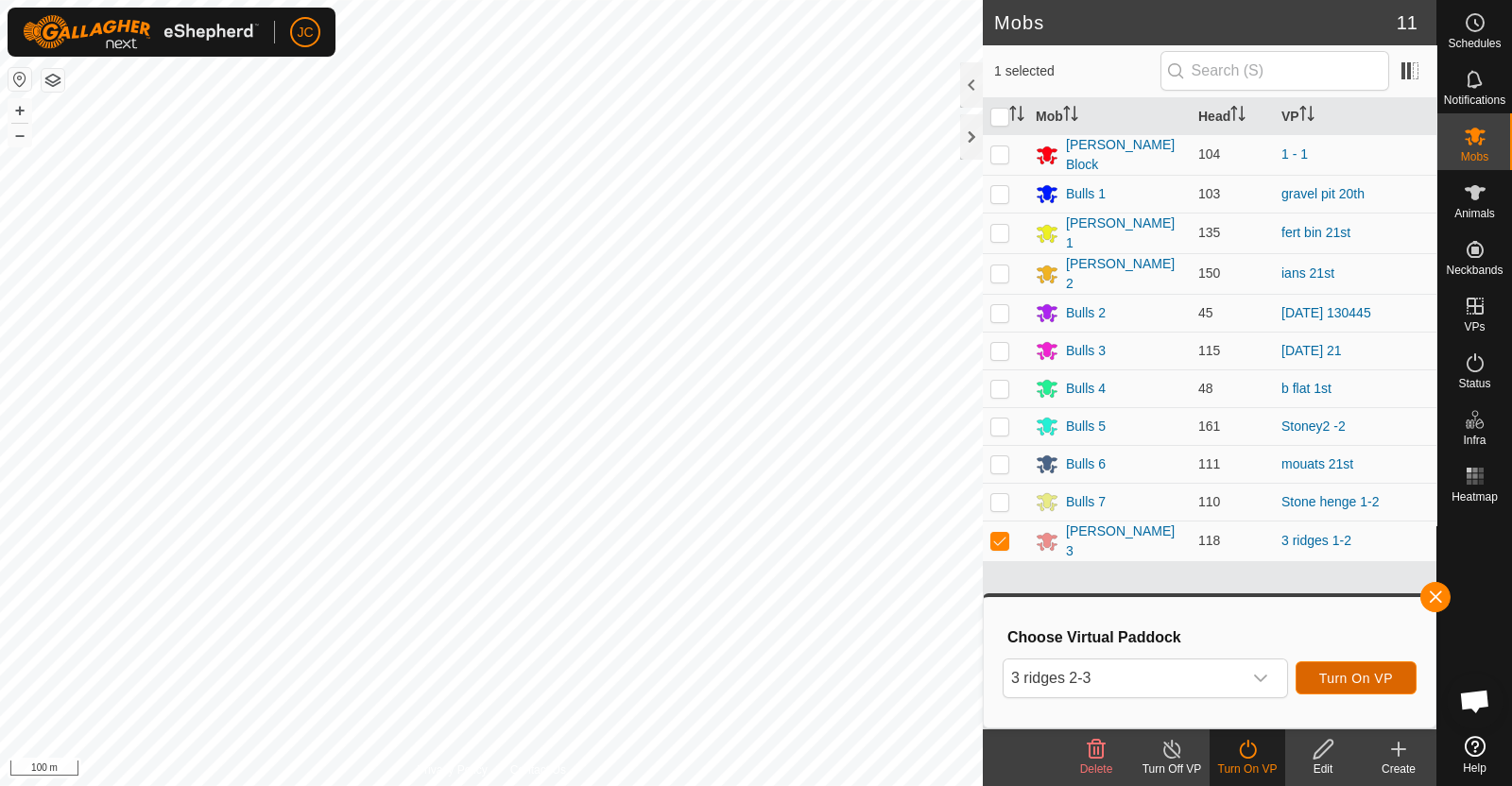
click at [1346, 675] on span "Turn On VP" at bounding box center [1355, 678] width 73 height 15
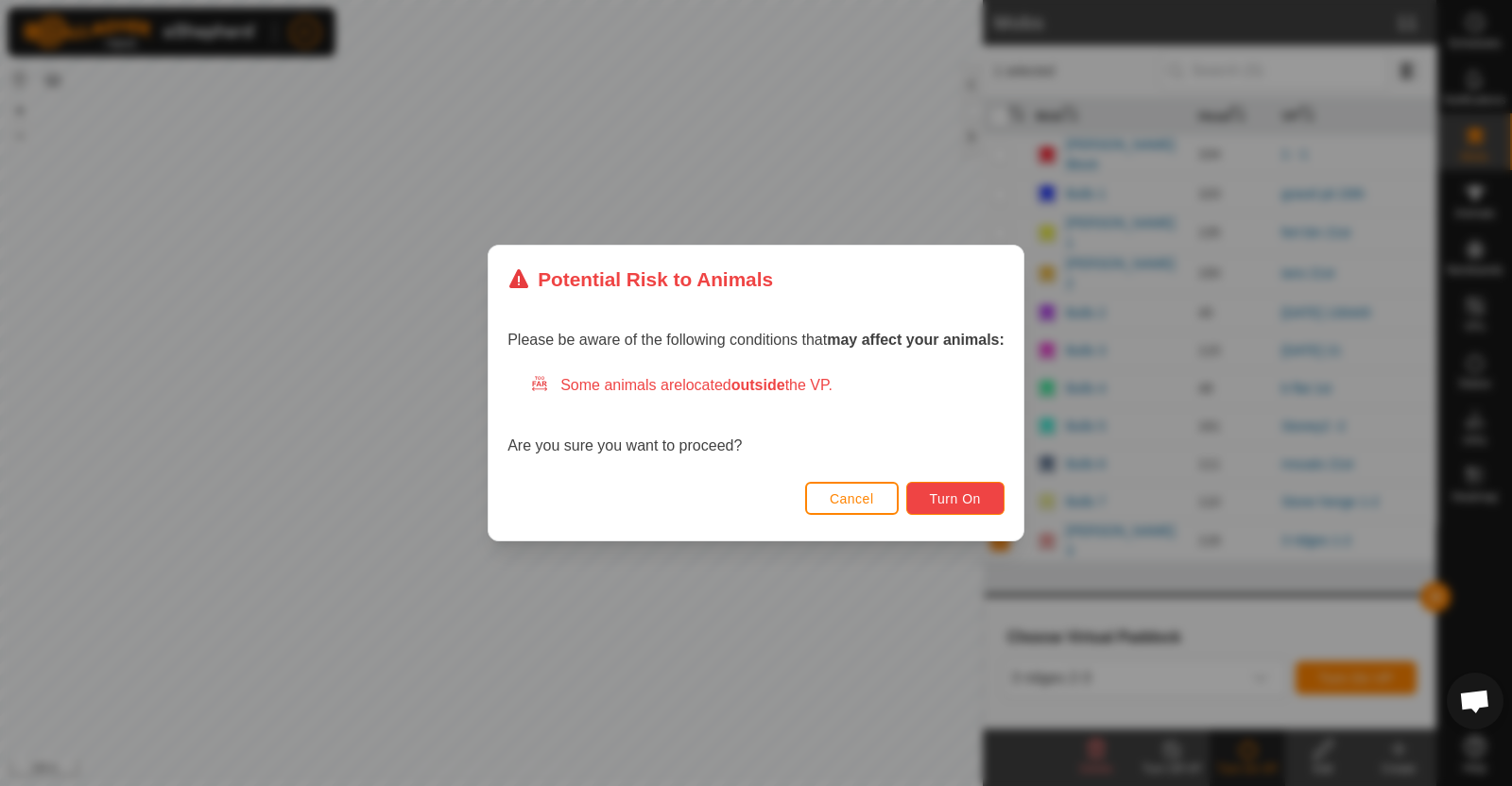
click at [968, 494] on span "Turn On" at bounding box center [956, 499] width 51 height 15
